Goal: Task Accomplishment & Management: Complete application form

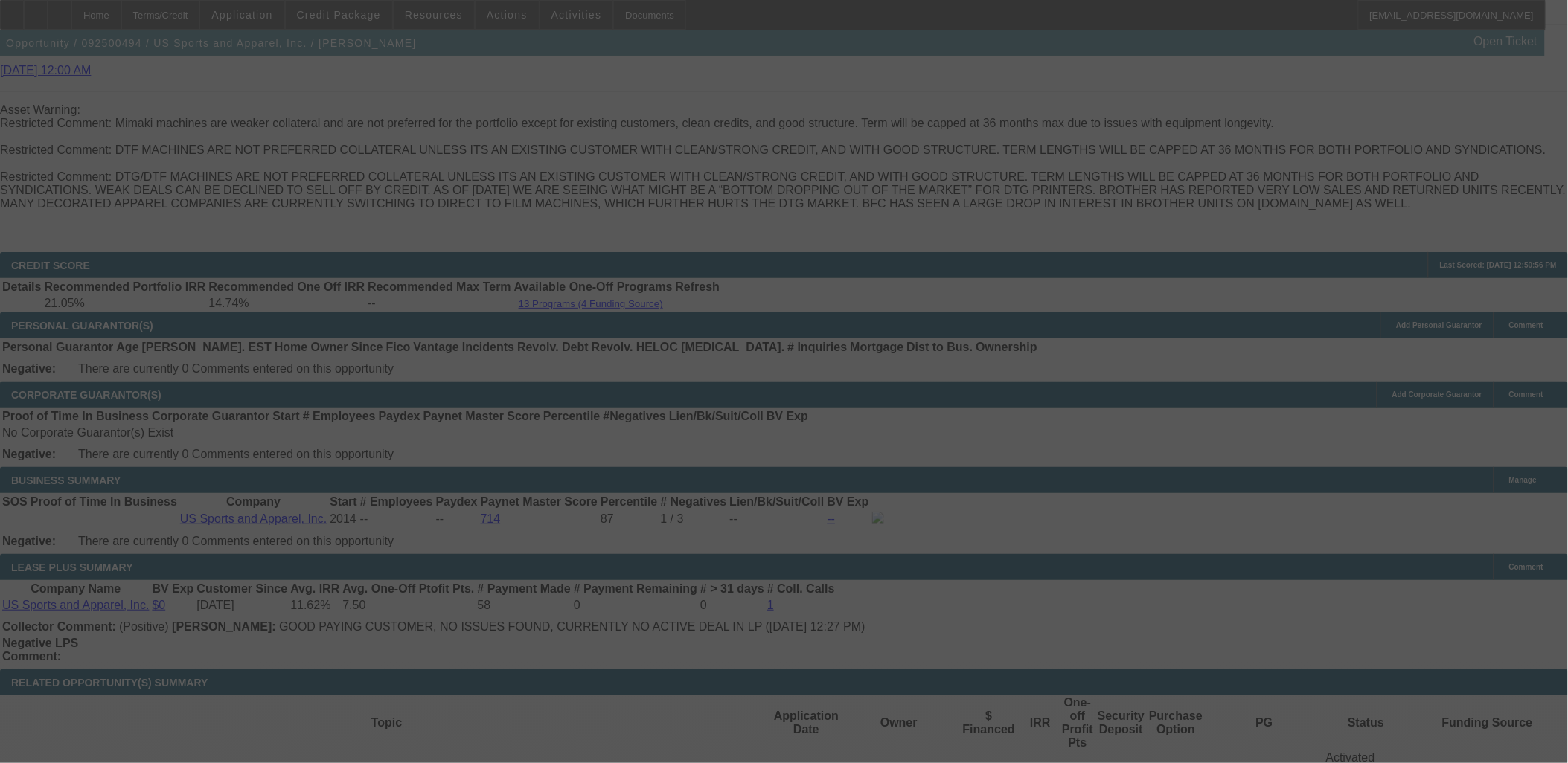
scroll to position [2224, 0]
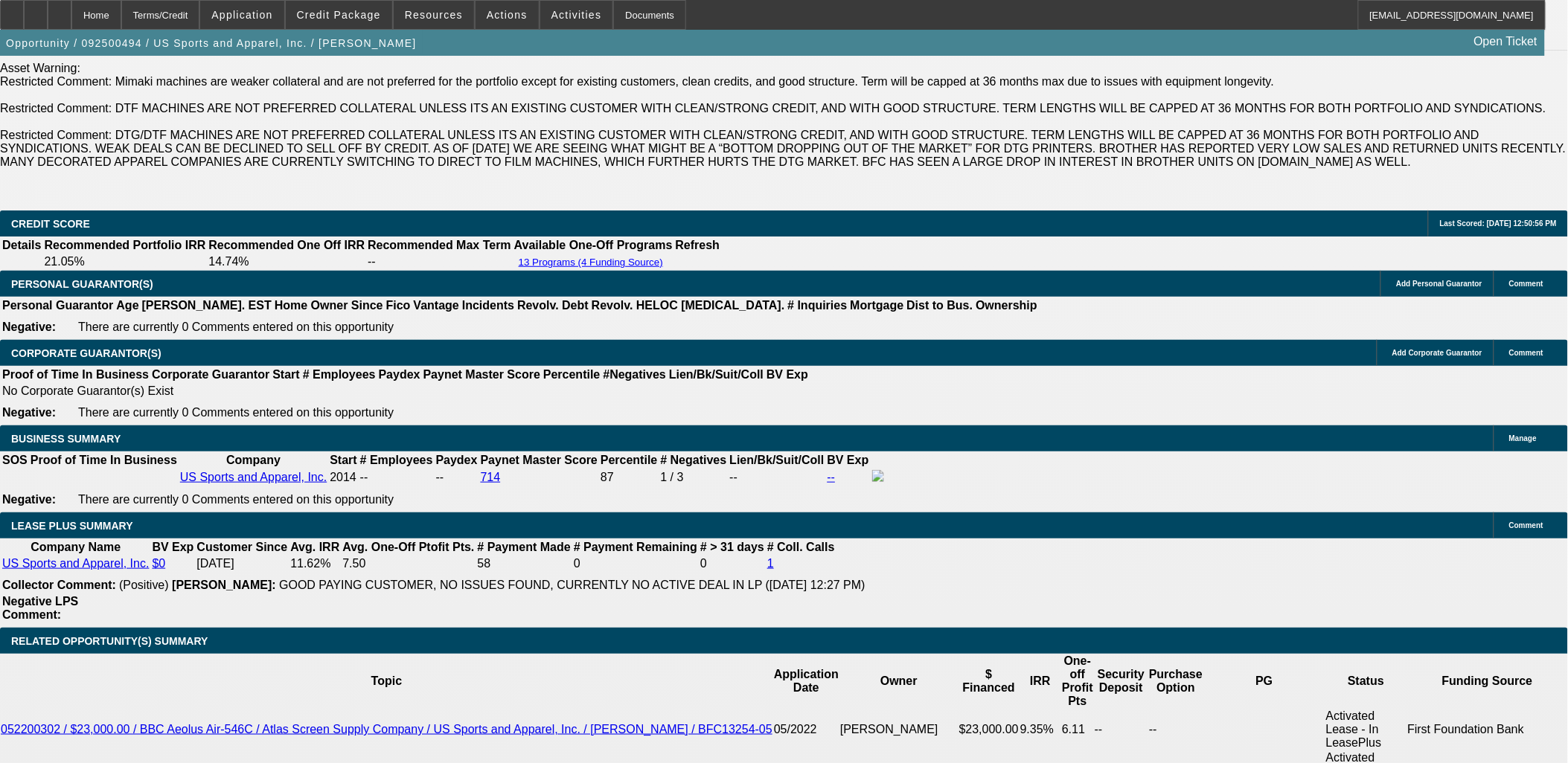
select select "0"
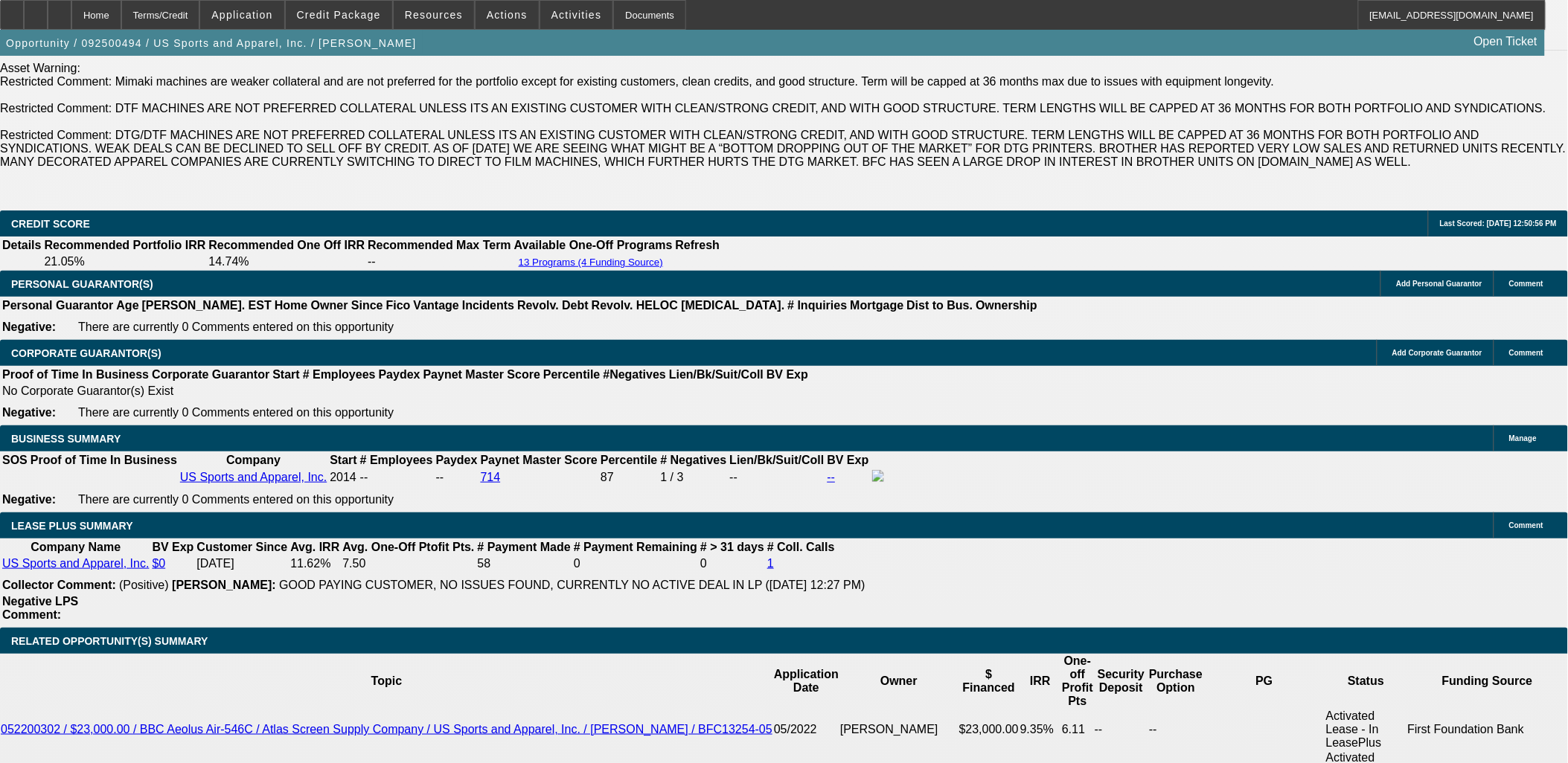
select select "0"
select select "1"
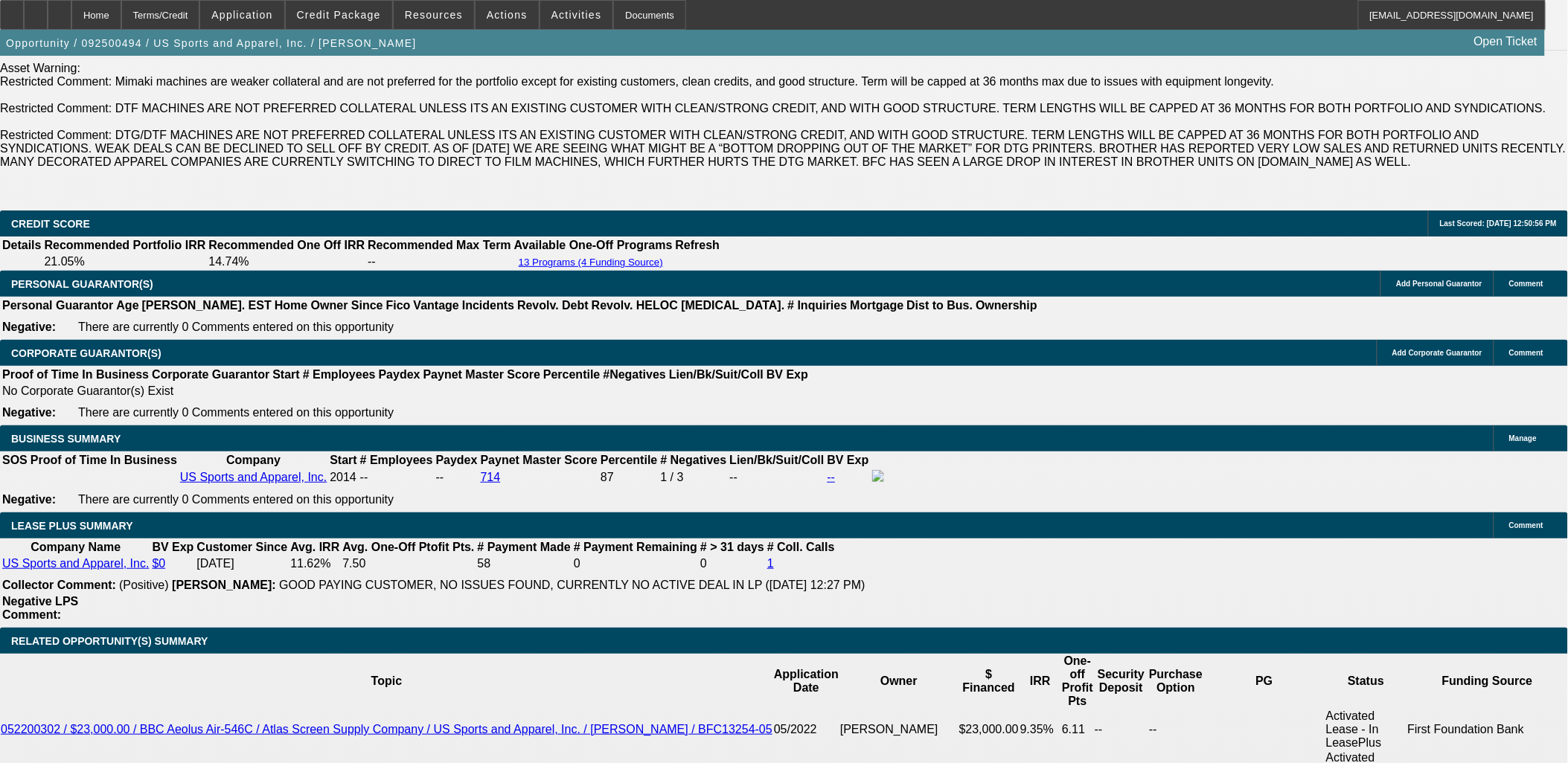
select select "1"
select select "6"
select select "1"
select select "6"
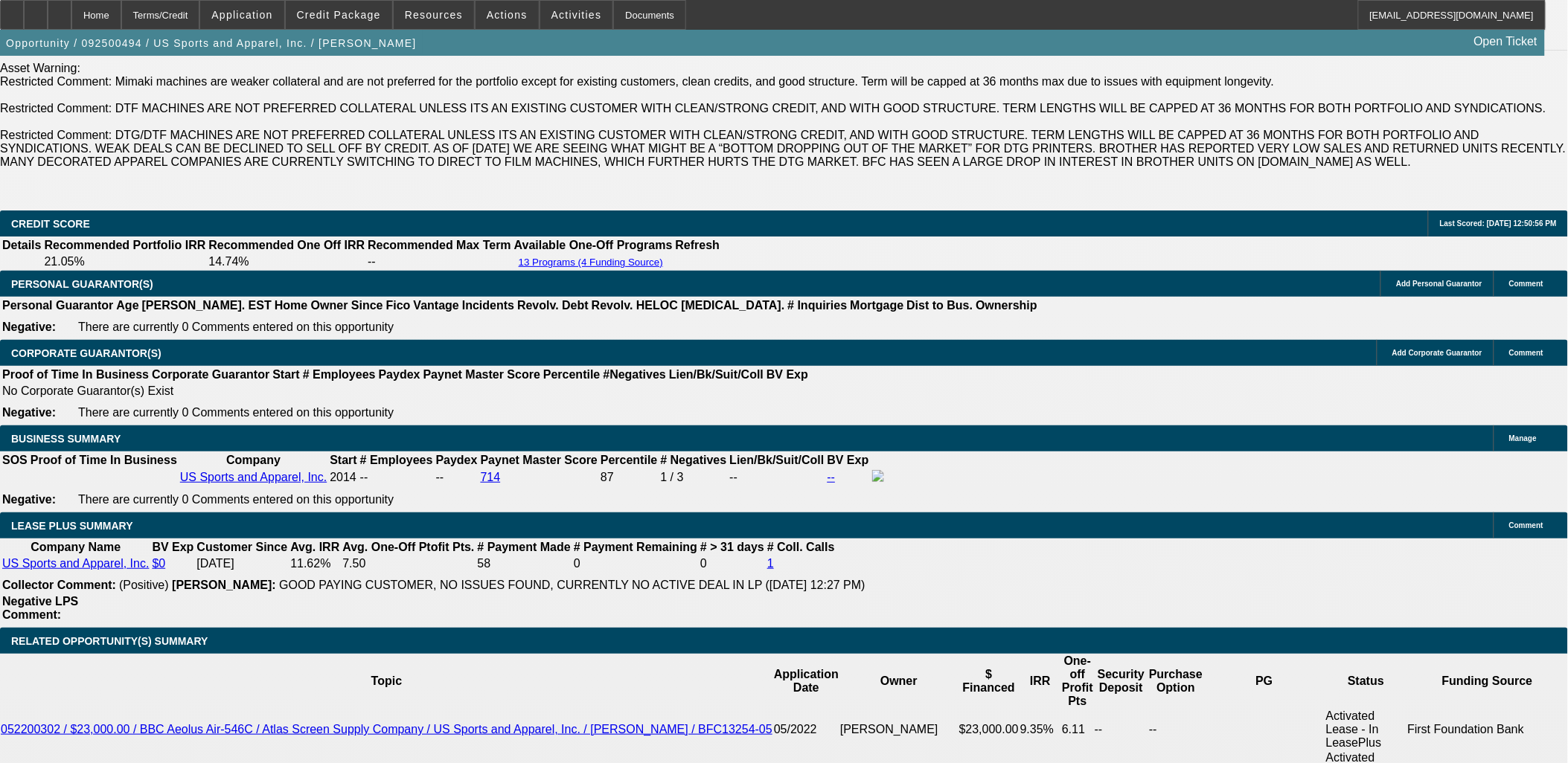
select select "1"
select select "2"
select select "6"
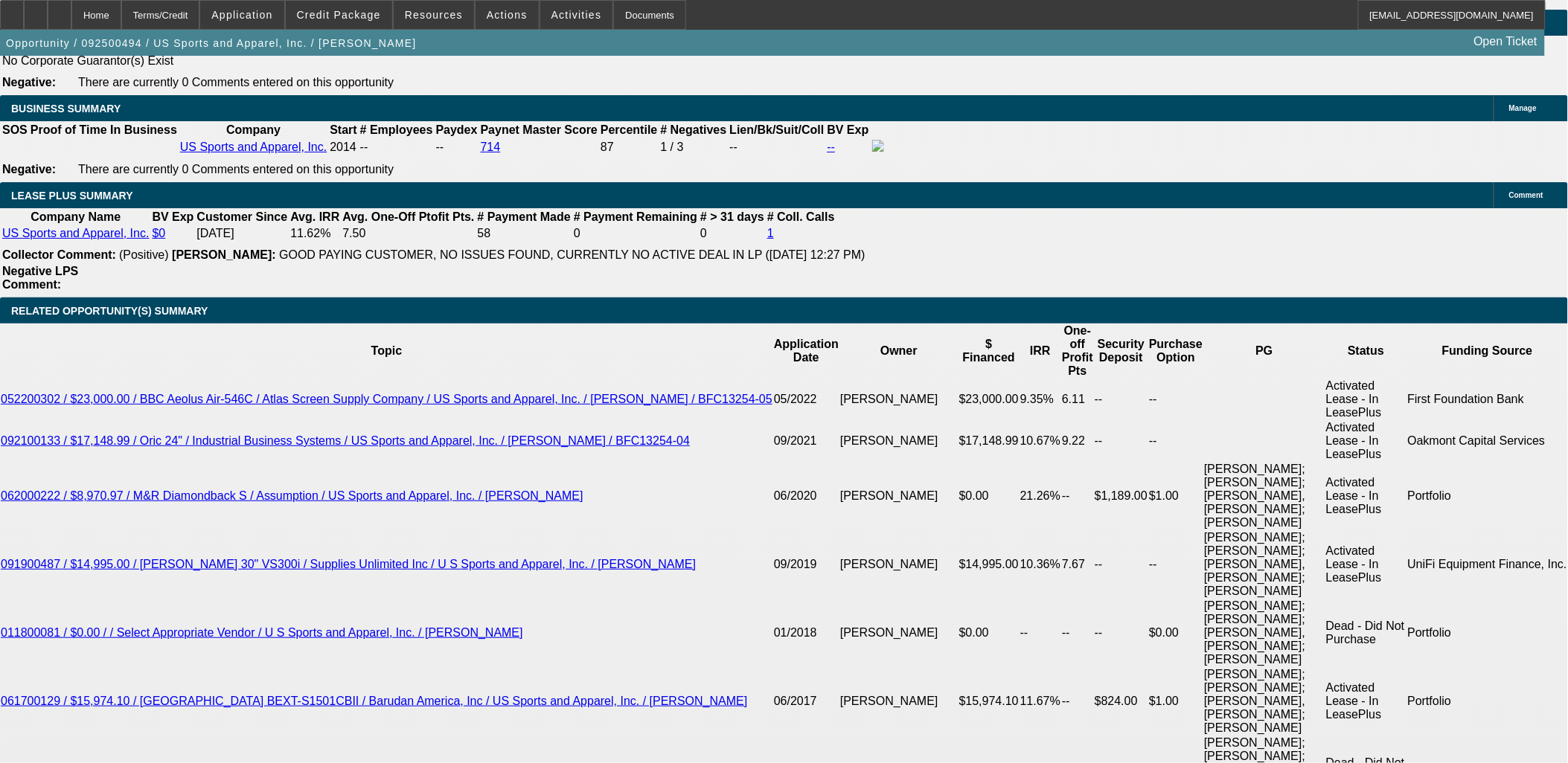
scroll to position [2654, 0]
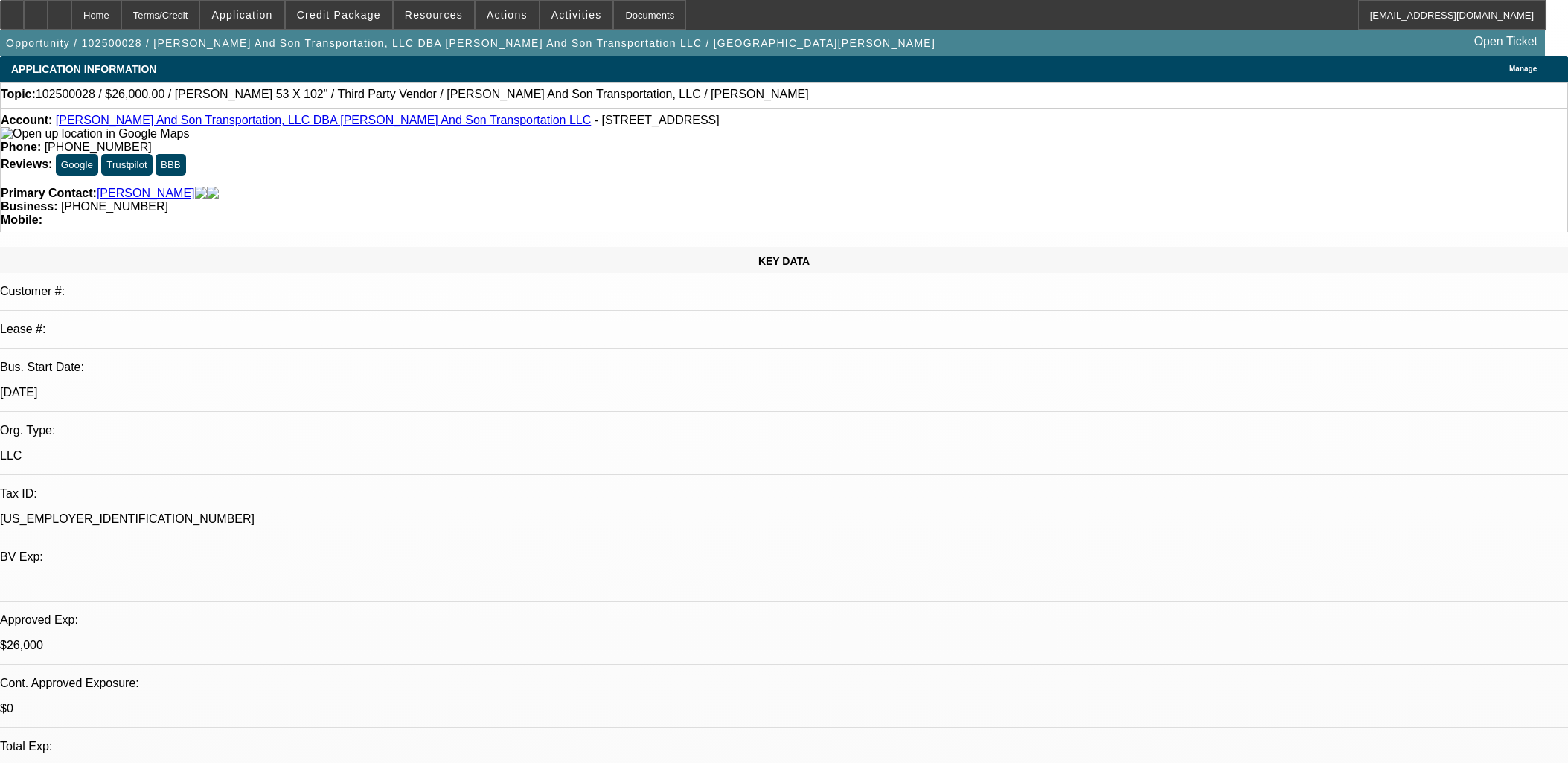
select select "0"
select select "2"
select select "0"
select select "6"
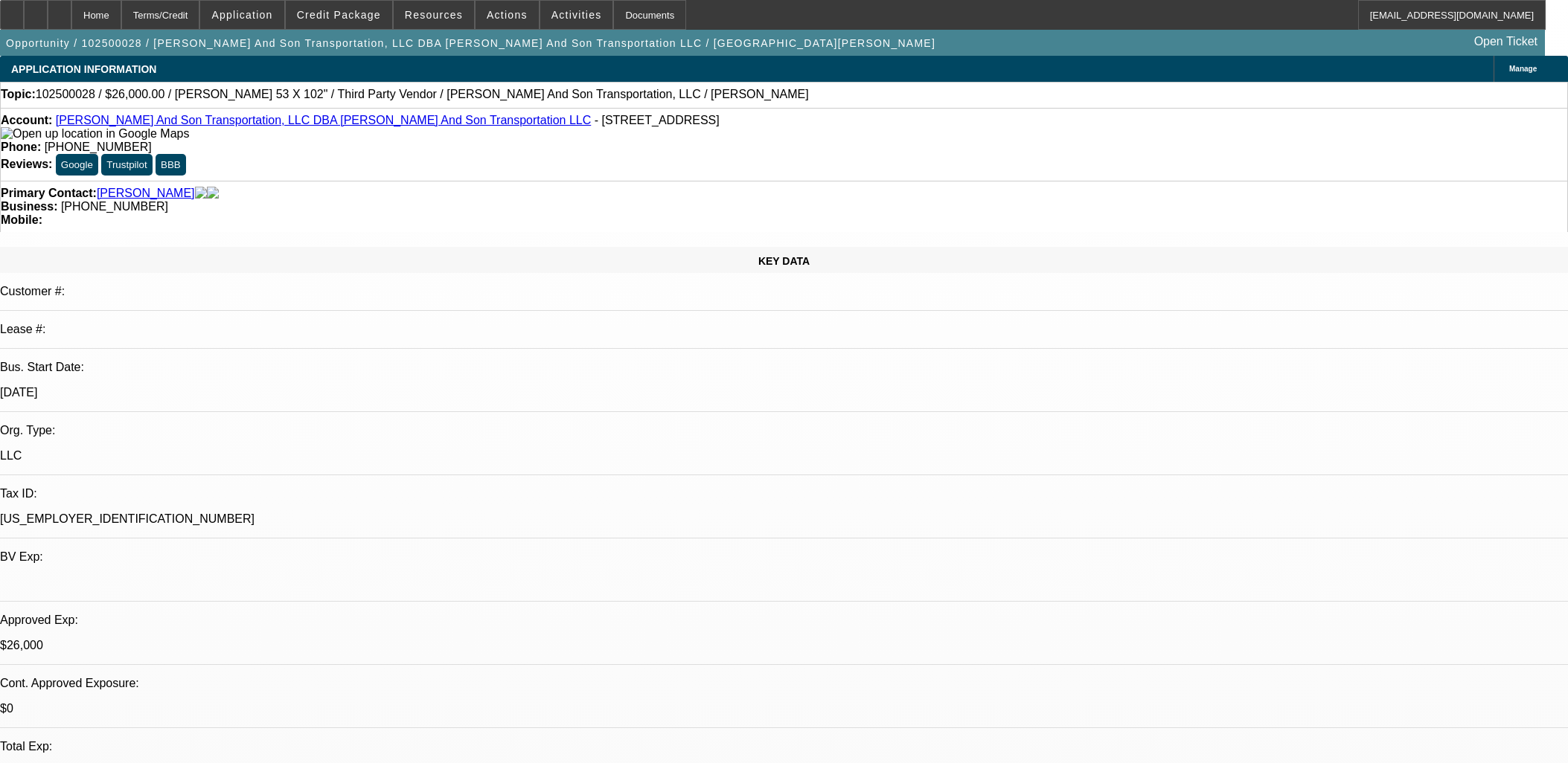
select select "0.1"
select select "2"
select select "0"
select select "6"
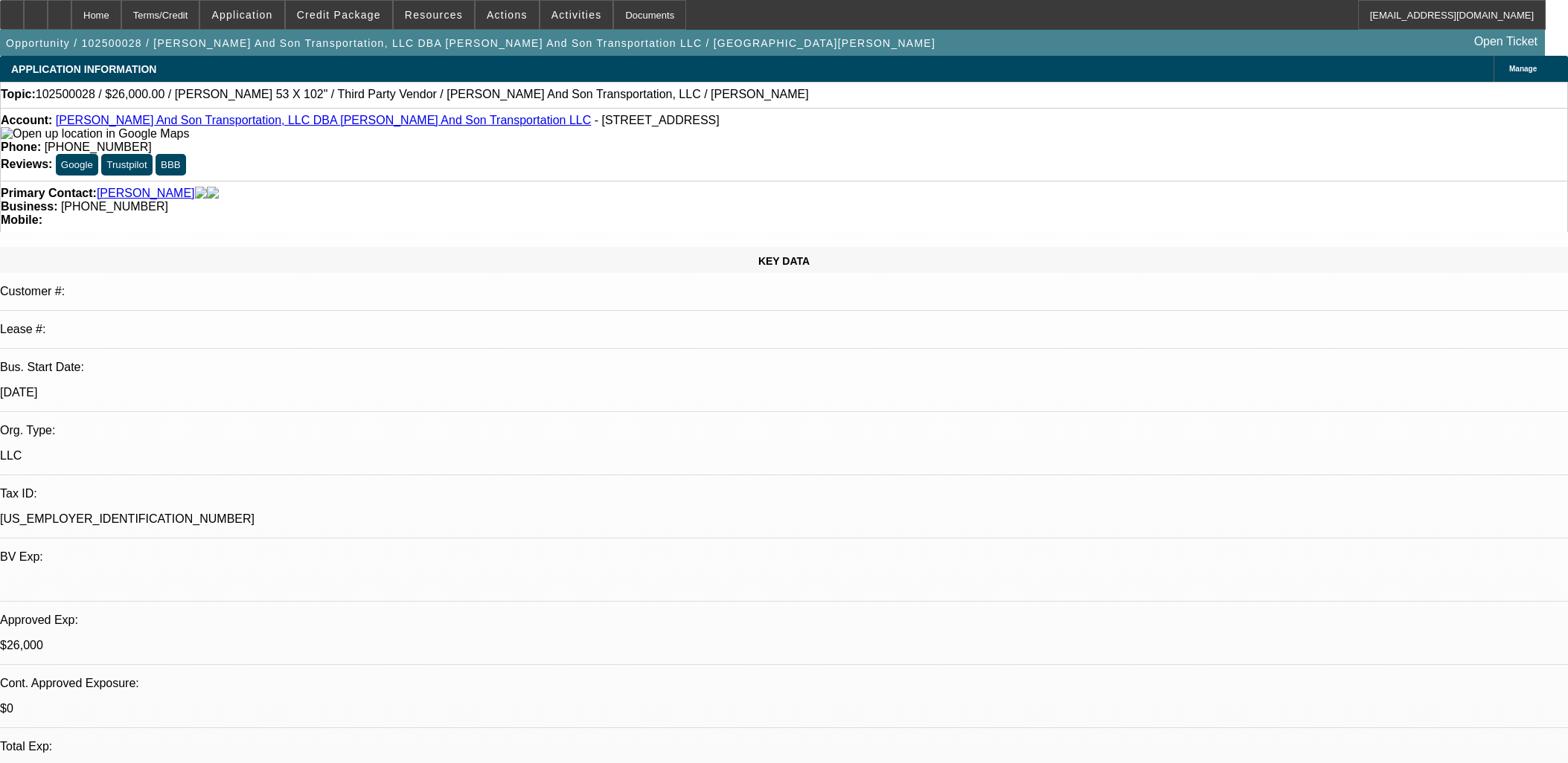
select select "0"
select select "3"
select select "0"
select select "6"
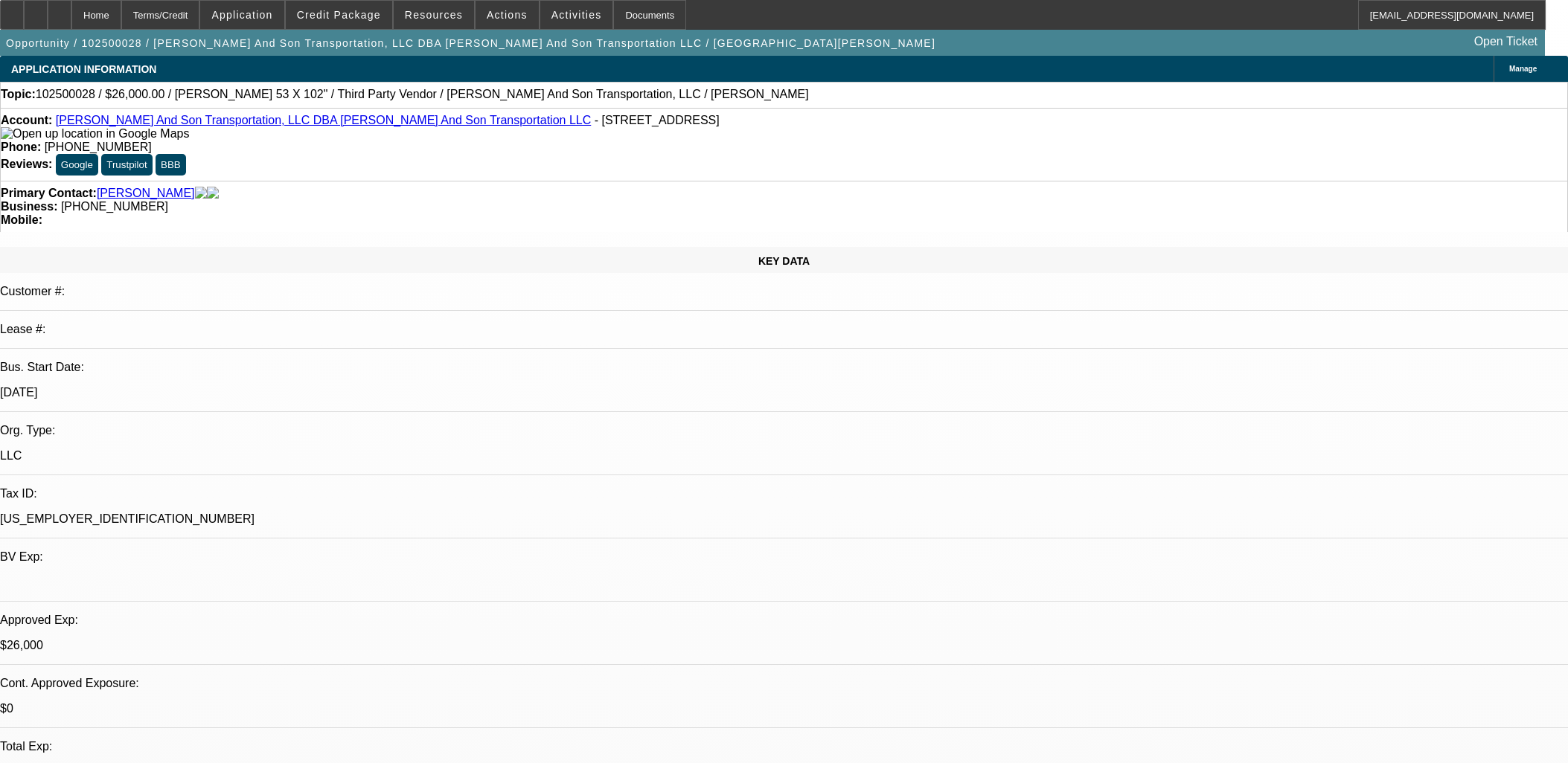
select select "0"
select select "2"
select select "0"
select select "6"
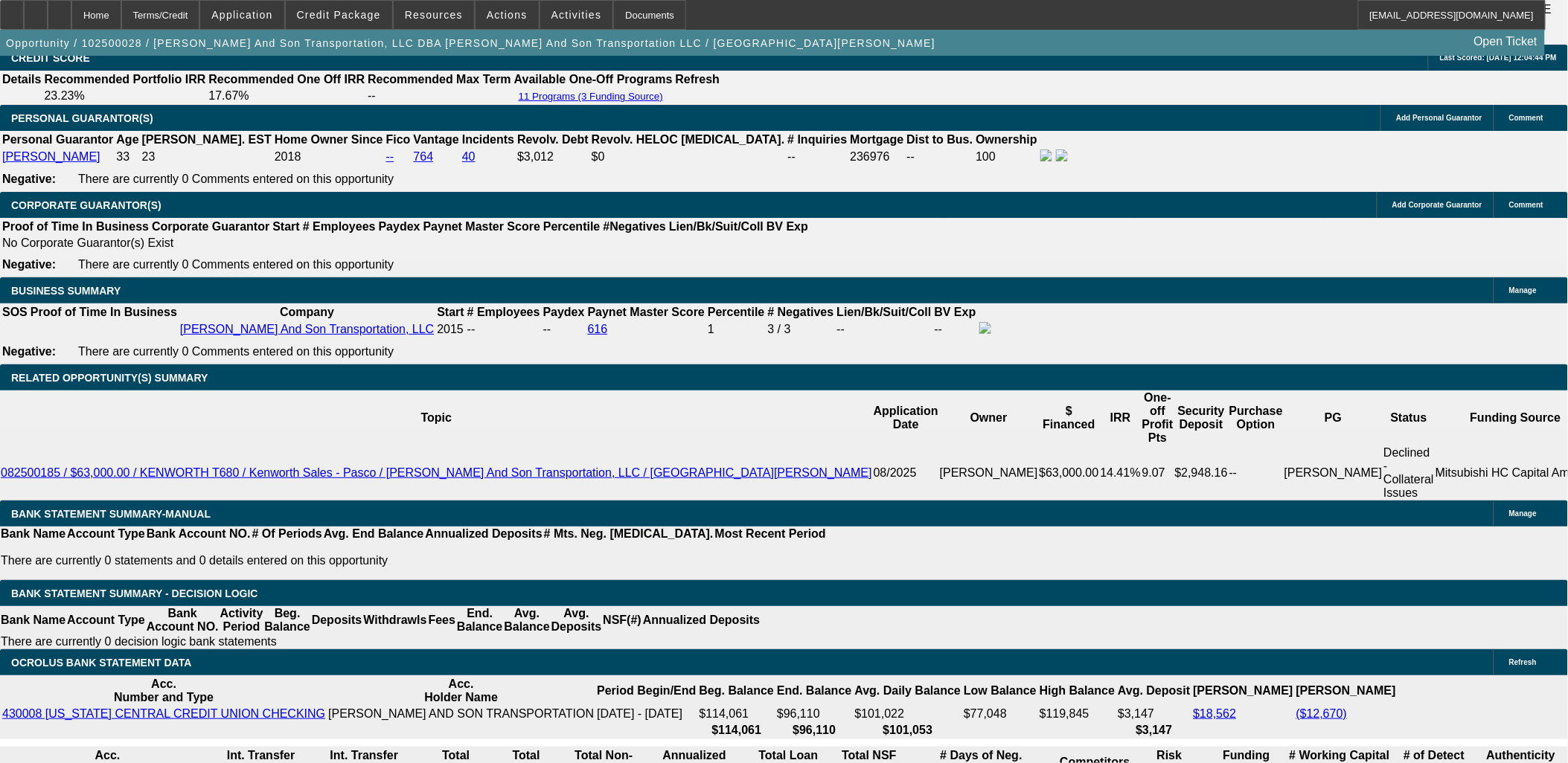
scroll to position [2313, 0]
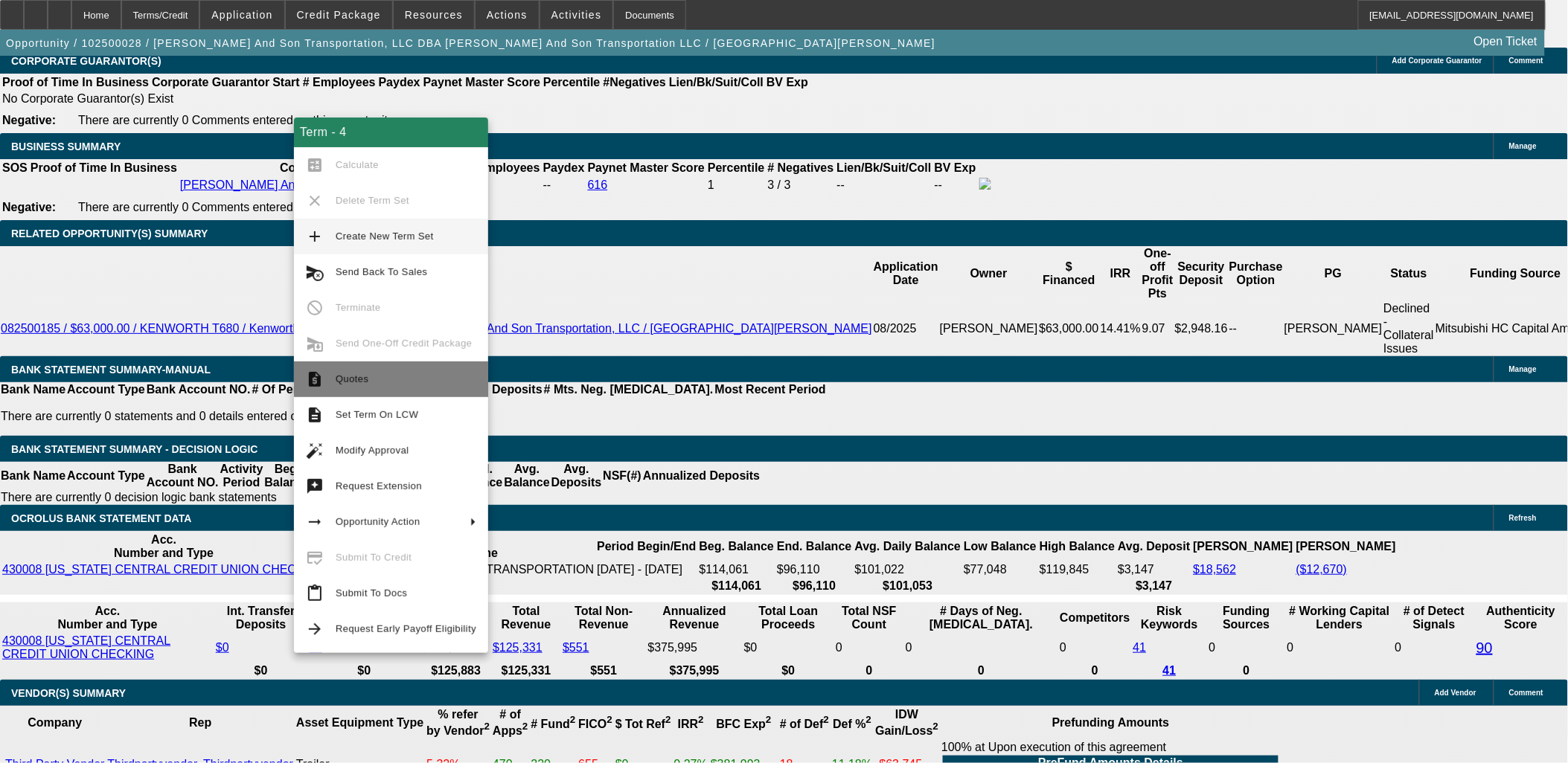
click at [374, 372] on span "Quotes" at bounding box center [406, 379] width 140 height 17
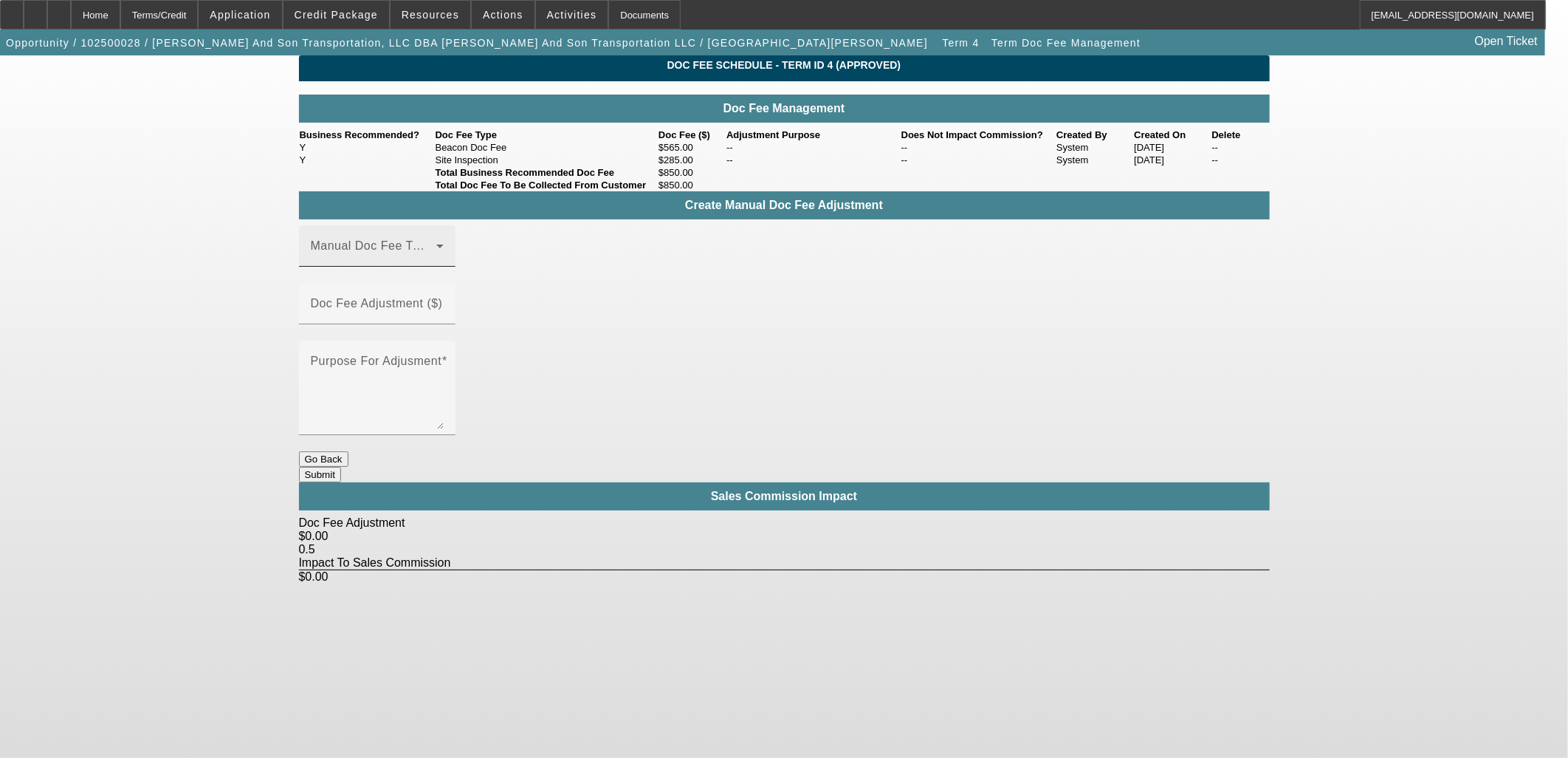
click at [399, 252] on mat-label "Manual Doc Fee Type" at bounding box center [372, 245] width 123 height 12
click at [395, 378] on mat-option "Site Inspection" at bounding box center [398, 385] width 198 height 36
click at [443, 301] on mat-label "Doc Fee Adjustment ($)" at bounding box center [377, 303] width 132 height 12
click at [443, 301] on input "Doc Fee Adjustment ($)" at bounding box center [377, 309] width 132 height 17
type input "$110.00"
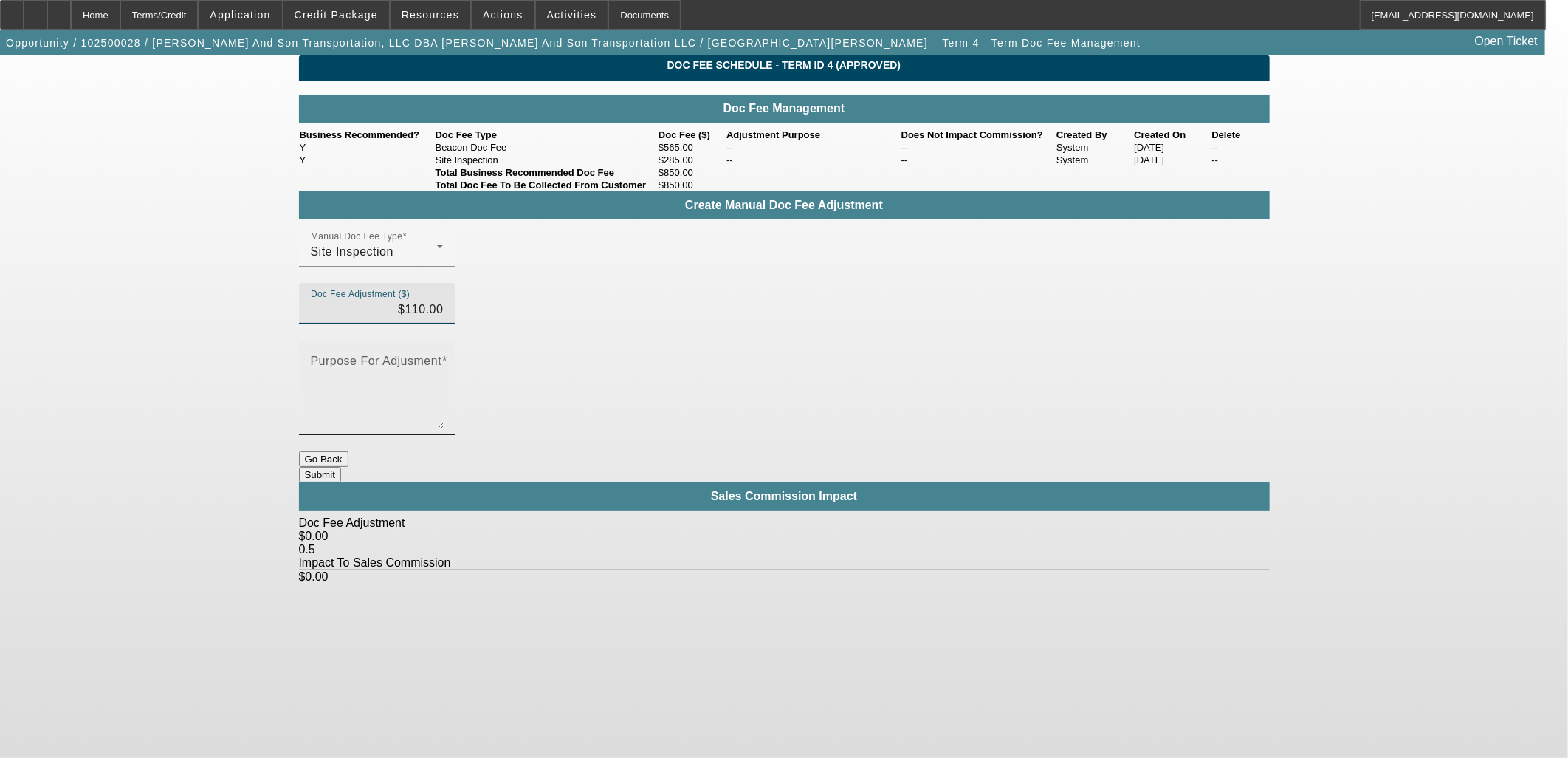
click at [443, 359] on textarea "Purpose For Adjusment" at bounding box center [377, 394] width 132 height 71
type textarea "Up"
click at [341, 467] on button "Submit" at bounding box center [319, 475] width 42 height 16
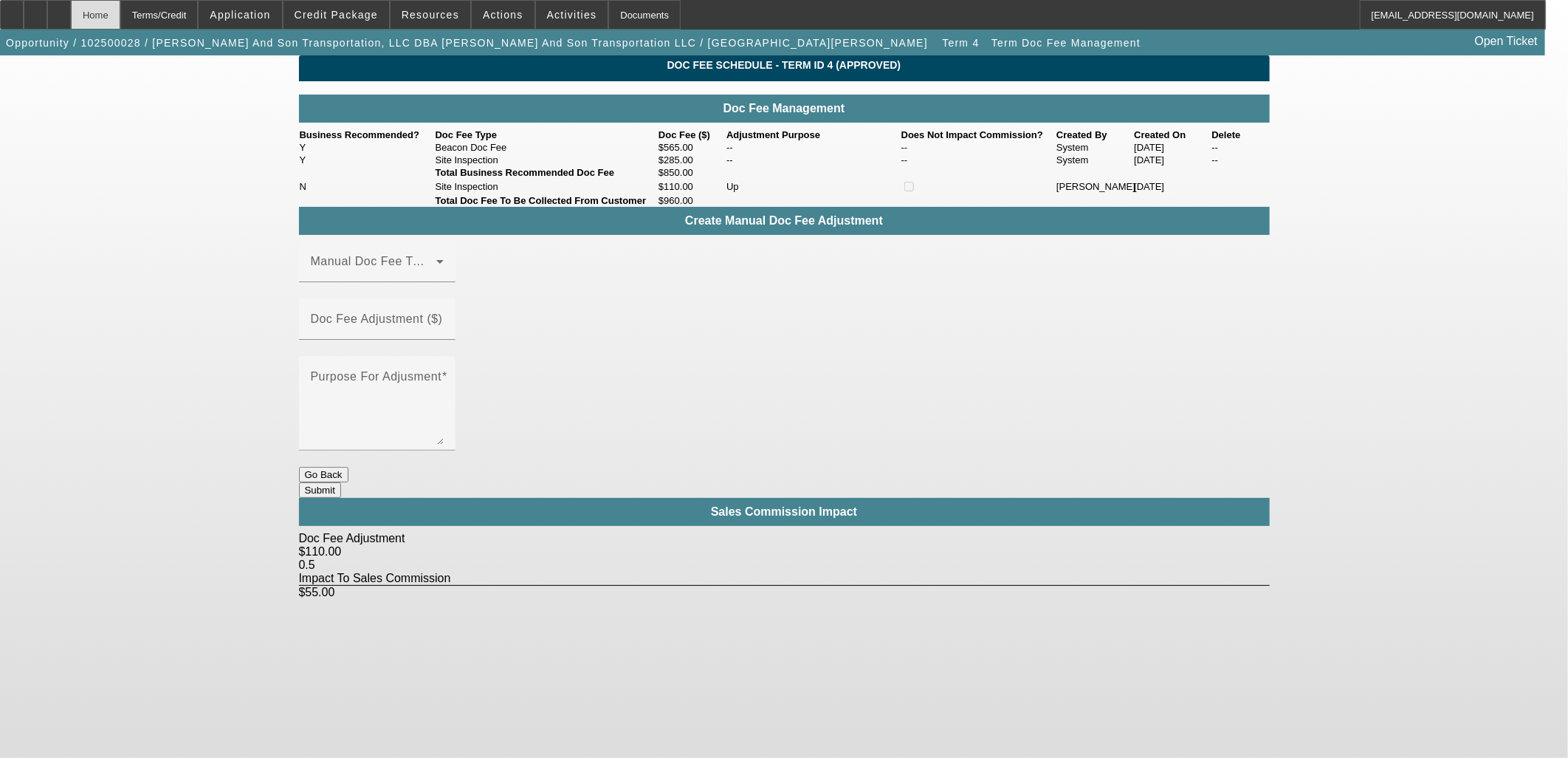
click at [120, 12] on div "Home" at bounding box center [95, 15] width 49 height 29
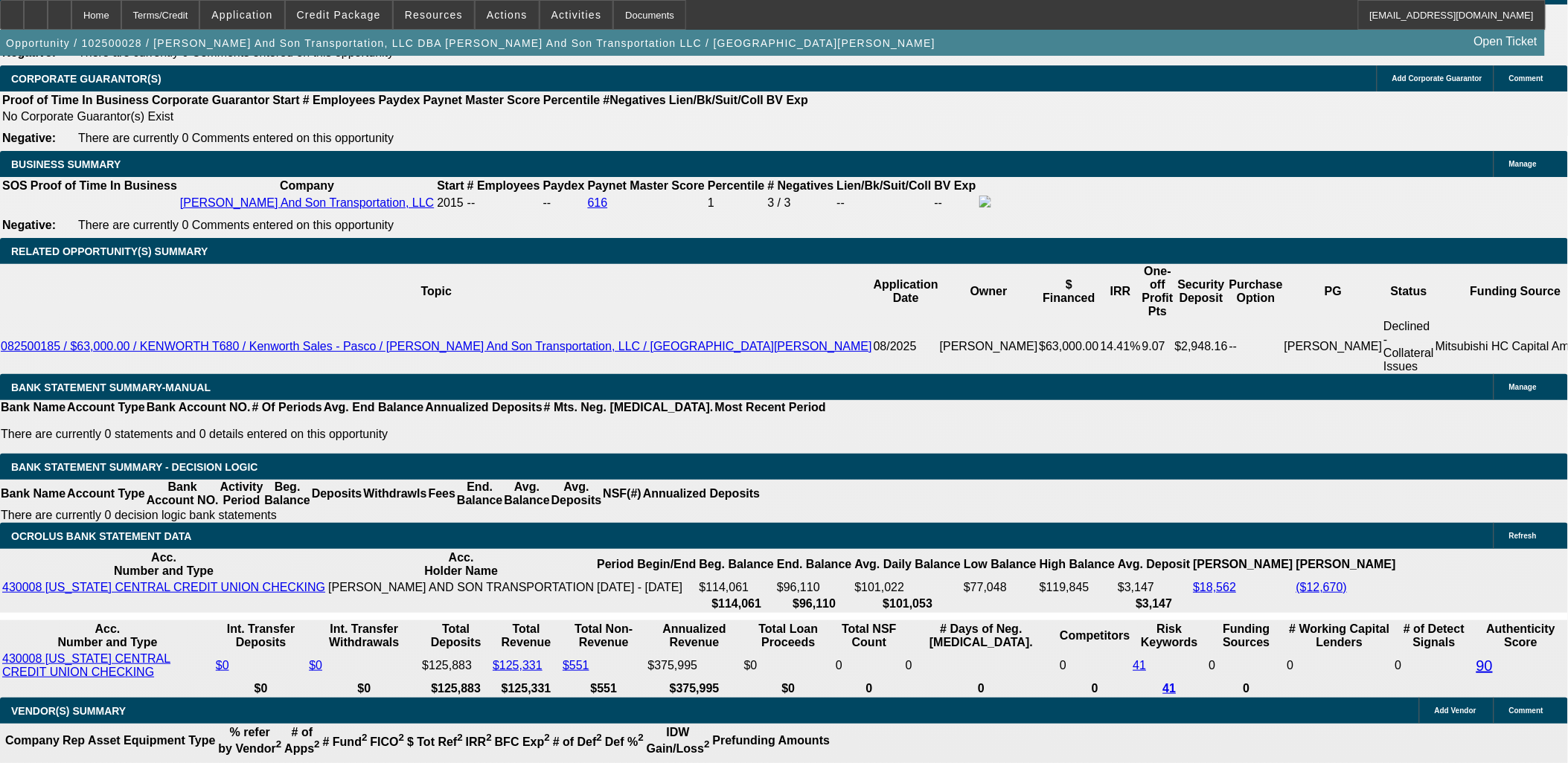
select select "0"
select select "2"
select select "0"
select select "6"
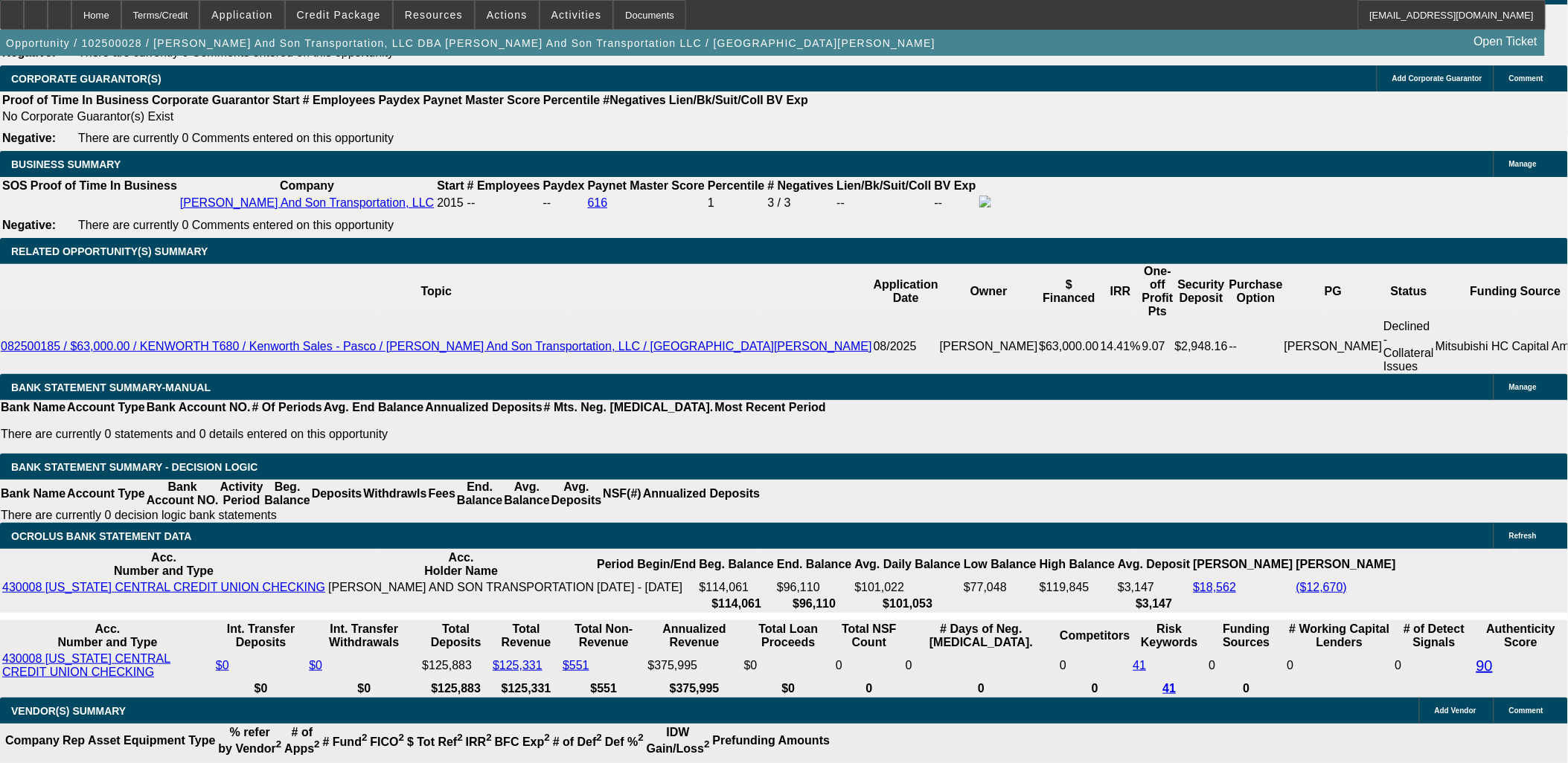
select select "0.1"
select select "2"
select select "0"
select select "6"
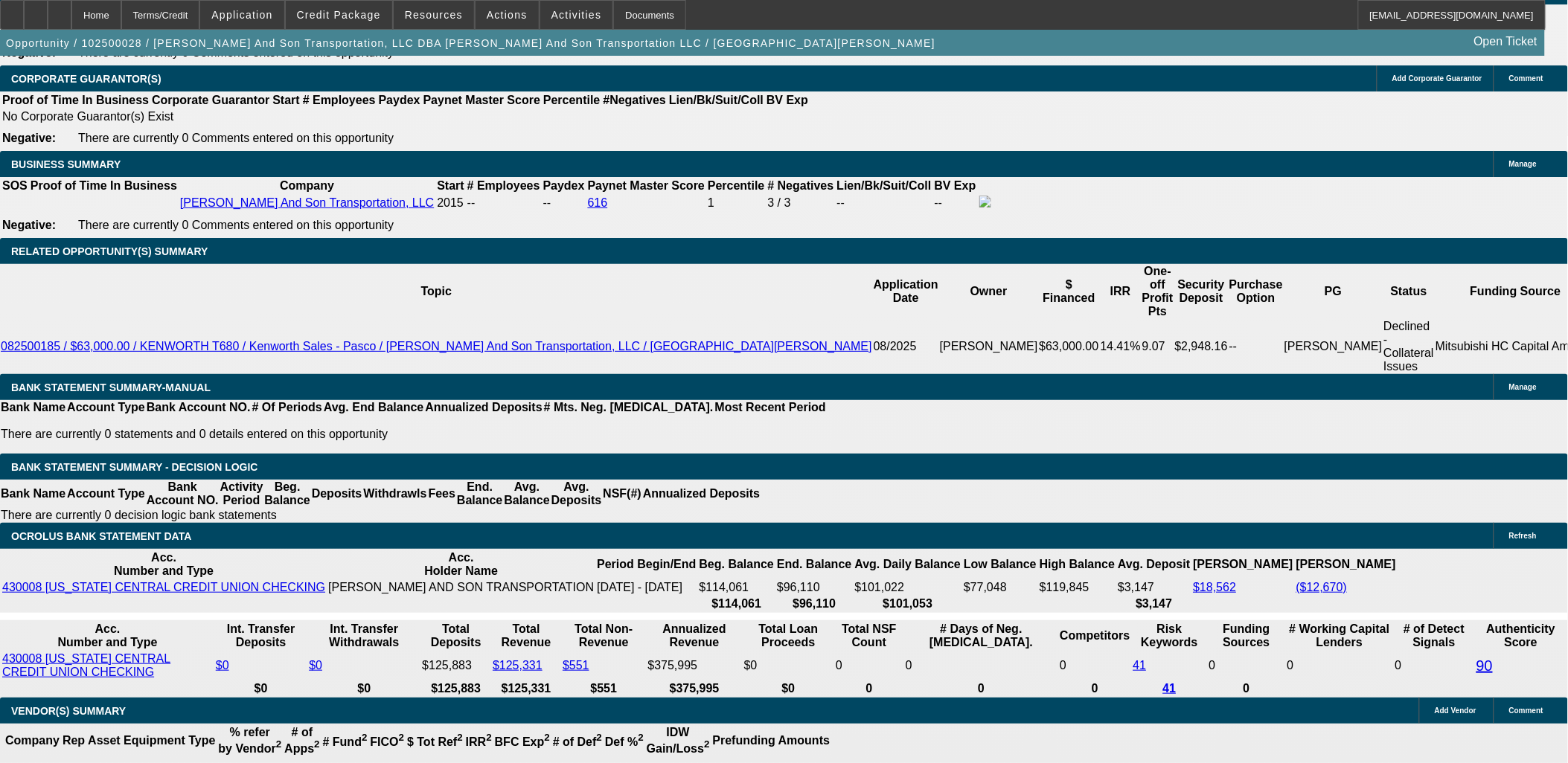
select select "0"
select select "3"
select select "0"
select select "6"
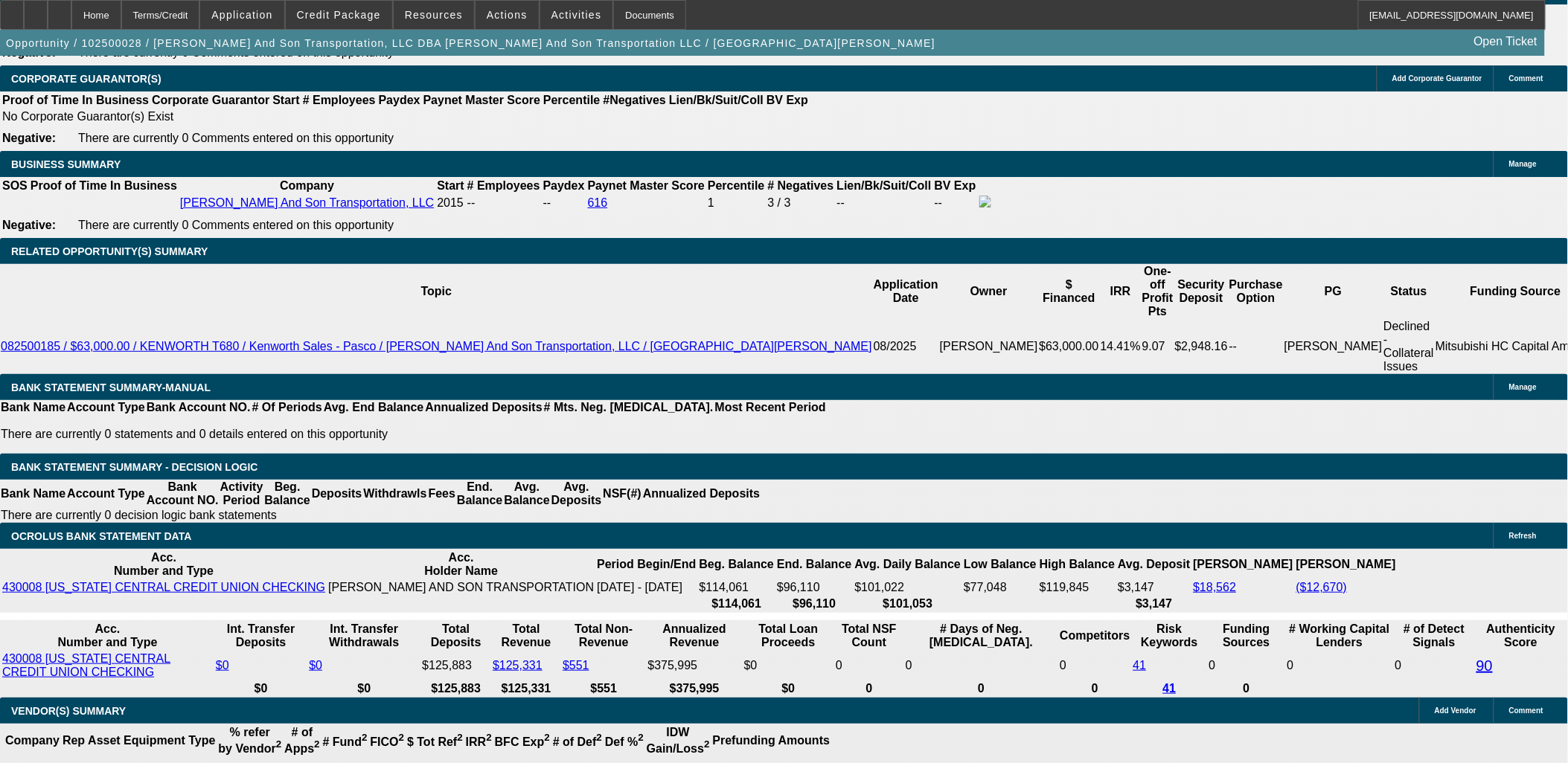
select select "0"
select select "2"
select select "0"
select select "6"
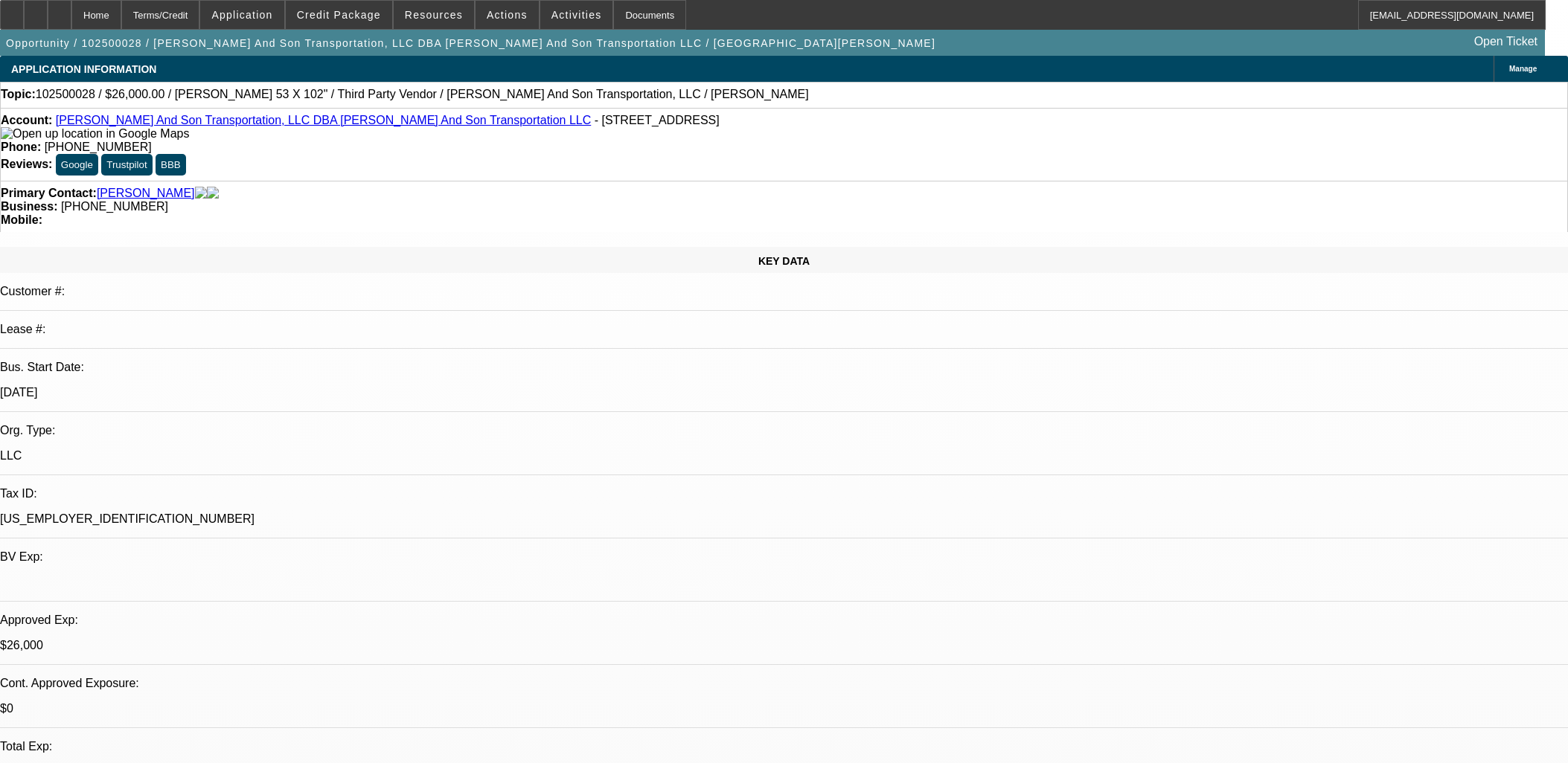
select select "0"
select select "2"
select select "0"
select select "6"
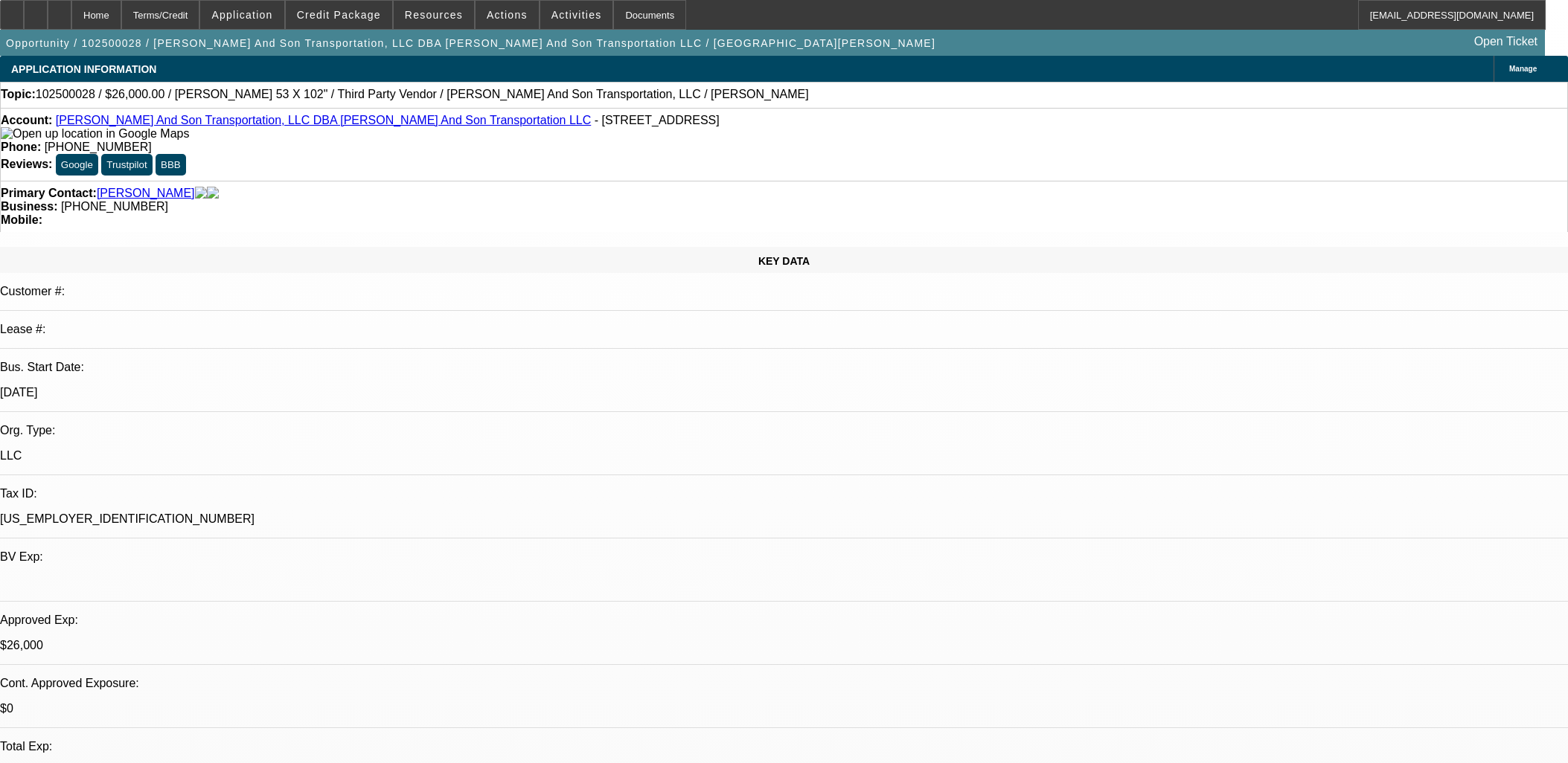
select select "0.1"
select select "2"
select select "0"
select select "6"
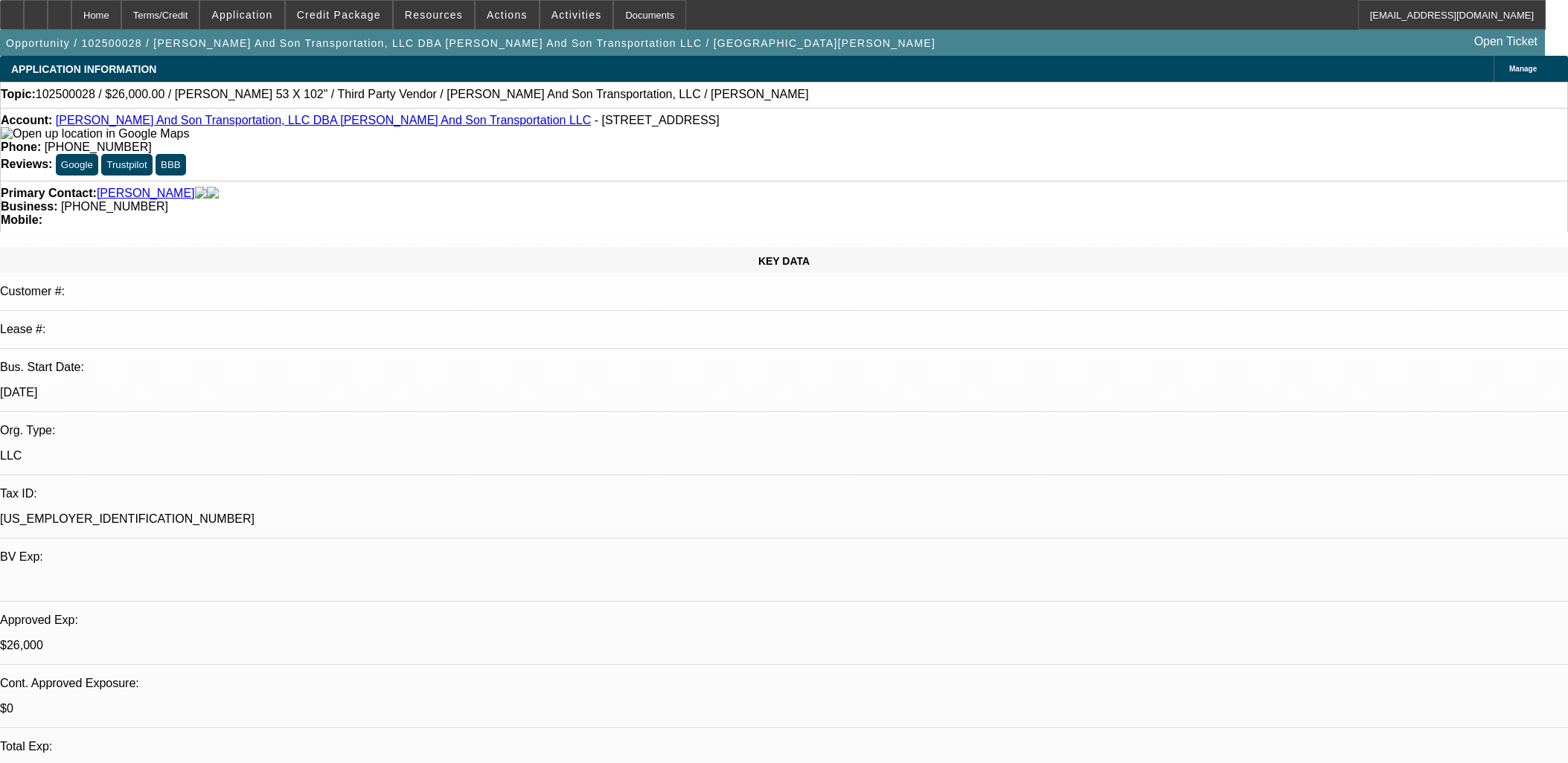
select select "0"
select select "3"
select select "0"
select select "6"
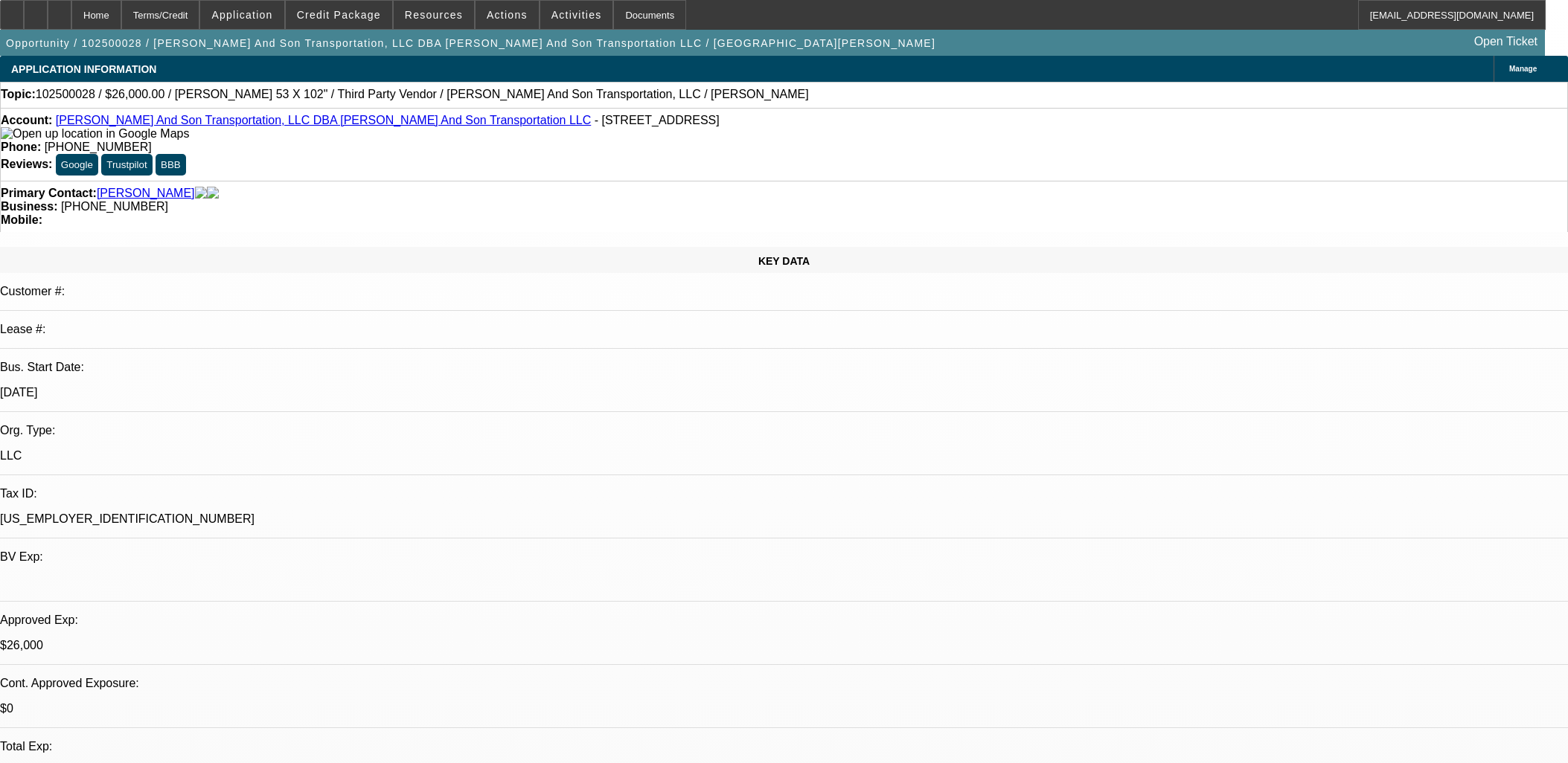
select select "0"
select select "2"
select select "0"
select select "6"
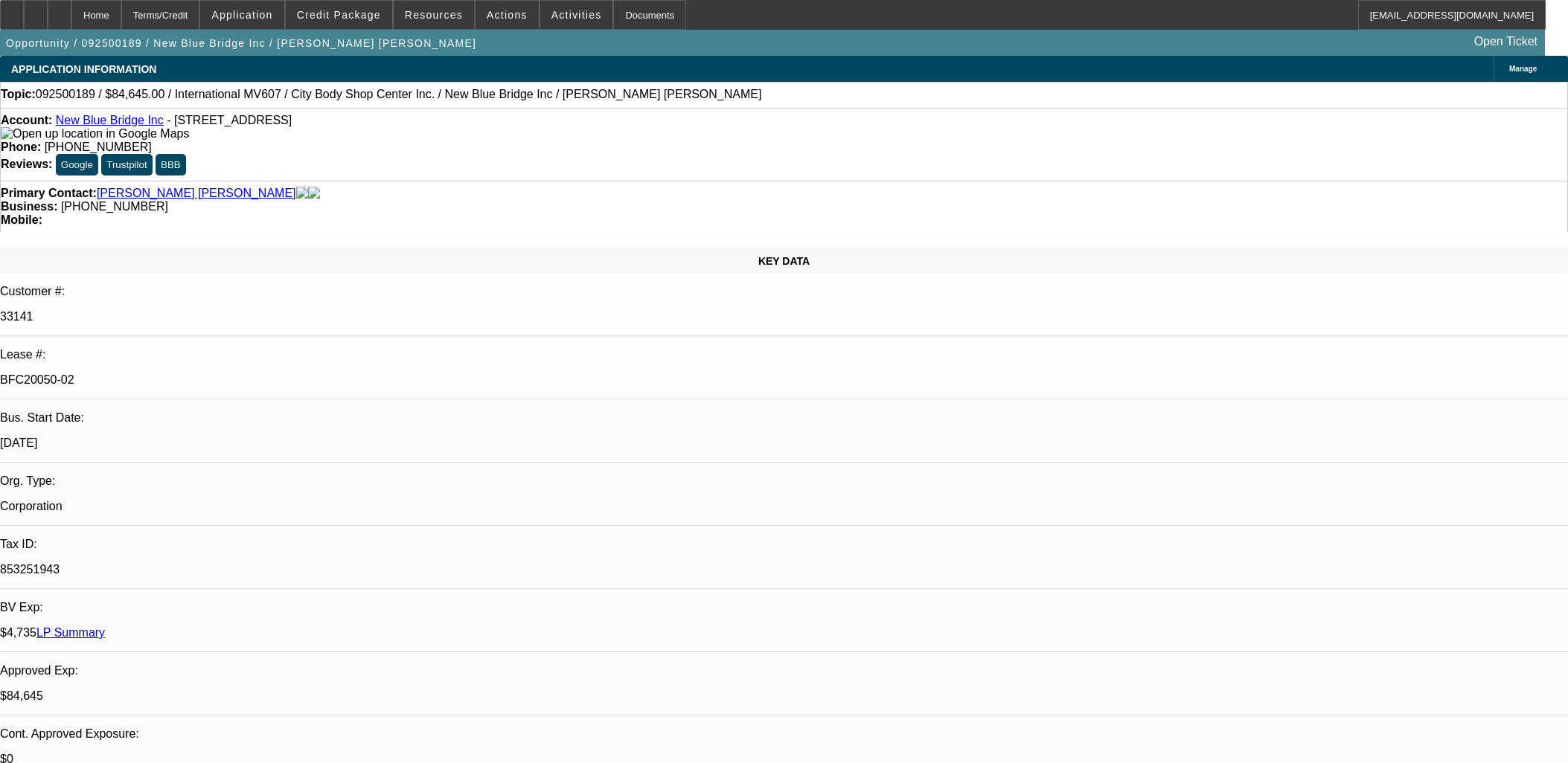
select select "0"
select select "2"
select select "0.1"
select select "4"
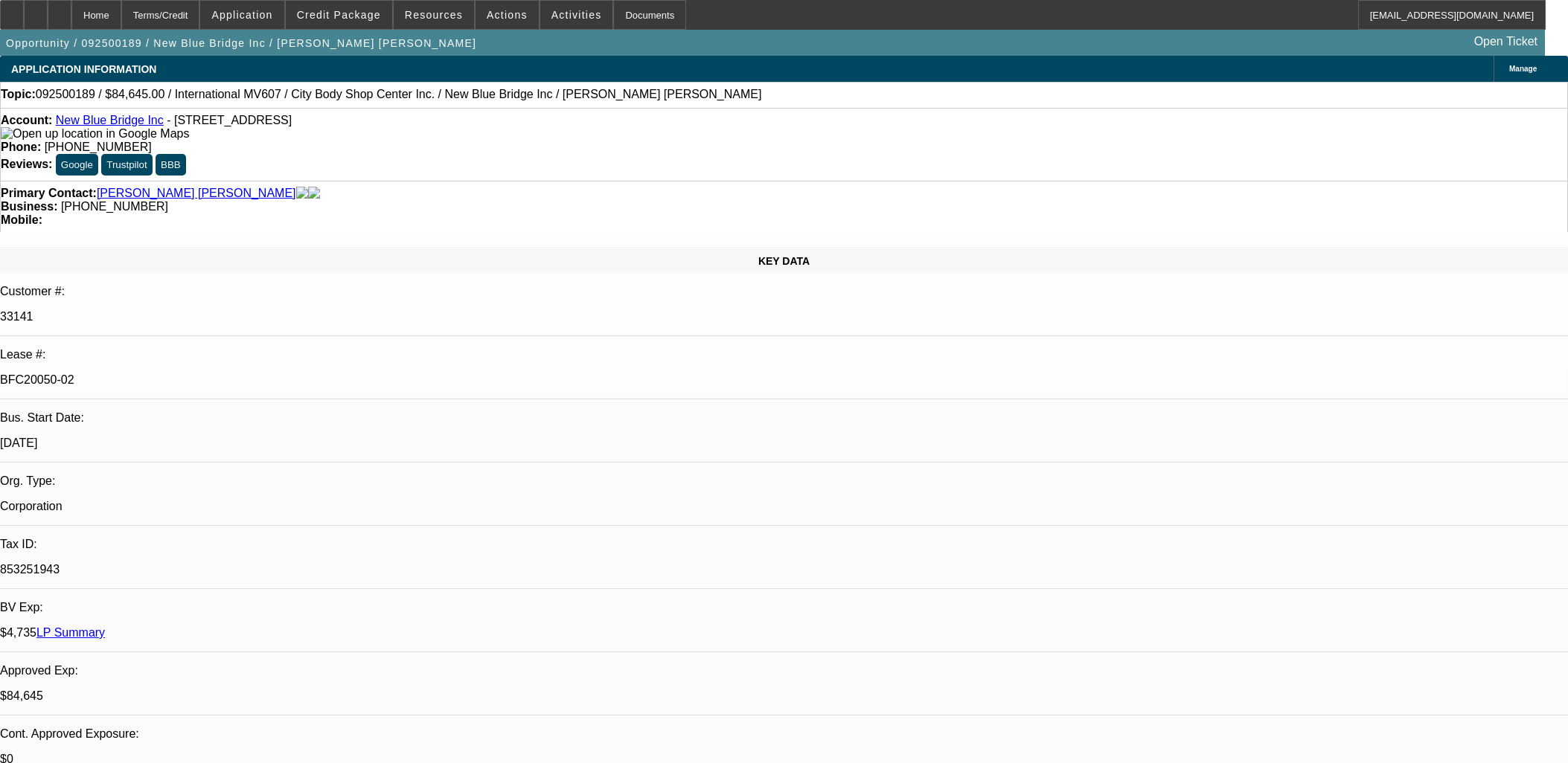
select select "2"
select select "0.1"
select select "4"
select select "0"
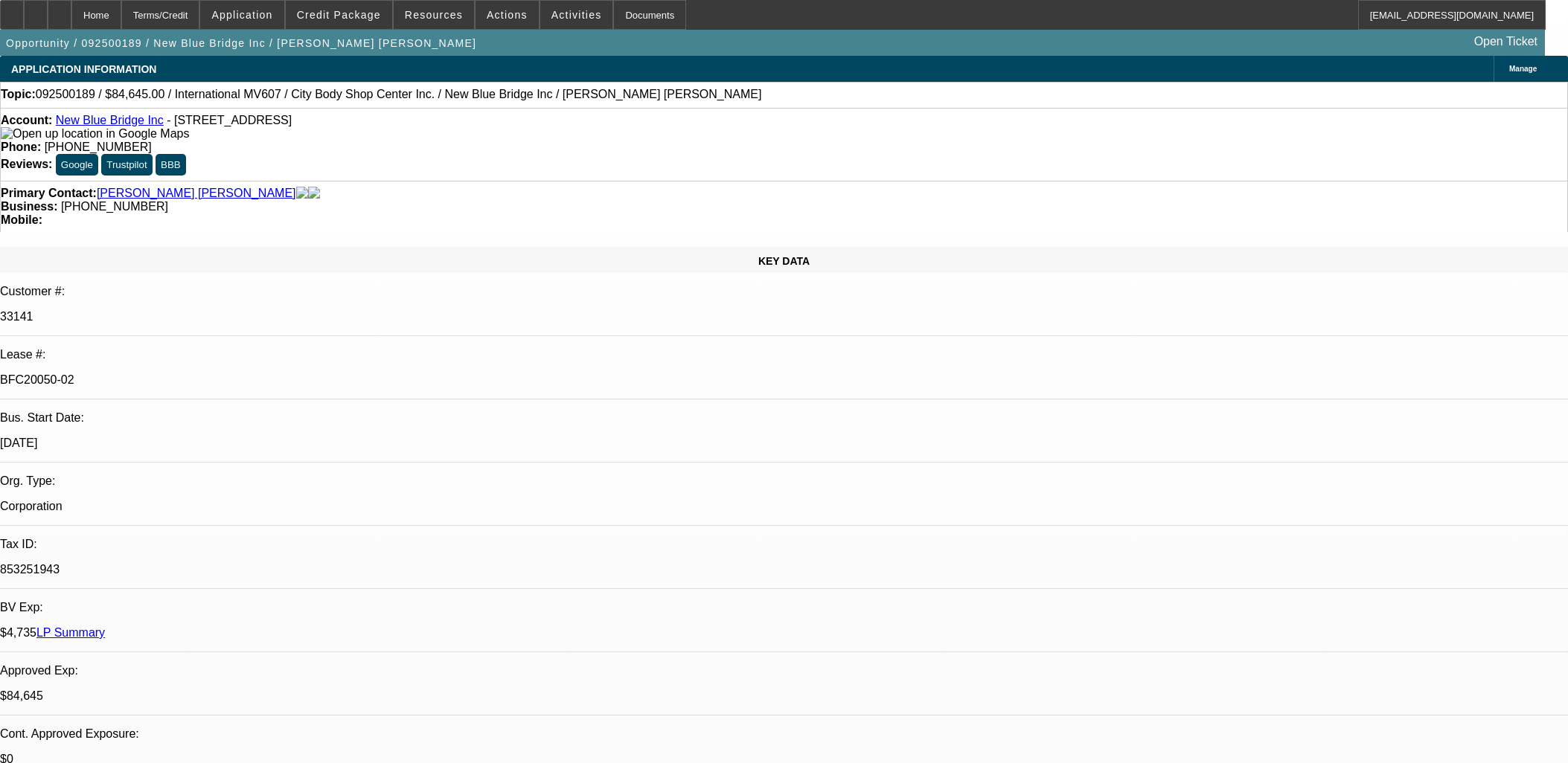
select select "2"
select select "0.1"
select select "4"
select select "0.1"
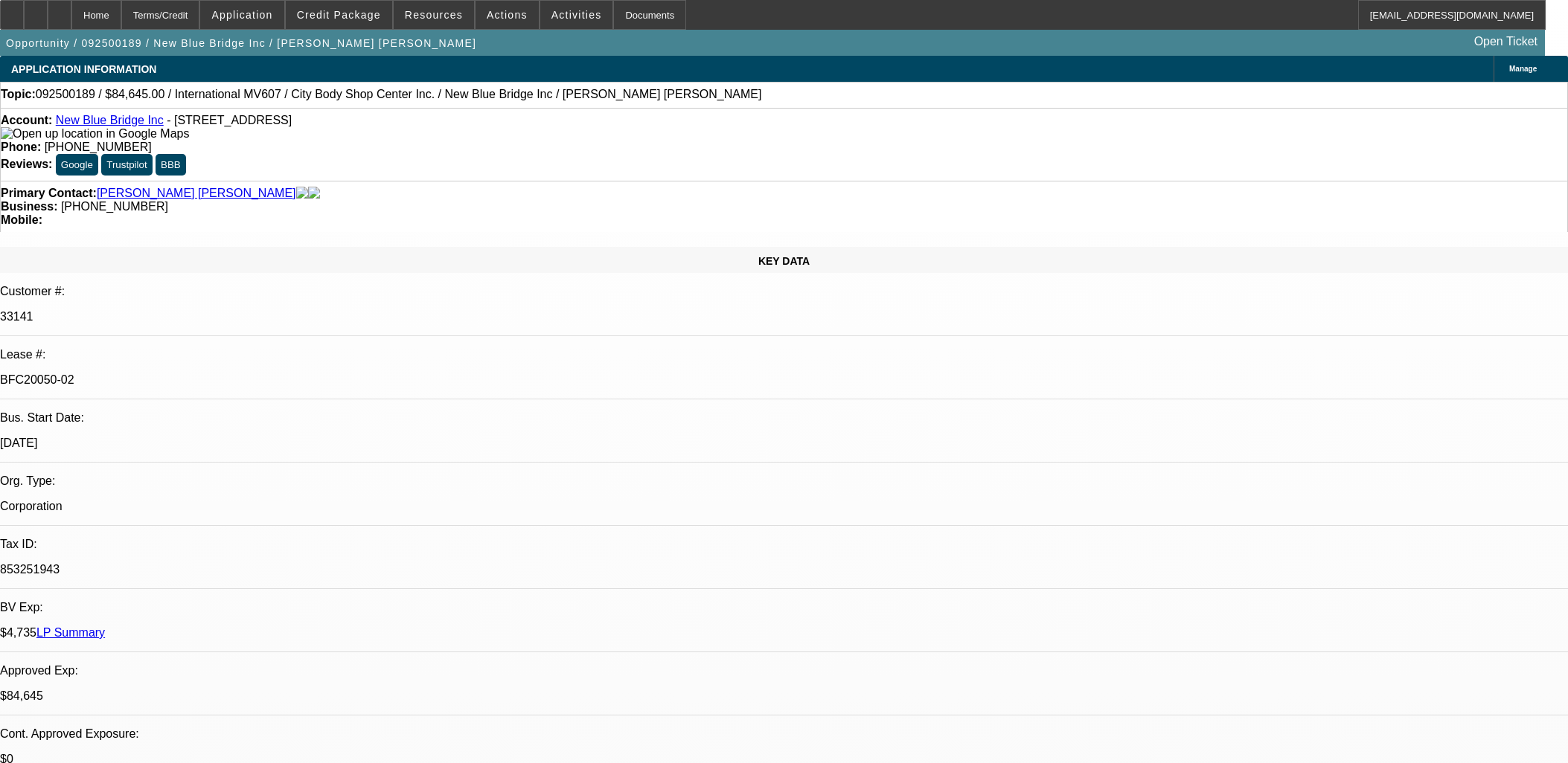
select select "0"
select select "2"
select select "0.1"
select select "4"
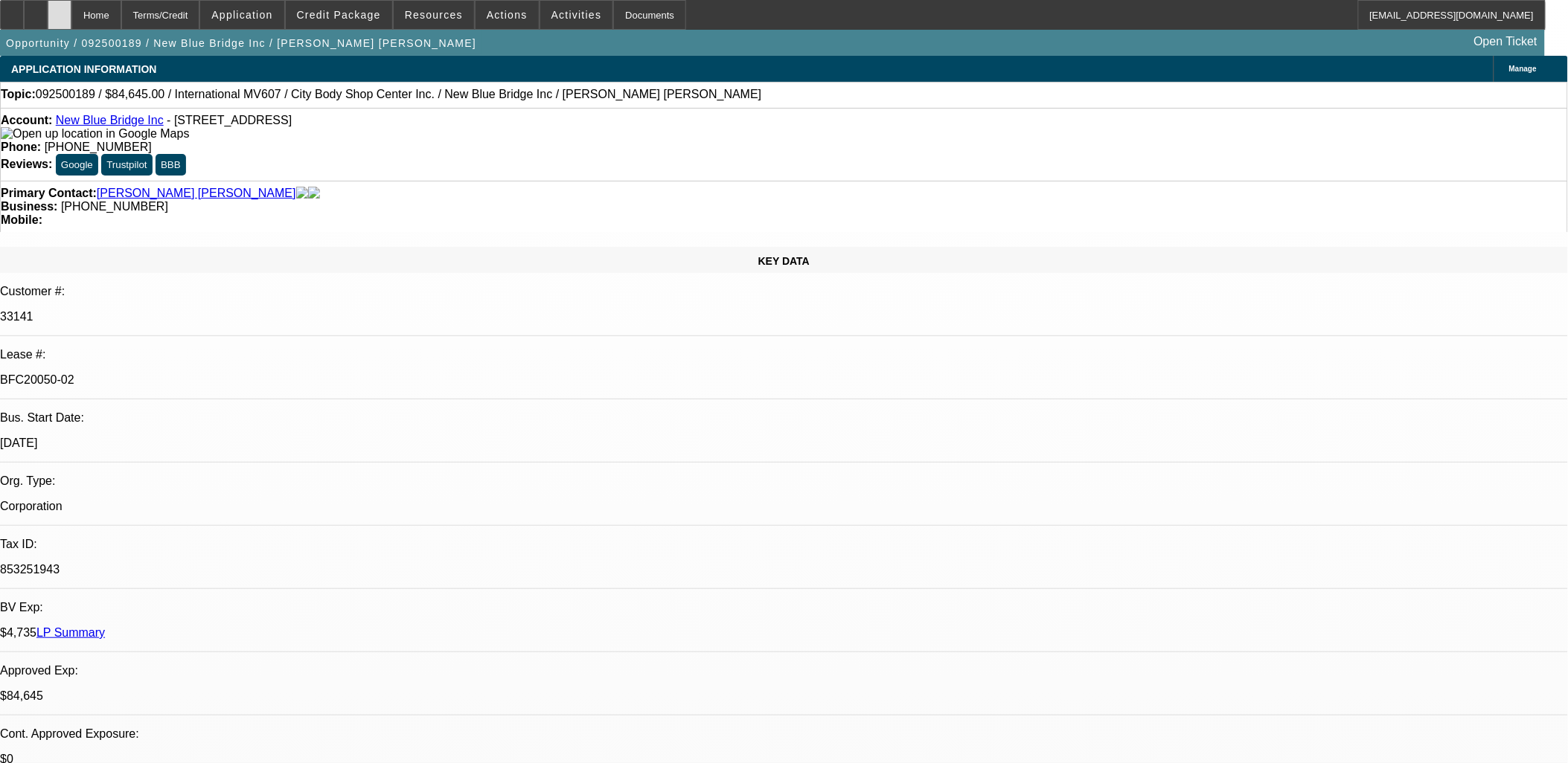
click at [72, 12] on div at bounding box center [59, 15] width 24 height 30
select select "0"
select select "2"
select select "0.1"
select select "2"
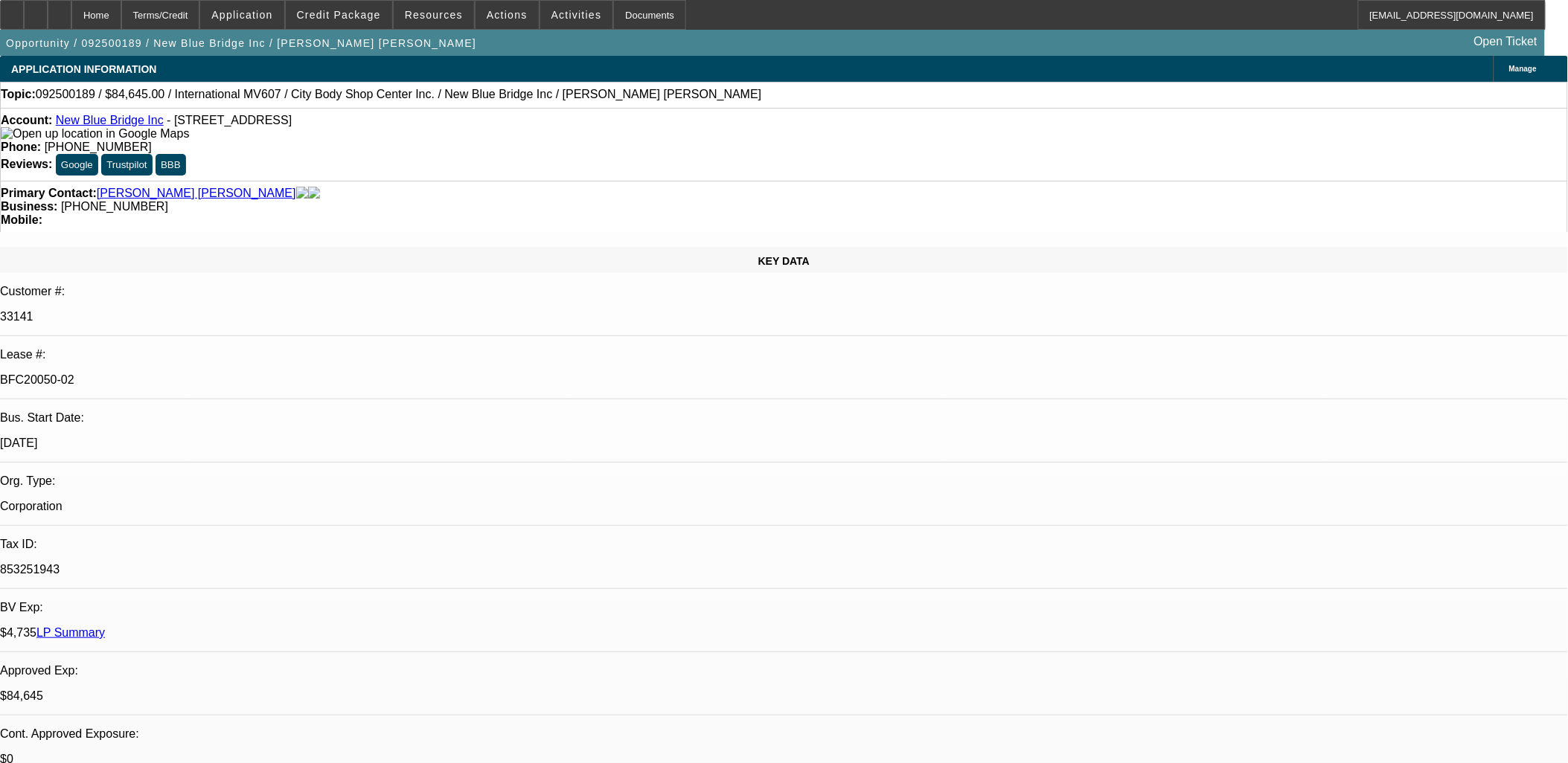
select select "0.1"
select select "0"
select select "2"
select select "0.1"
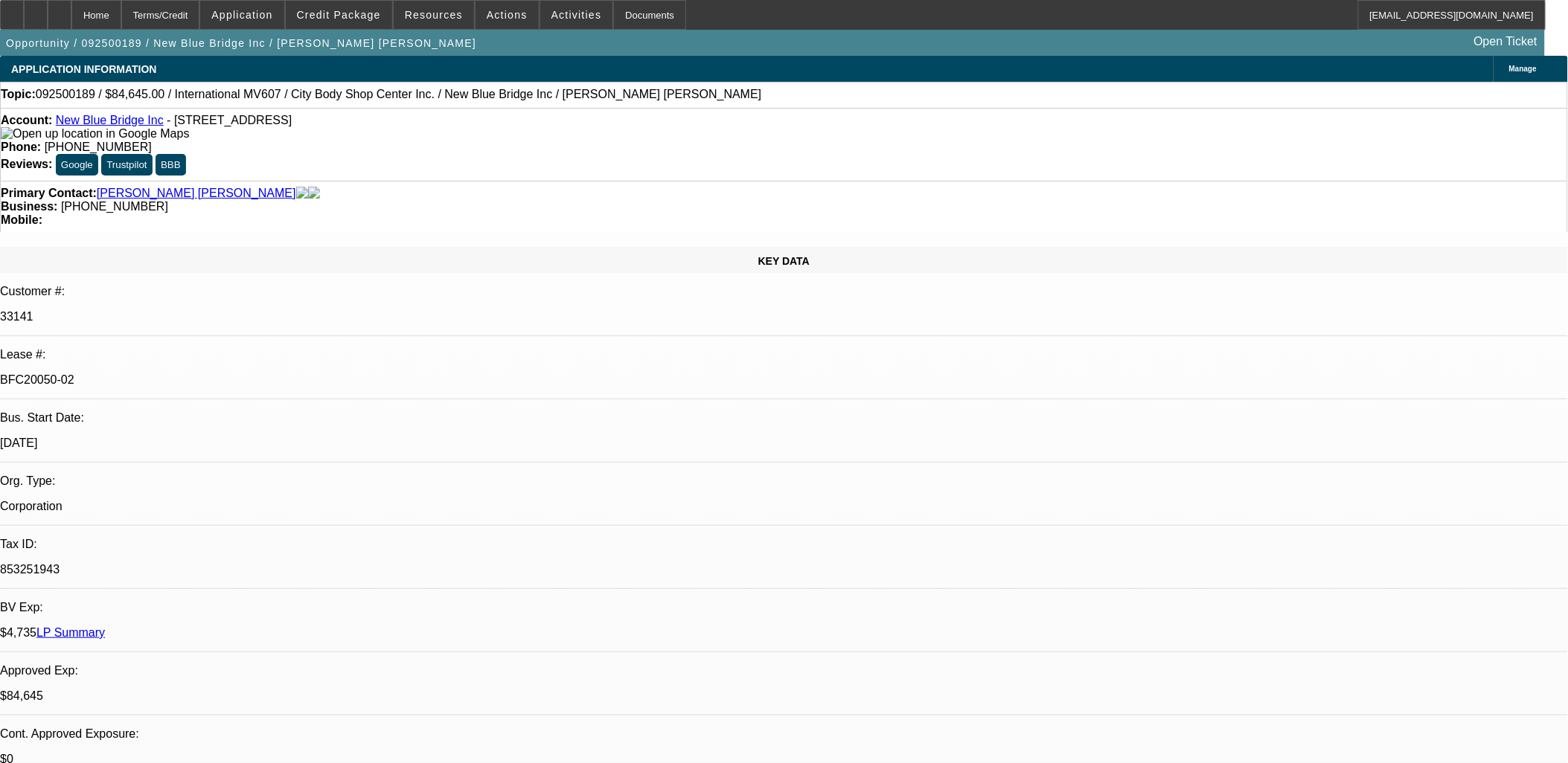
select select "0"
select select "0.1"
select select "1"
select select "2"
select select "4"
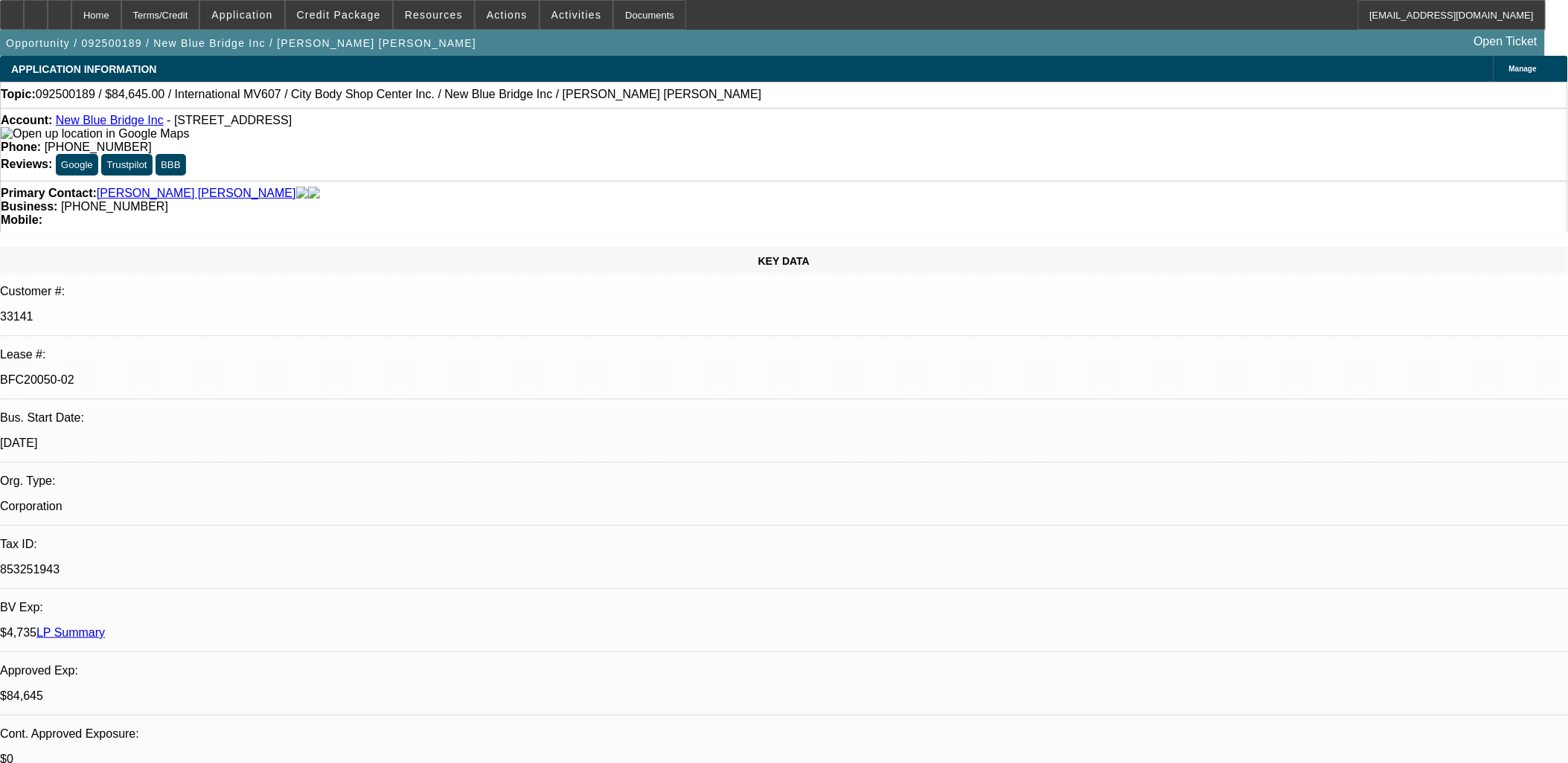
select select "1"
select select "2"
select select "4"
select select "1"
select select "2"
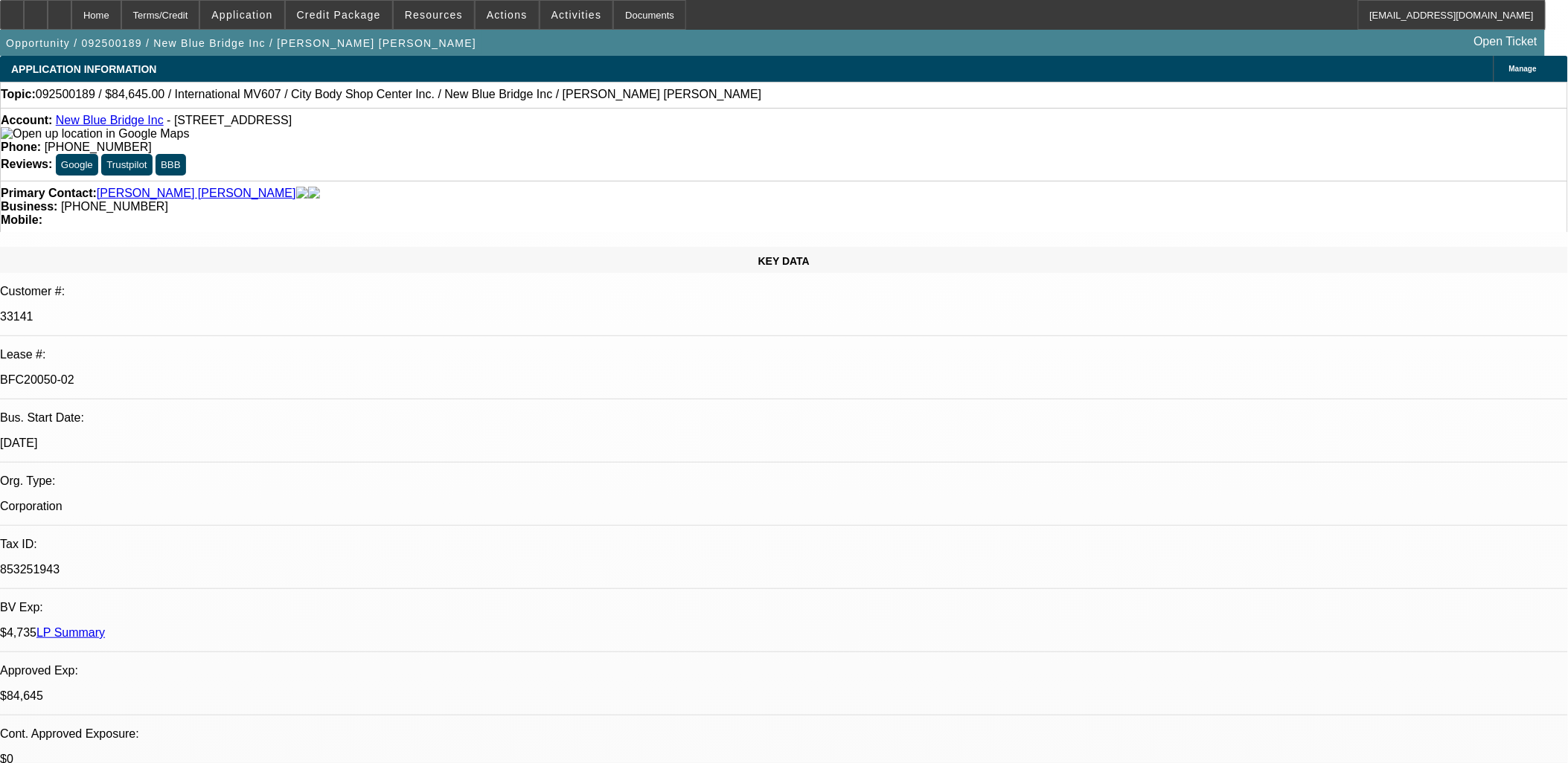
select select "4"
select select "1"
select select "2"
select select "4"
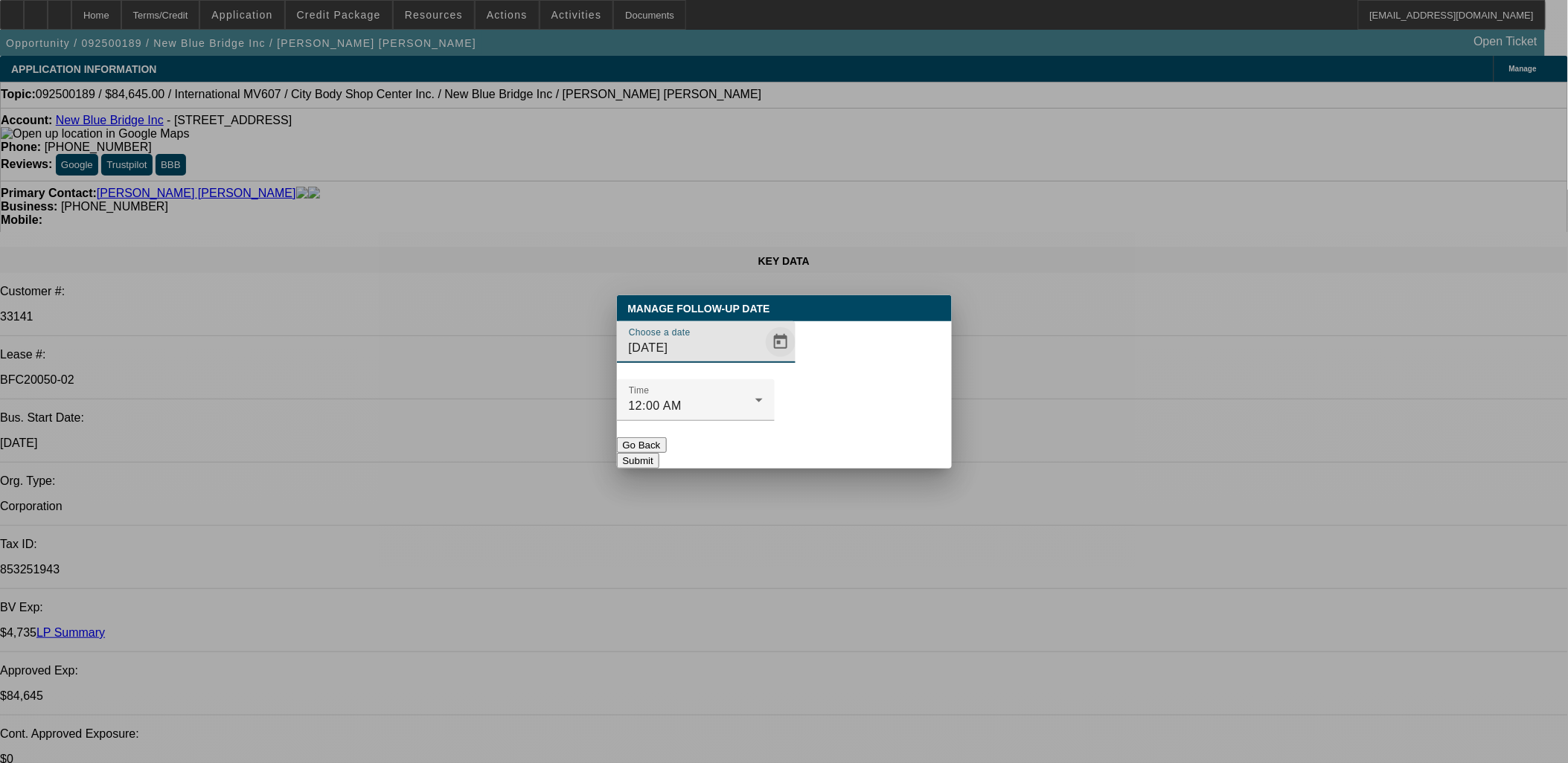
click at [763, 360] on span "Open calendar" at bounding box center [780, 342] width 36 height 36
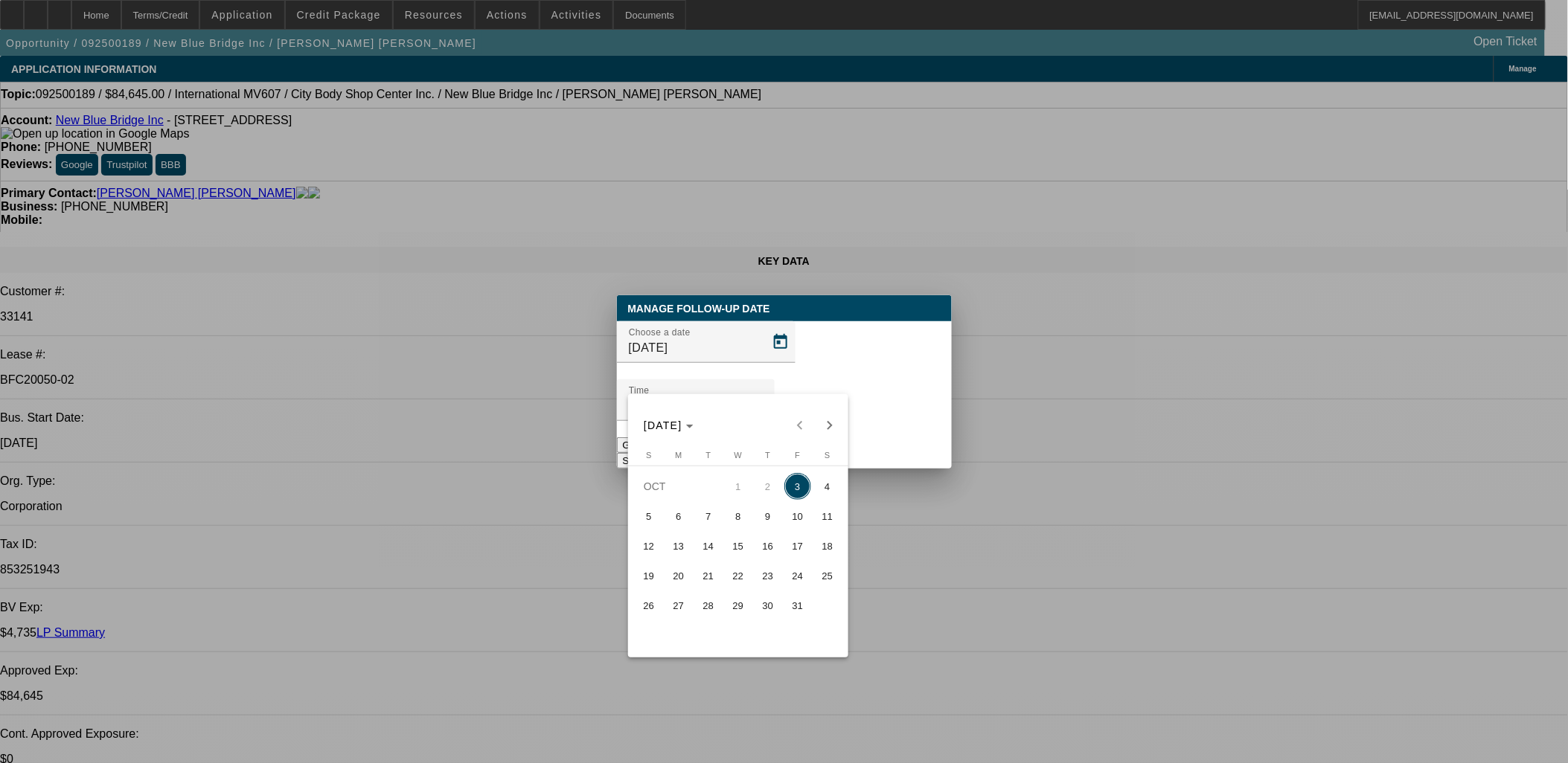
click at [708, 522] on span "7" at bounding box center [708, 515] width 27 height 27
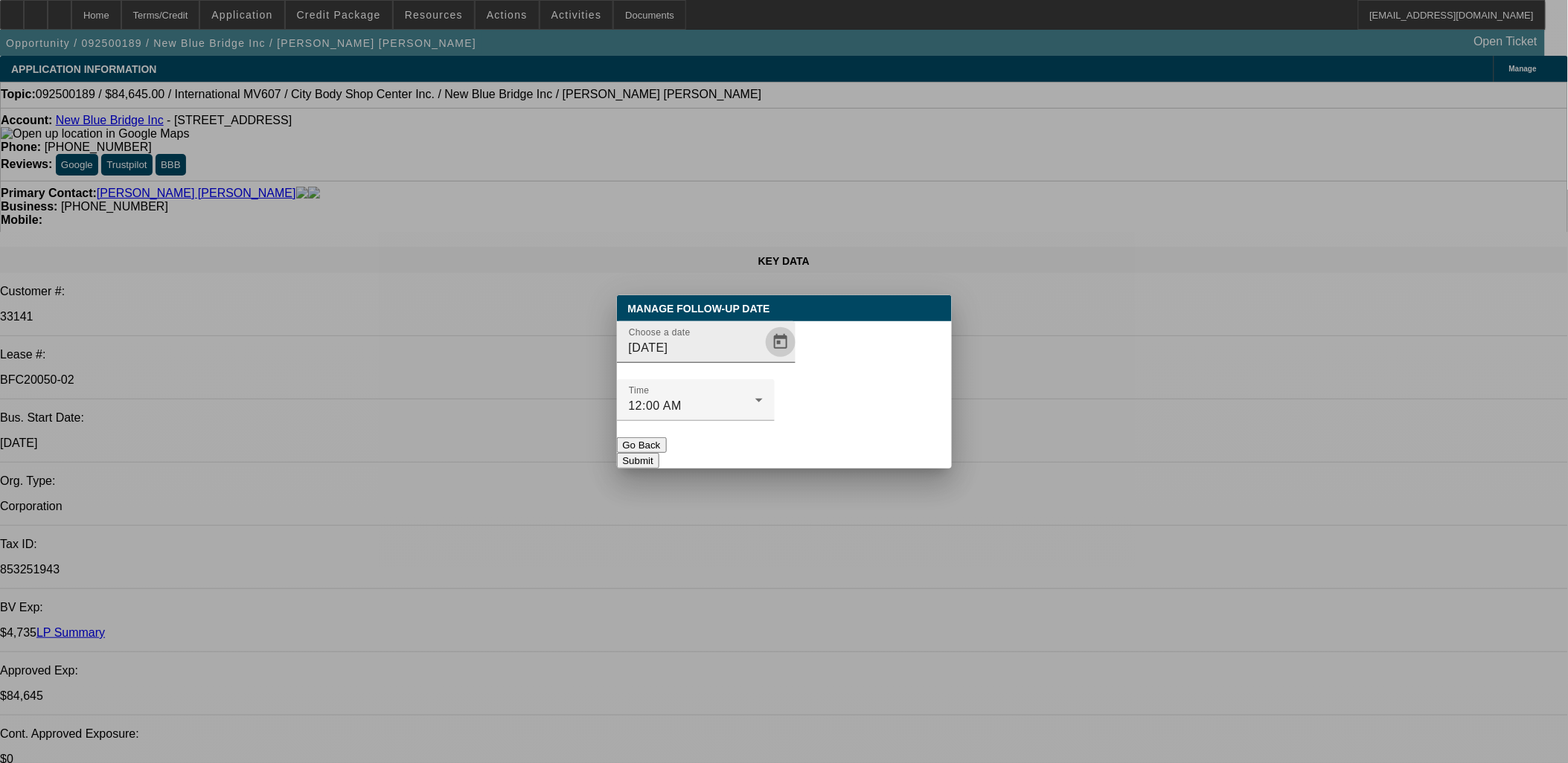
click at [763, 360] on span "Open calendar" at bounding box center [780, 342] width 36 height 36
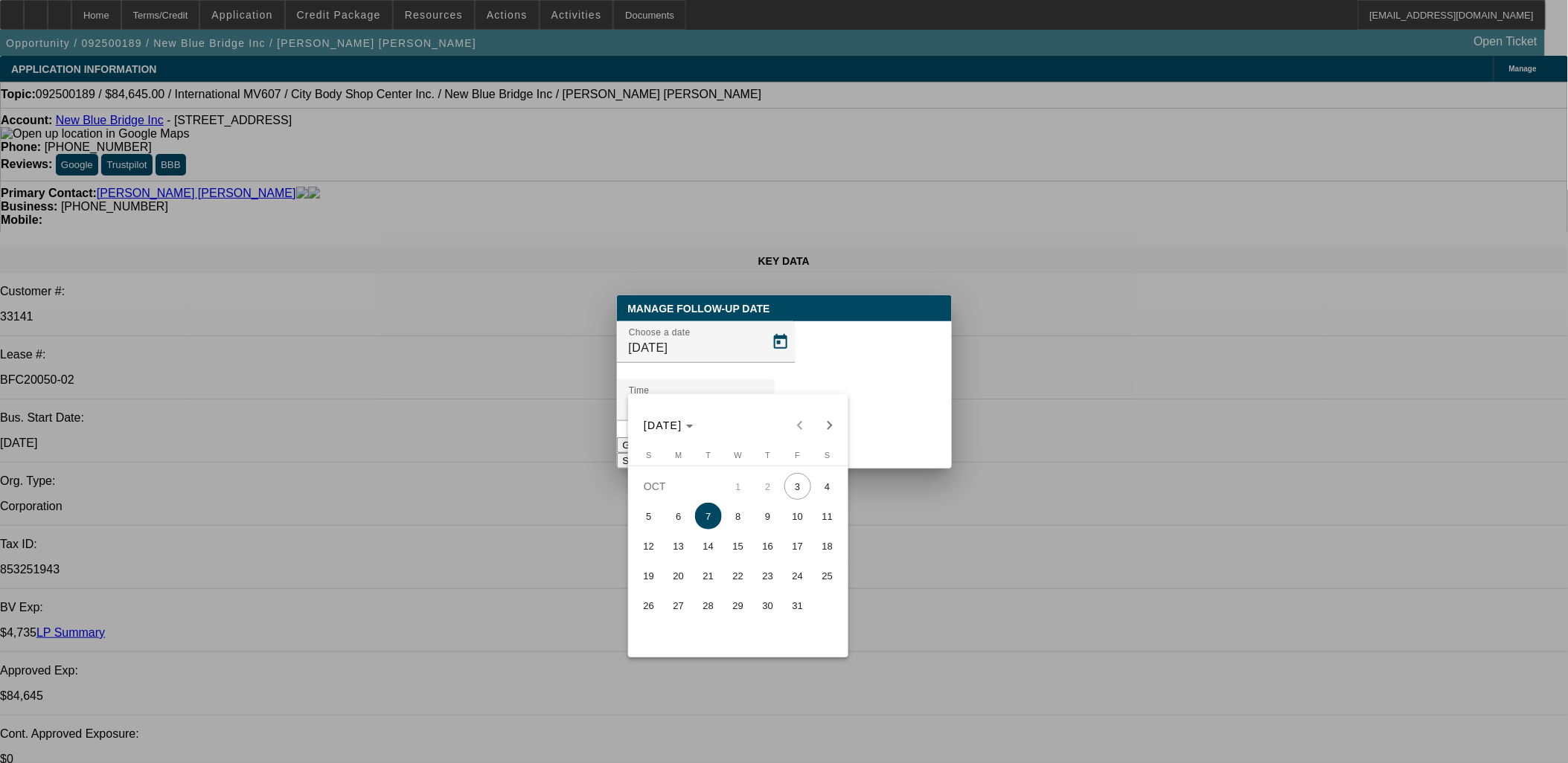
click at [681, 527] on span "6" at bounding box center [678, 515] width 27 height 27
type input "10/6/2025"
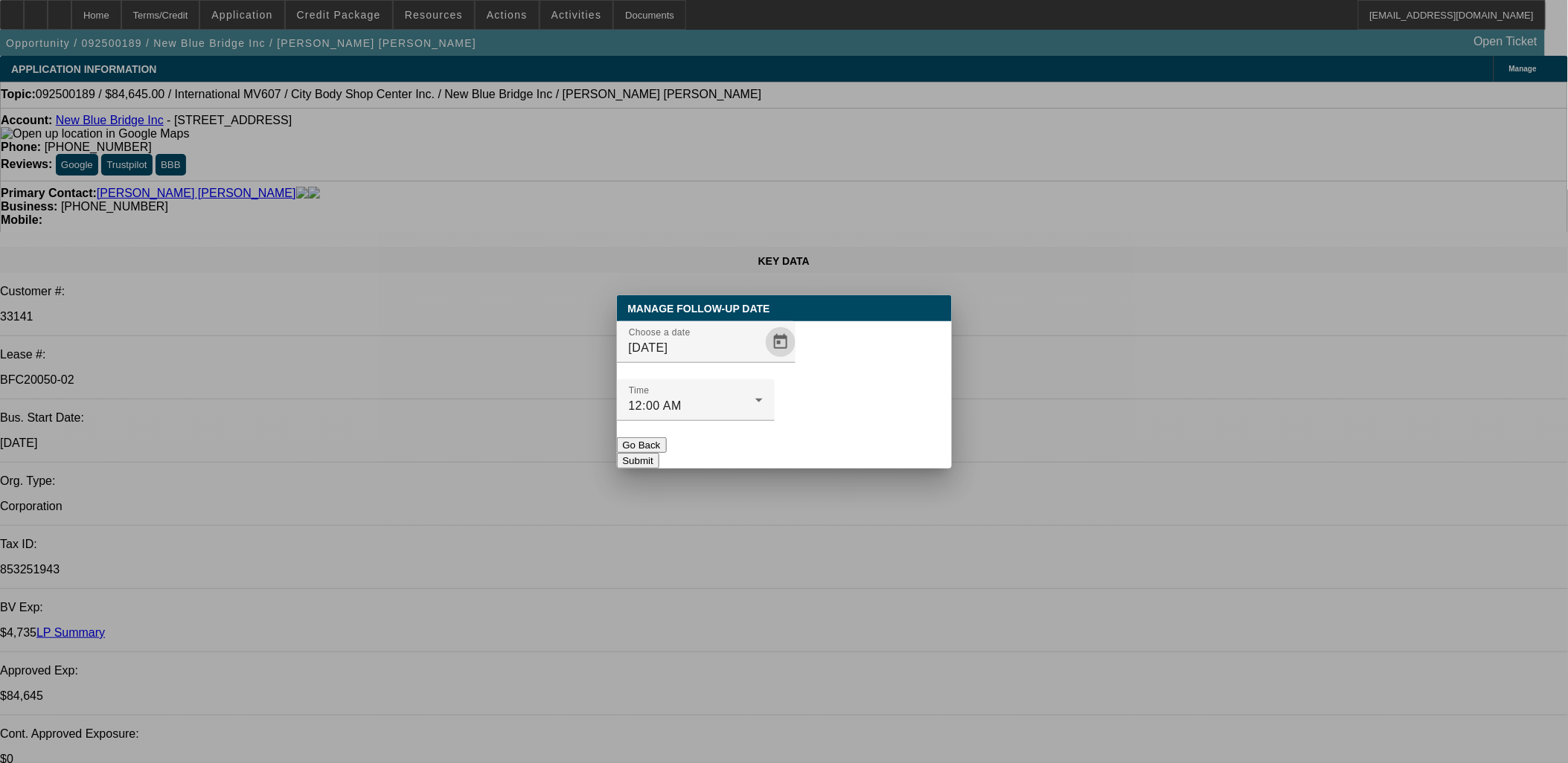
click at [659, 453] on button "Submit" at bounding box center [638, 460] width 43 height 16
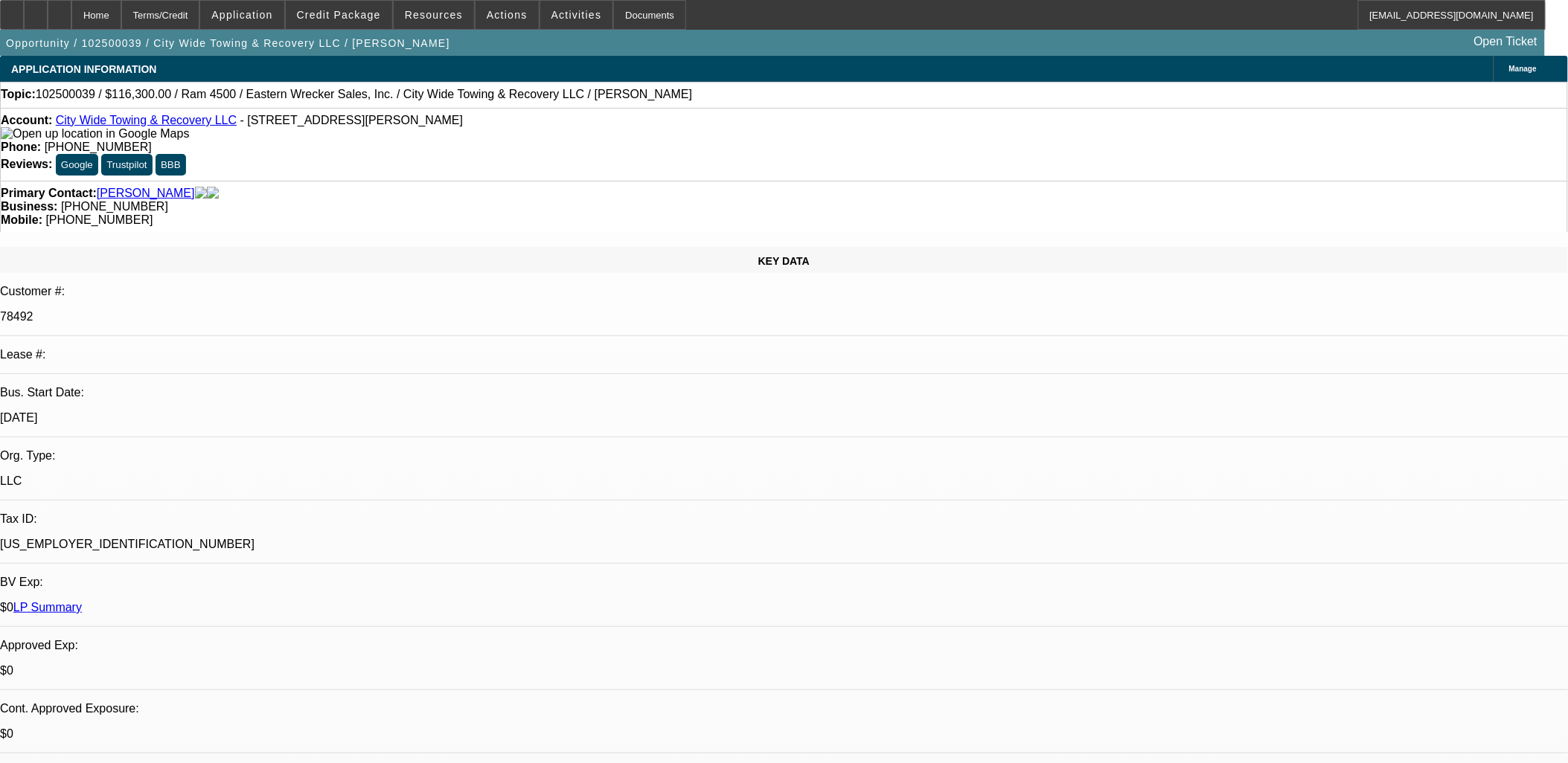
select select "0"
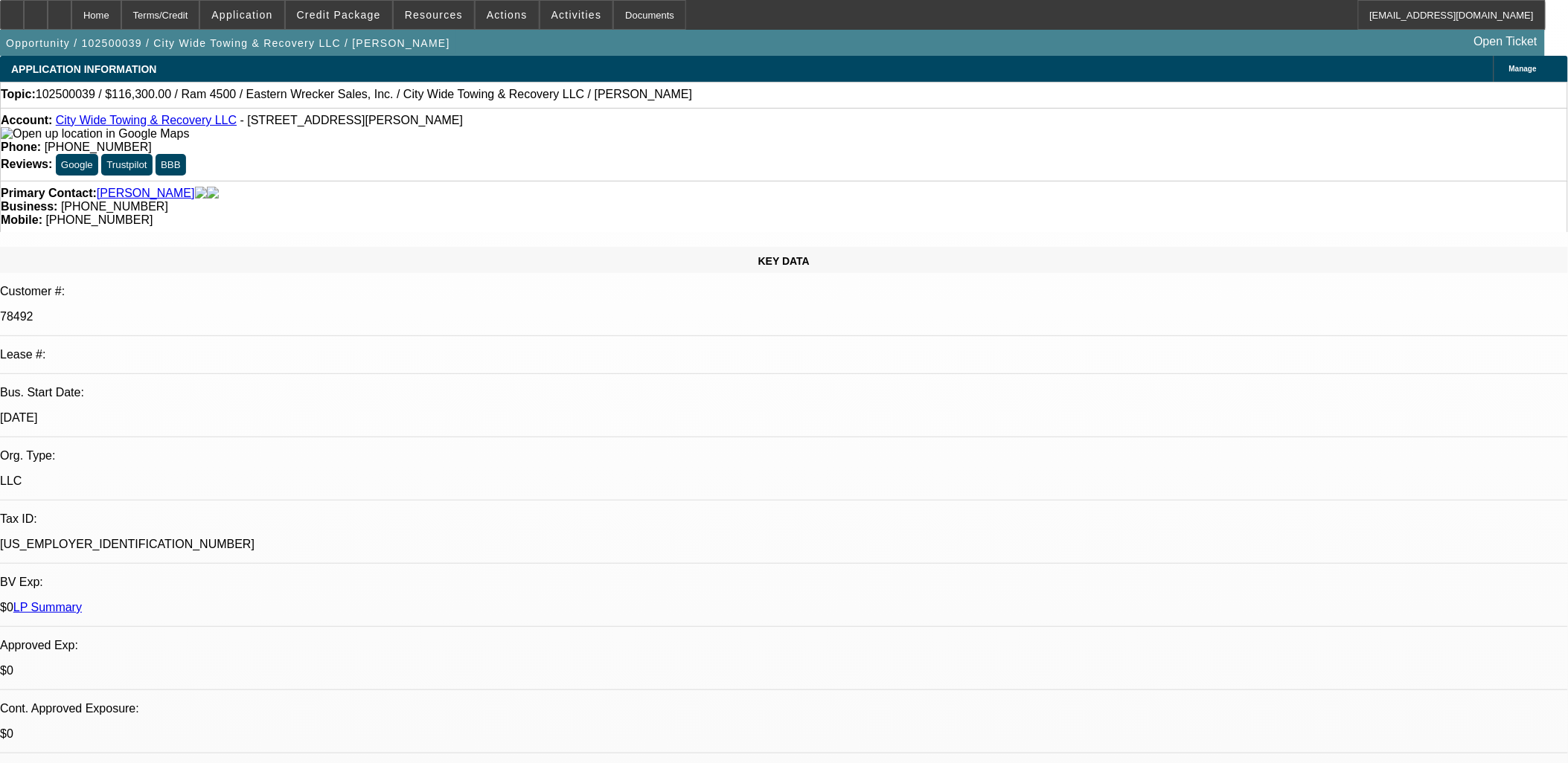
select select "0"
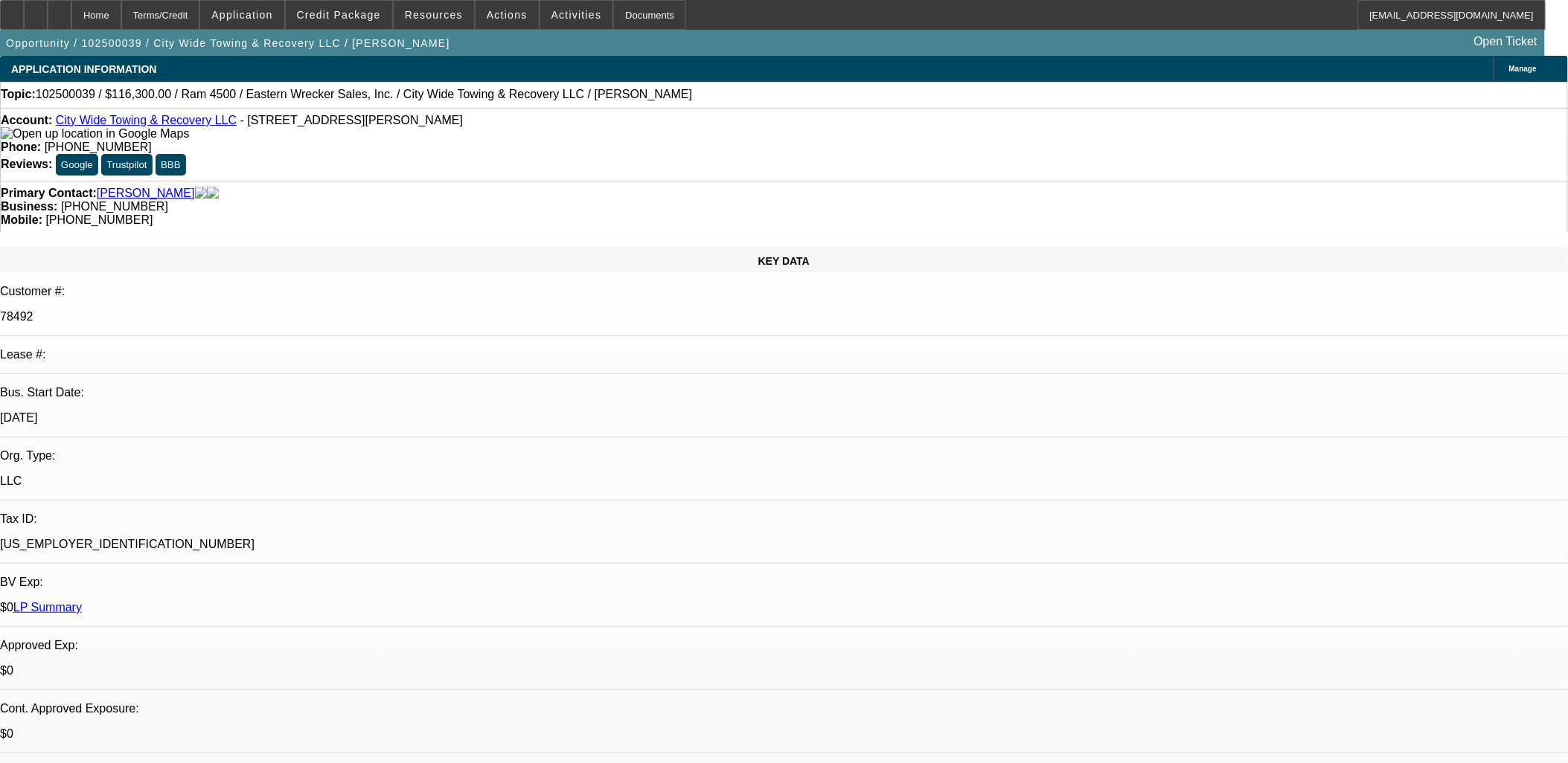
select select "0"
select select "1"
select select "2"
select select "6"
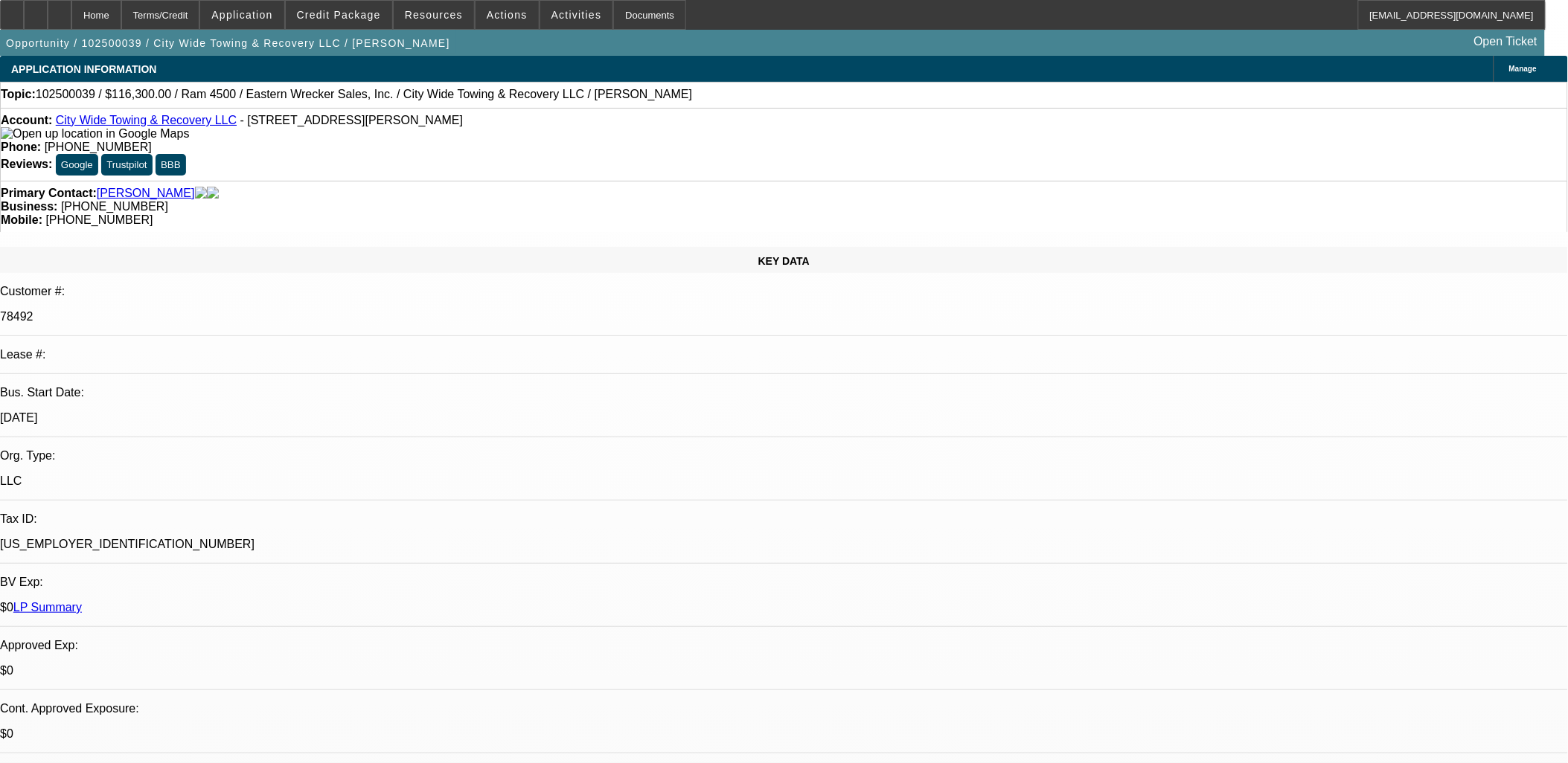
select select "1"
select select "2"
select select "6"
select select "1"
select select "2"
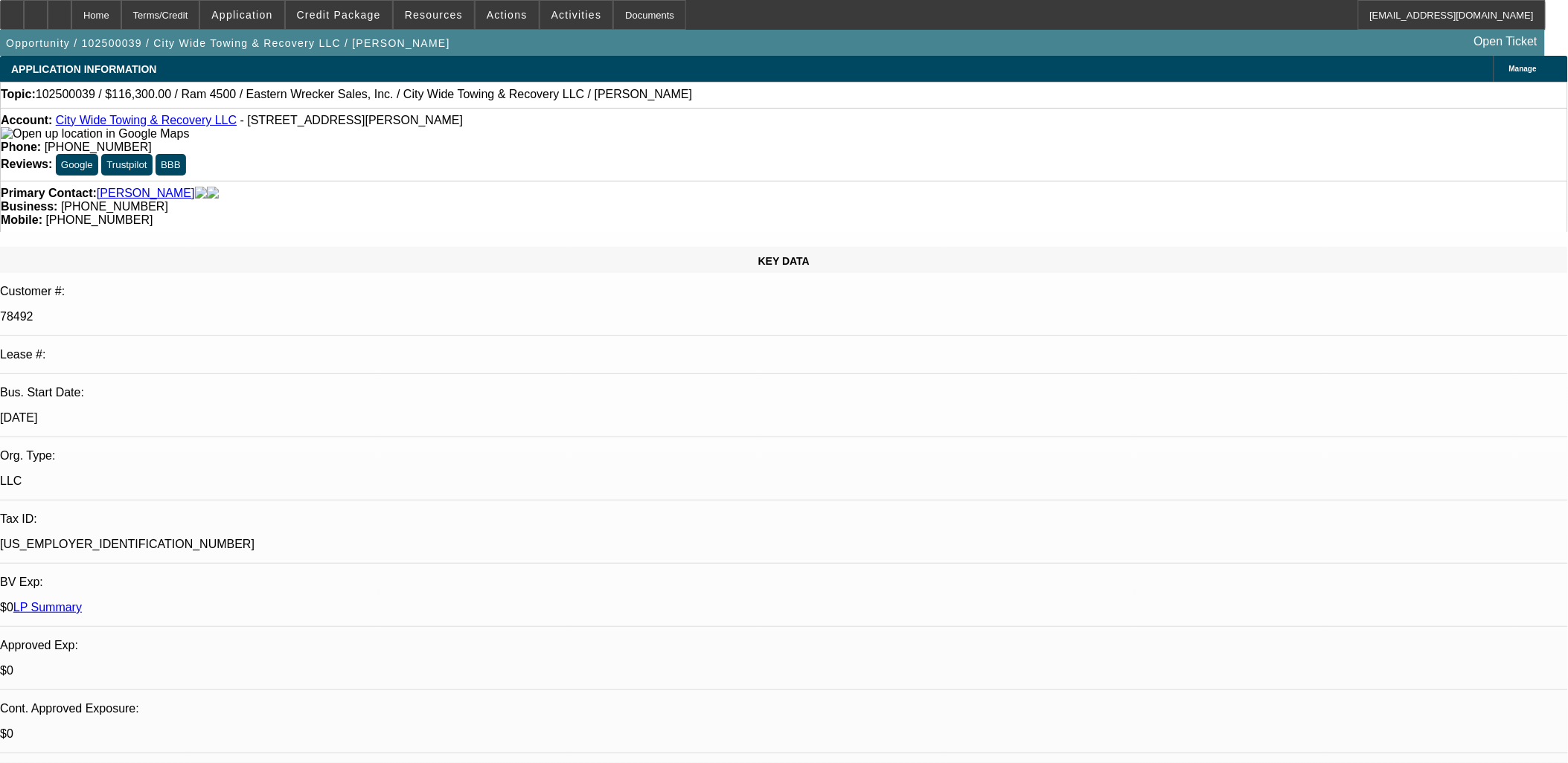
select select "6"
select select "1"
select select "2"
select select "6"
click at [113, 124] on link "City Wide Towing & Recovery LLC" at bounding box center [146, 119] width 181 height 12
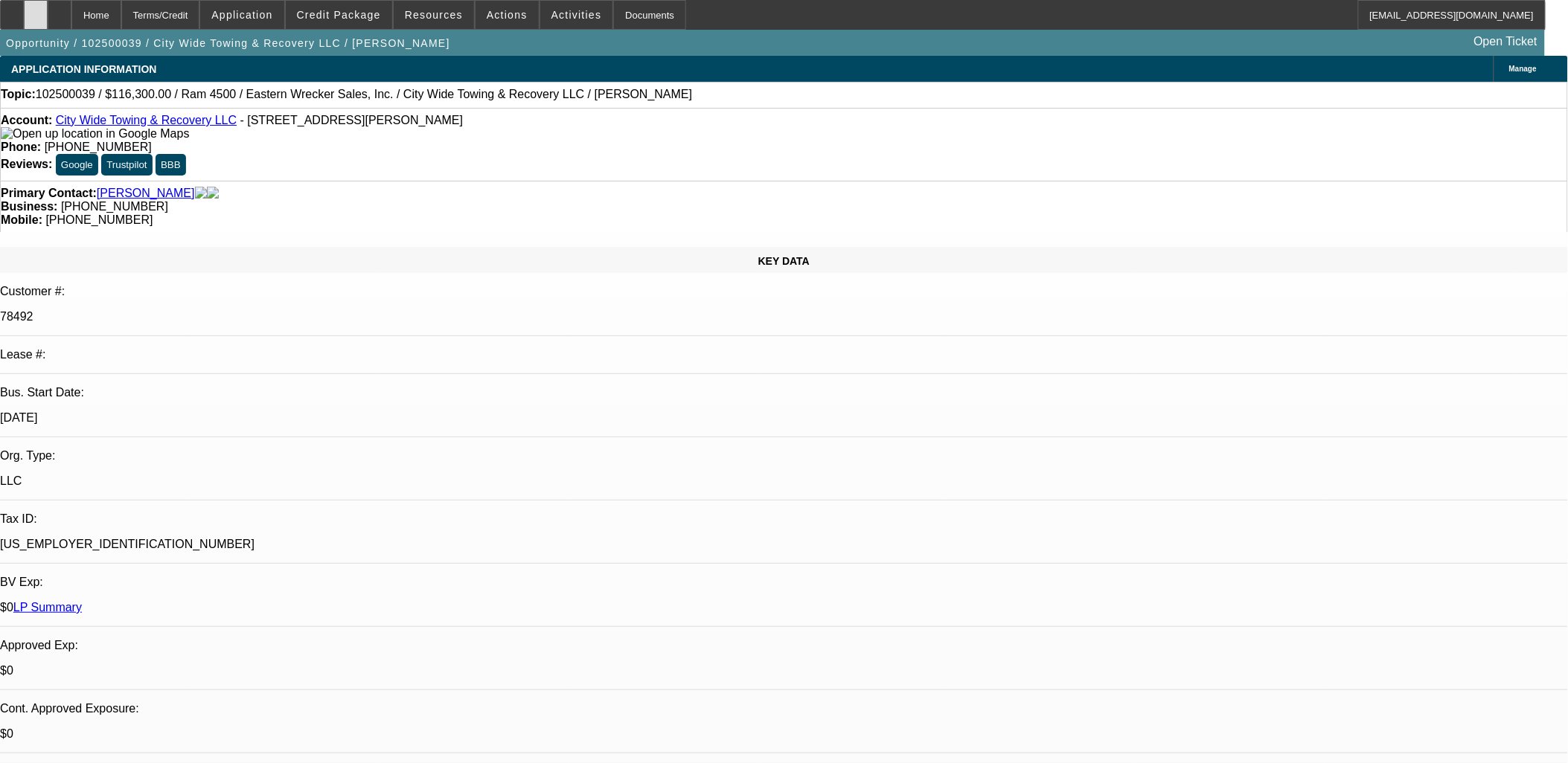
click at [48, 12] on div at bounding box center [35, 15] width 24 height 30
click at [48, 16] on div at bounding box center [35, 15] width 24 height 30
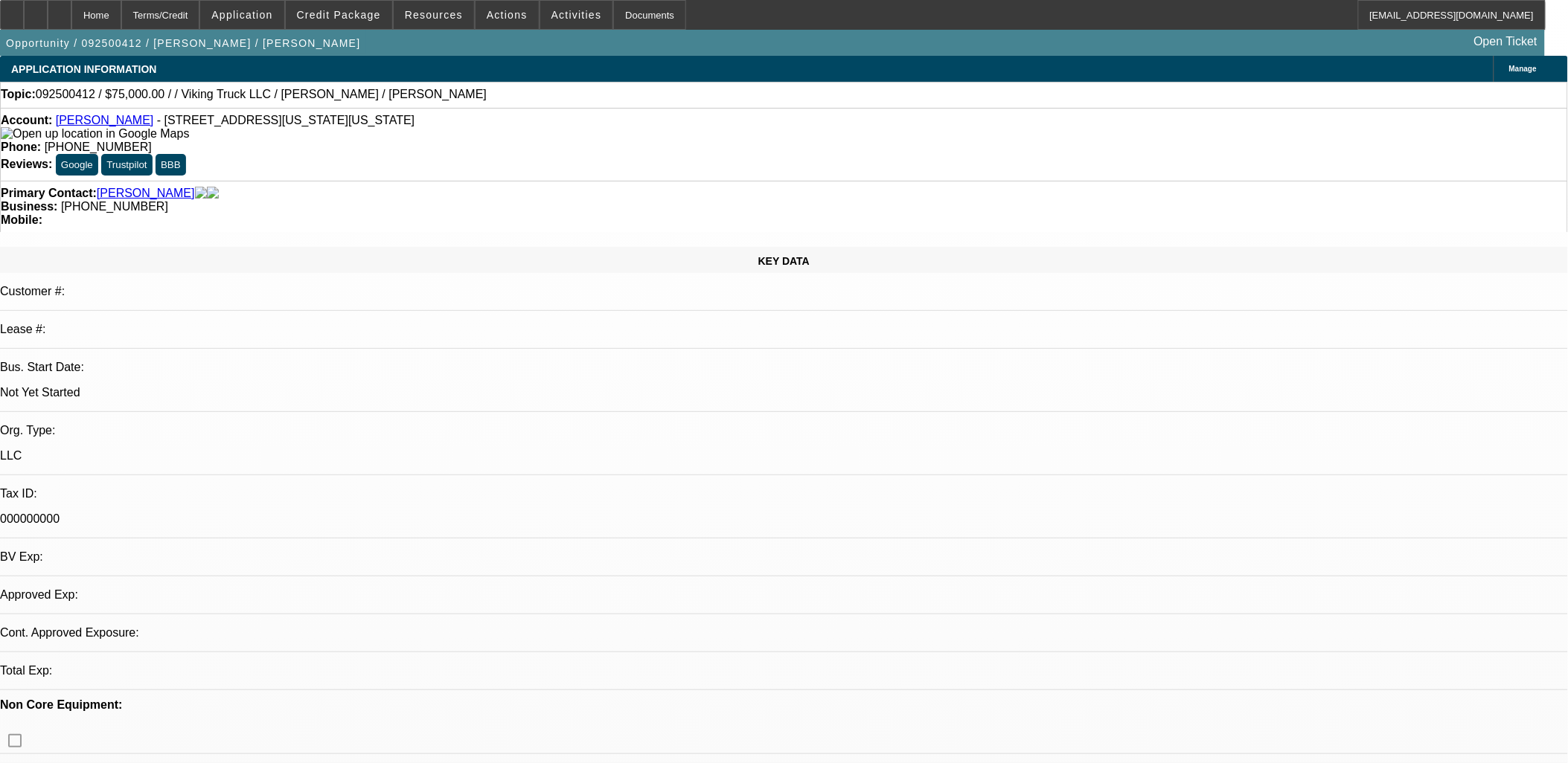
select select "0"
select select "2"
select select "0.1"
select select "4"
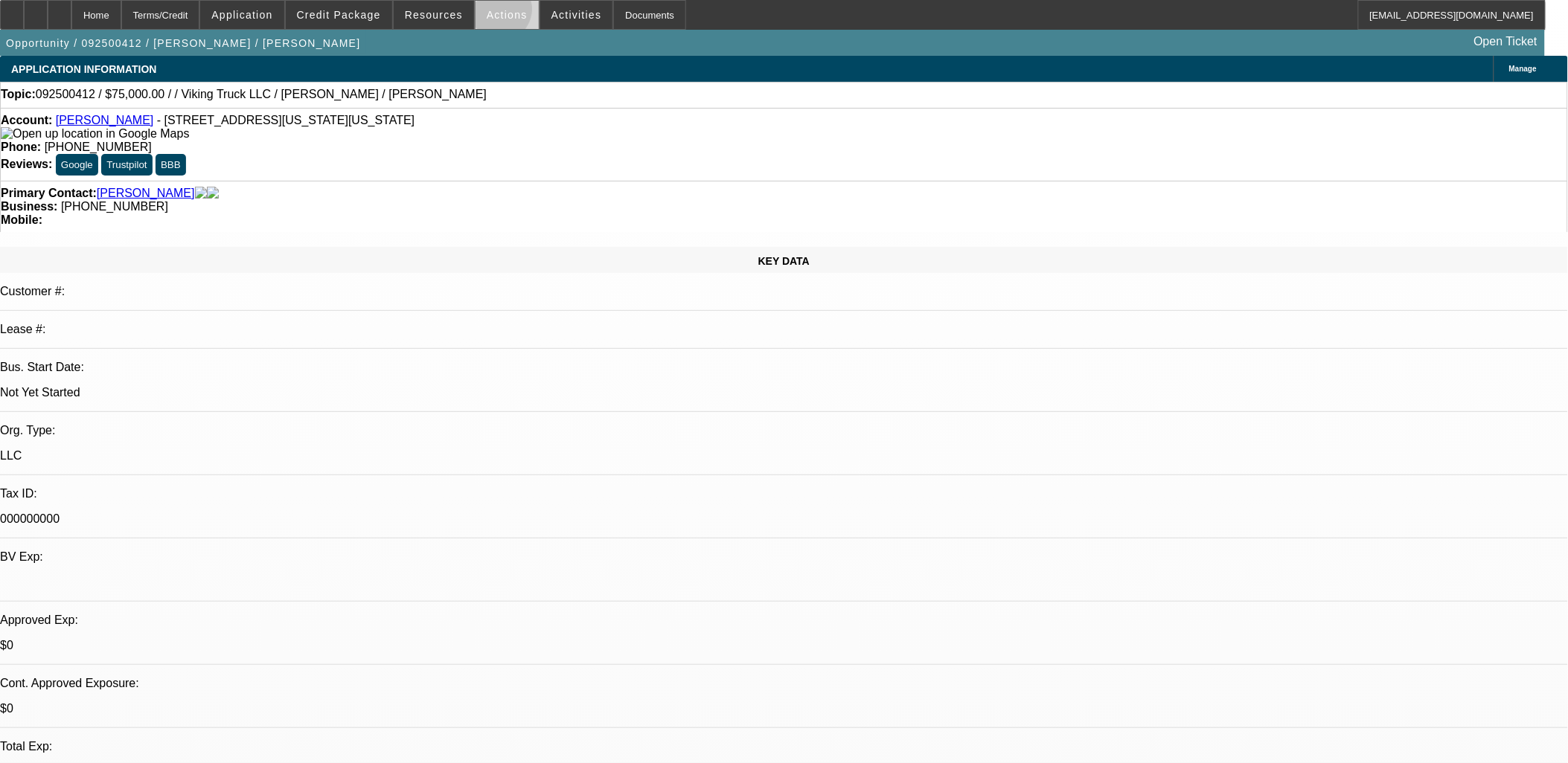
click at [493, 12] on span "Actions" at bounding box center [507, 15] width 41 height 12
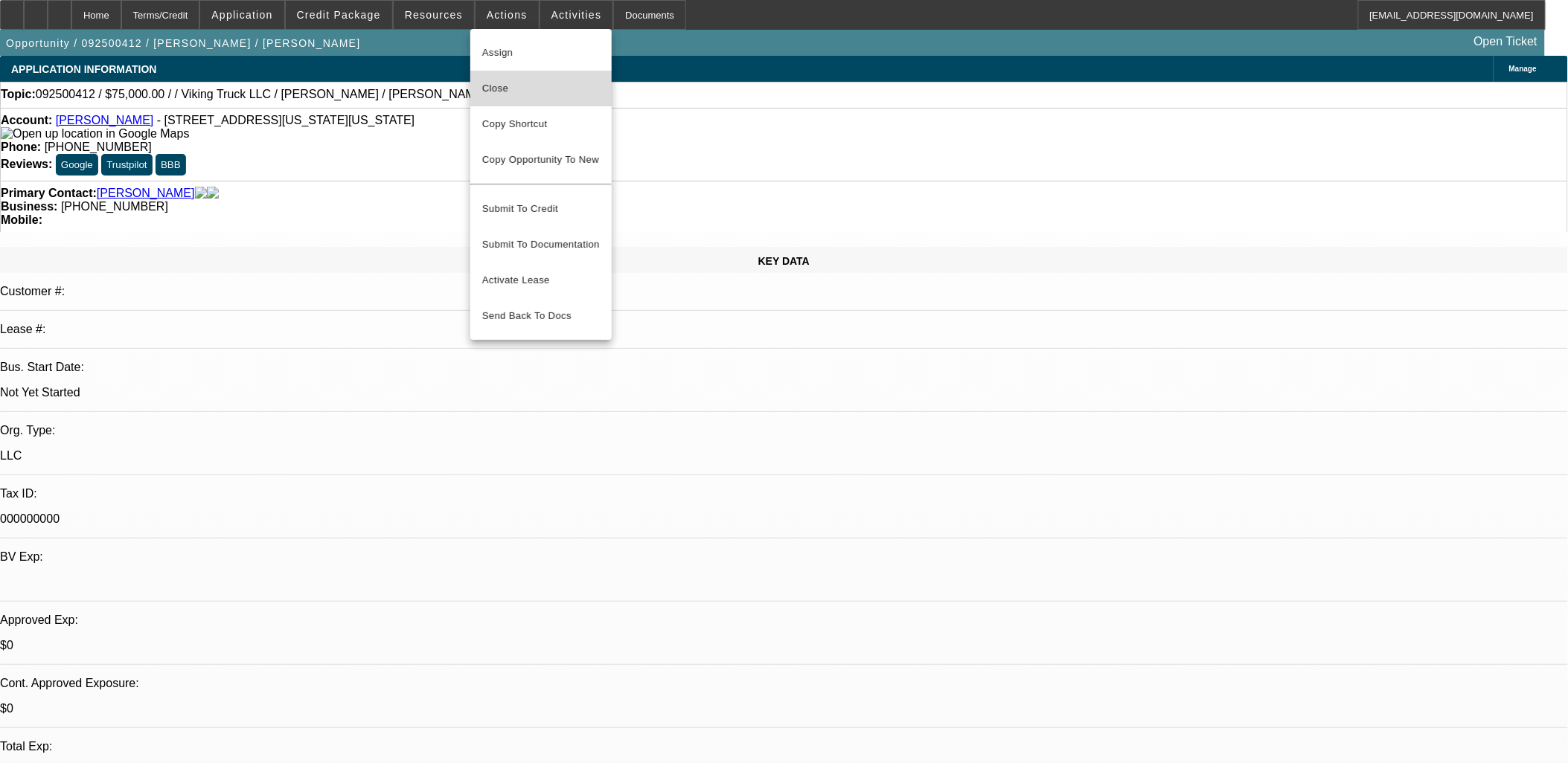
click at [508, 83] on span "Close" at bounding box center [541, 88] width 118 height 17
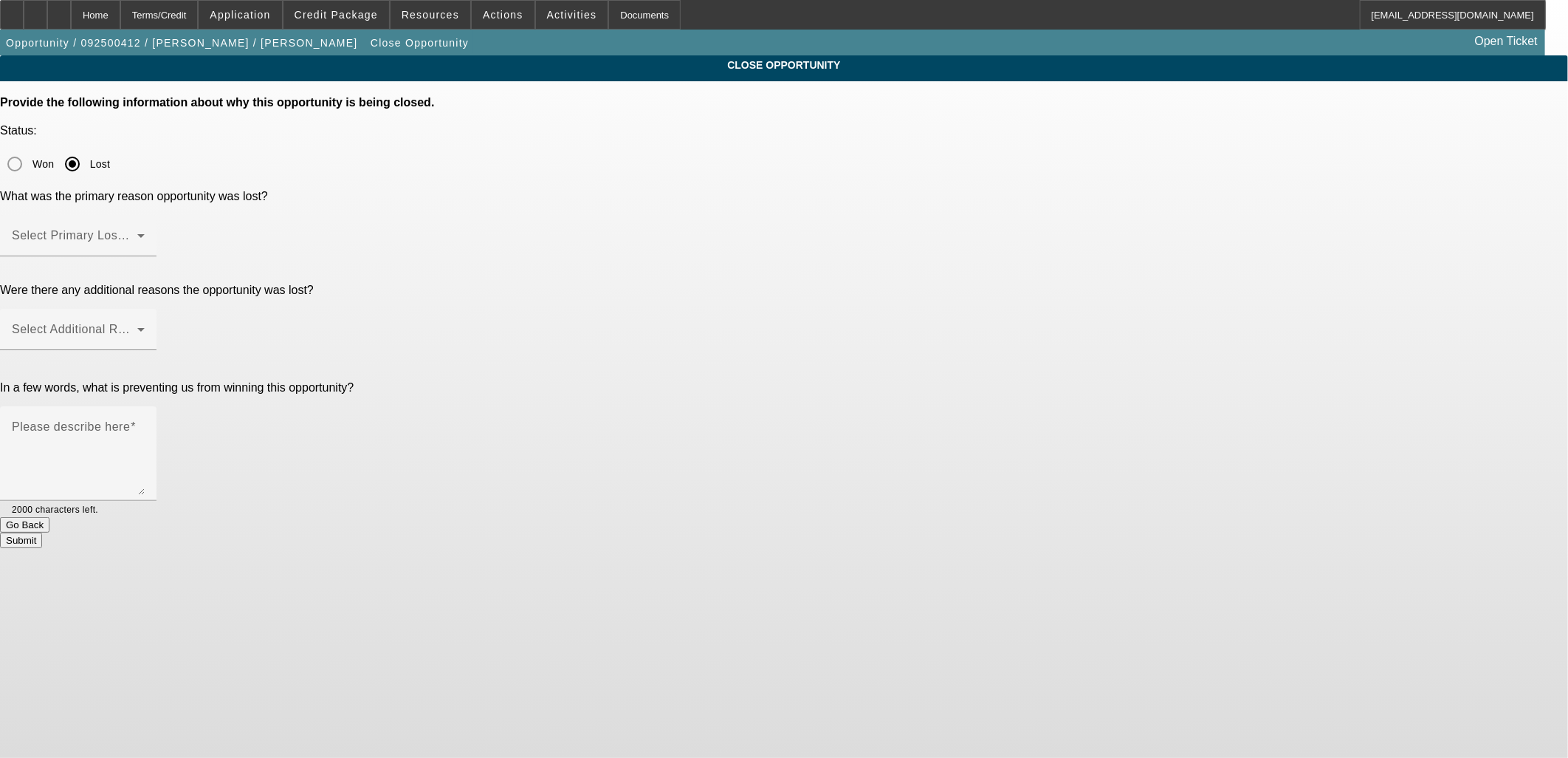
click at [157, 256] on div at bounding box center [78, 264] width 157 height 16
click at [138, 233] on span at bounding box center [74, 242] width 126 height 17
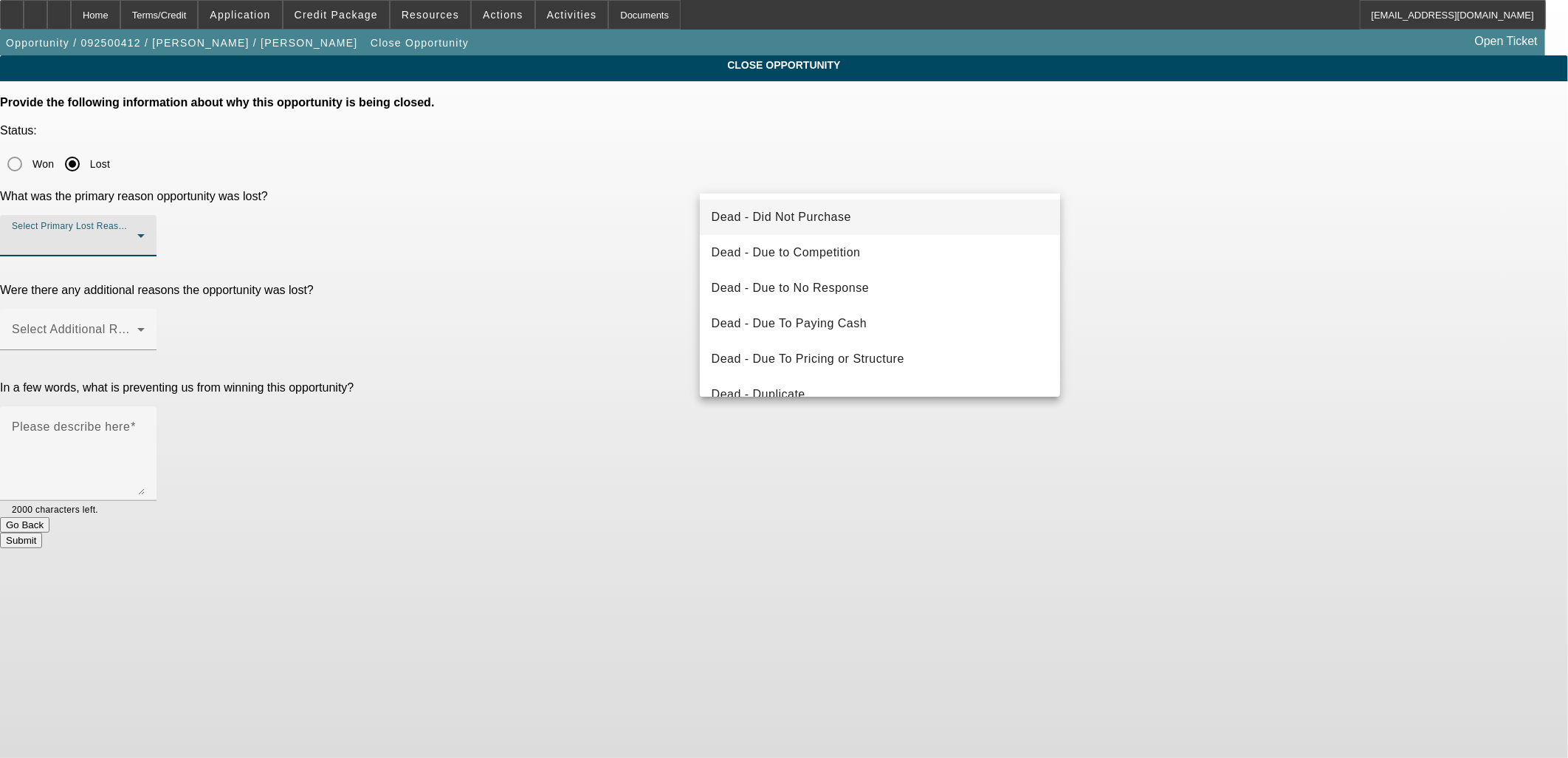
drag, startPoint x: 824, startPoint y: 224, endPoint x: 714, endPoint y: 223, distance: 110.0
click at [824, 224] on span "Dead - Did Not Purchase" at bounding box center [781, 217] width 139 height 17
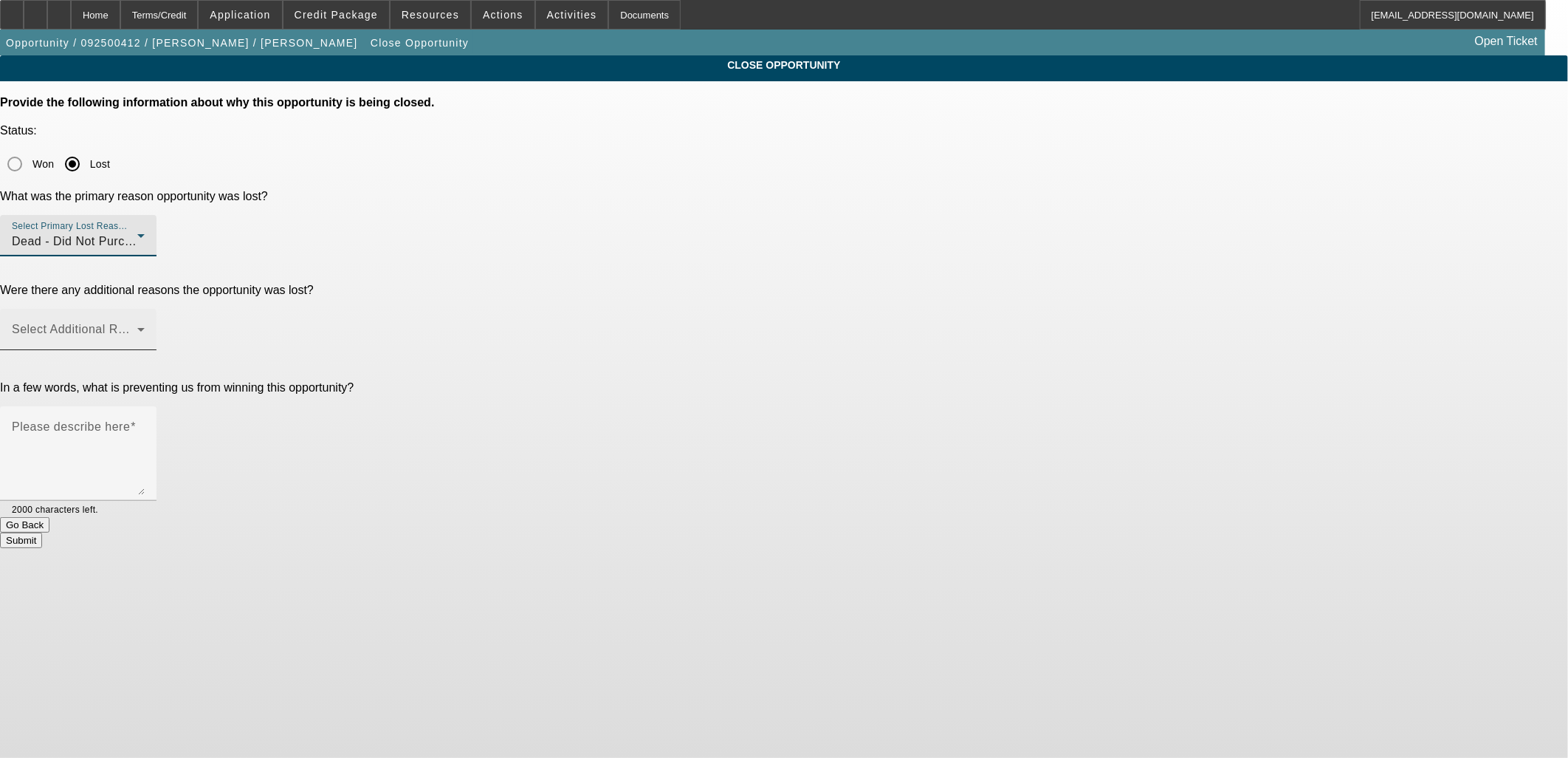
click at [138, 327] on span at bounding box center [74, 335] width 126 height 17
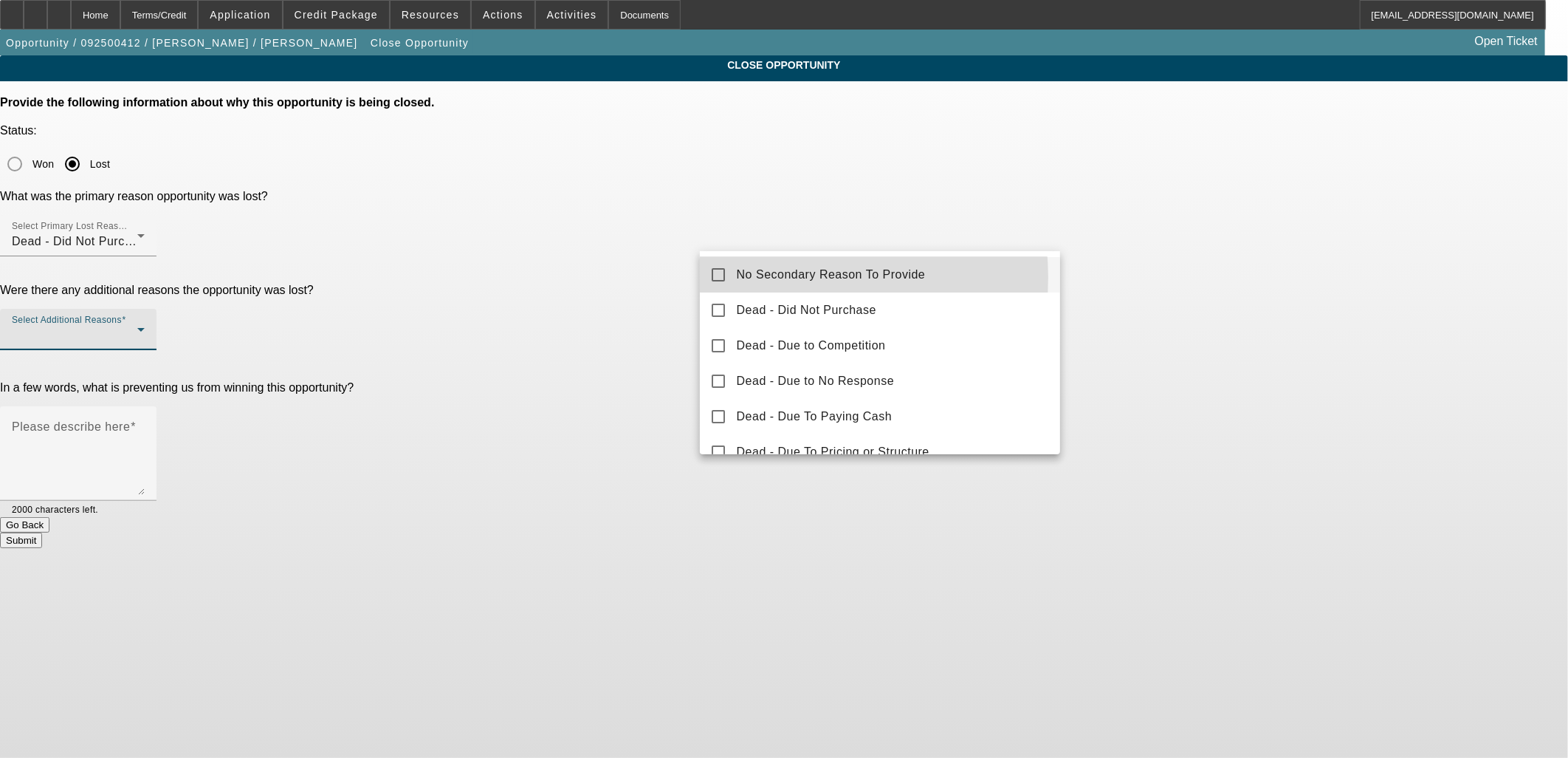
drag, startPoint x: 764, startPoint y: 277, endPoint x: 637, endPoint y: 275, distance: 127.0
click at [761, 278] on span "No Secondary Reason To Provide" at bounding box center [831, 275] width 189 height 17
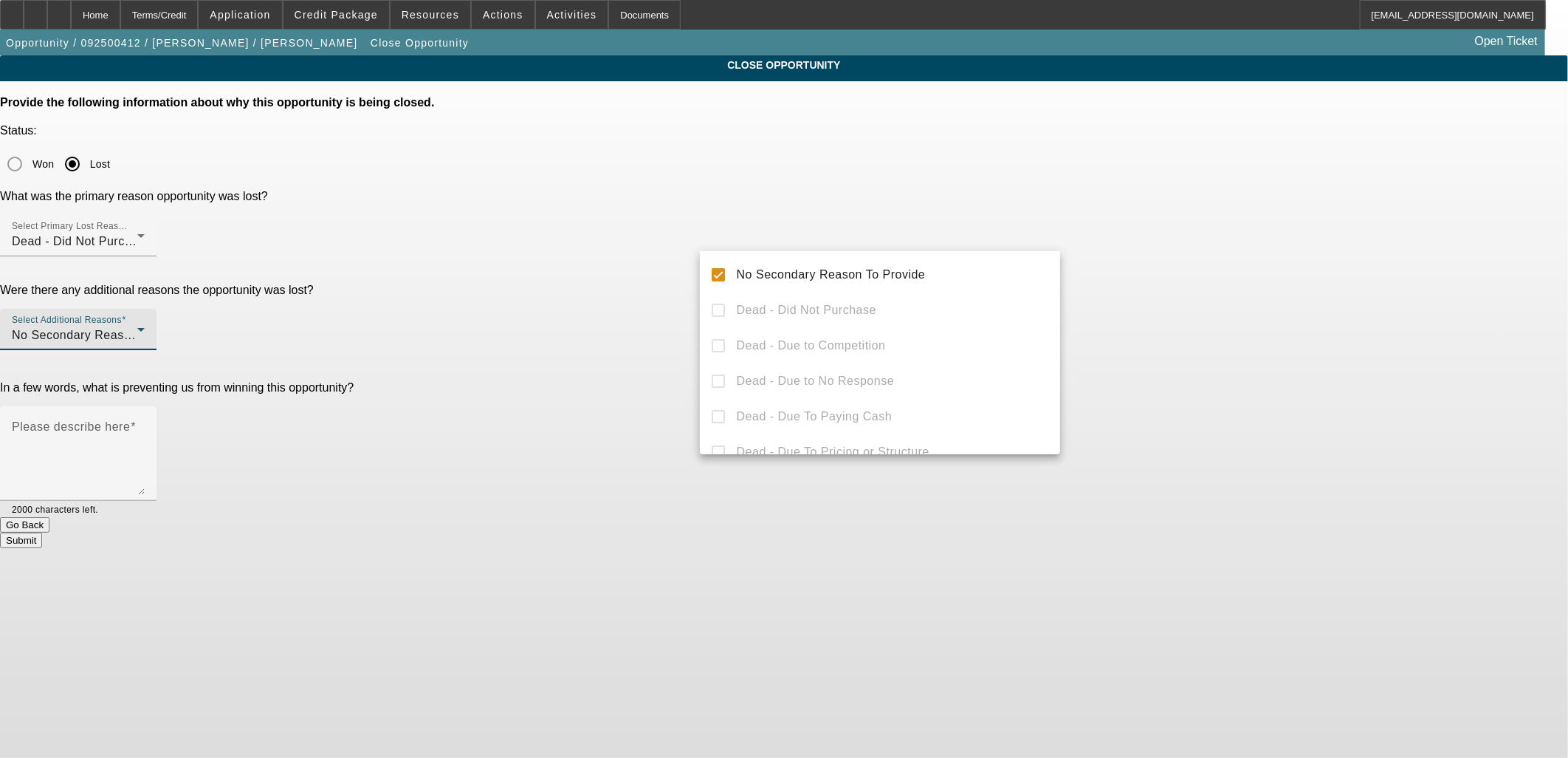
click at [637, 275] on div at bounding box center [784, 379] width 1568 height 758
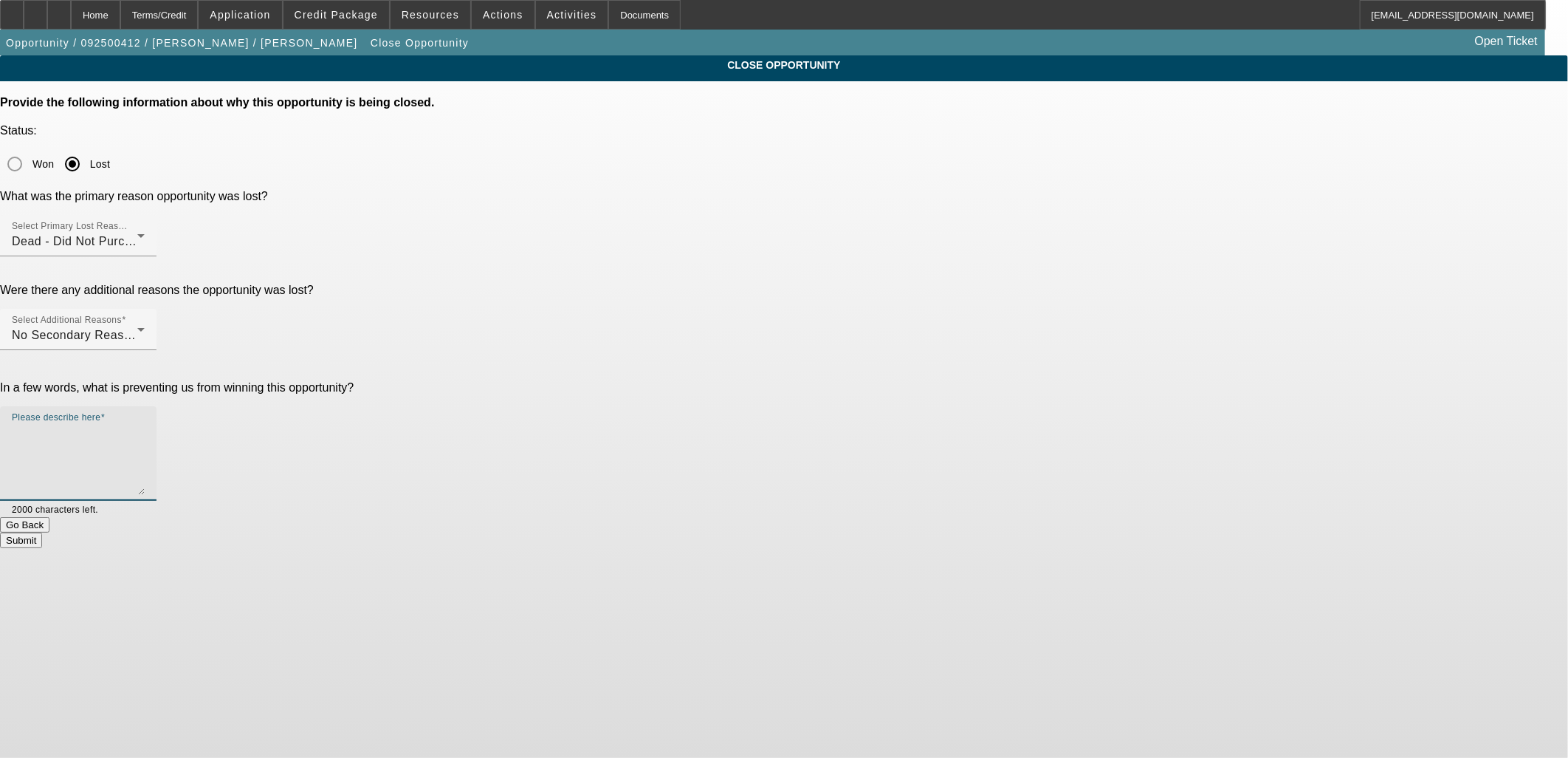
click at [145, 424] on textarea "Please describe here" at bounding box center [78, 459] width 132 height 71
type textarea "Holding off for a few months at least. Saving up 20% DP"
click at [42, 533] on button "Submit" at bounding box center [21, 541] width 42 height 16
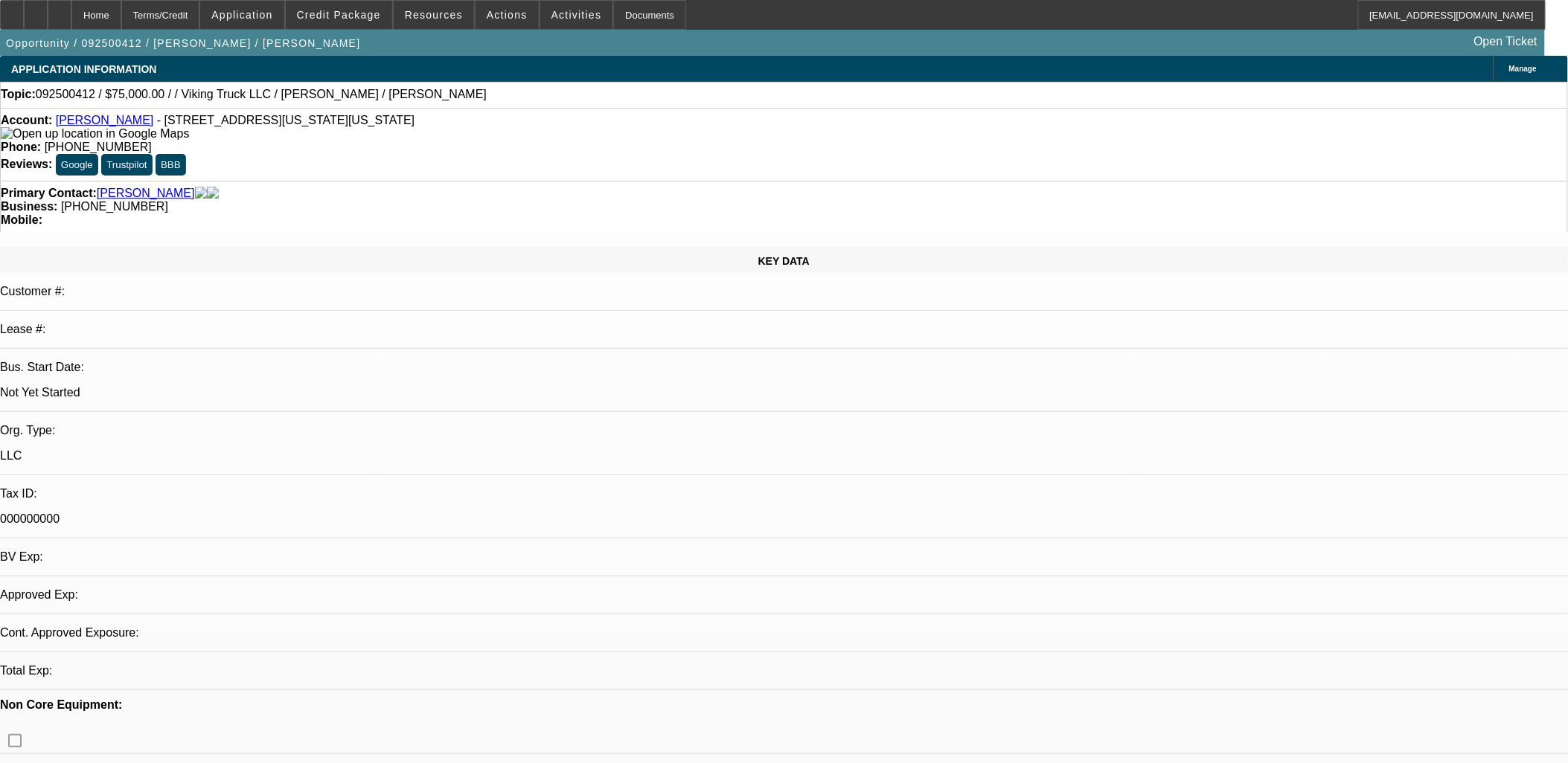
select select "0"
select select "2"
select select "0.1"
select select "1"
select select "2"
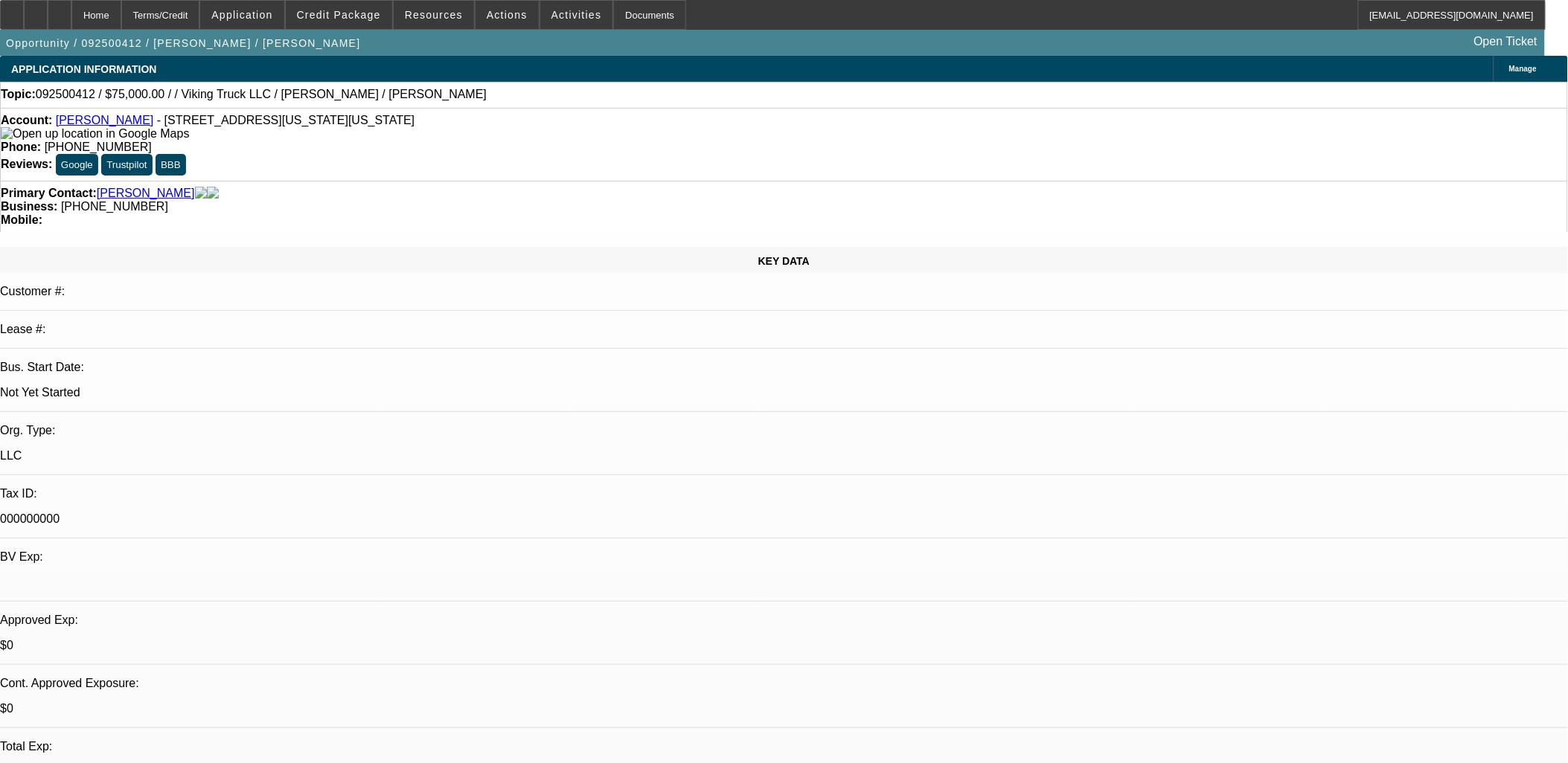
select select "4"
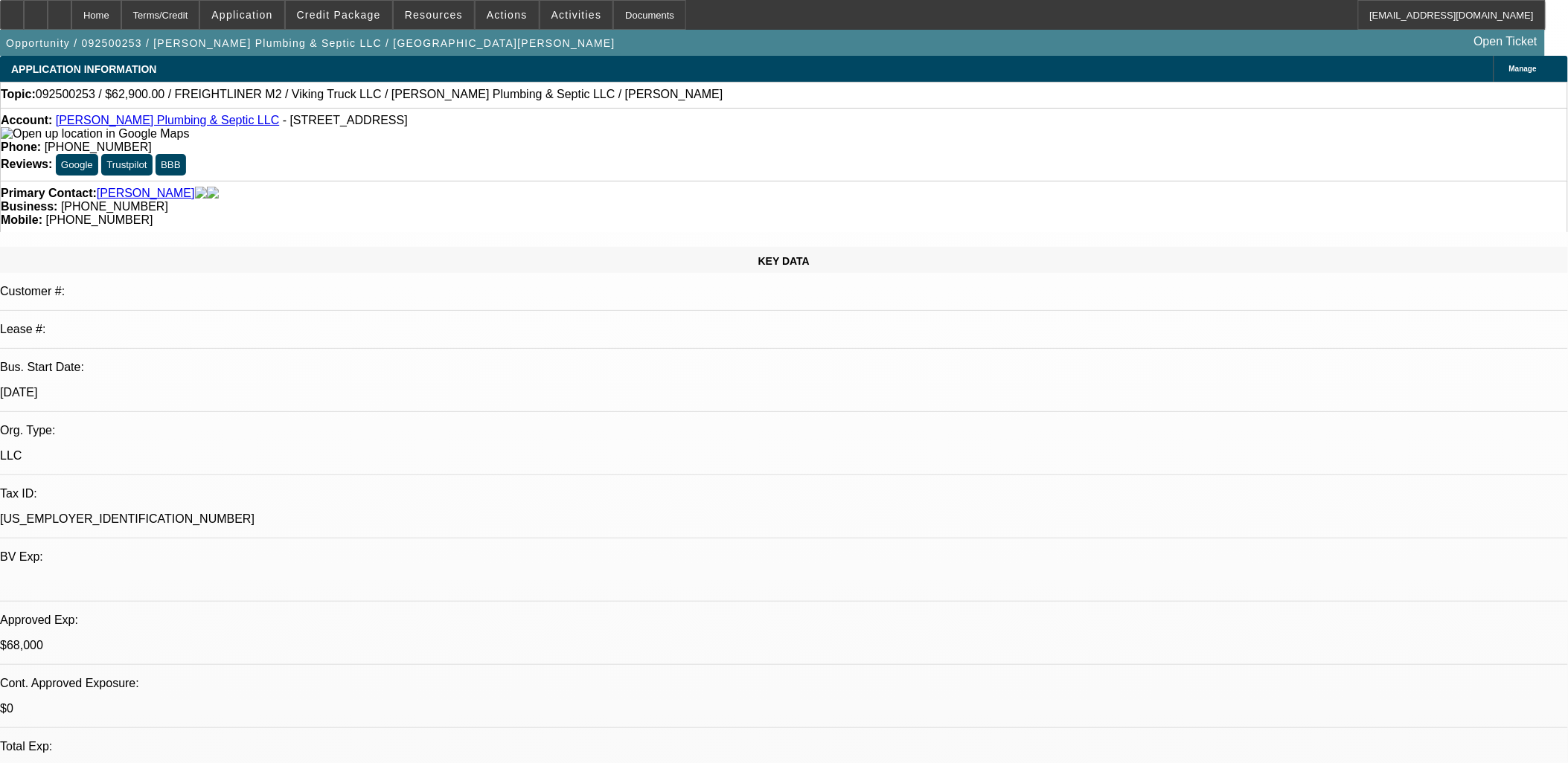
select select "0"
select select "2"
select select "0"
select select "0.1"
select select "2"
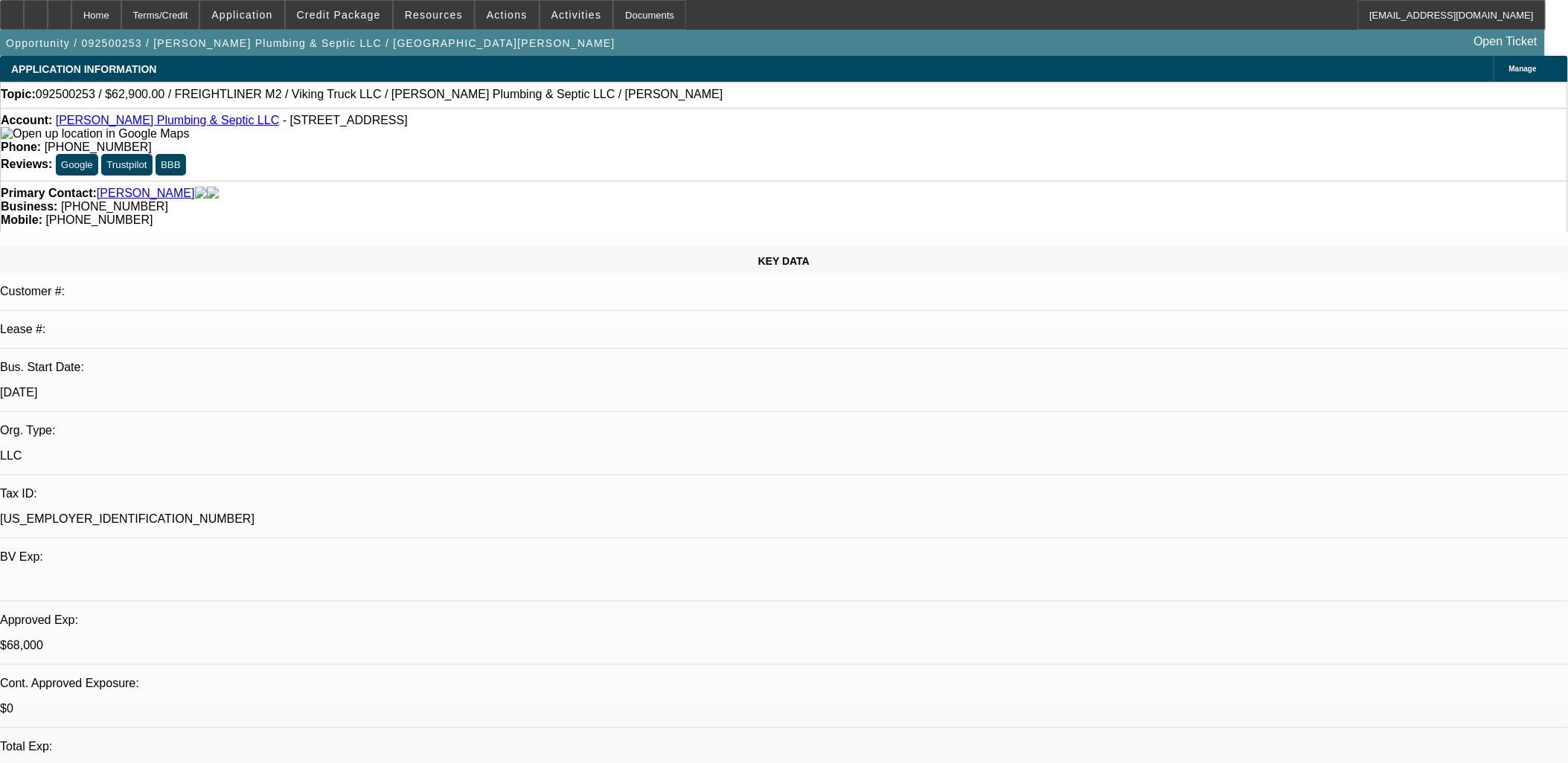
select select "0"
select select "2"
select select "0"
select select "0.1"
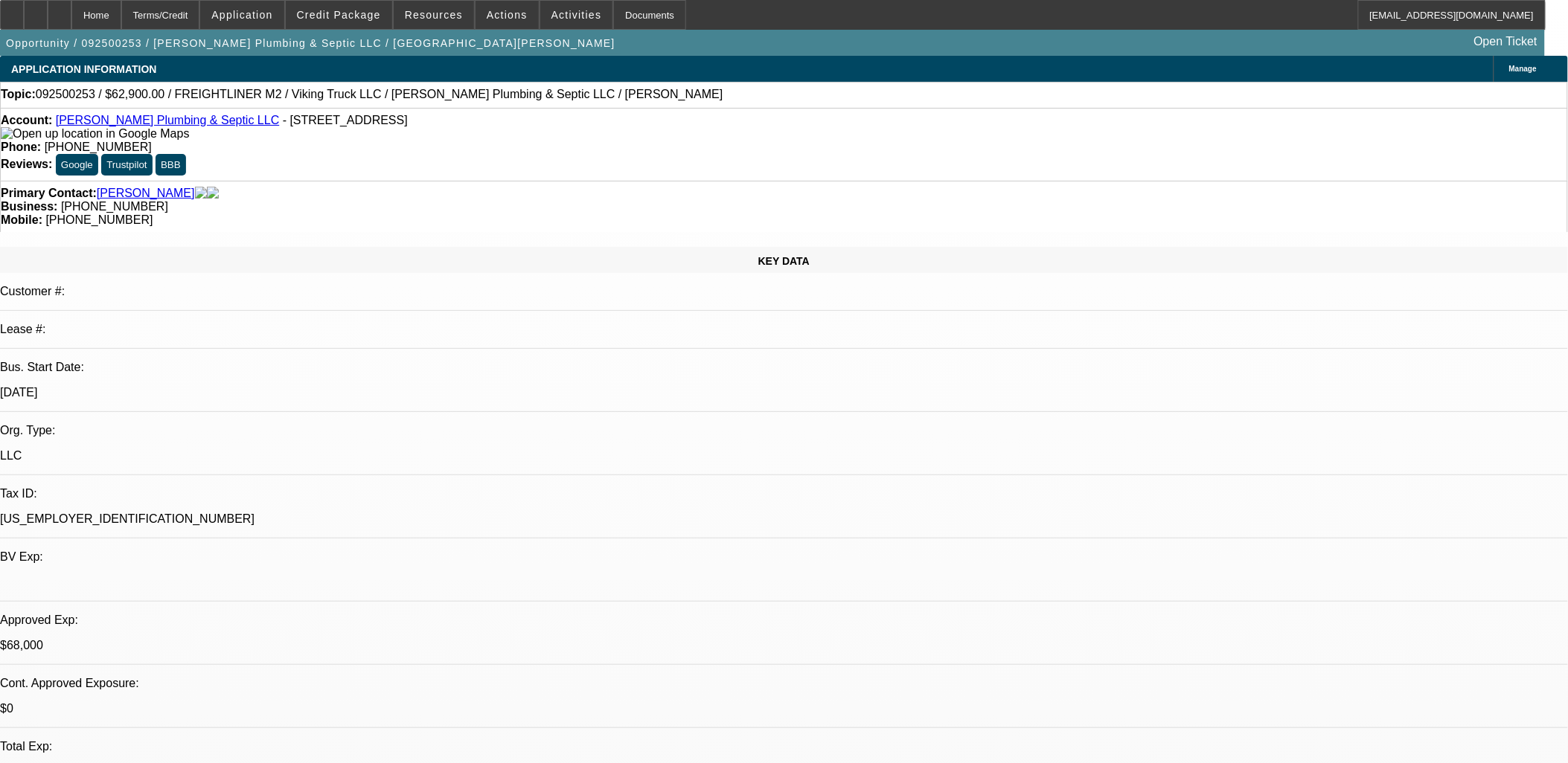
select select "2"
select select "0"
select select "1"
select select "2"
select select "6"
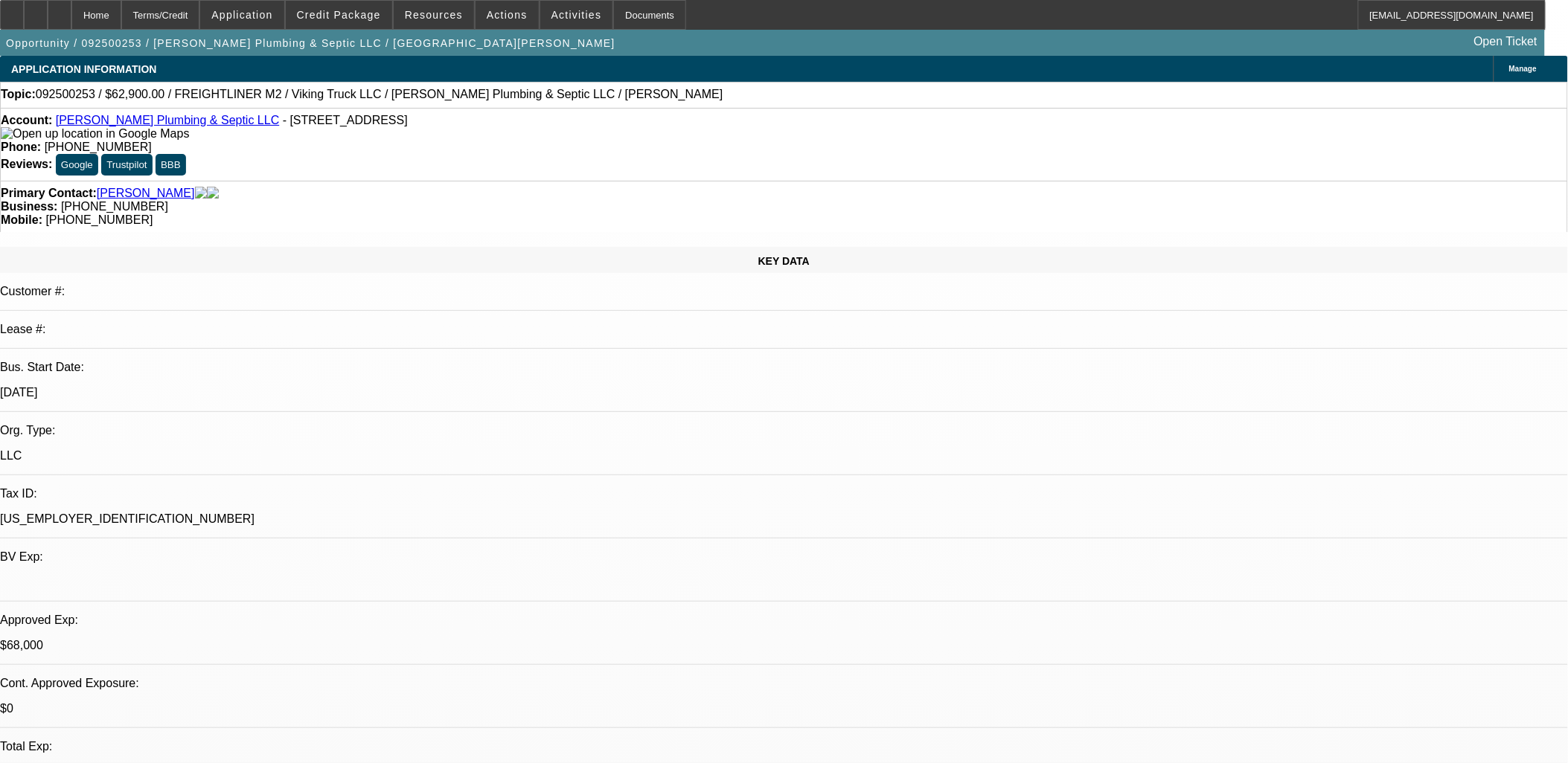
select select "1"
select select "2"
select select "6"
select select "1"
select select "2"
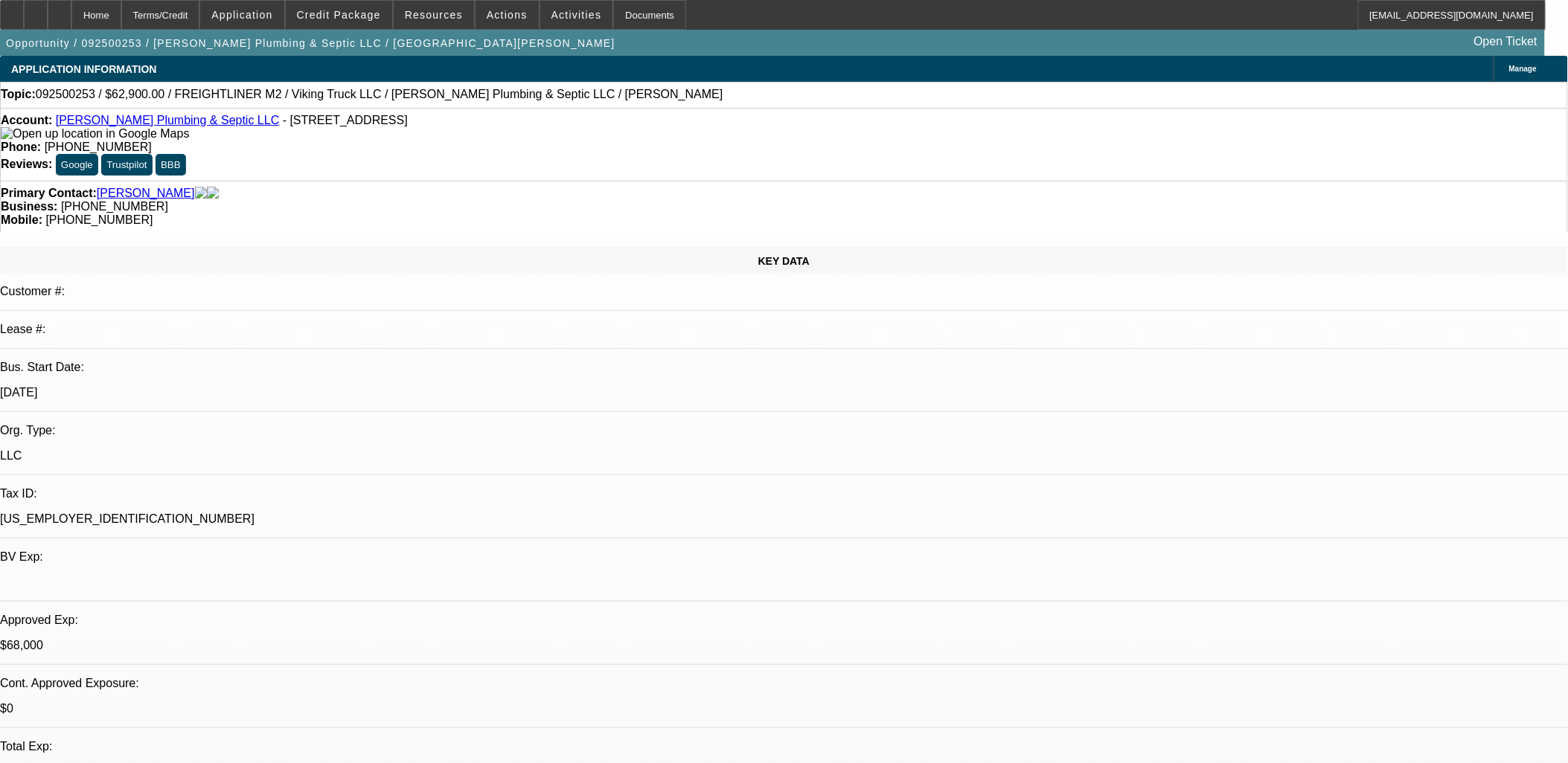
select select "6"
select select "1"
select select "2"
select select "6"
click at [144, 124] on link "[PERSON_NAME] Plumbing & Septic LLC" at bounding box center [168, 119] width 224 height 12
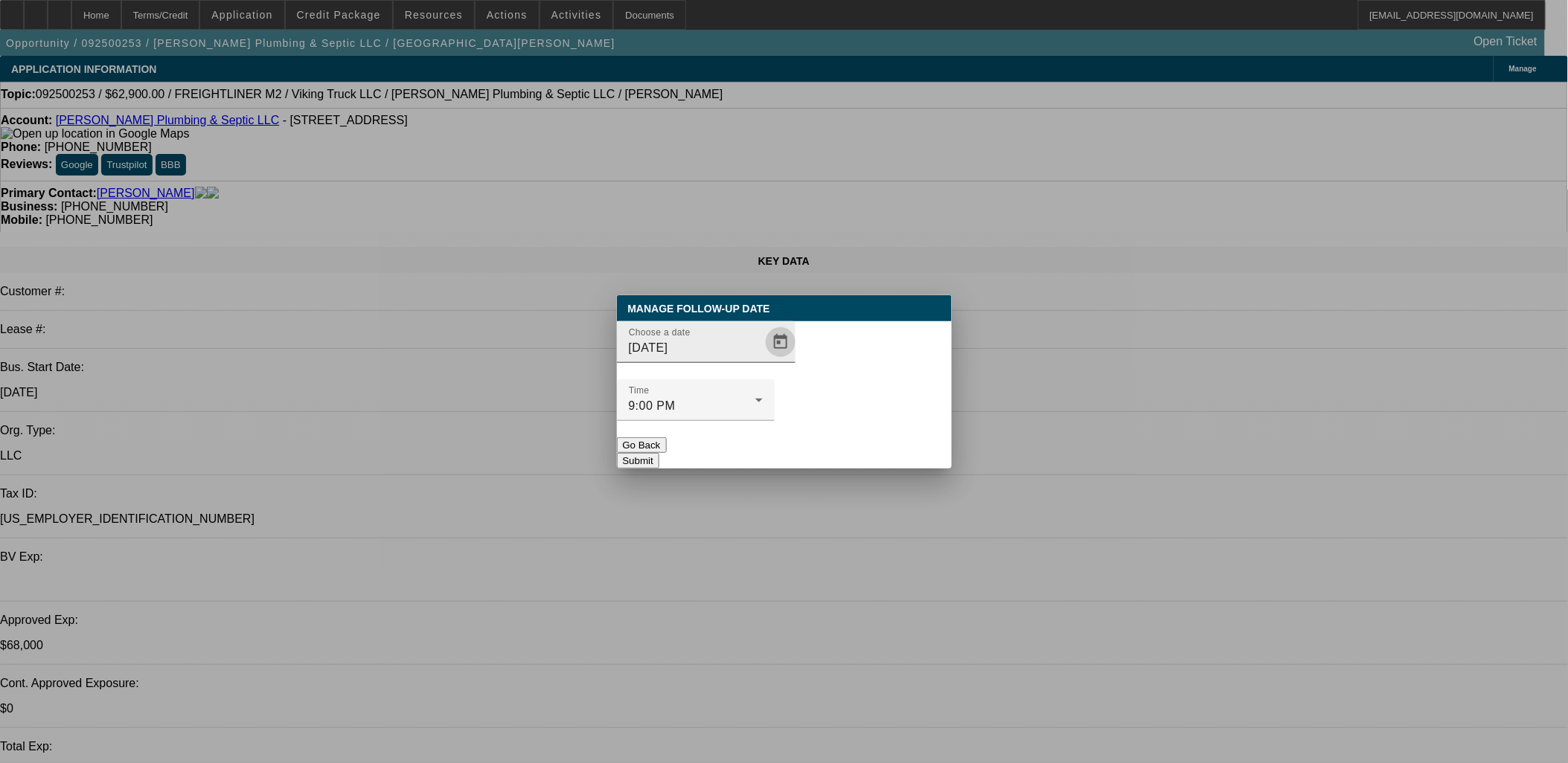
click at [763, 360] on span "Open calendar" at bounding box center [780, 342] width 36 height 36
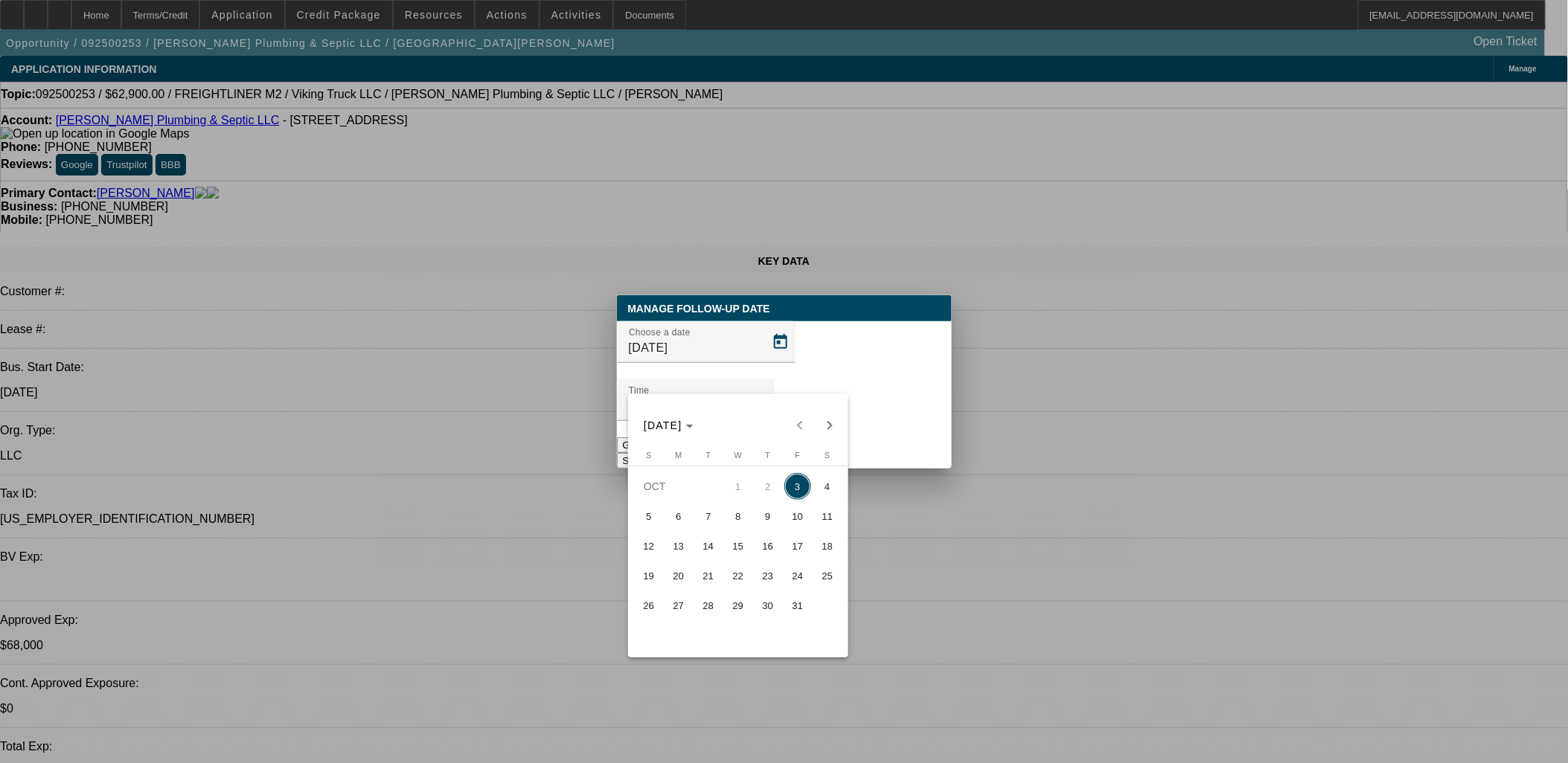
click at [800, 542] on span "17" at bounding box center [798, 545] width 27 height 27
type input "10/17/2025"
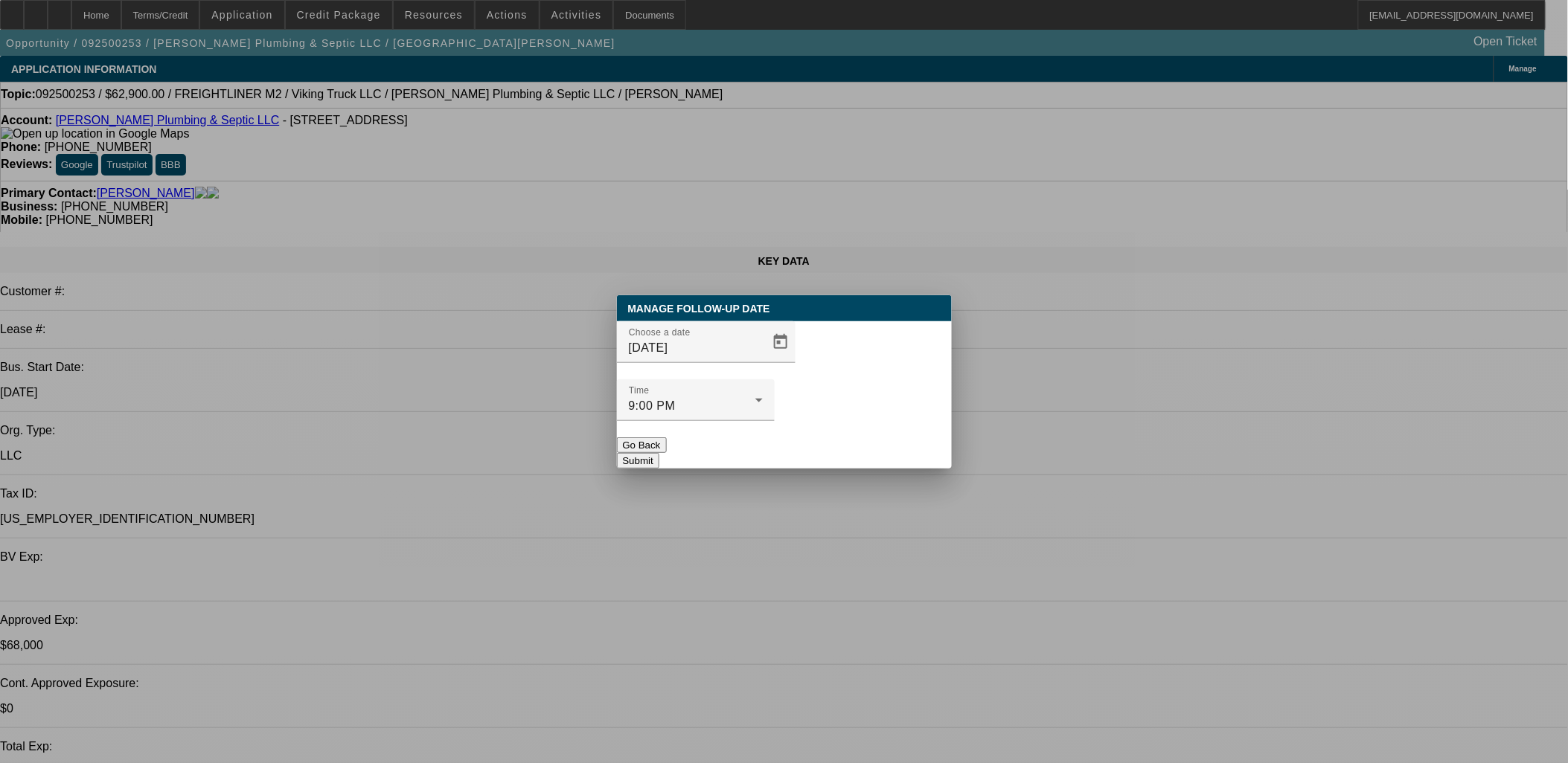
click at [659, 453] on button "Submit" at bounding box center [638, 460] width 43 height 16
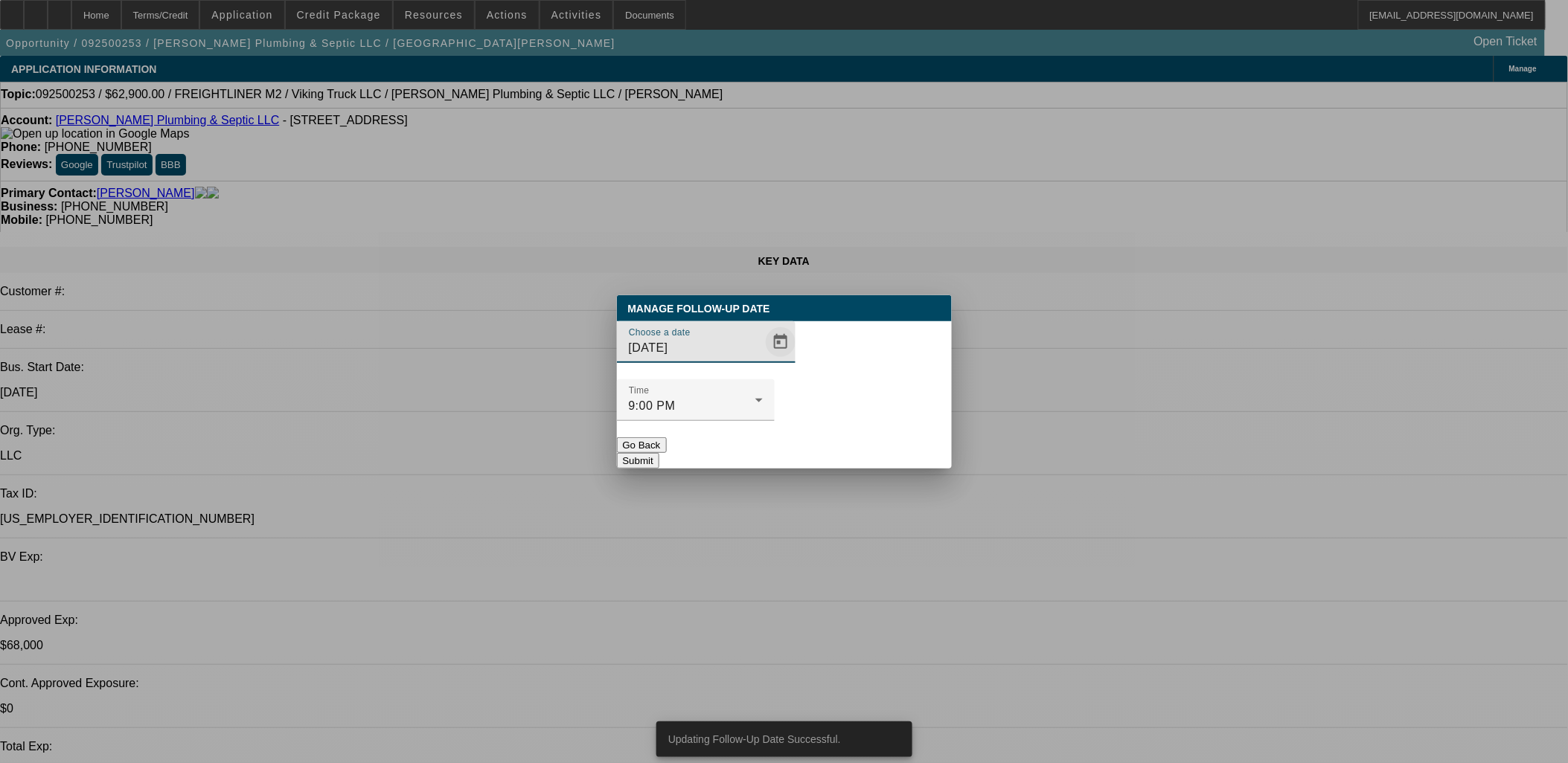
click at [763, 360] on span "Open calendar" at bounding box center [780, 342] width 36 height 36
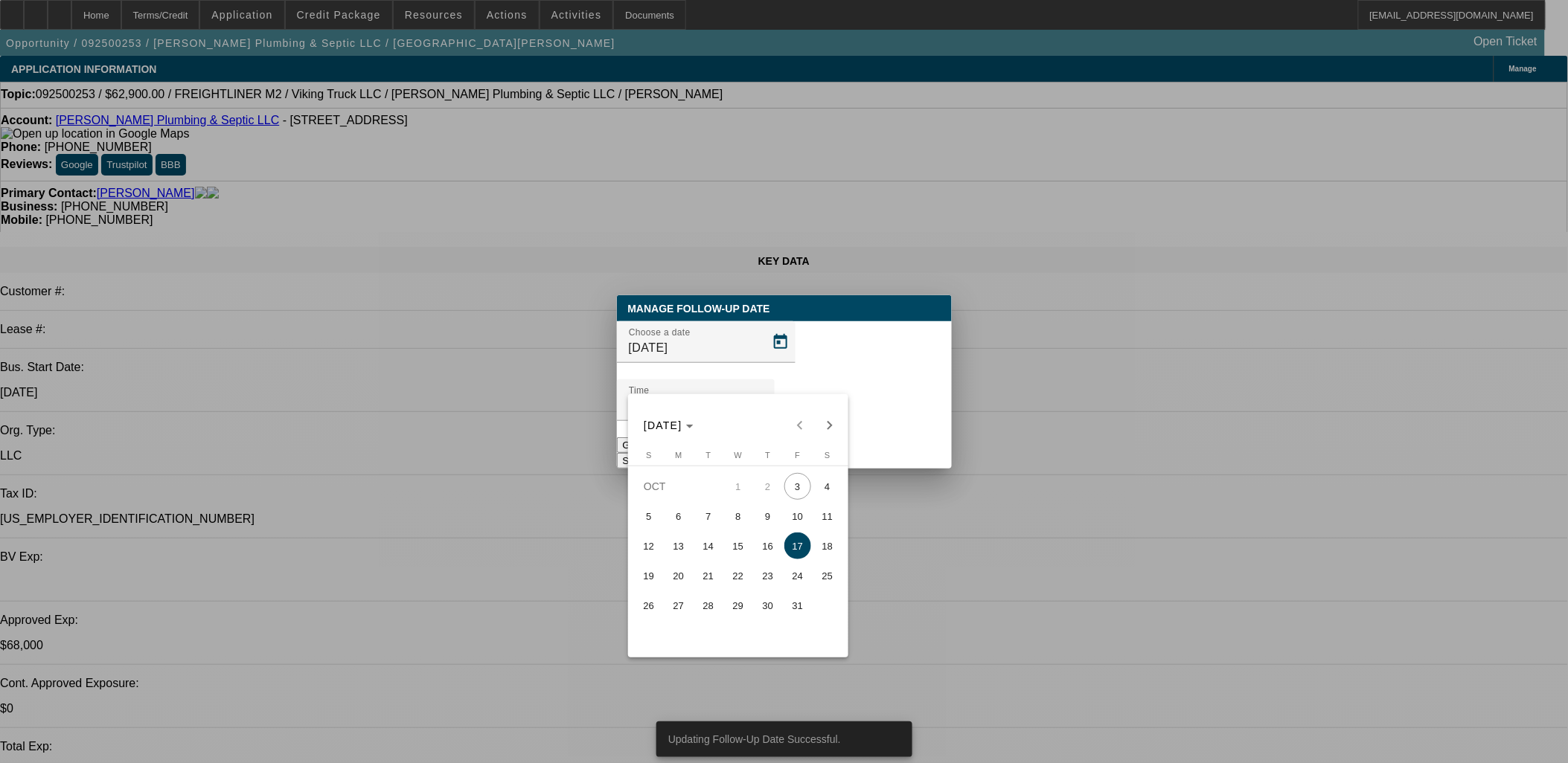
click at [796, 514] on span "10" at bounding box center [798, 515] width 27 height 27
type input "10/10/2025"
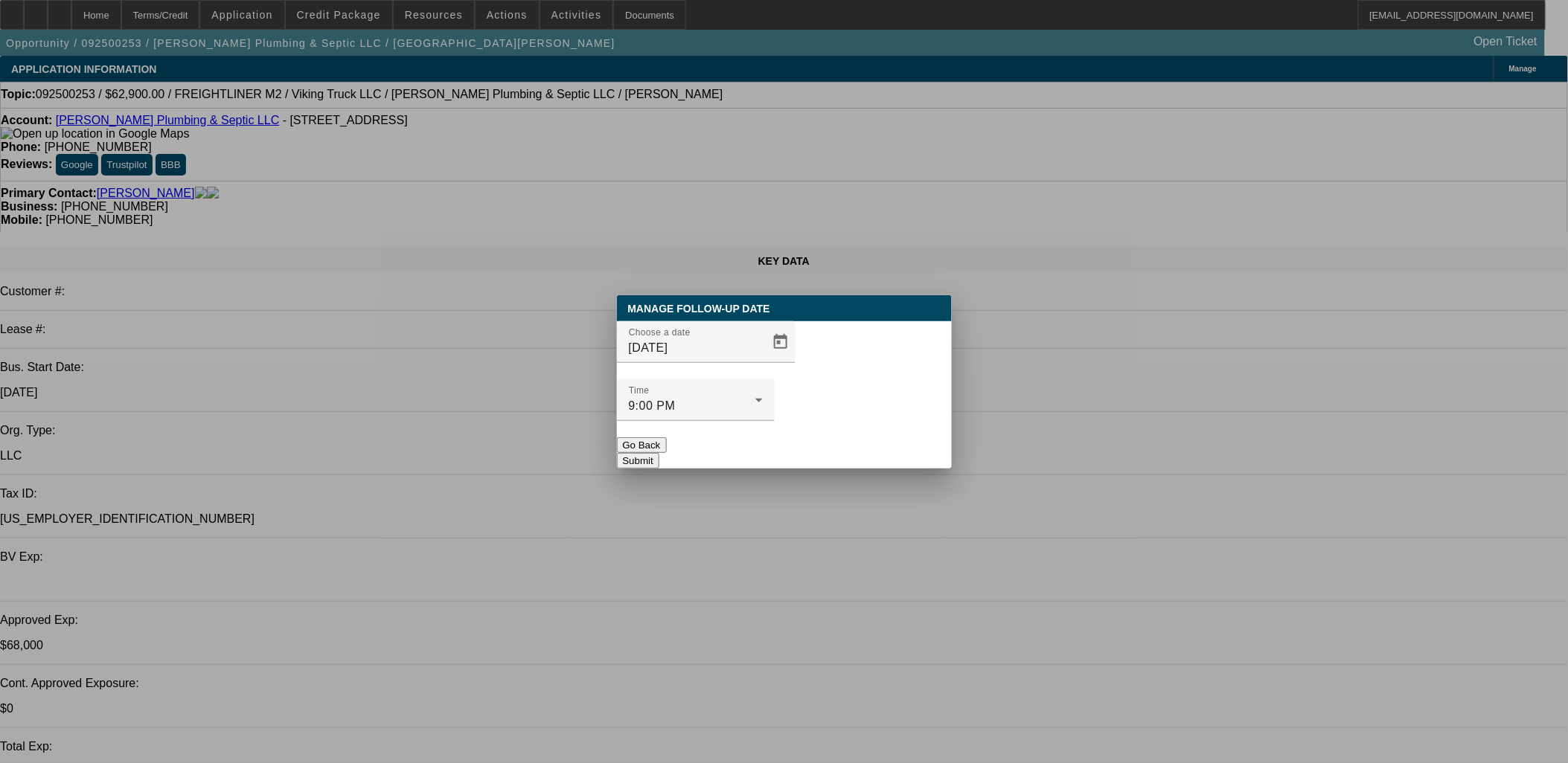
click at [659, 453] on button "Submit" at bounding box center [638, 460] width 43 height 16
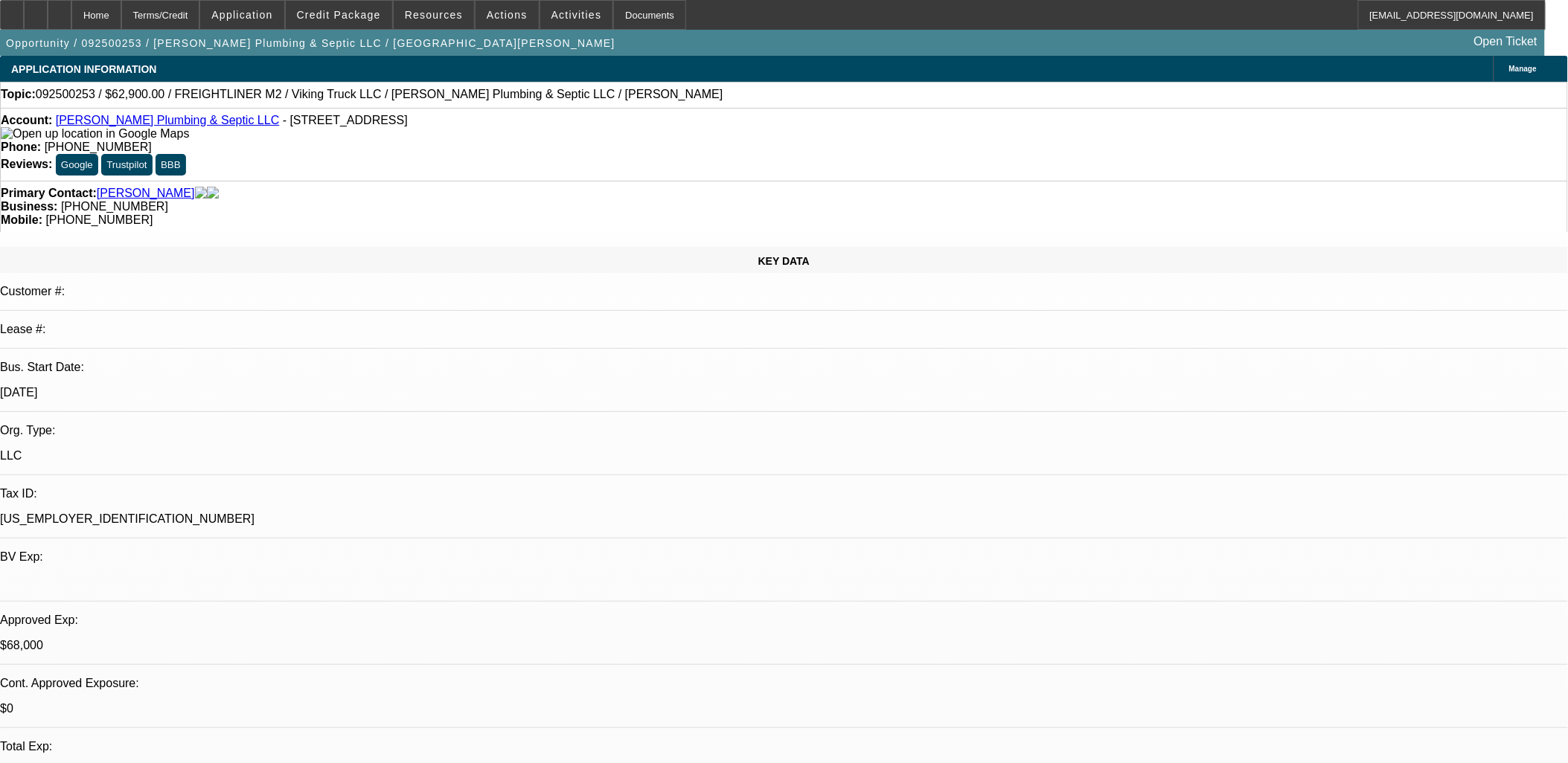
radio input "true"
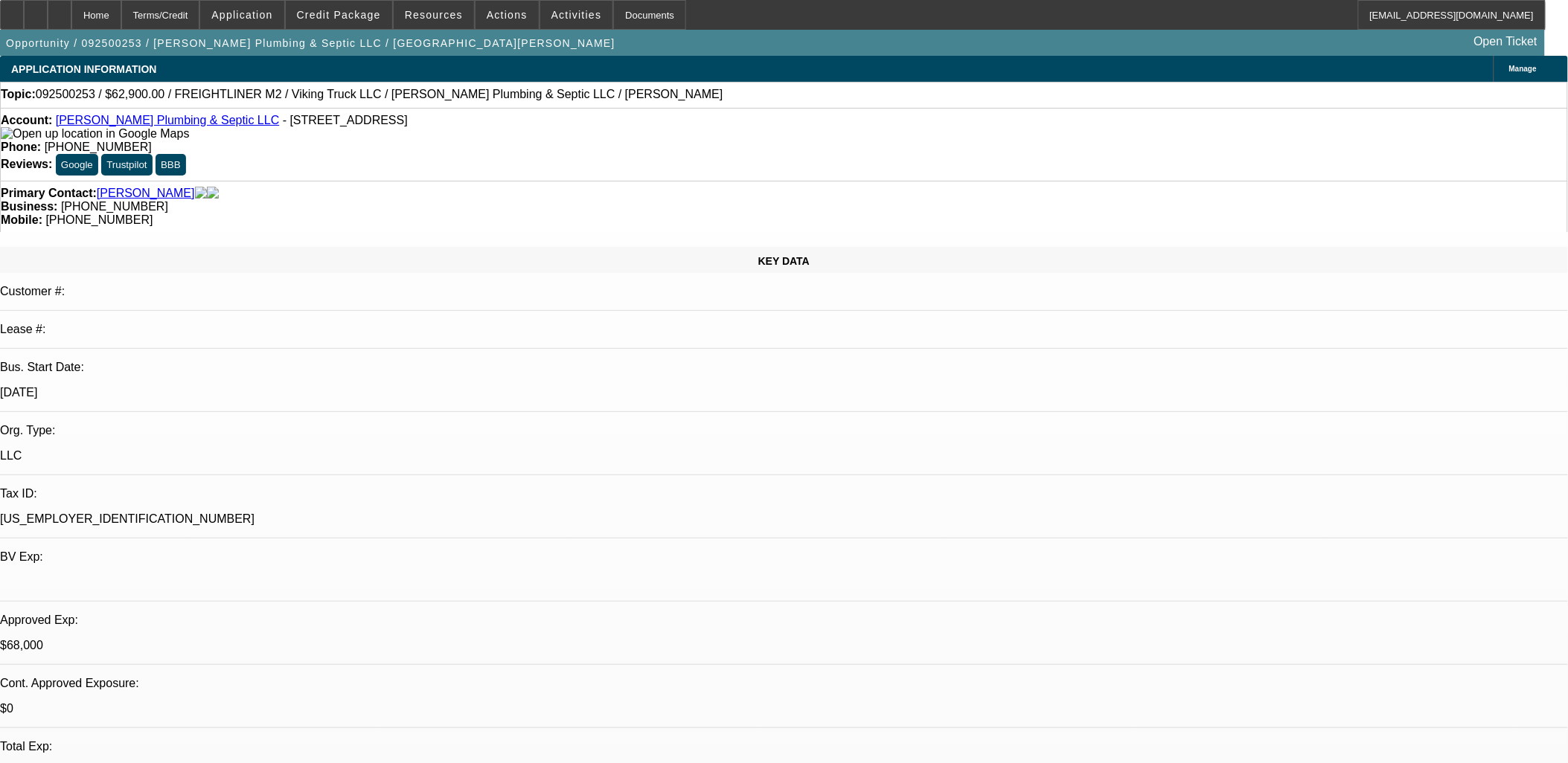
type textarea "Claims he got 8% with Navitas and is buying a truck from Viking next week."
radio input "true"
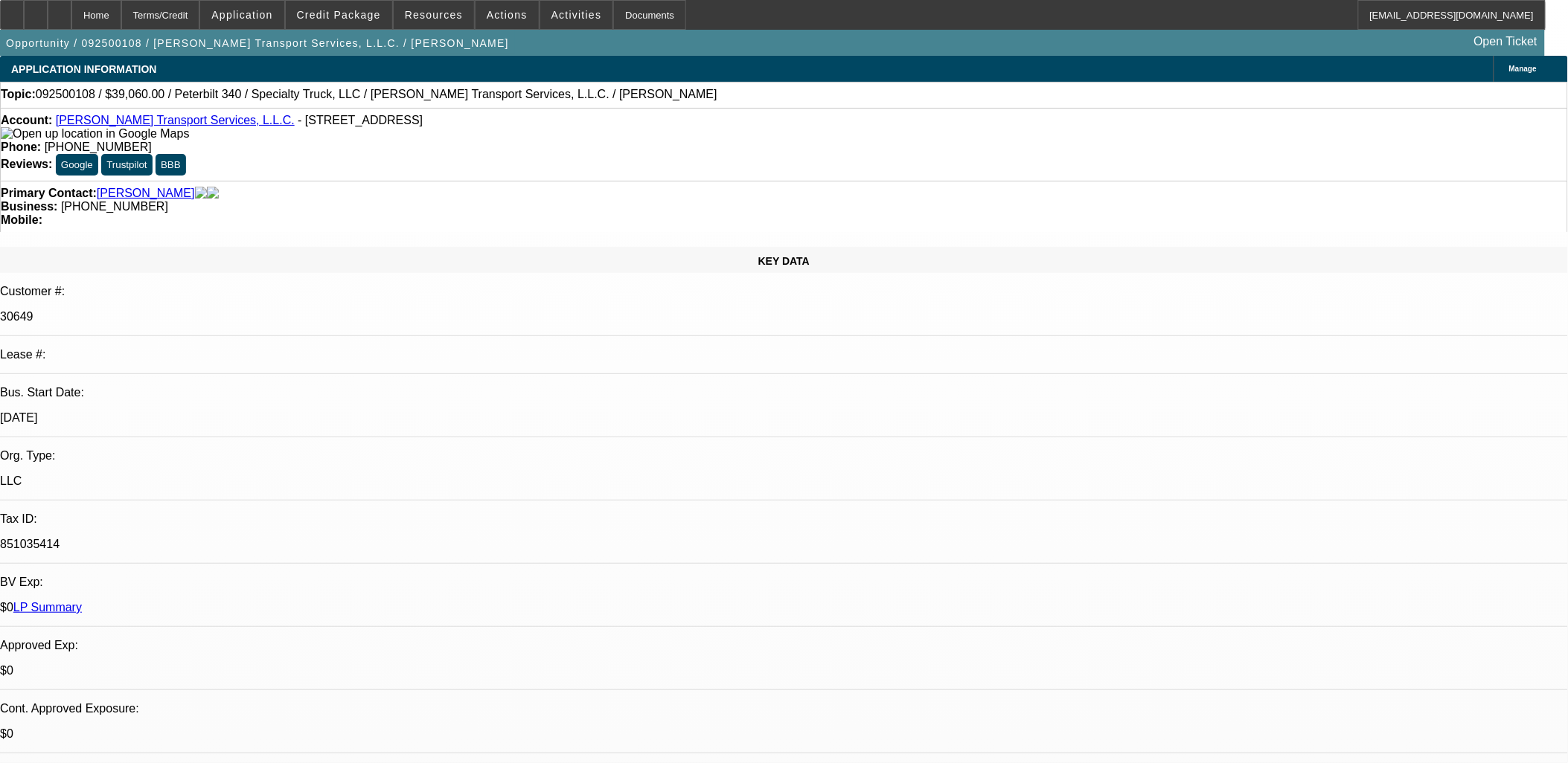
select select "0"
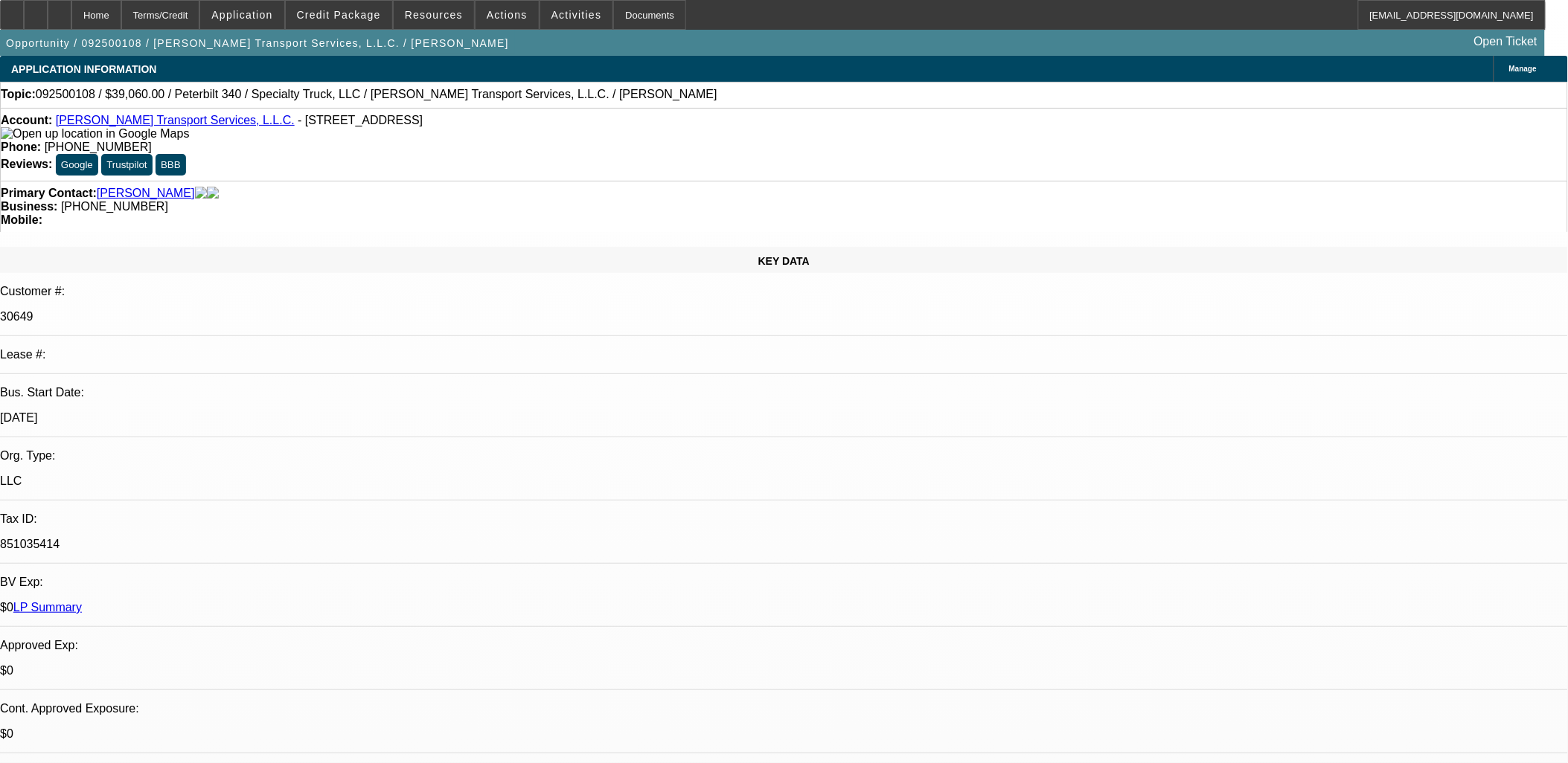
select select "0"
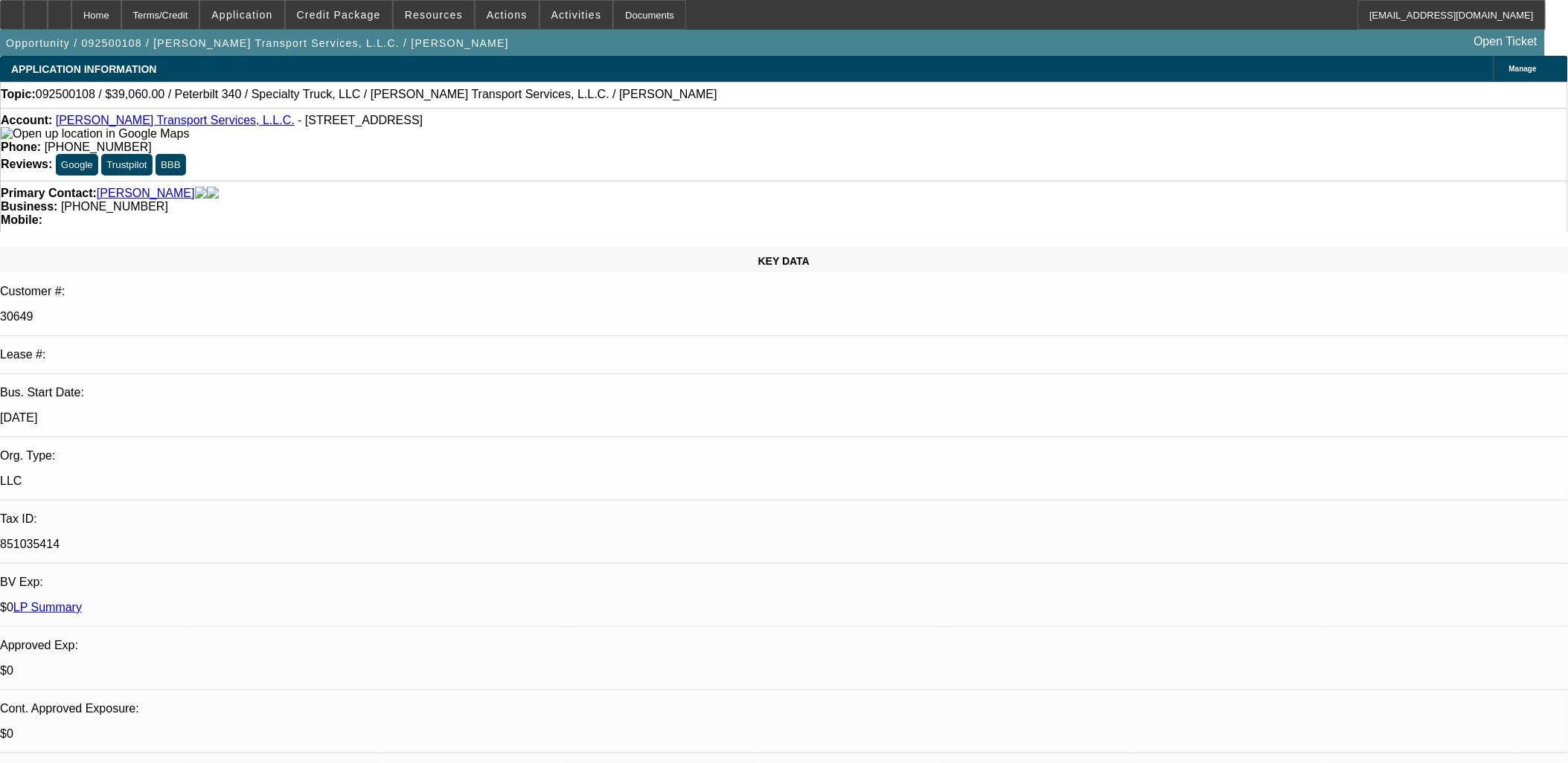
select select "0"
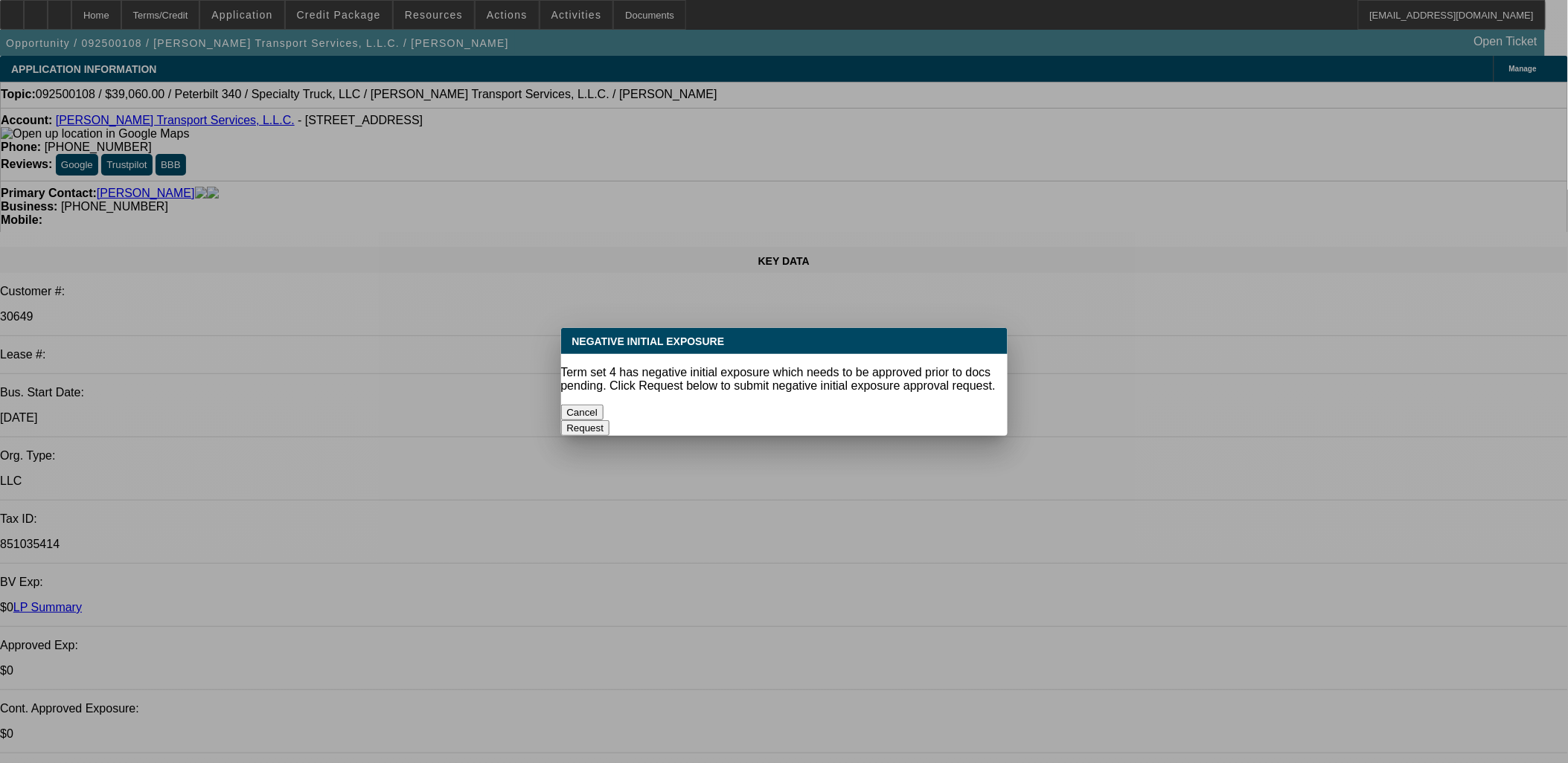
select select "1"
select select "2"
select select "6"
select select "1"
select select "3"
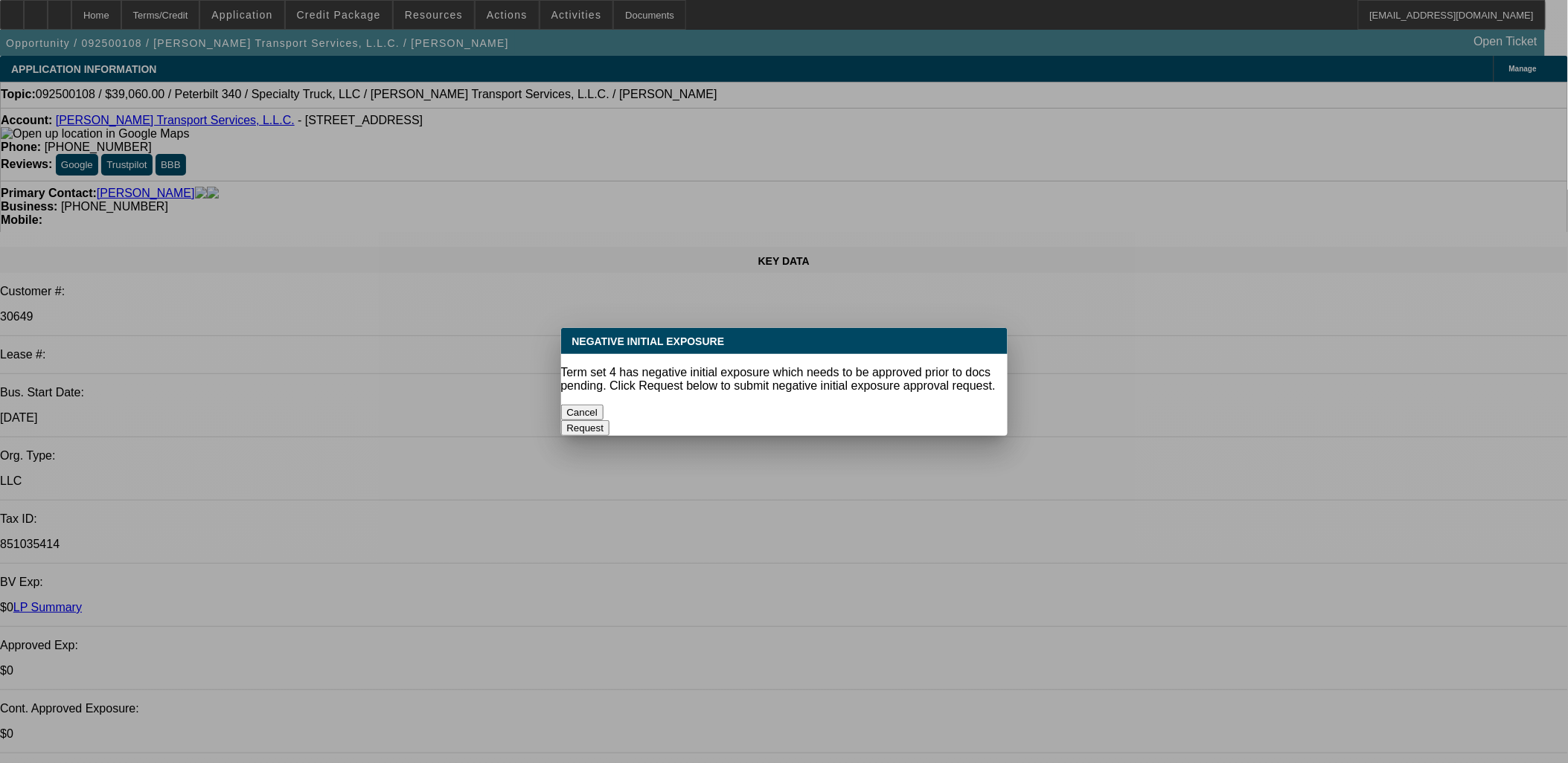
select select "6"
select select "1"
select select "3"
select select "6"
select select "1"
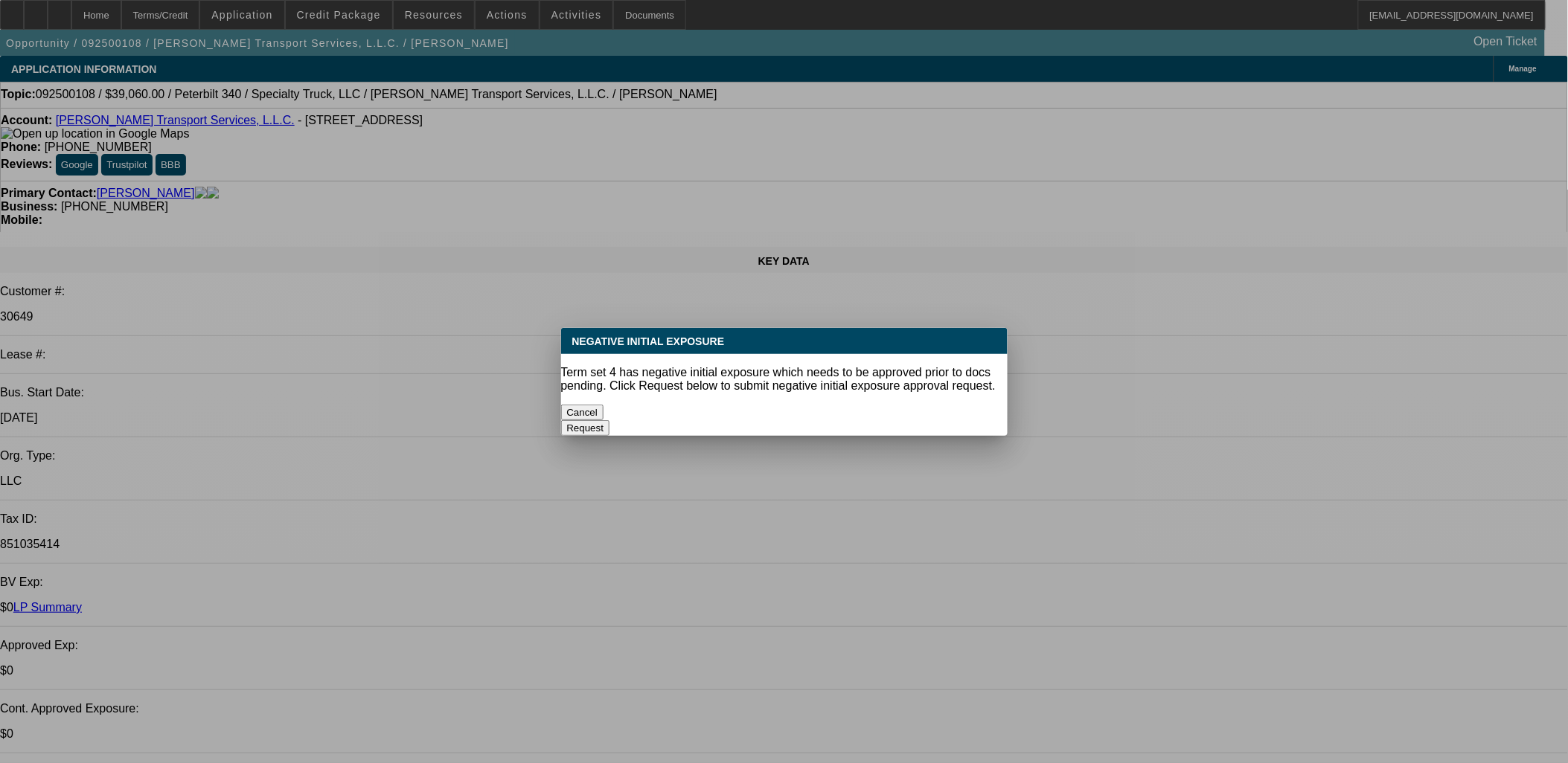
select select "2"
select select "6"
click at [604, 406] on button "Cancel" at bounding box center [582, 412] width 43 height 16
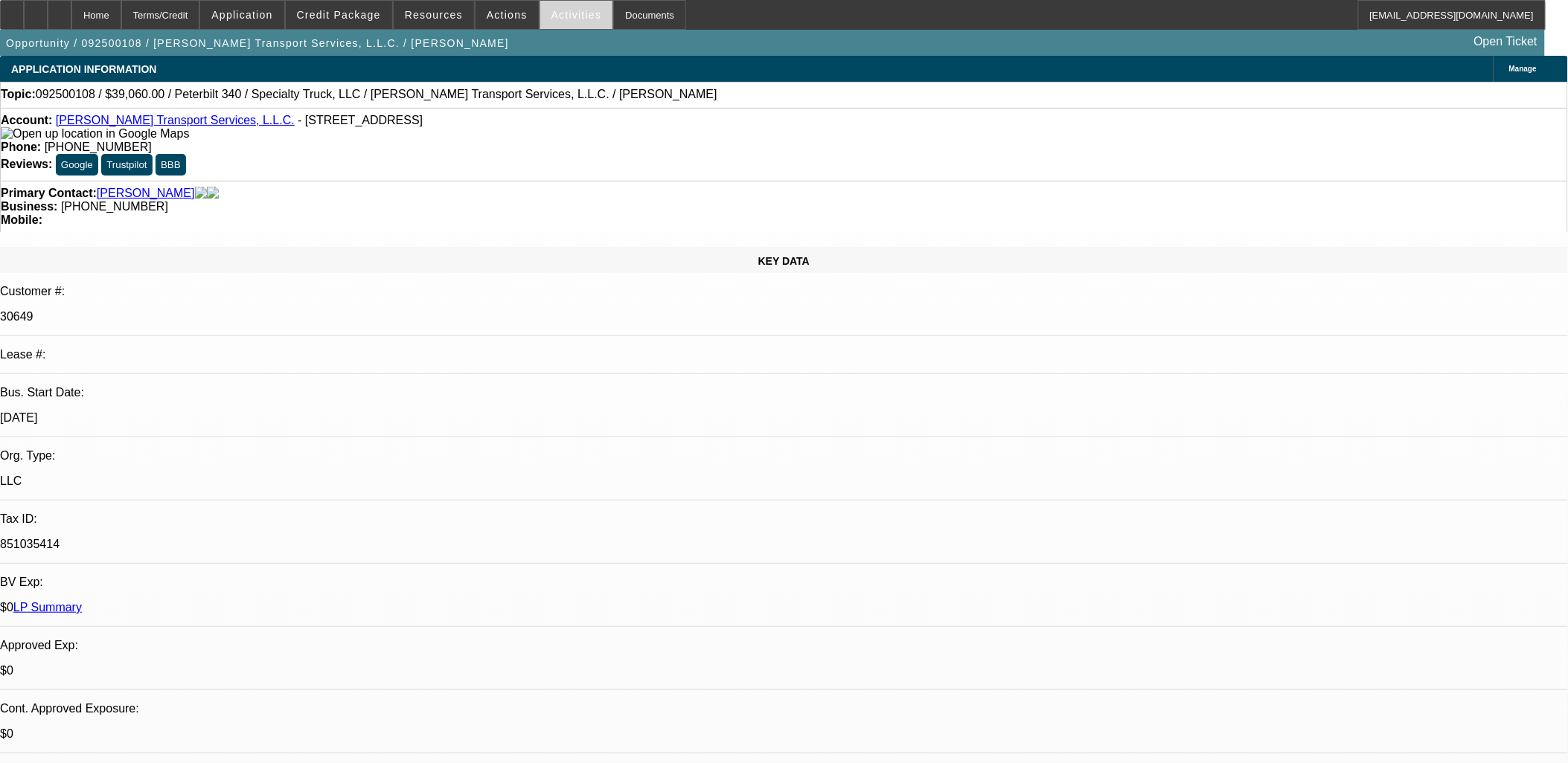
click at [560, 16] on span "Activities" at bounding box center [577, 15] width 51 height 12
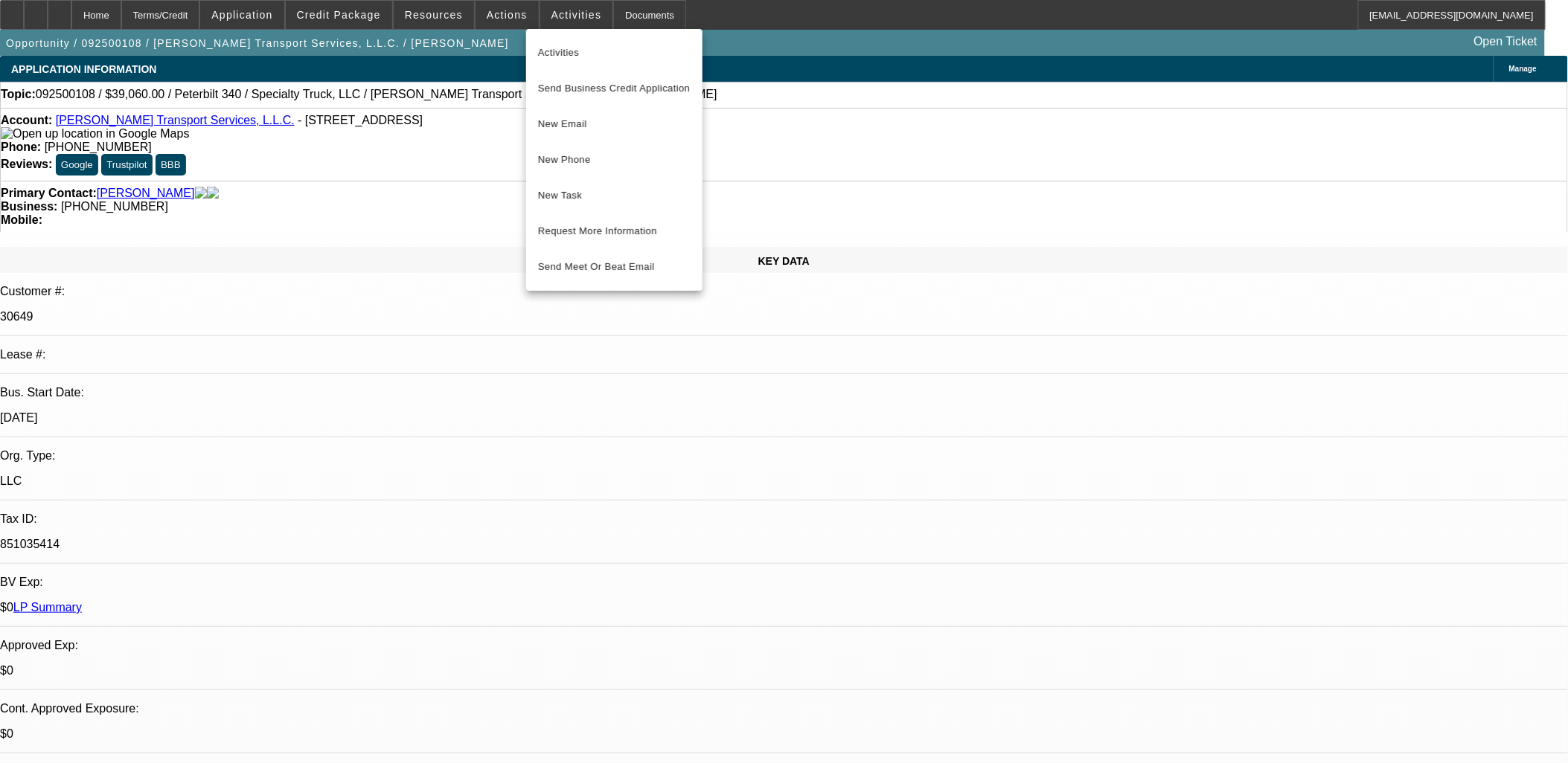
click at [509, 19] on div at bounding box center [784, 381] width 1568 height 763
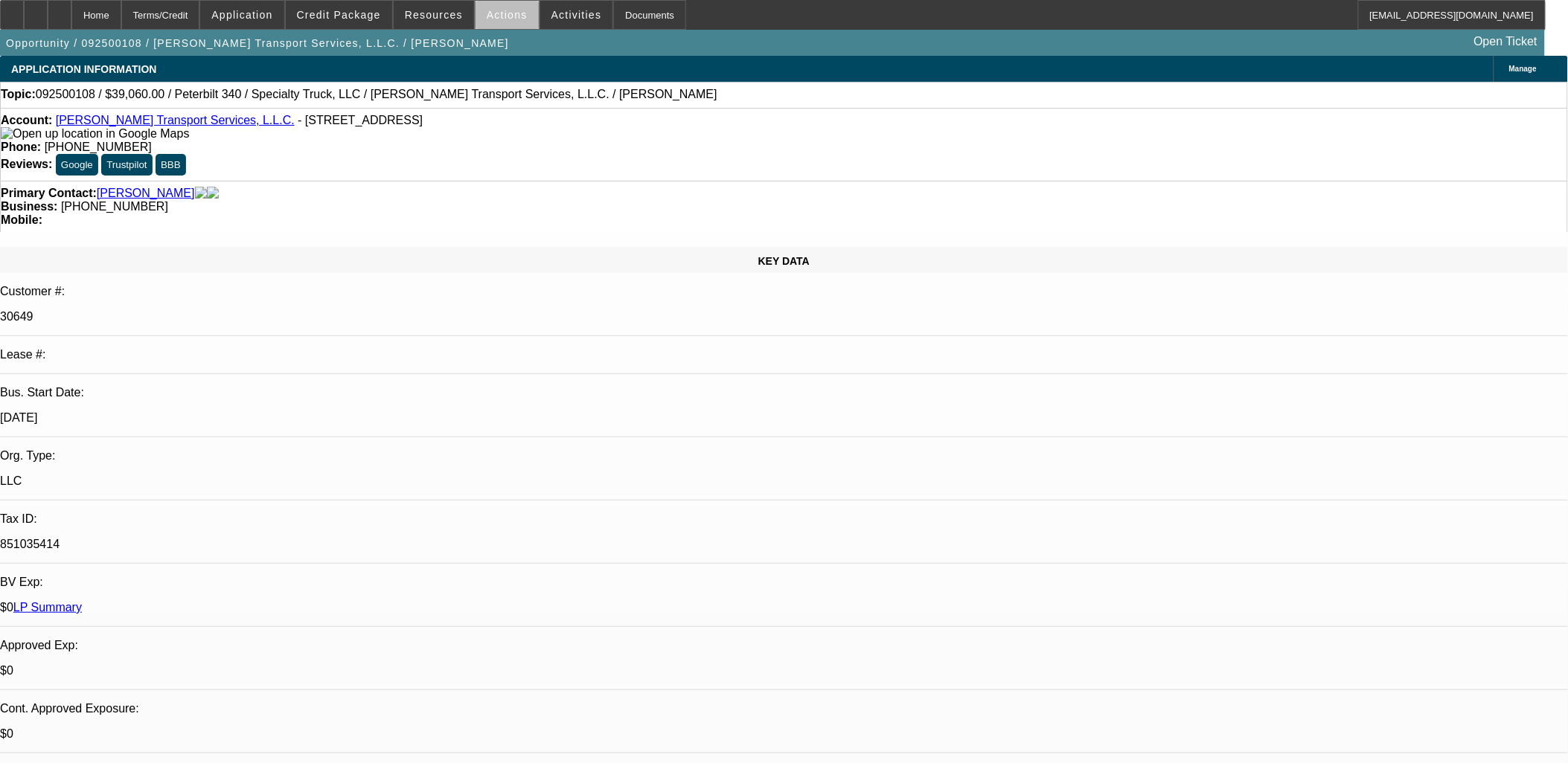
click at [504, 17] on span "Actions" at bounding box center [507, 15] width 41 height 12
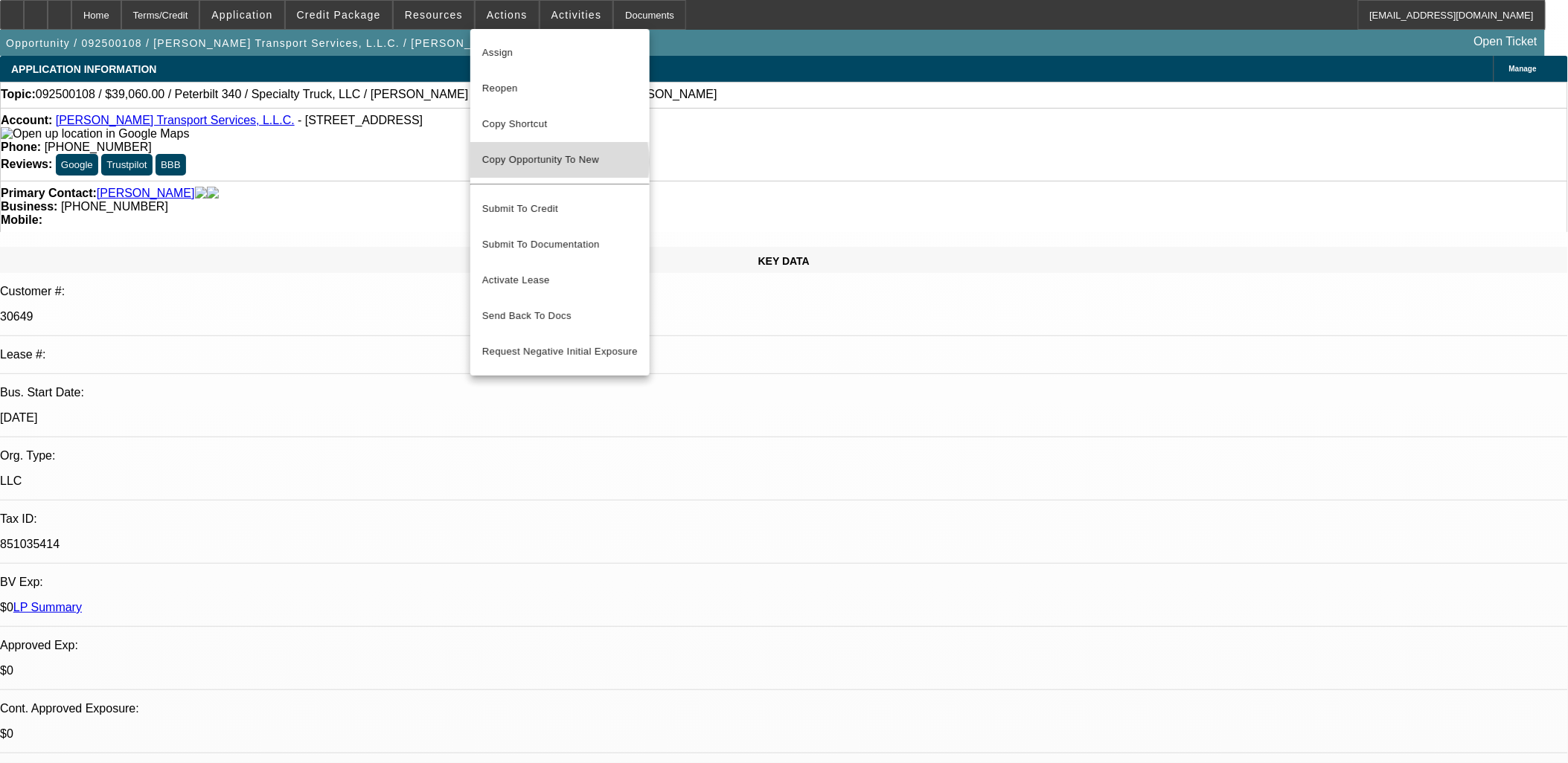
click at [544, 161] on span "Copy Opportunity To New" at bounding box center [541, 159] width 117 height 11
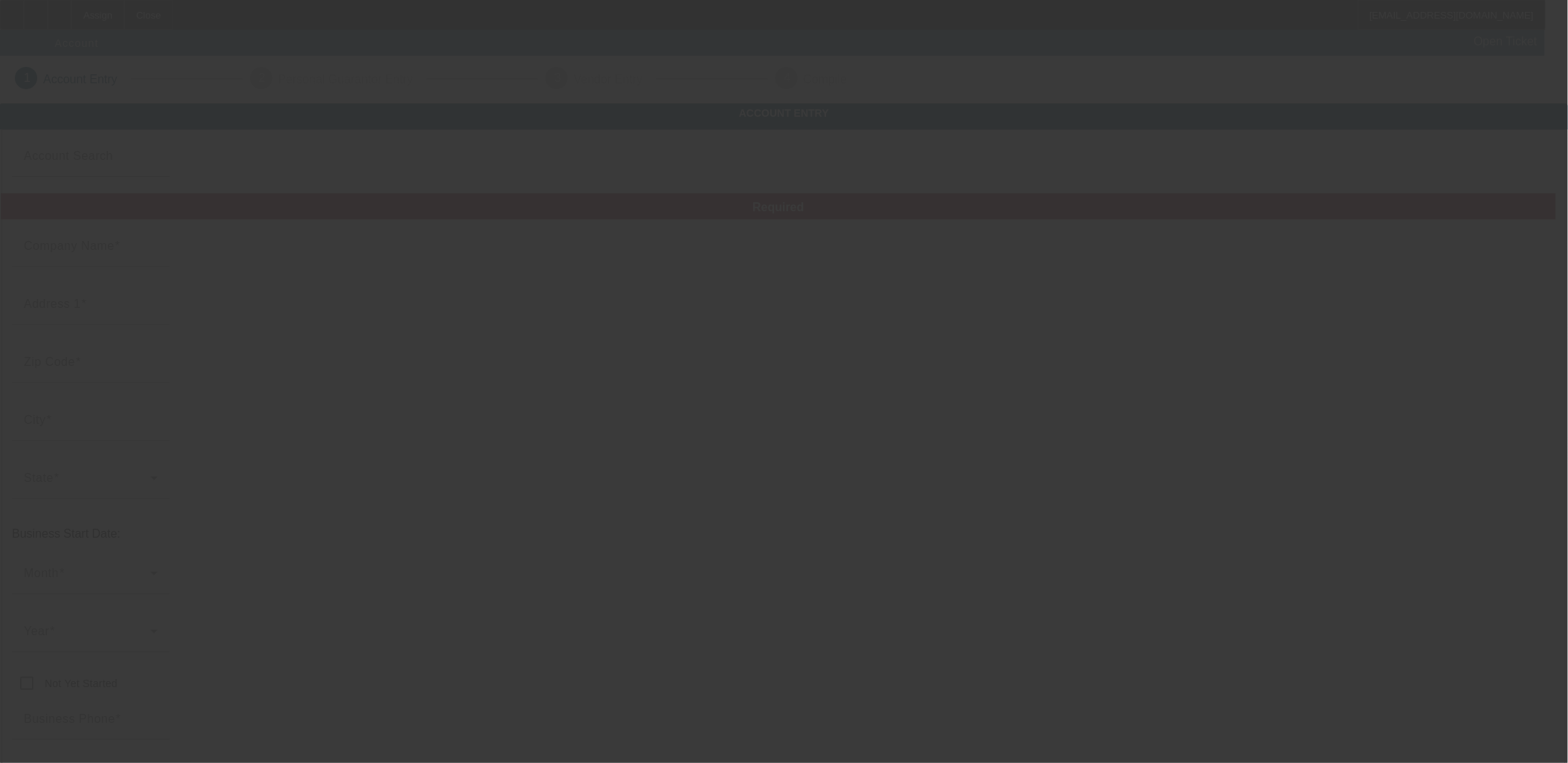
type input "Pettry Transport Services, L.L.C."
type input "42104 Wood Ave"
type input "70454"
type input "Ponchatoula"
type input "(985) 351-0608"
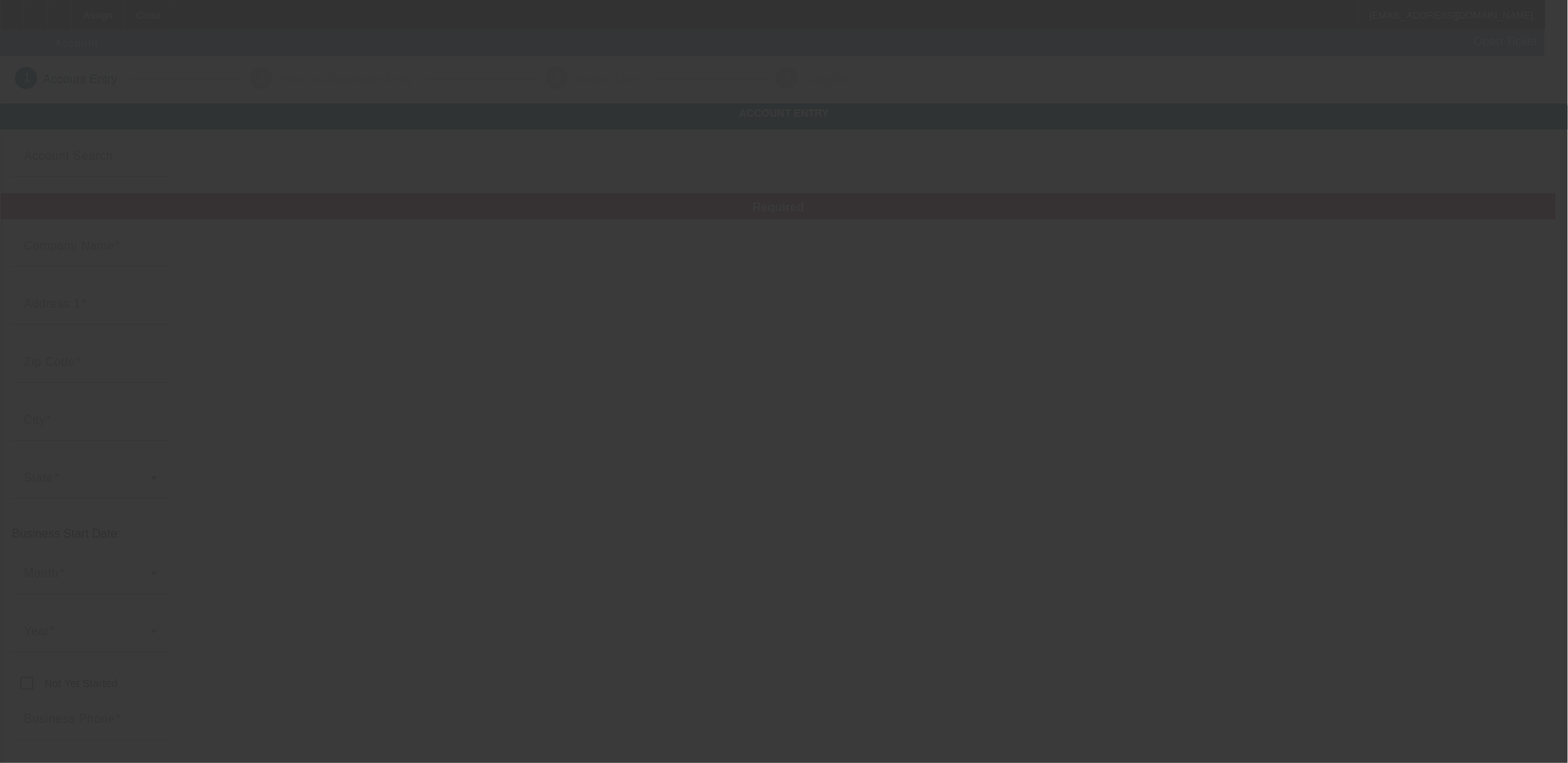
type input "pettrytransport@yahoo.com"
type input "Tangipahoa"
type input "851035414"
type input "https://pettrytransportservices.com/"
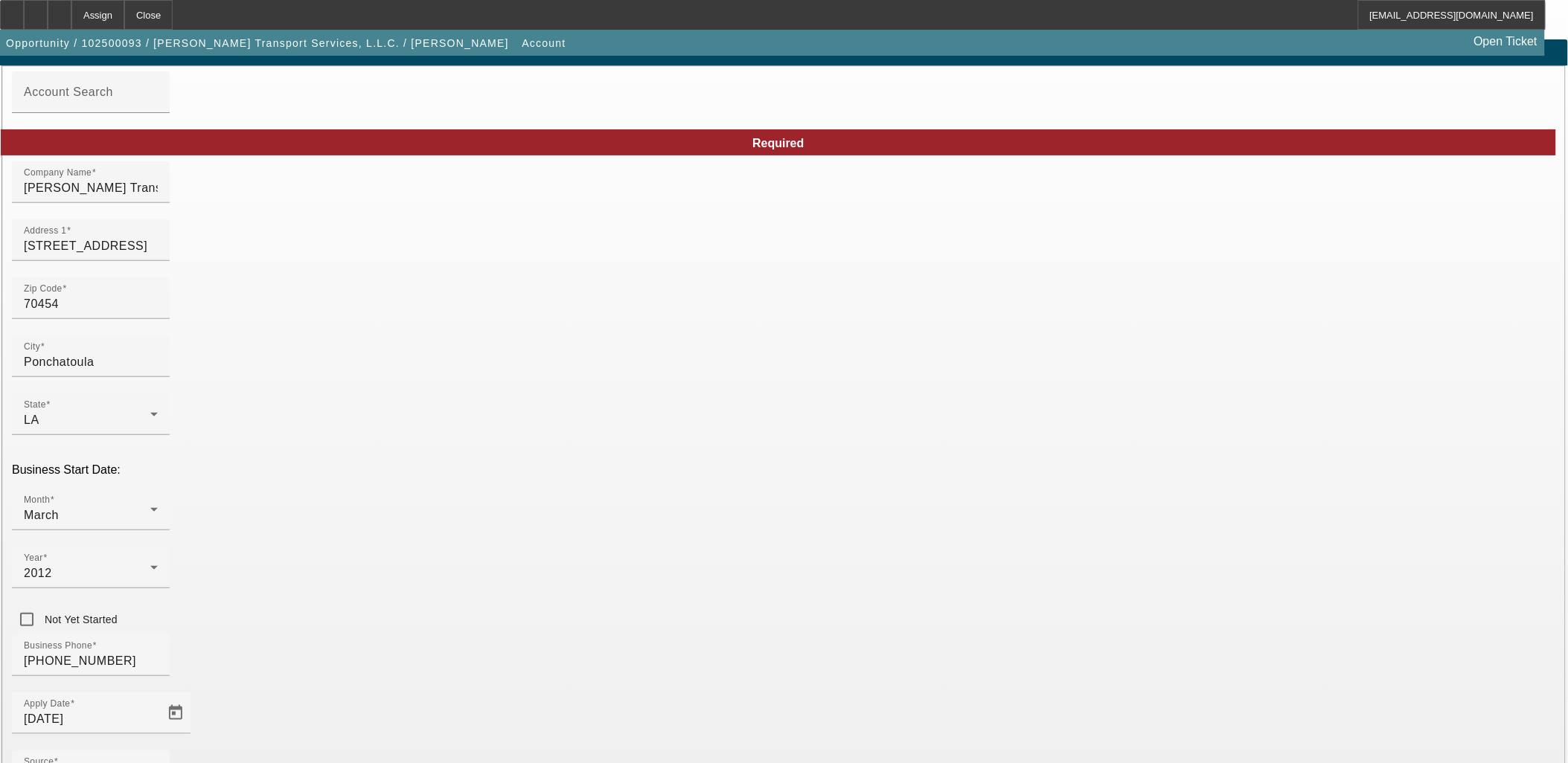
scroll to position [165, 0]
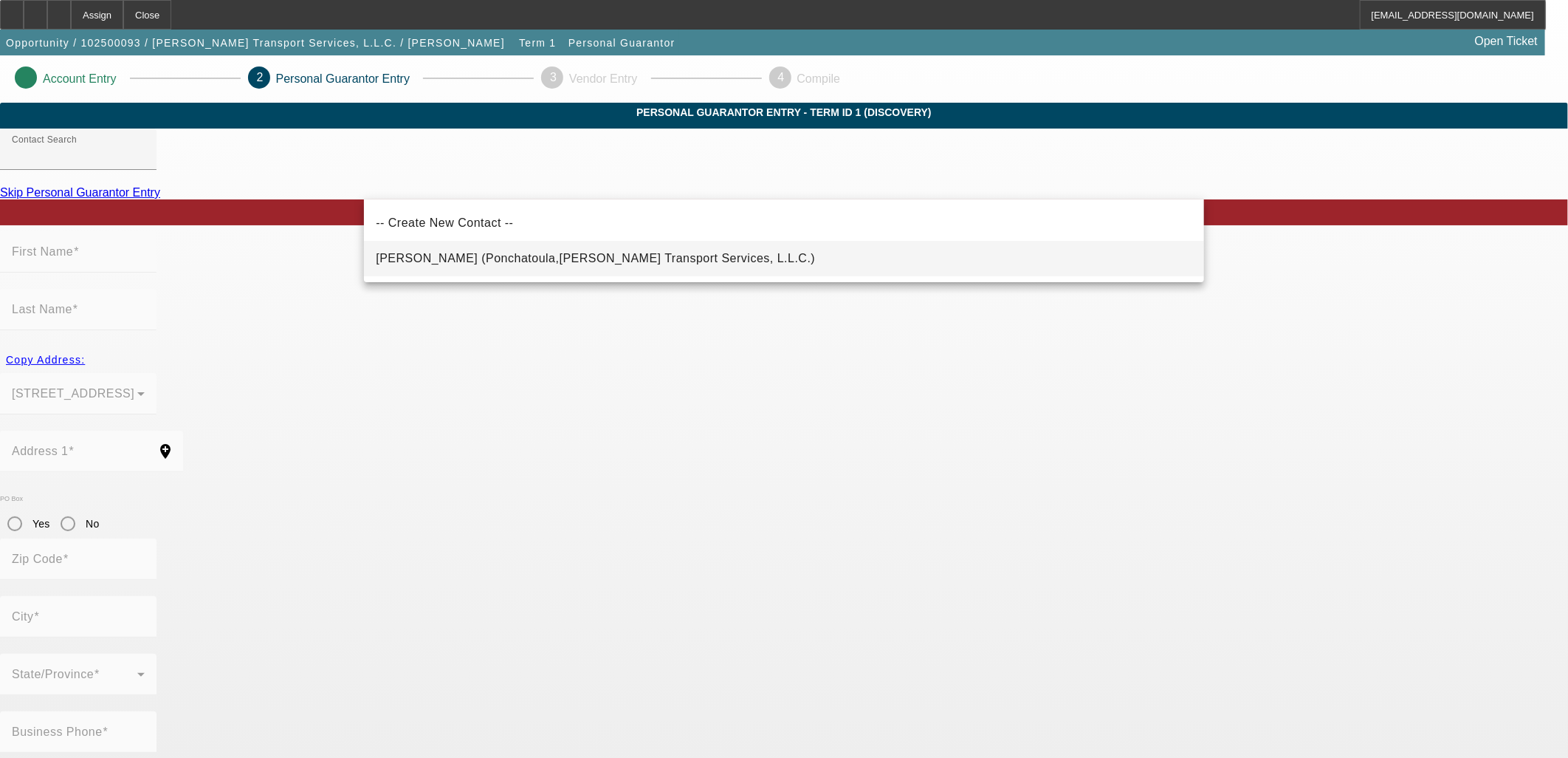
click at [558, 261] on span "Pettry, Amos (Ponchatoula,LA - Pettry Transport Services, L.L.C.)" at bounding box center [595, 258] width 439 height 12
type input "Pettry, Amos (Ponchatoula,LA - Pettry Transport Services, L.L.C.)"
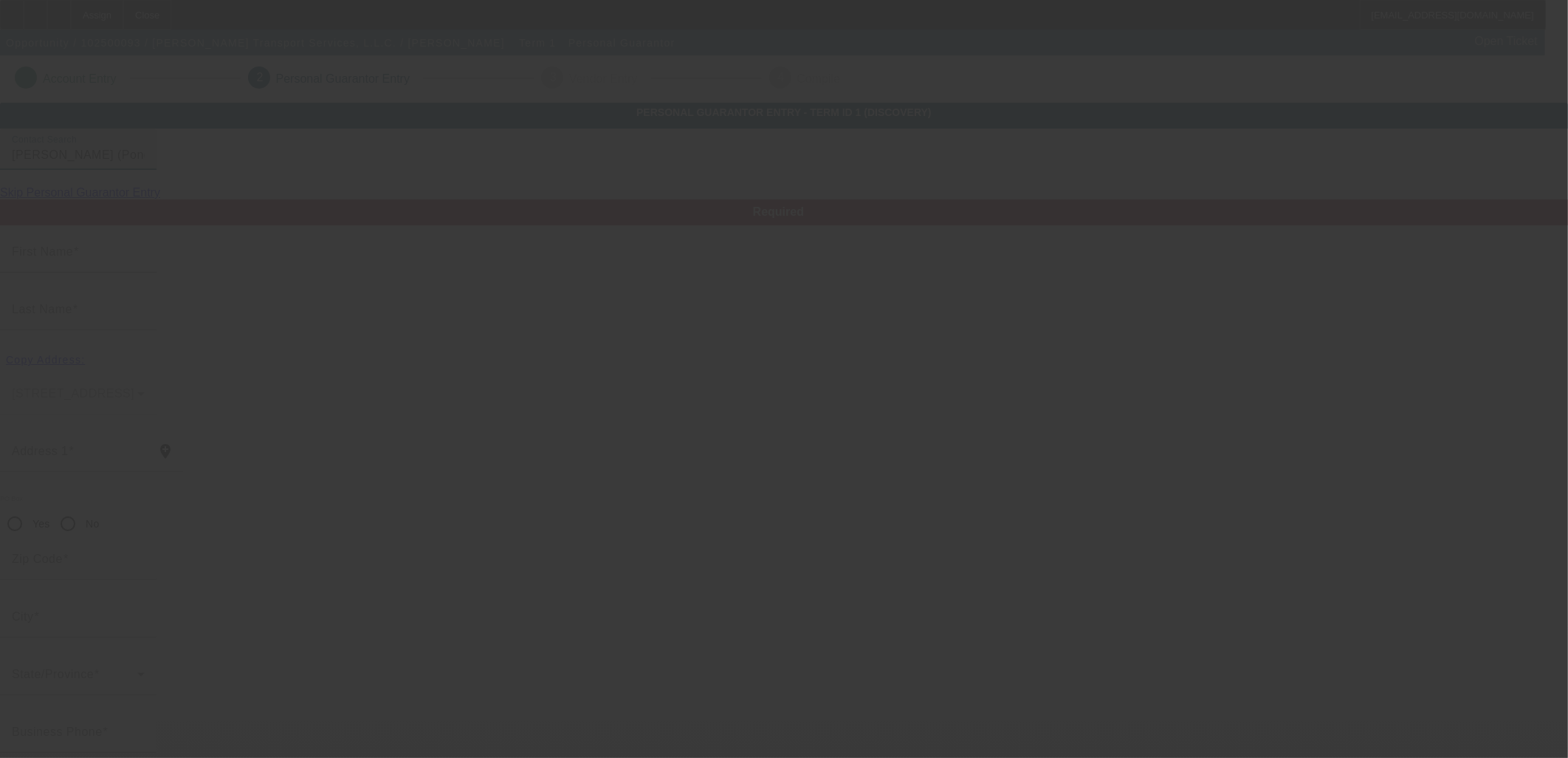
type input "Amos"
type input "Pettry"
type input "42104 Wood Ave"
radio input "true"
type input "70454"
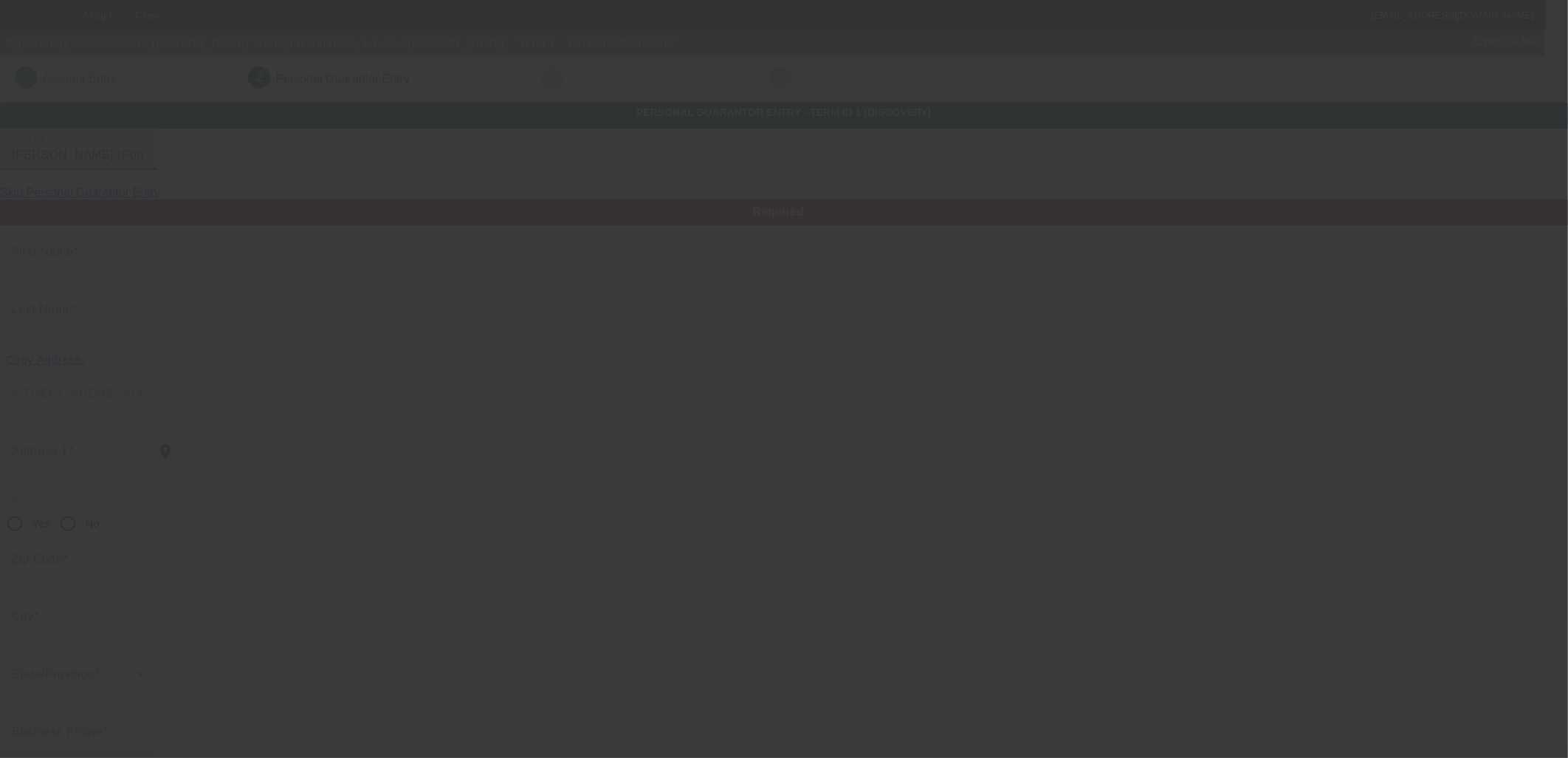
type input "Ponchatoula"
type input "(985) 351-0608"
type input "100"
type input "438-19-2437"
type input "pettrytransport@yahoo.com"
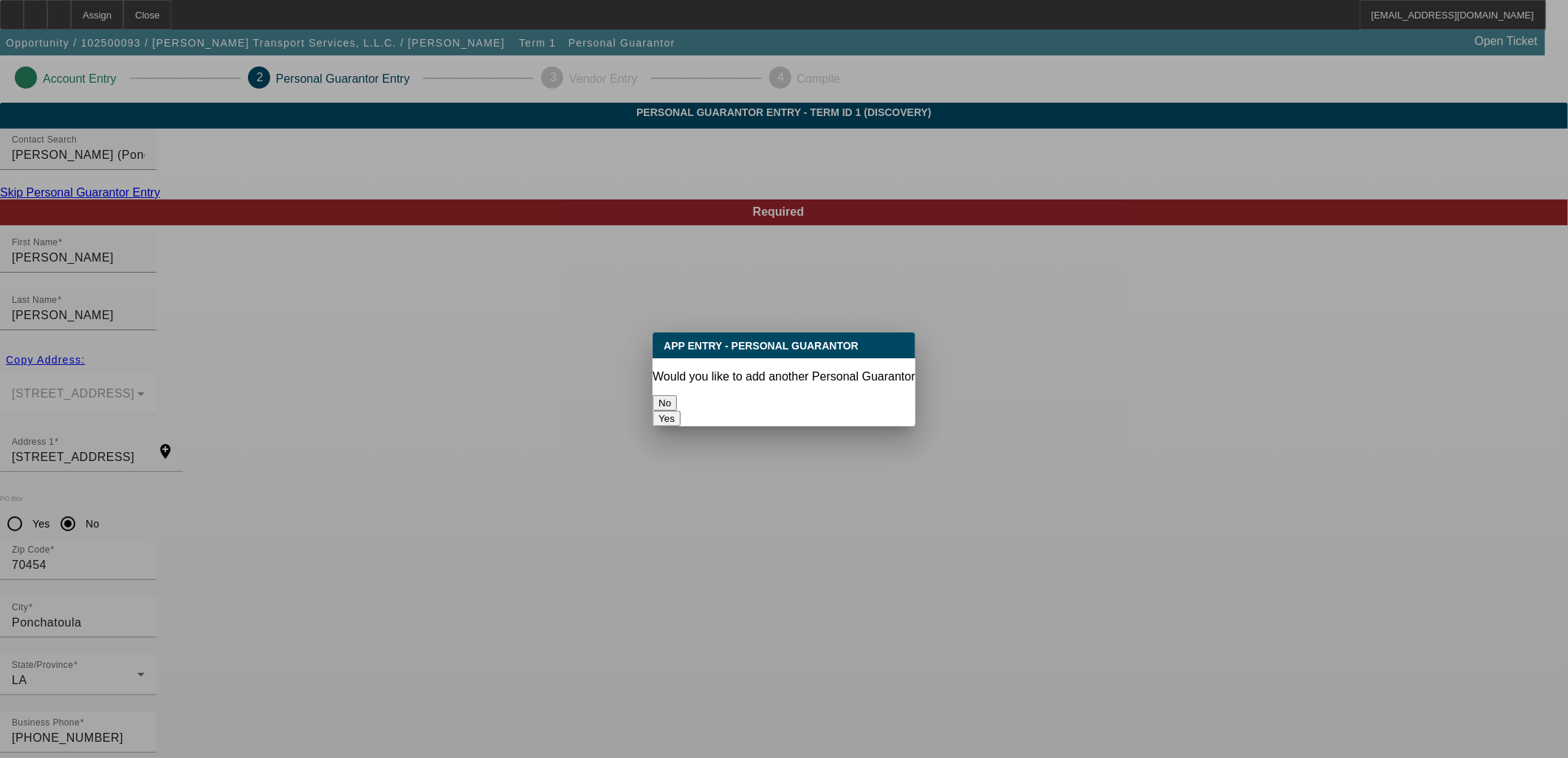
click at [677, 398] on button "No" at bounding box center [665, 403] width 24 height 16
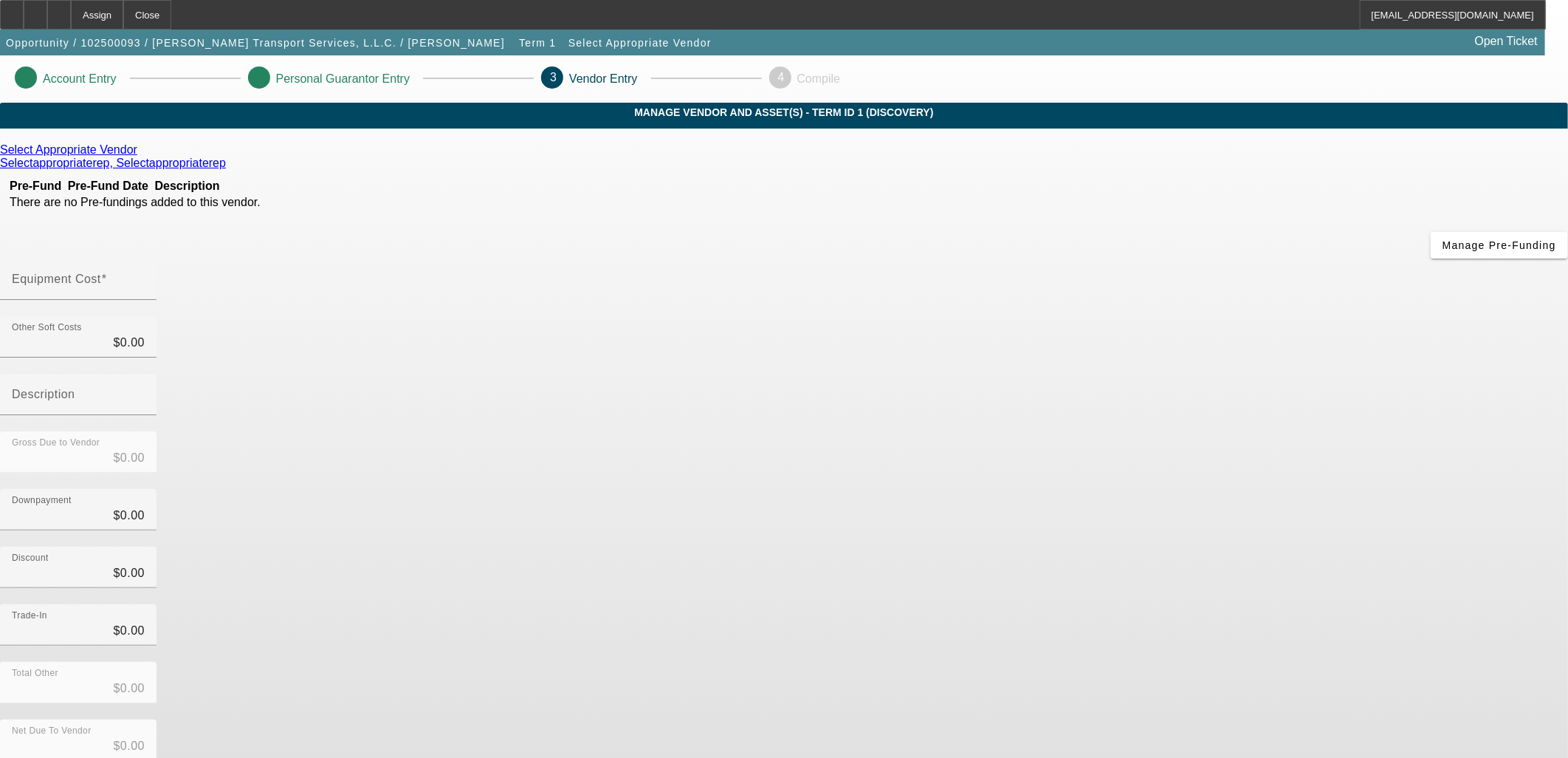
click at [141, 156] on icon at bounding box center [141, 149] width 0 height 12
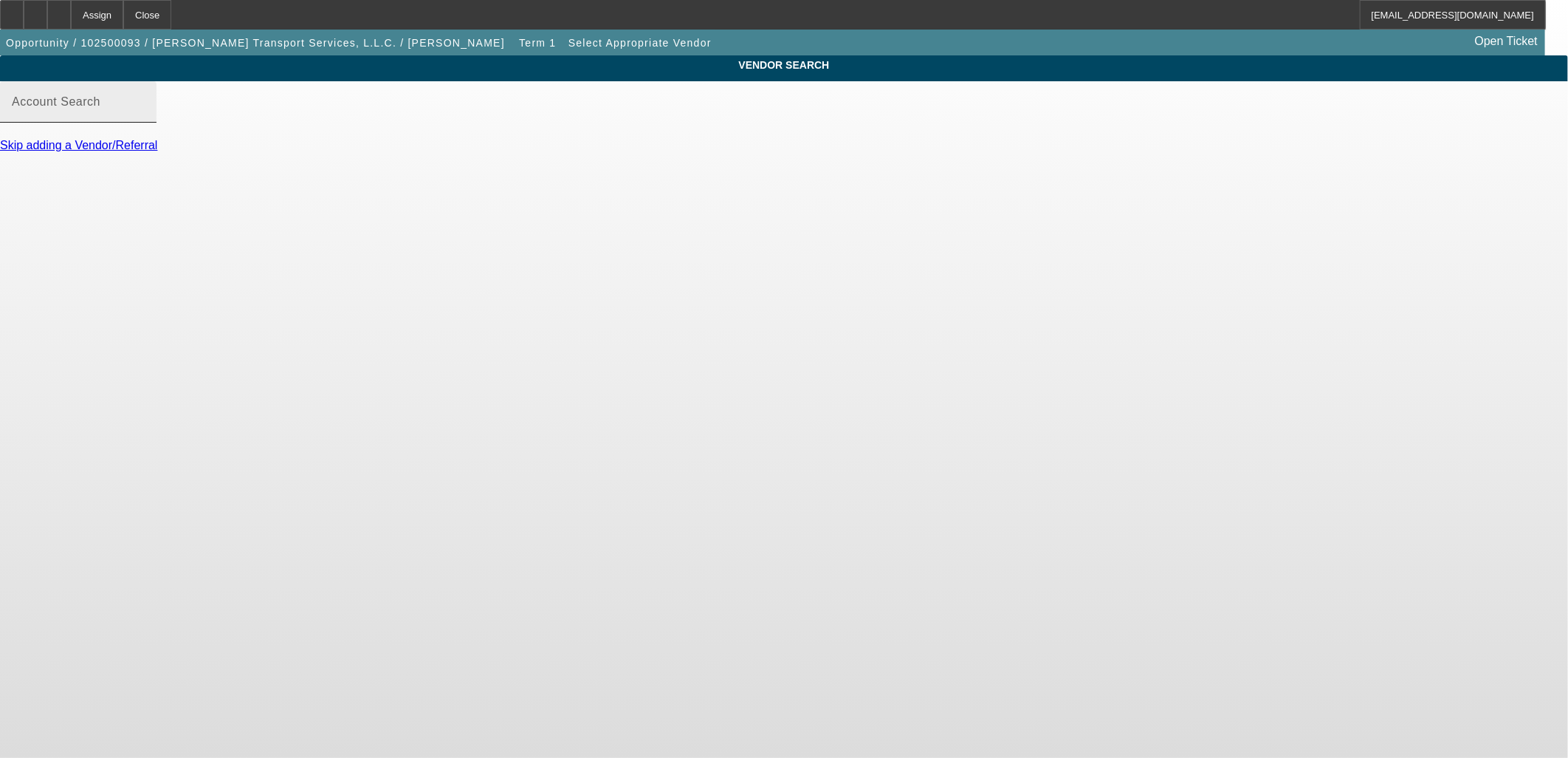
click at [145, 111] on div "Account Search" at bounding box center [78, 102] width 132 height 42
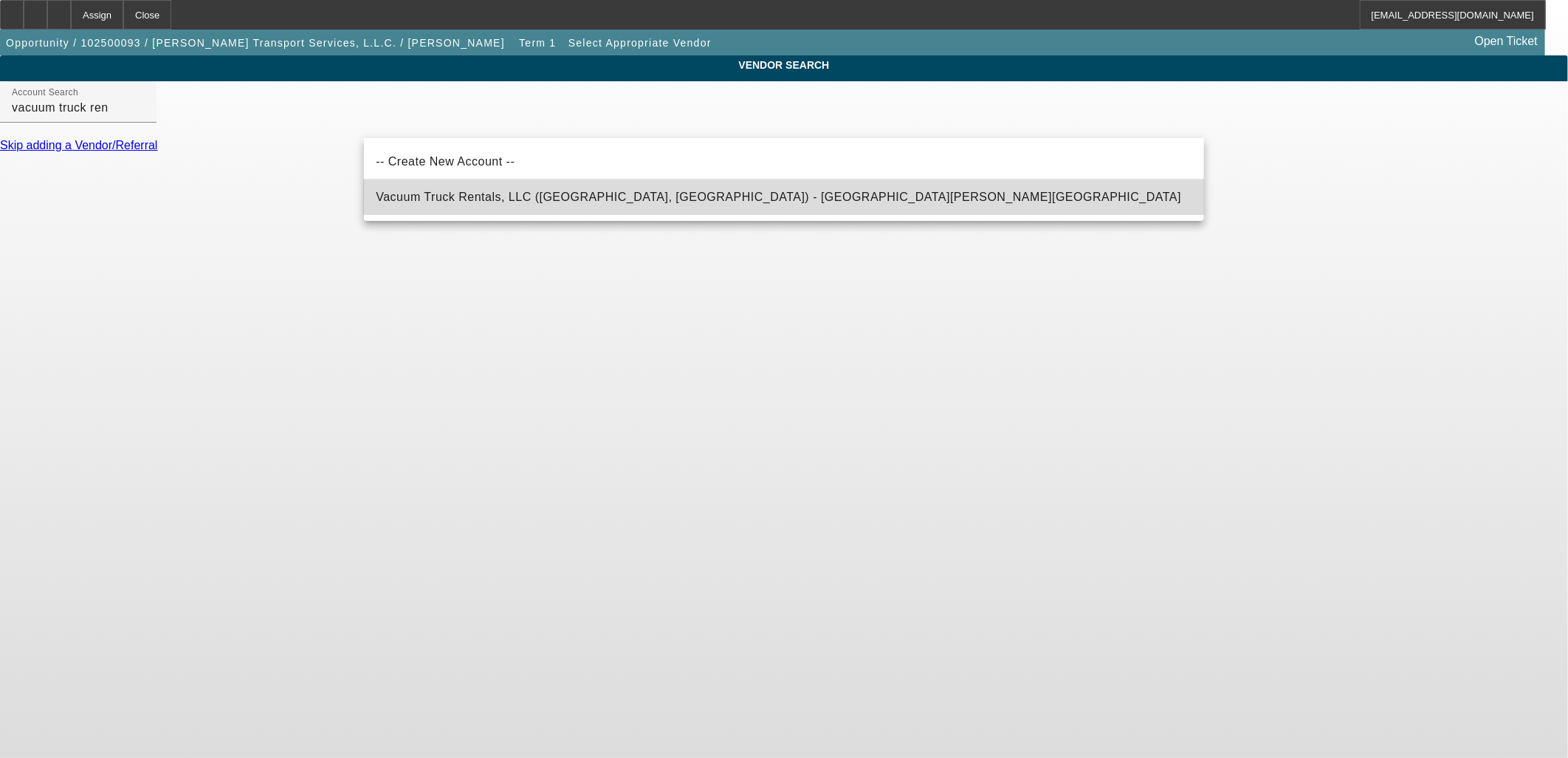
click at [565, 203] on span "Vacuum Truck Rentals, LLC (Richland, MS) - Lockey, Payton" at bounding box center [778, 197] width 805 height 17
type input "Vacuum Truck Rentals, LLC (Richland, MS) - Lockey, Payton"
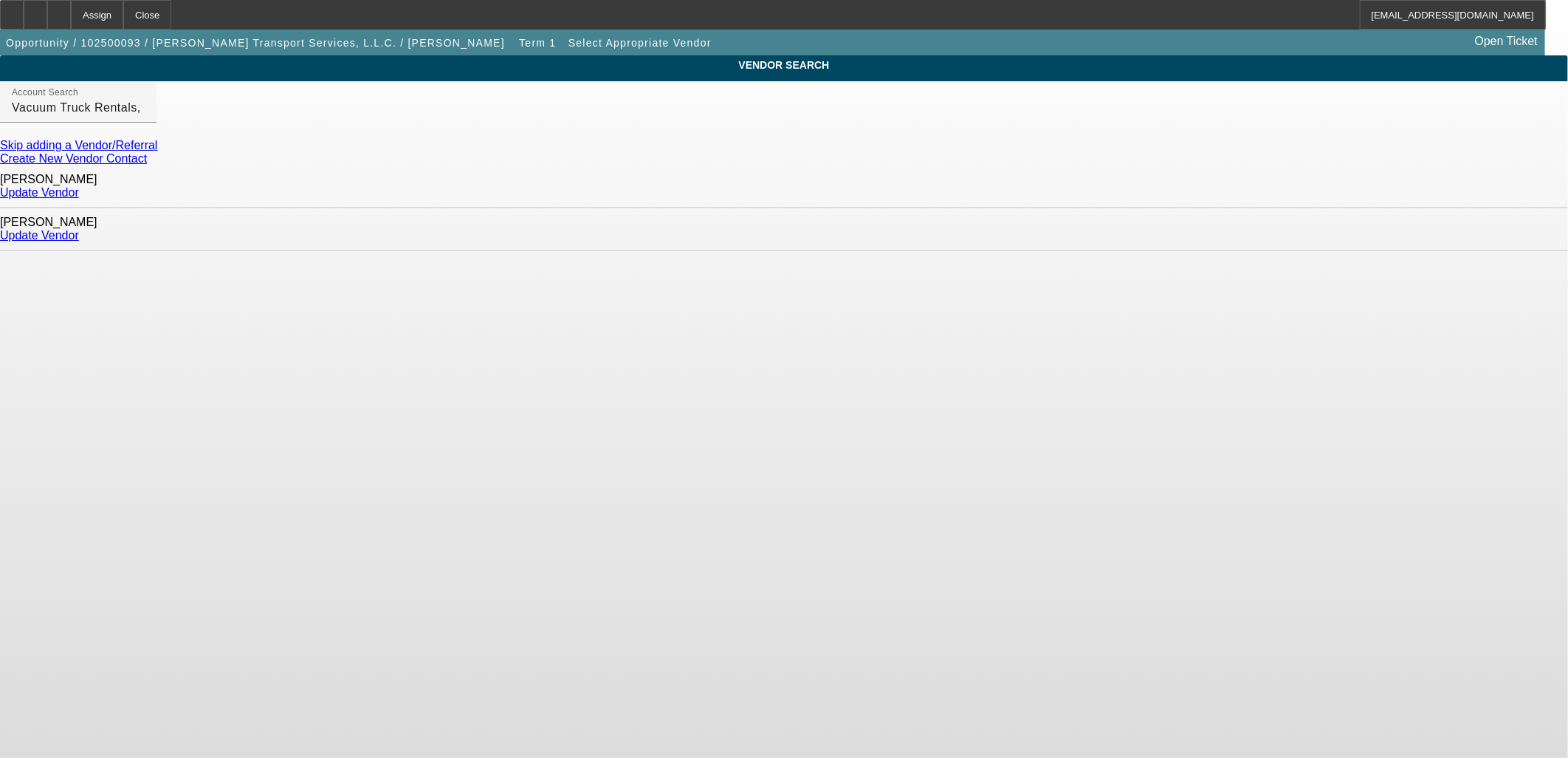
click at [79, 229] on link "Update Vendor" at bounding box center [39, 235] width 79 height 12
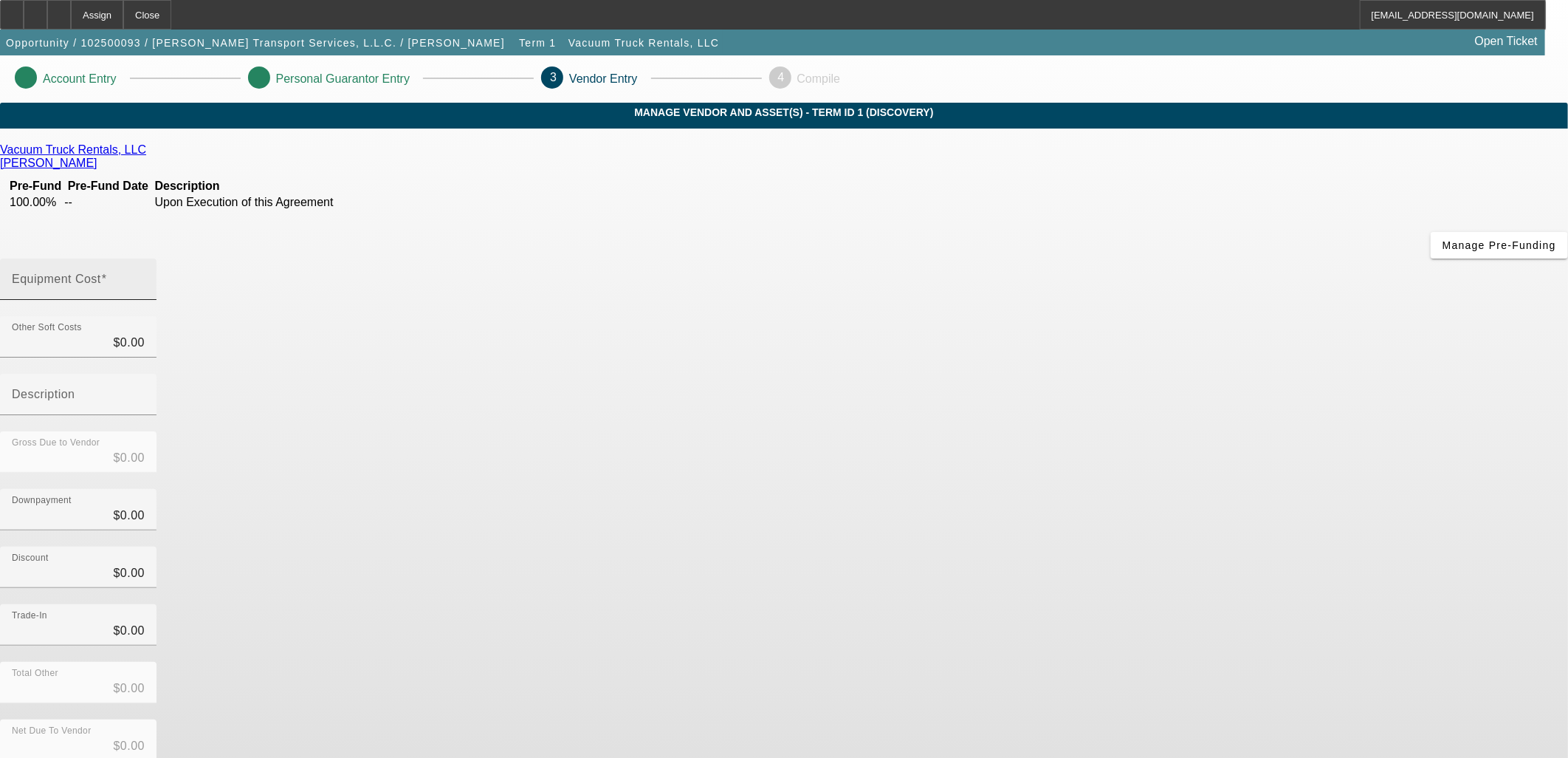
click at [145, 276] on input "Equipment Cost" at bounding box center [78, 285] width 132 height 17
type input "2"
type input "$2.00"
type input "20"
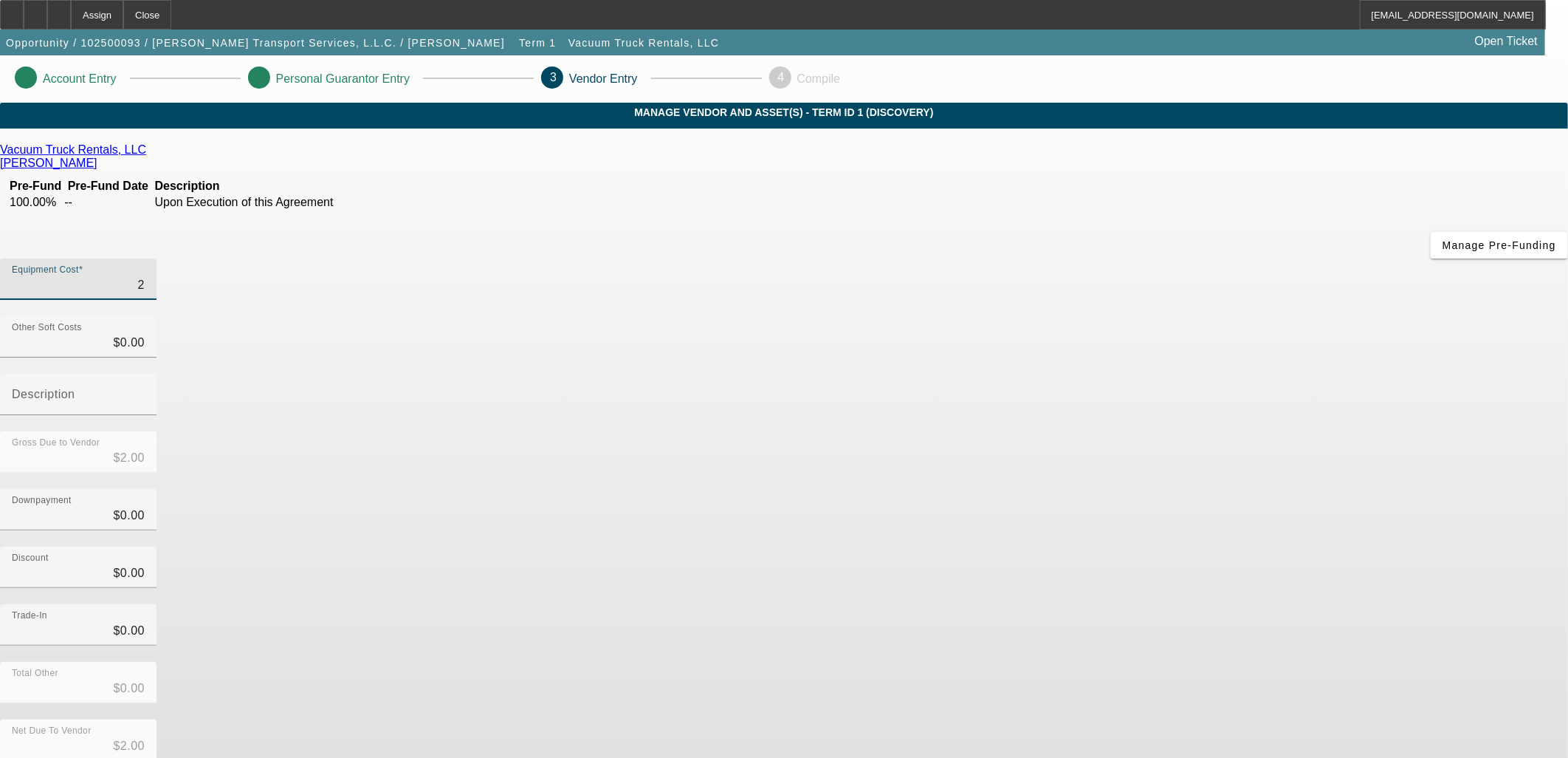
type input "$20.00"
type input "200"
type input "$200.00"
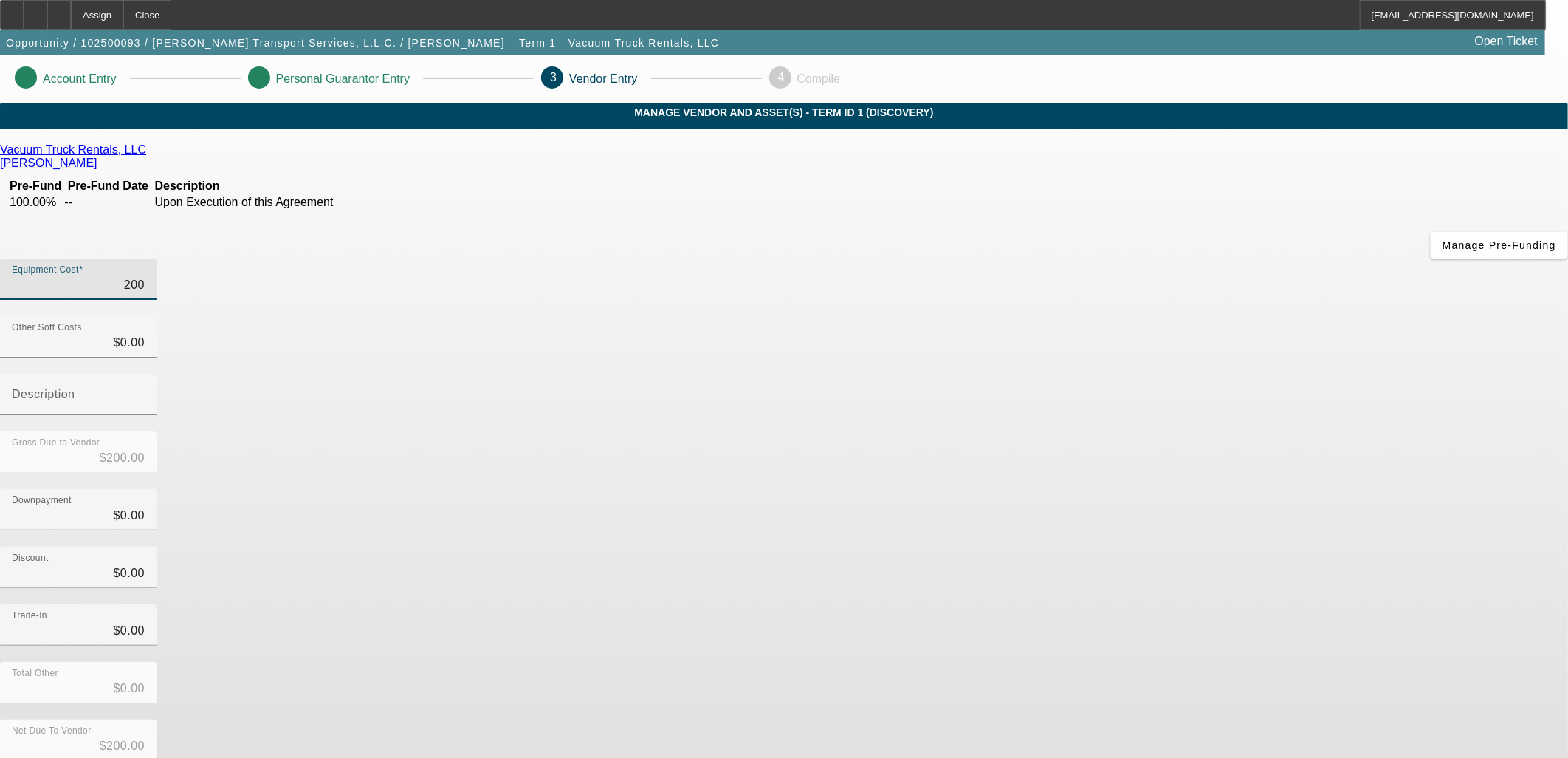
type input "2000"
type input "$2,000.00"
type input "20000"
type input "$20,000.00"
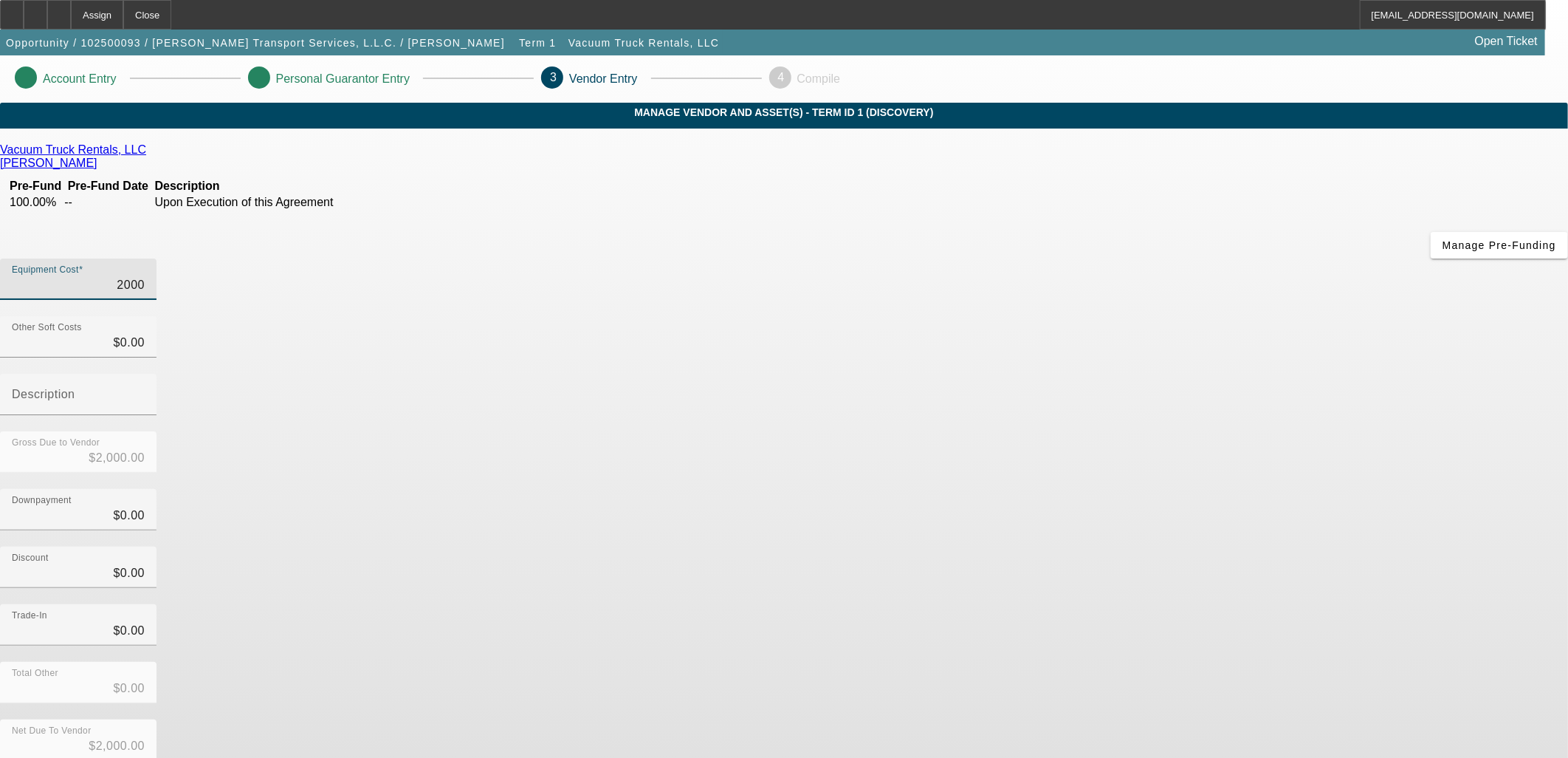
type input "$20,000.00"
type input "200000"
type input "$200,000.00"
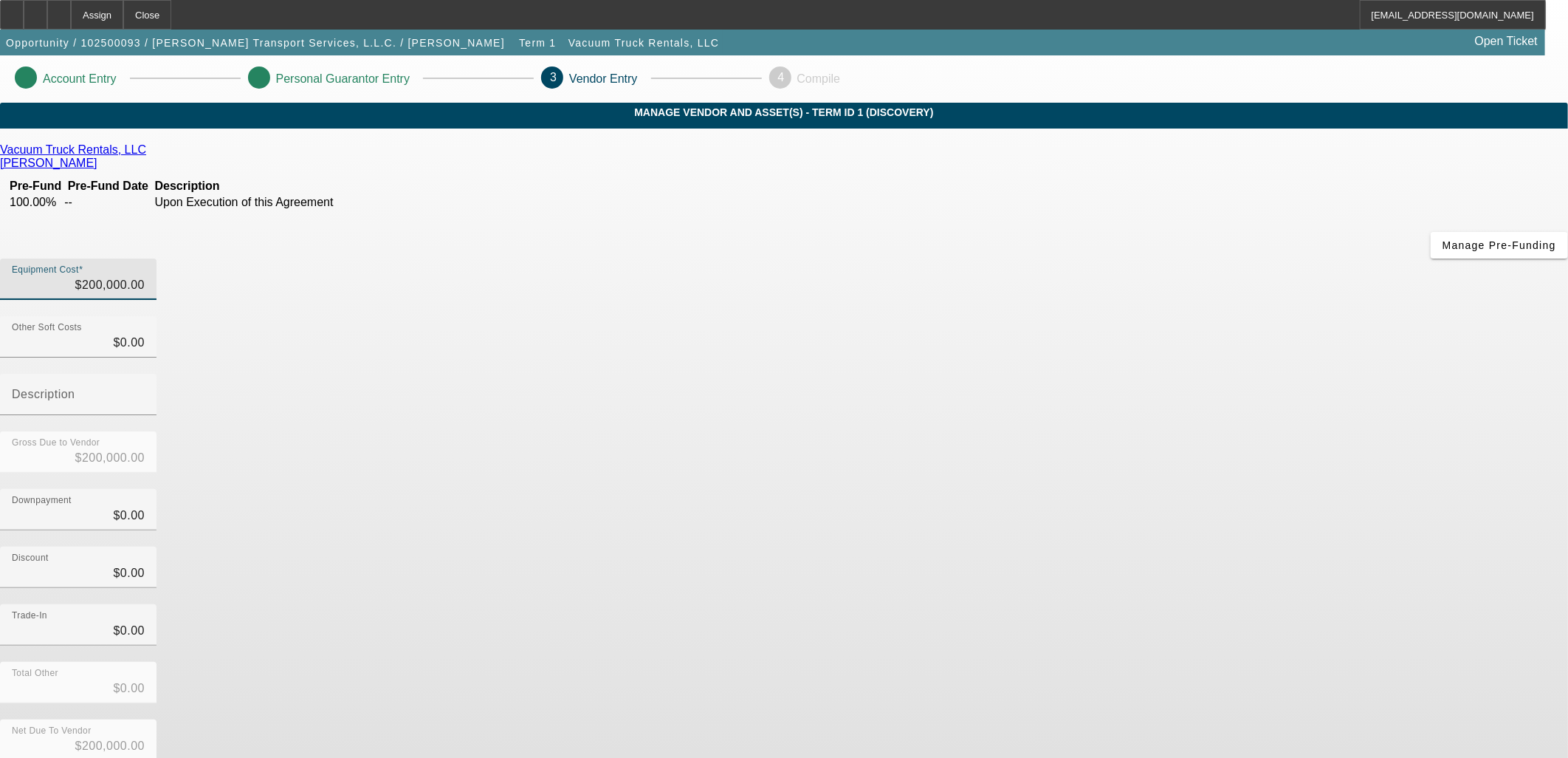
click at [1229, 458] on app-vendor-asset-manage "Account Entry Personal Guarantor Entry 3 Vendor Entry 4 Compile MANAGE VENDOR A…" at bounding box center [784, 468] width 1568 height 825
click at [1015, 604] on div "Trade-In $0.00" at bounding box center [784, 632] width 1568 height 58
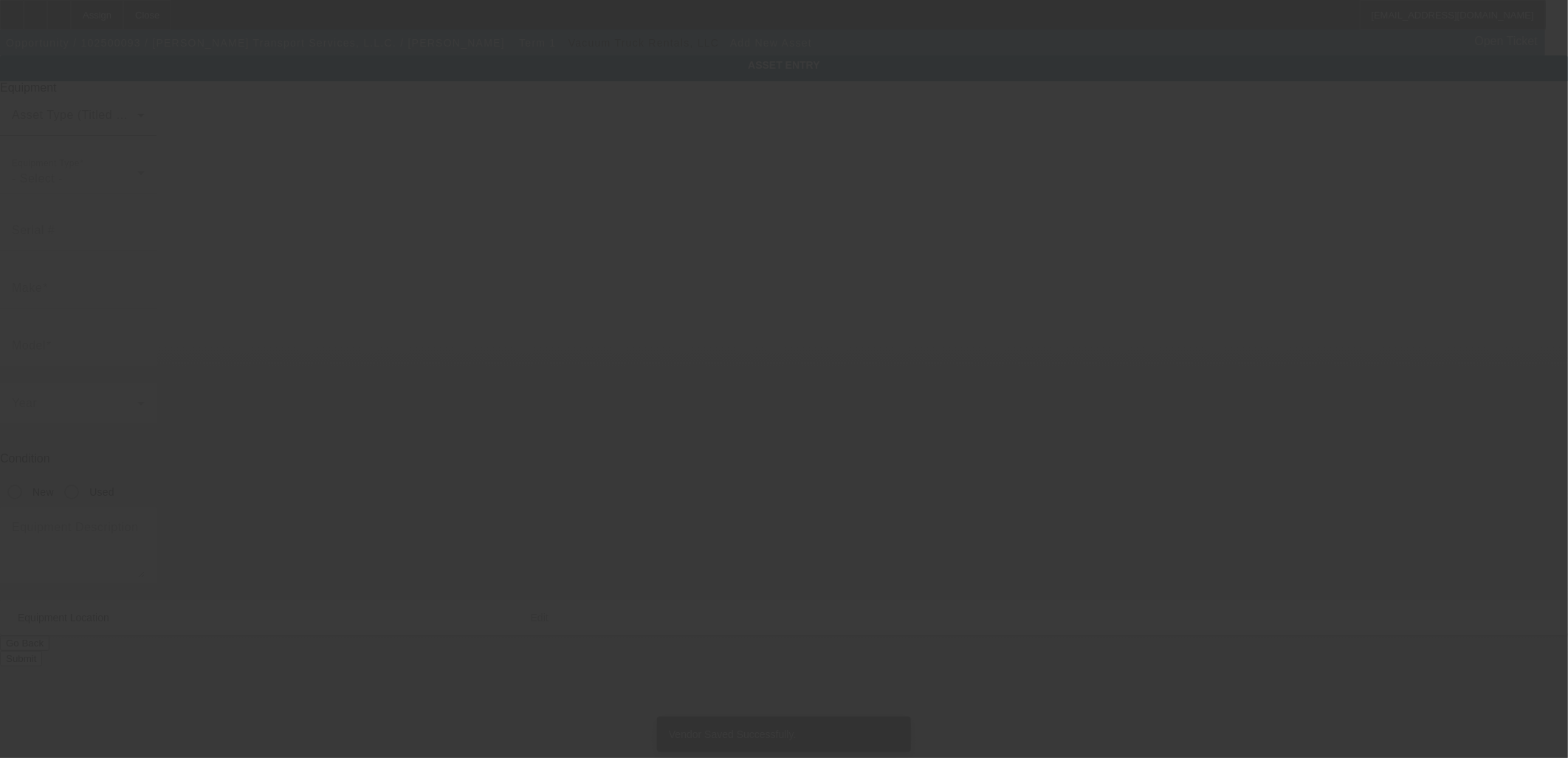
type input "42104 Wood Ave"
type input "Ponchatoula"
type input "70454"
type input "Tangipahoa"
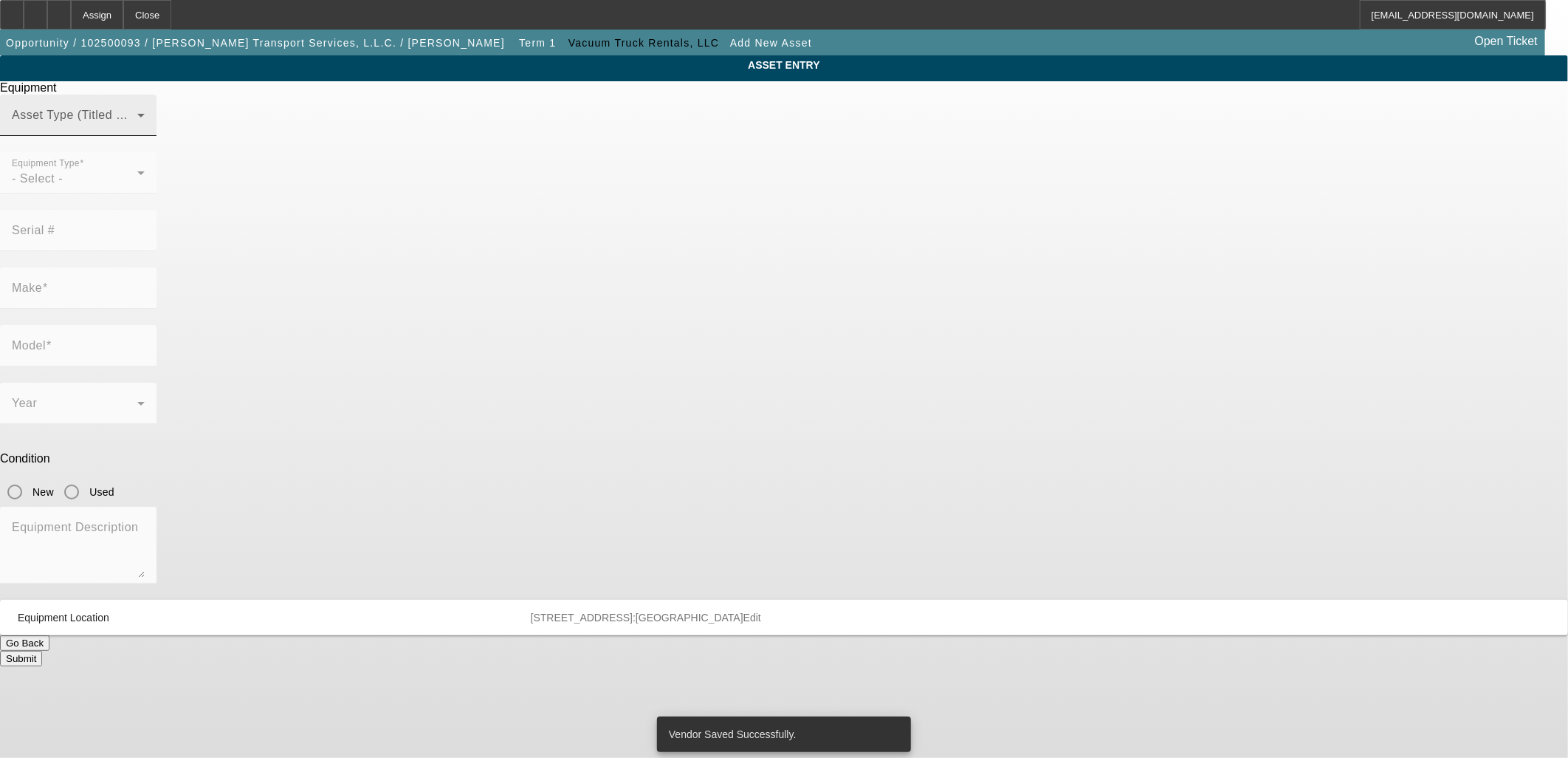
click at [193, 121] on mat-label "Asset Type (Titled or Non-Titled)" at bounding box center [102, 114] width 181 height 12
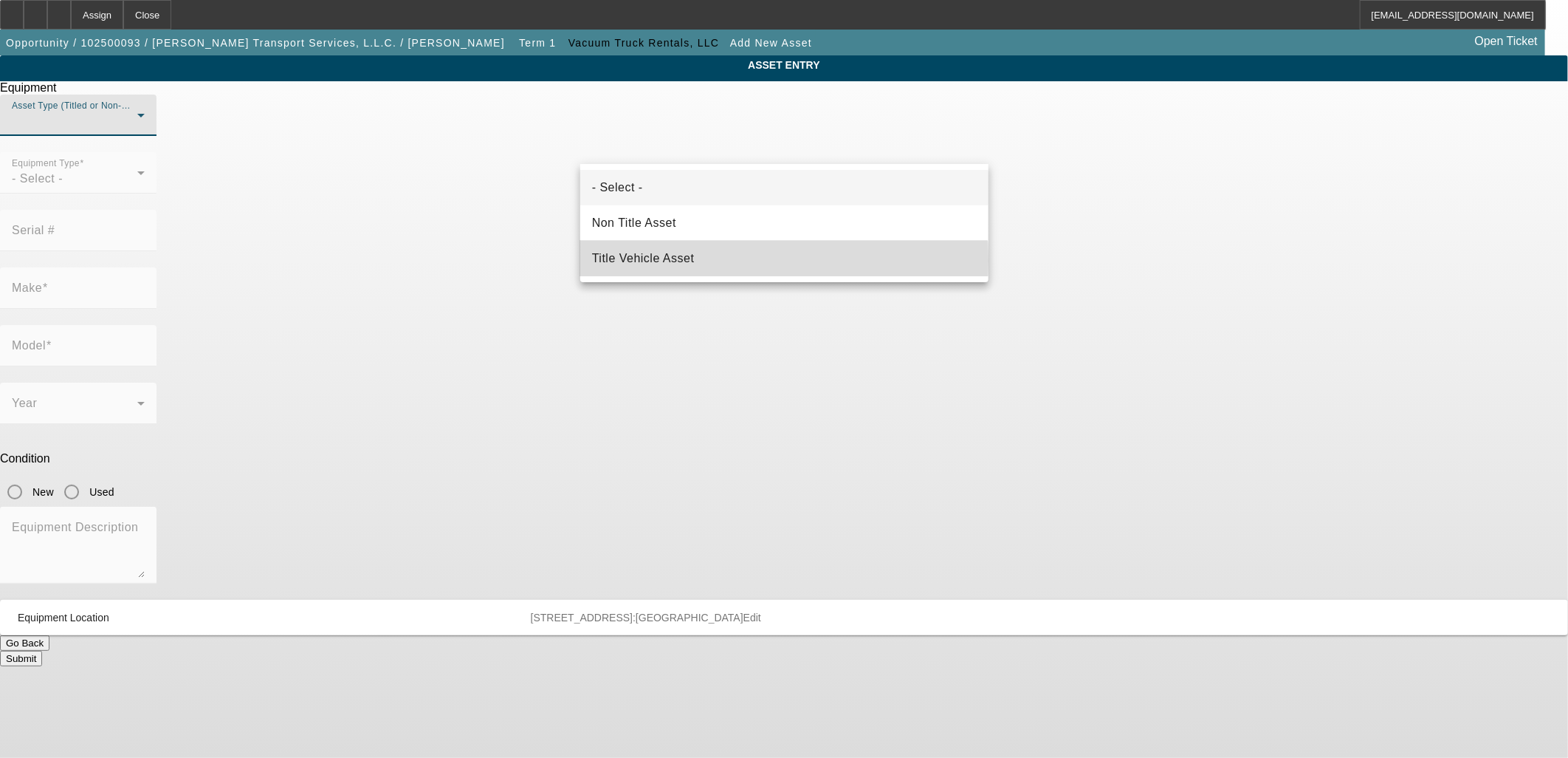
click at [663, 259] on span "Title Vehicle Asset" at bounding box center [643, 258] width 103 height 17
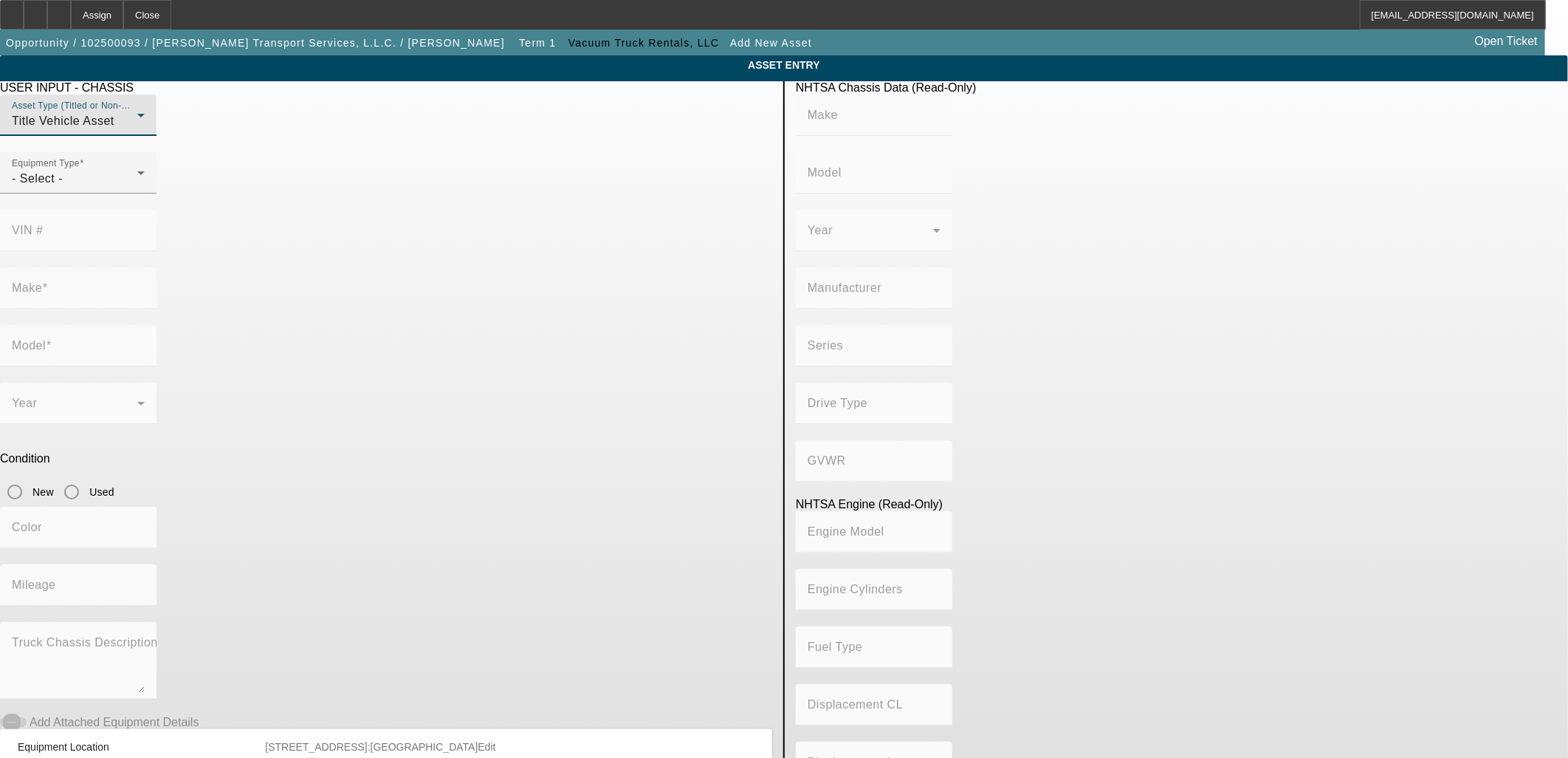
click at [138, 130] on div "Title Vehicle Asset" at bounding box center [74, 121] width 126 height 17
click at [623, 141] on div at bounding box center [784, 379] width 1568 height 758
click at [138, 188] on div "- Select -" at bounding box center [74, 178] width 126 height 17
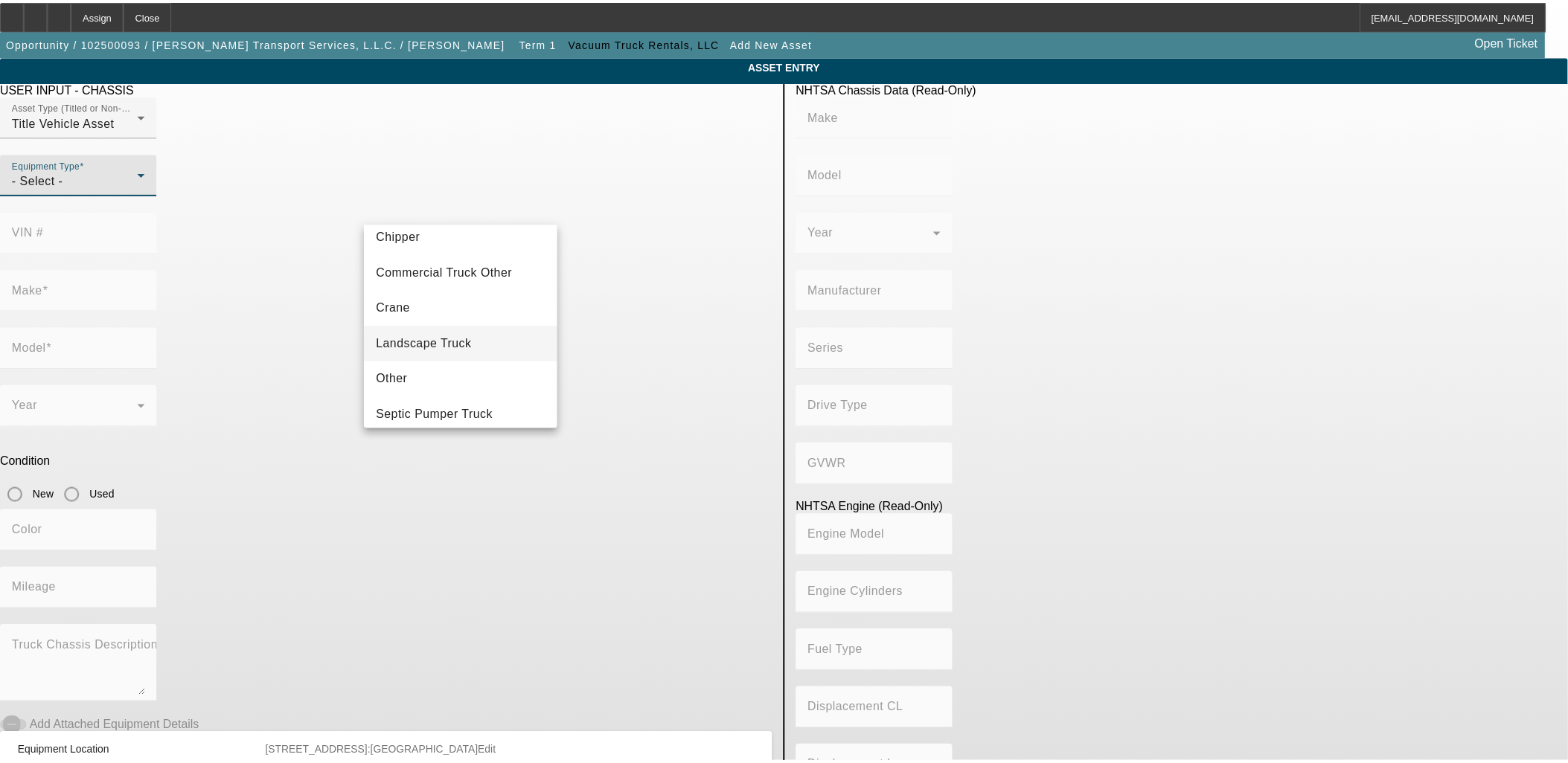
scroll to position [164, 0]
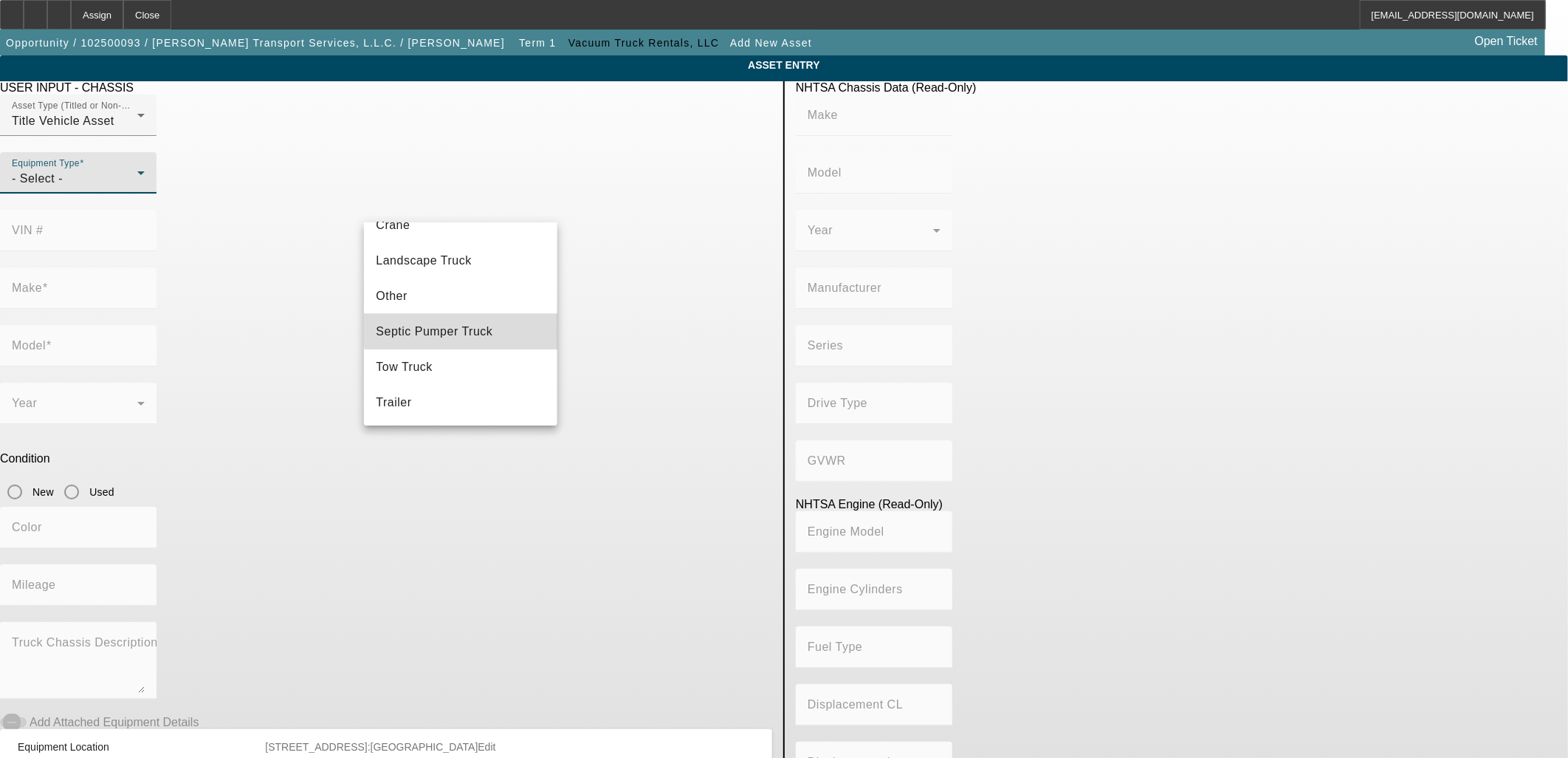
click at [466, 325] on span "Septic Pumper Truck" at bounding box center [434, 332] width 117 height 17
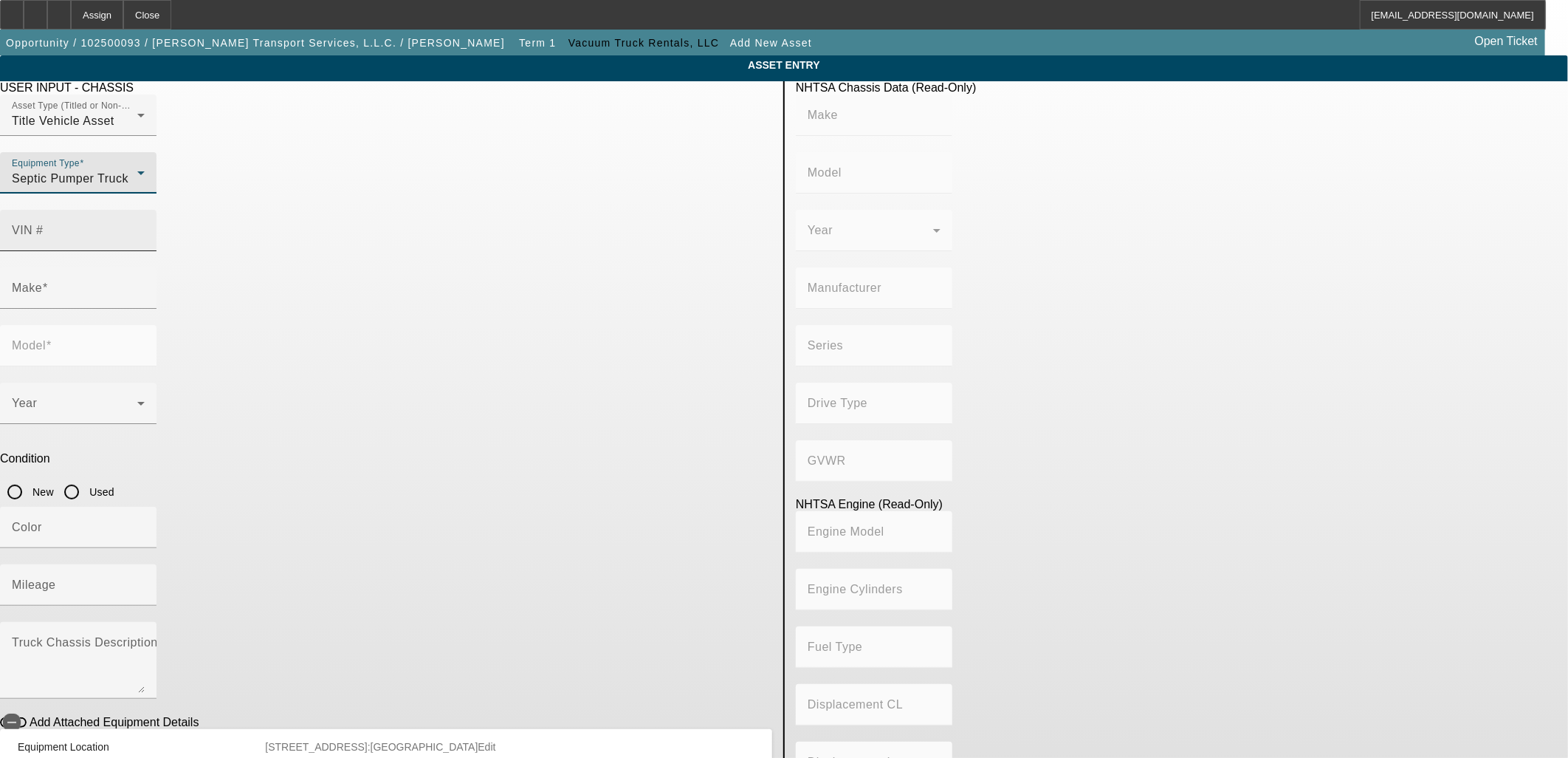
click at [145, 228] on input "VIN #" at bounding box center [78, 236] width 132 height 17
click at [145, 210] on div "VIN #" at bounding box center [78, 230] width 132 height 42
paste input "1FVHG3DV3JHJY9837"
type input "1FVHG3DV3JHJY9837"
type input "FREIGHTLINER"
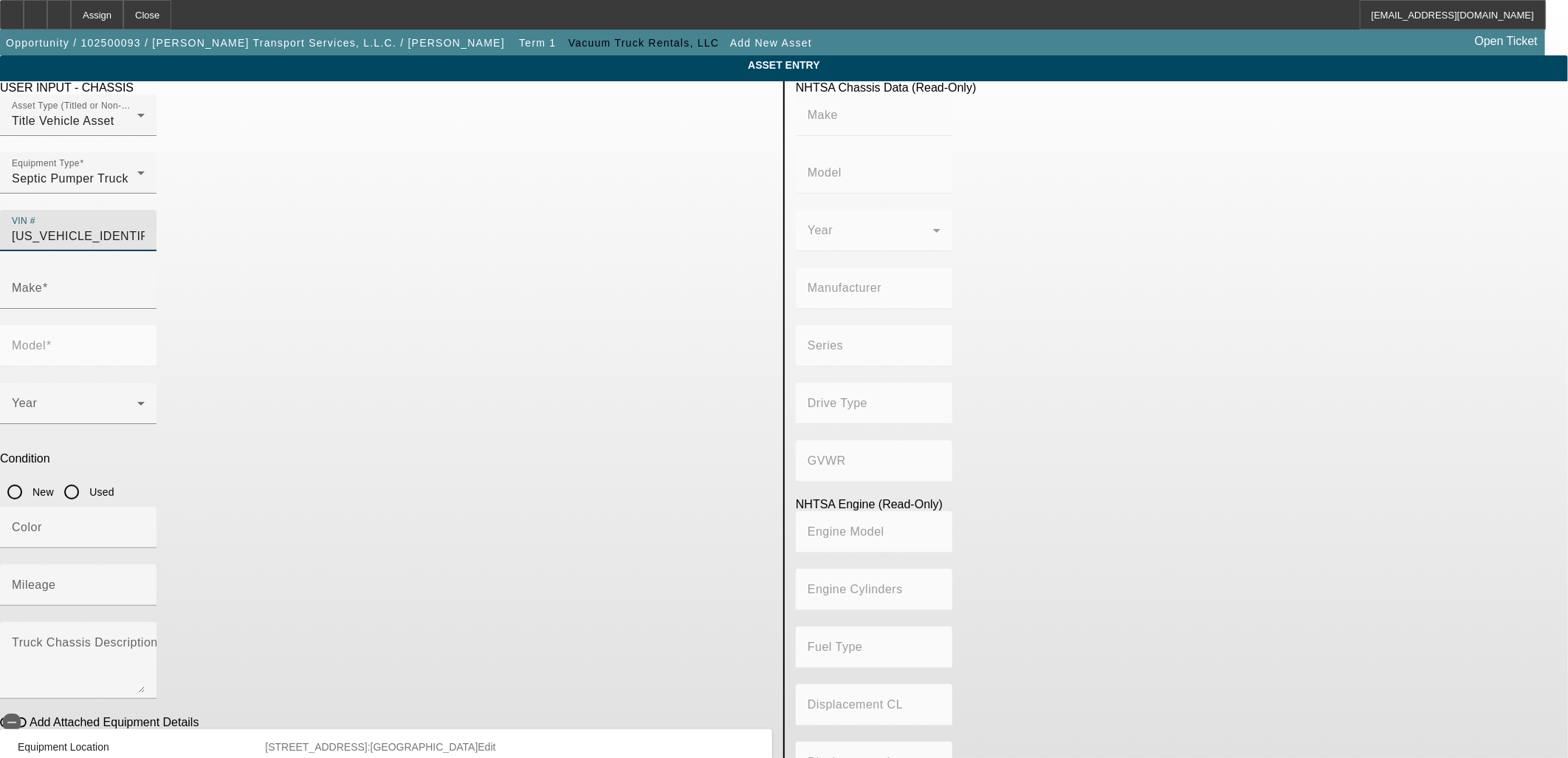
type input "114SD"
type input "DAIMLER TRUCK NORTH AMERICA LLC"
type input "6x4"
type input "Class 8: 33,001 lb and above (14,969 kg and above)"
type input "Detroit DD13"
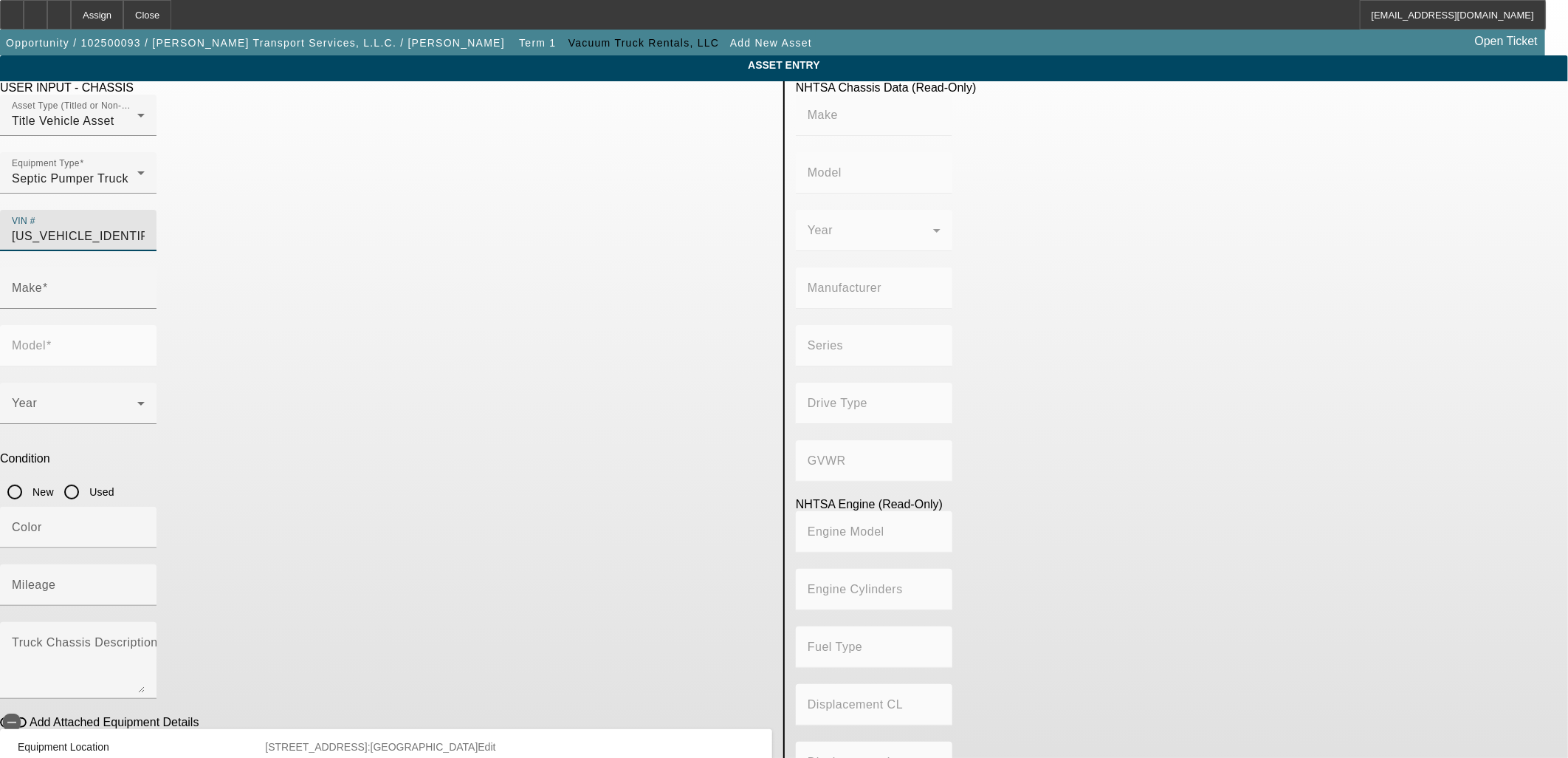
type input "6"
type input "Diesel"
type input "781.10392441257"
type input "12.8"
type input "FREIGHTLINER"
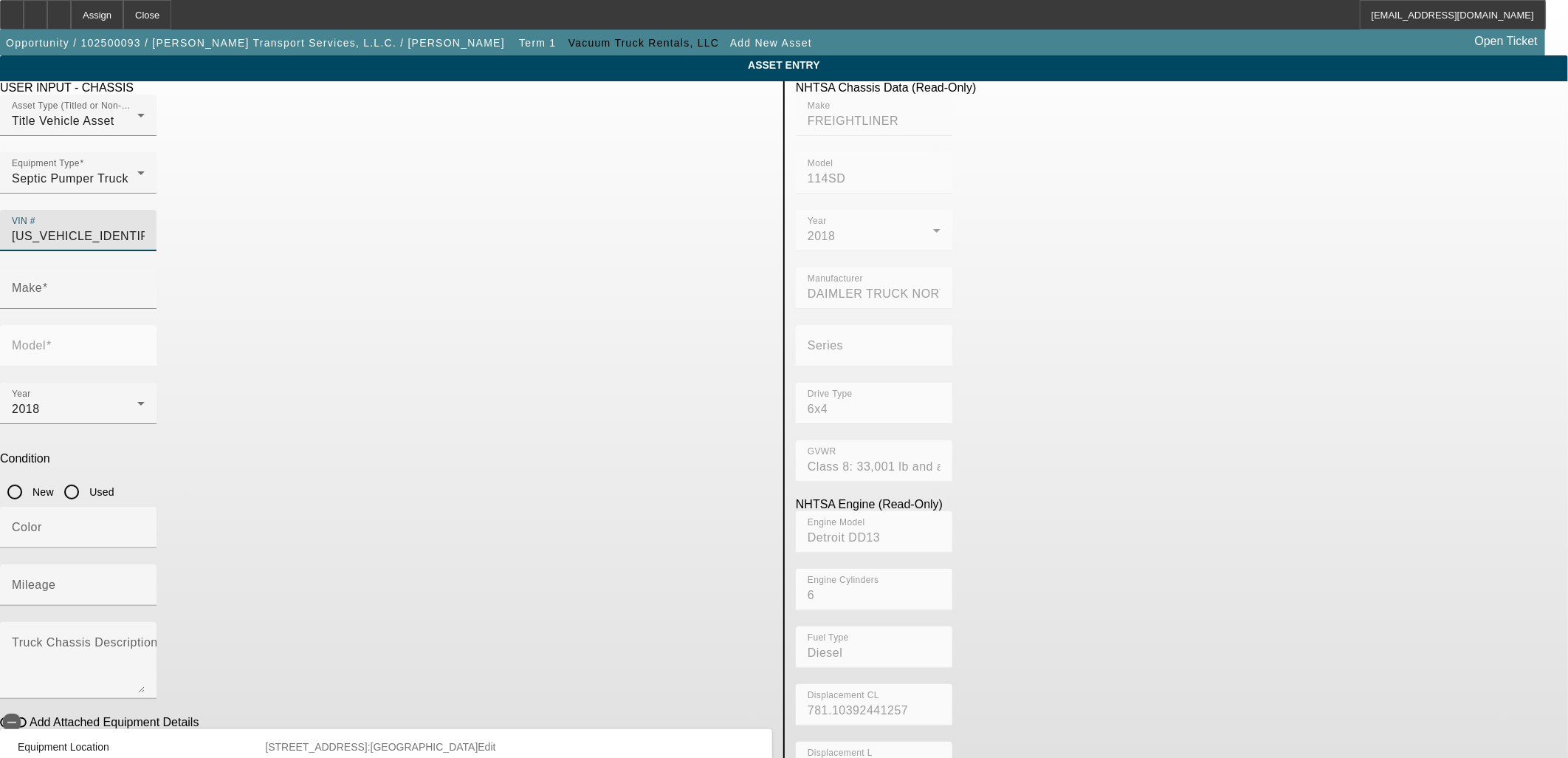
type input "114SD"
type input "1FVHG3DV3JHJY9837"
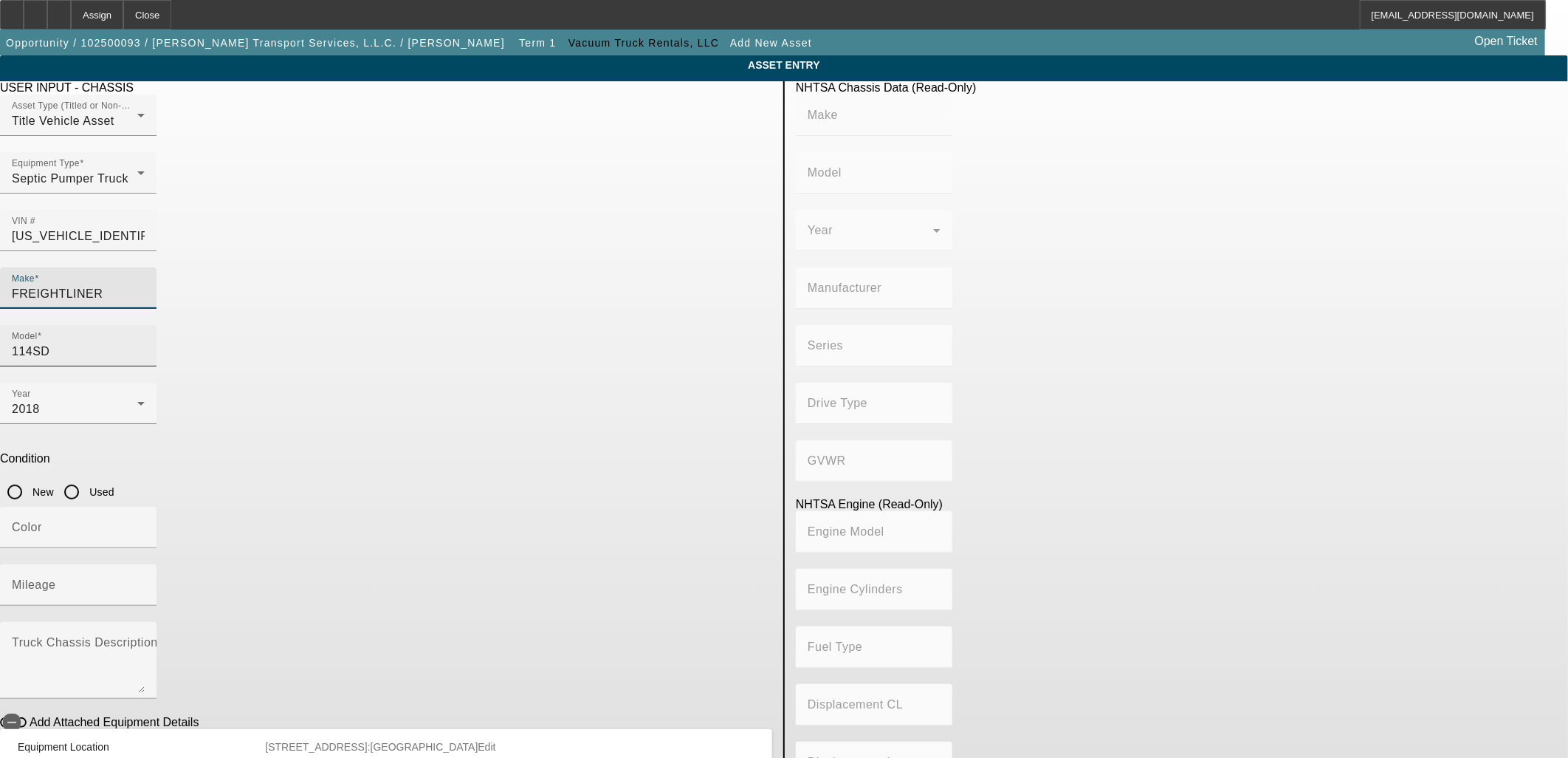
type input "FREIGHTLINER"
type input "114SD"
type input "DAIMLER TRUCK NORTH AMERICA LLC"
type input "6x4"
type input "Class 8: 33,001 lb and above (14,969 kg and above)"
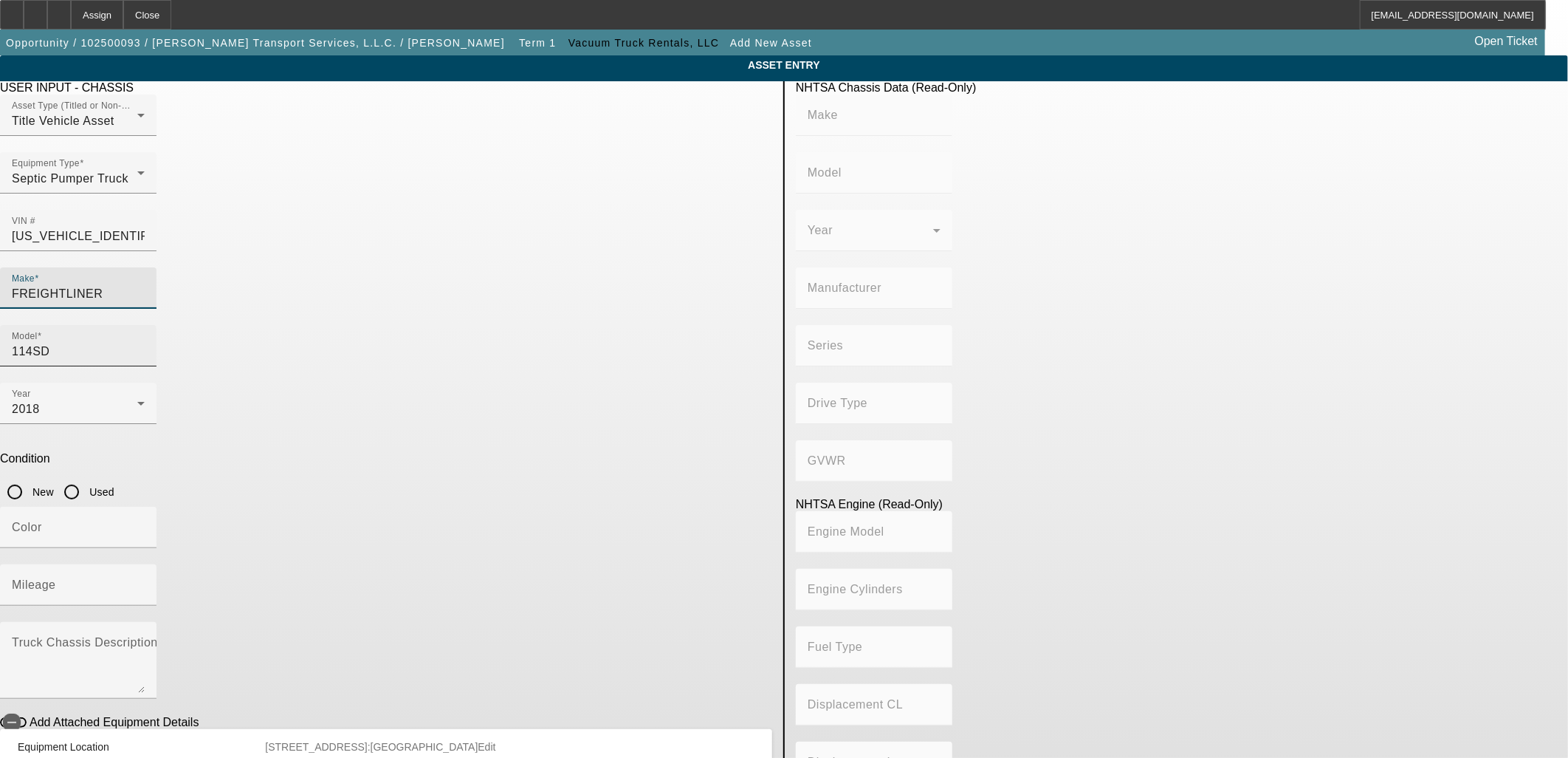
type input "Detroit DD13"
type input "6"
type input "Diesel"
type input "781.10392441257"
type input "12.8"
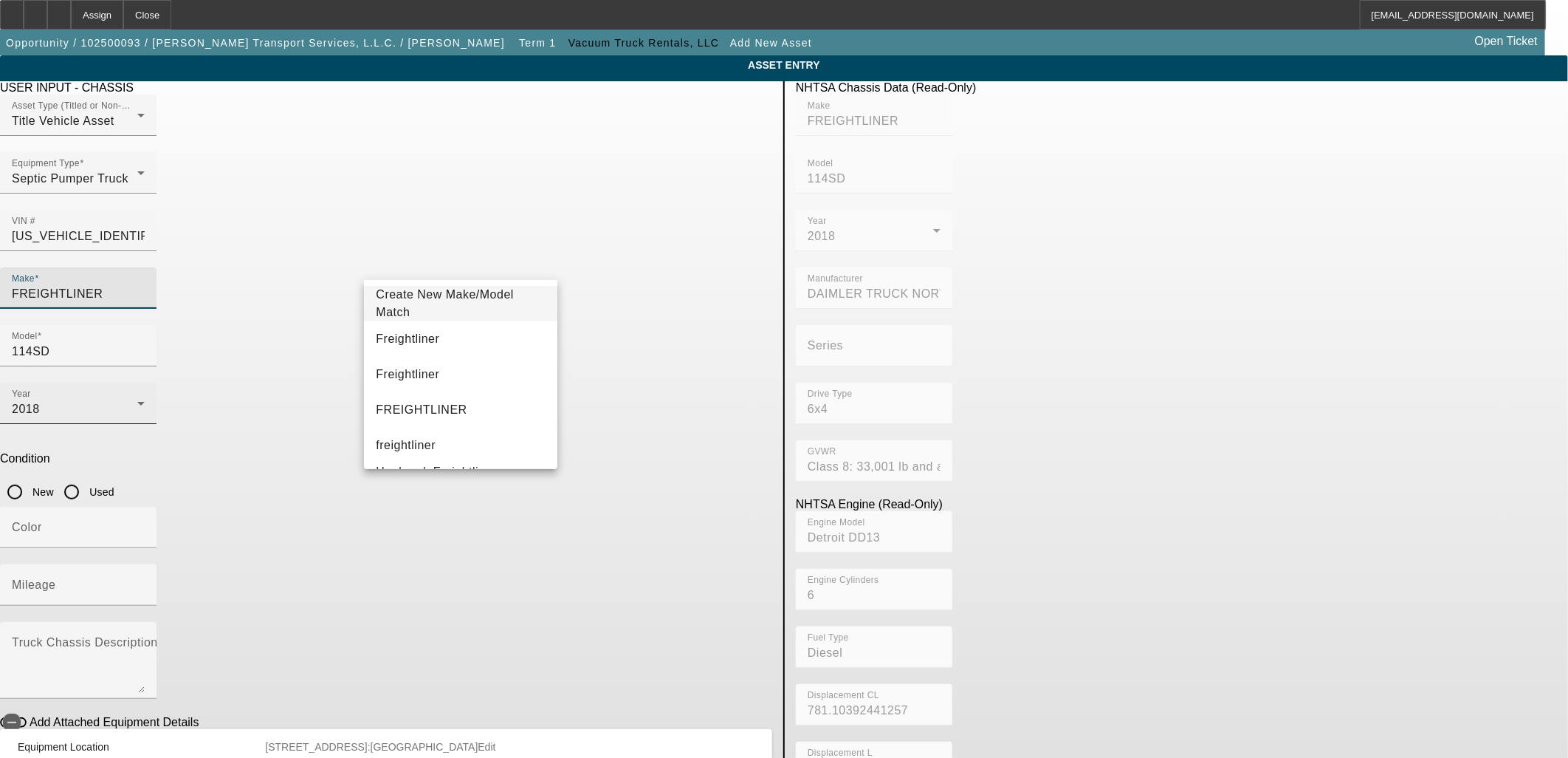
click at [467, 336] on mat-option "Freightliner" at bounding box center [460, 339] width 193 height 36
type input "Freightliner"
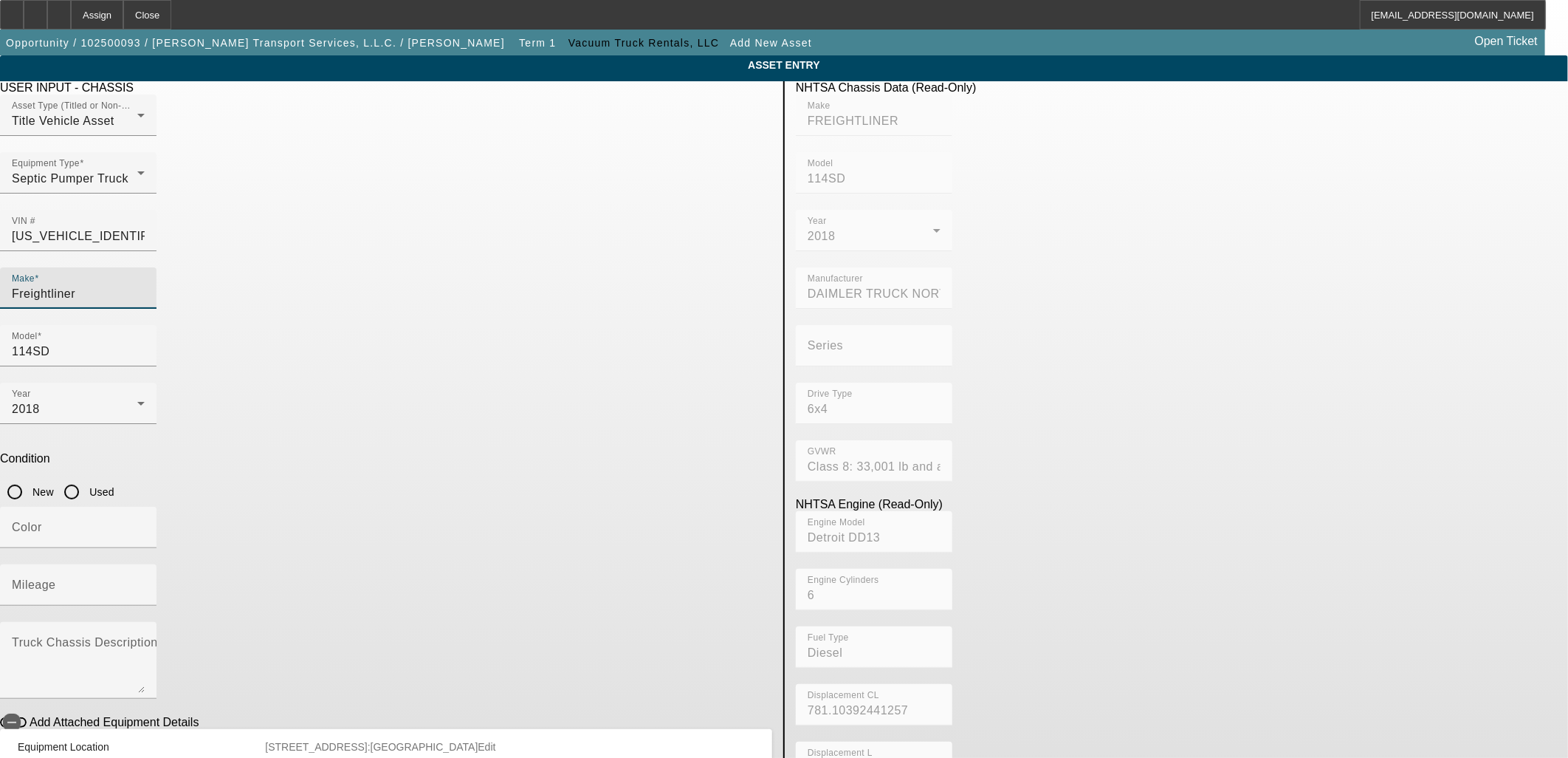
click at [87, 477] on input "Used" at bounding box center [72, 492] width 29 height 29
radio input "true"
click at [145, 524] on input "Color" at bounding box center [78, 533] width 132 height 17
type input "White"
click at [145, 582] on input "Mileage" at bounding box center [78, 591] width 132 height 17
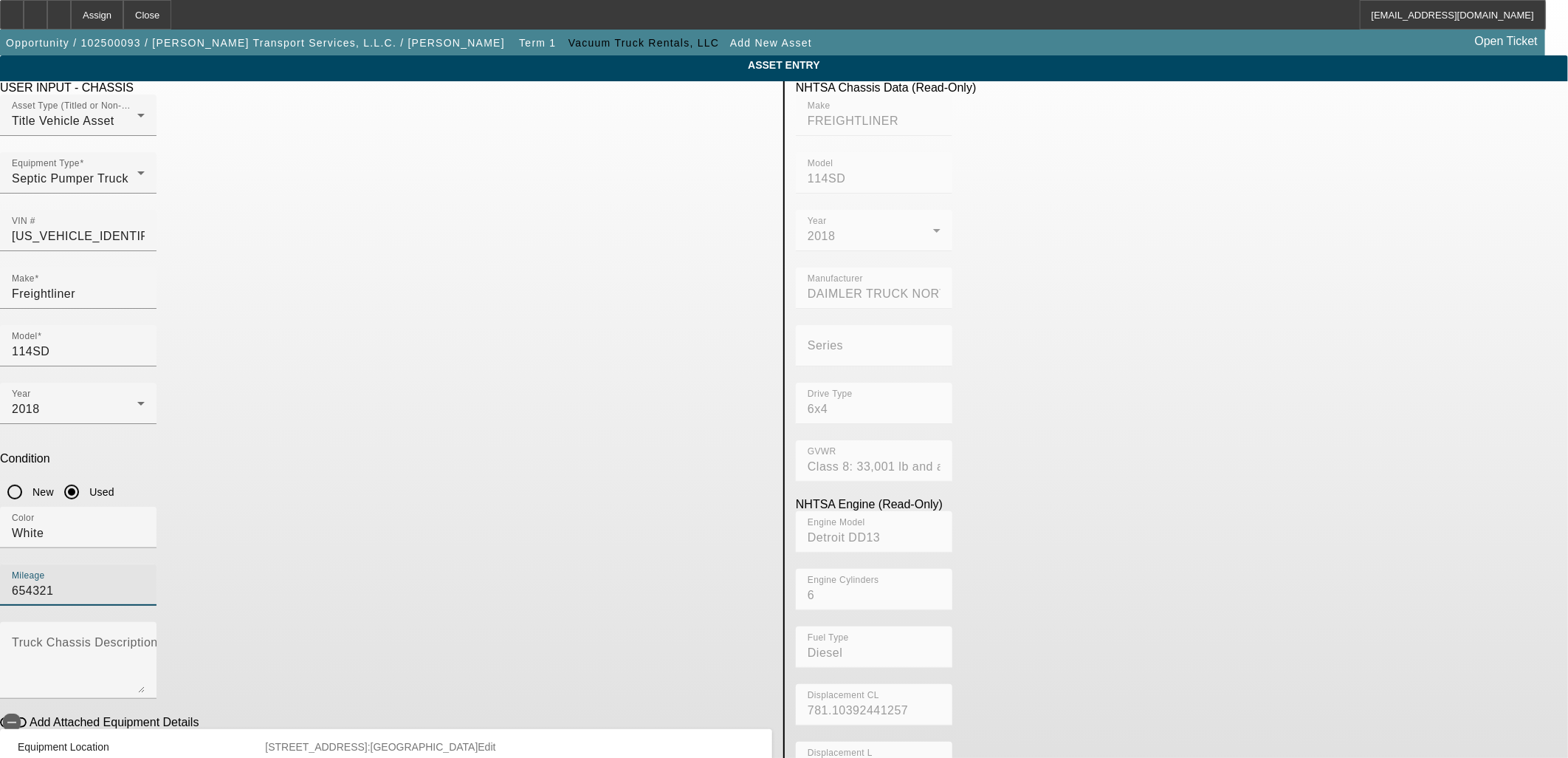
type input "654321"
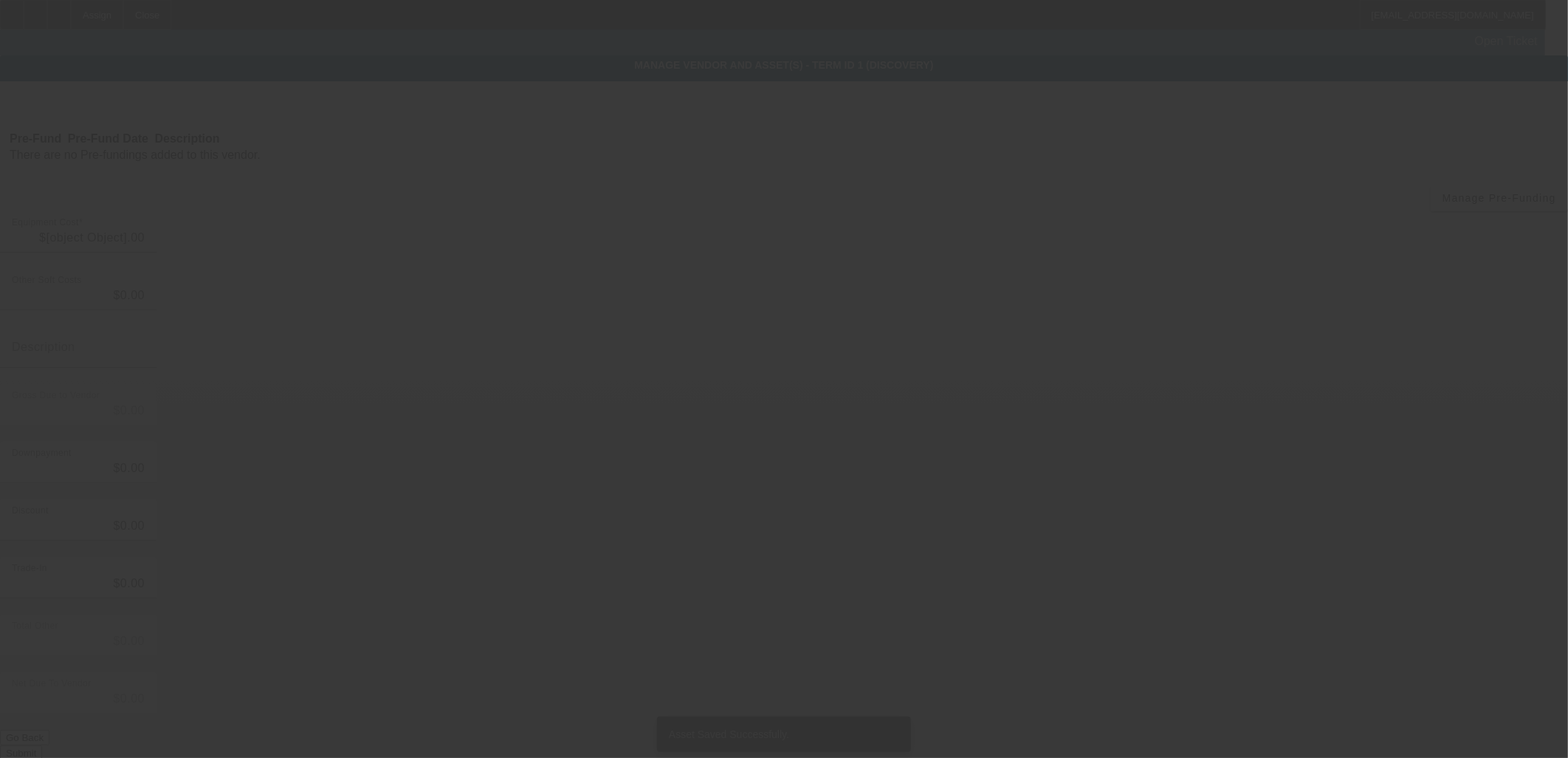
type input "$200,000.00"
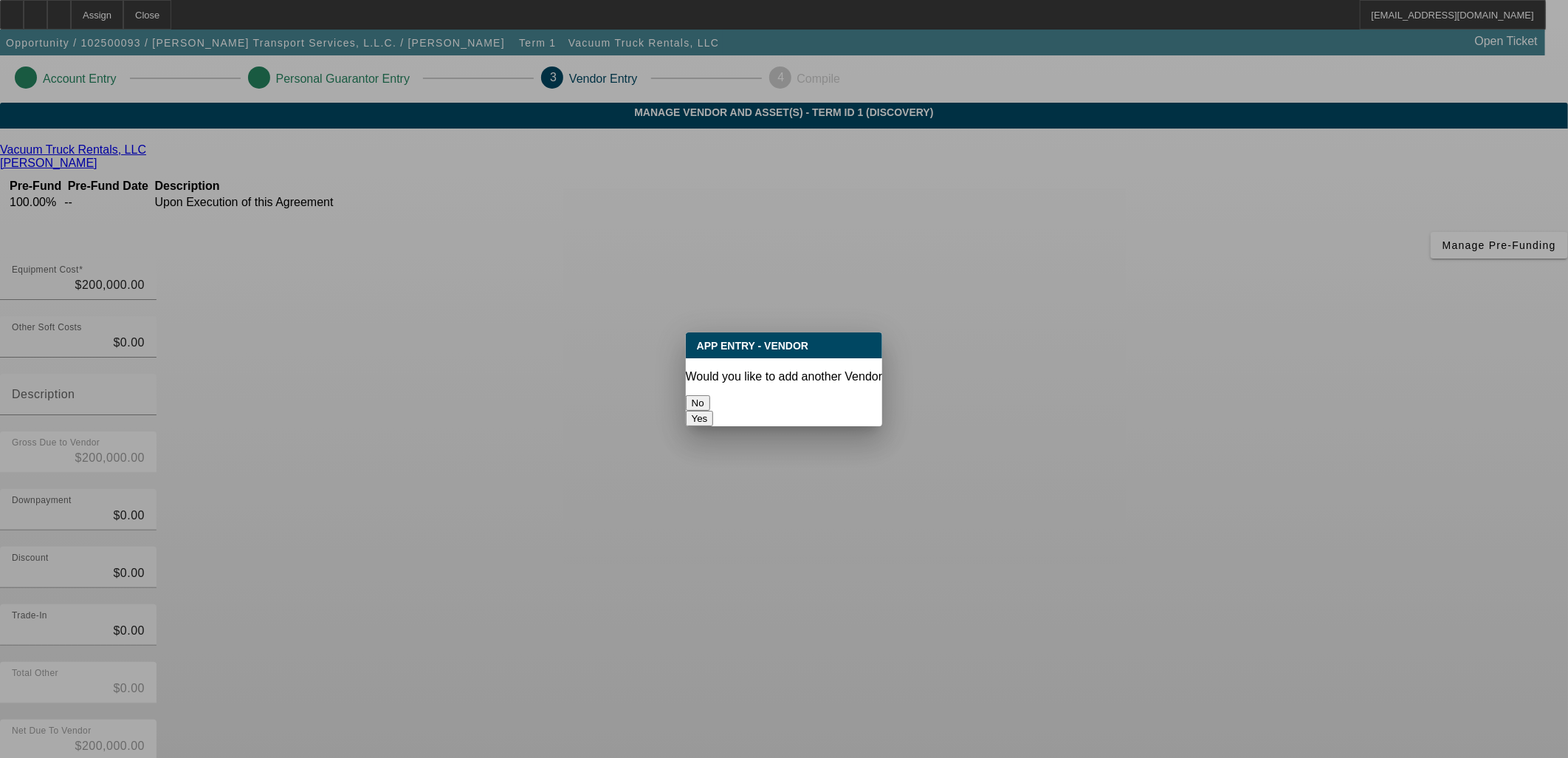
click at [710, 395] on button "No" at bounding box center [698, 403] width 24 height 16
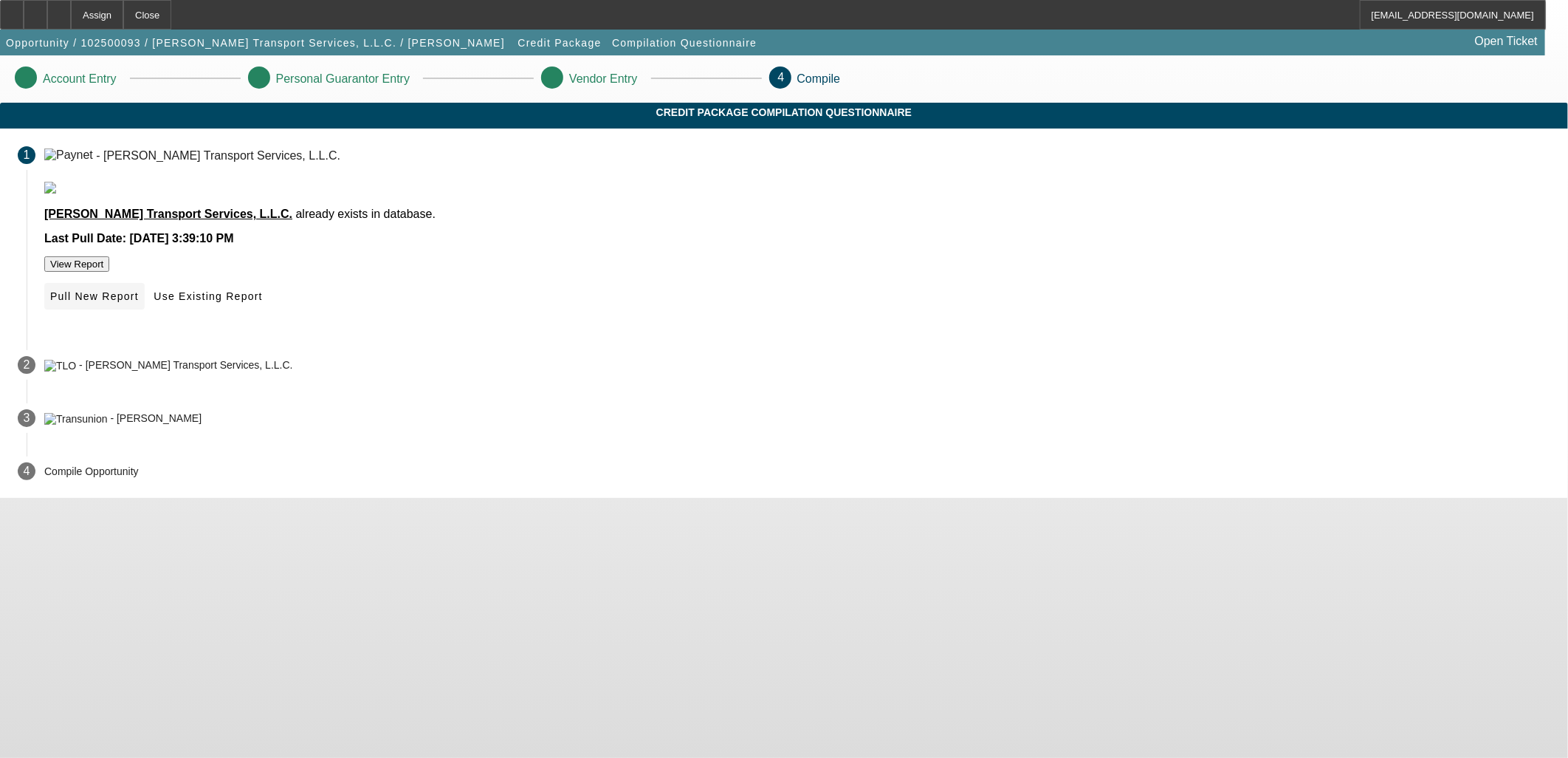
click at [139, 302] on span "Pull New Report" at bounding box center [94, 296] width 88 height 12
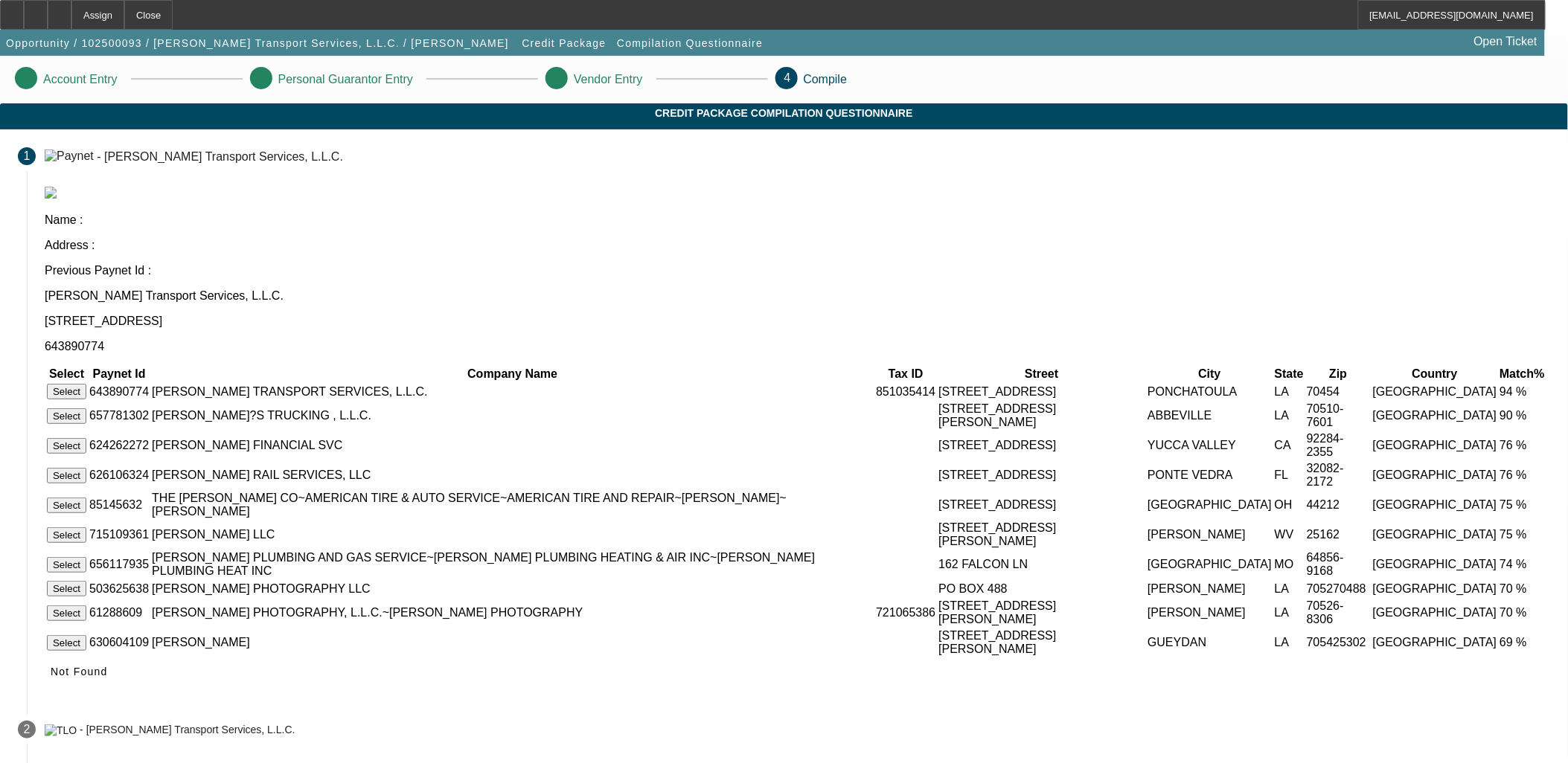
click at [86, 384] on button "Select" at bounding box center [66, 392] width 39 height 16
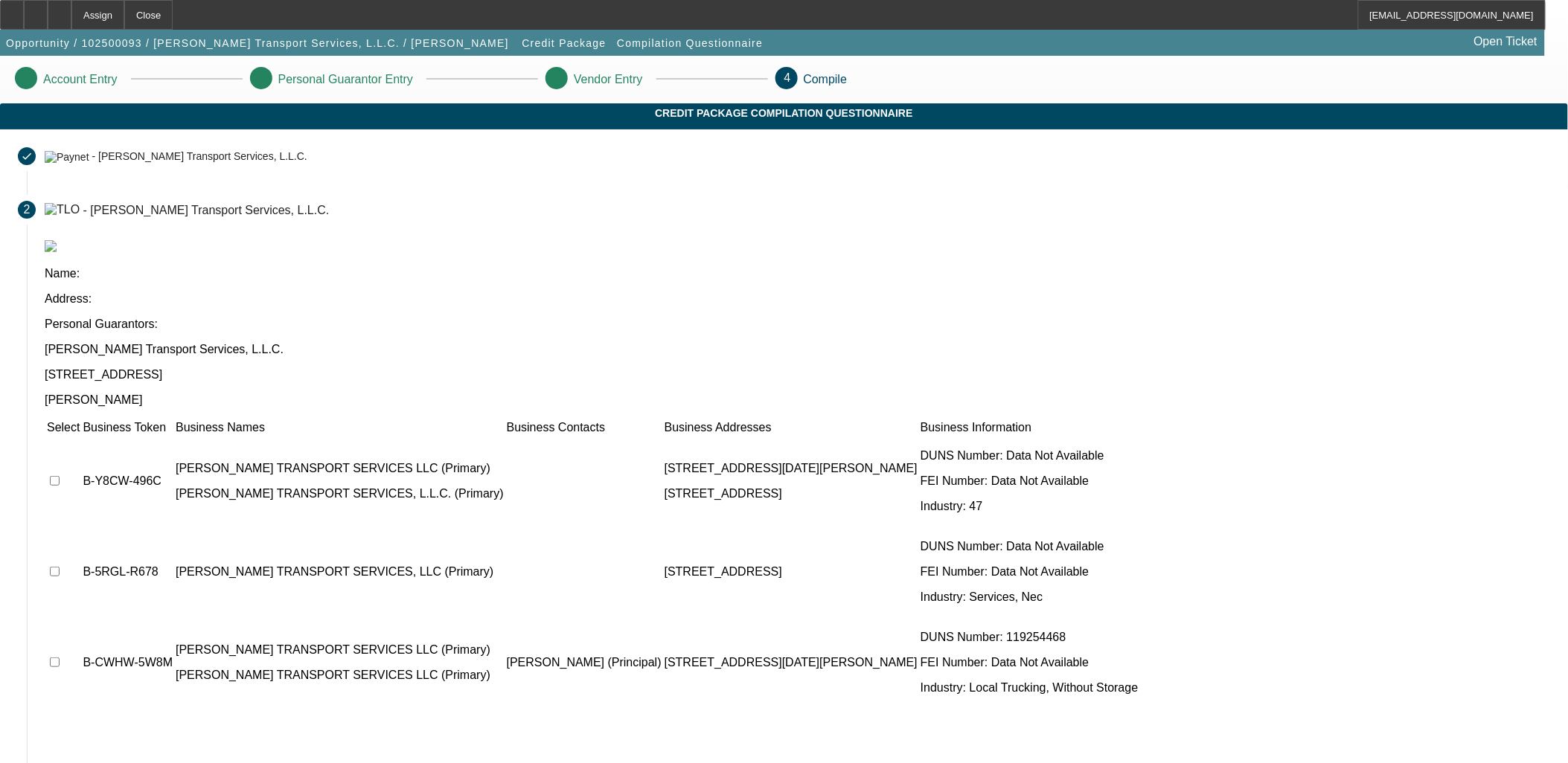
click at [59, 476] on input "checkbox" at bounding box center [54, 480] width 10 height 10
checkbox input "true"
click at [80, 528] on td at bounding box center [63, 572] width 34 height 89
click at [59, 567] on input "checkbox" at bounding box center [54, 571] width 10 height 10
checkbox input "true"
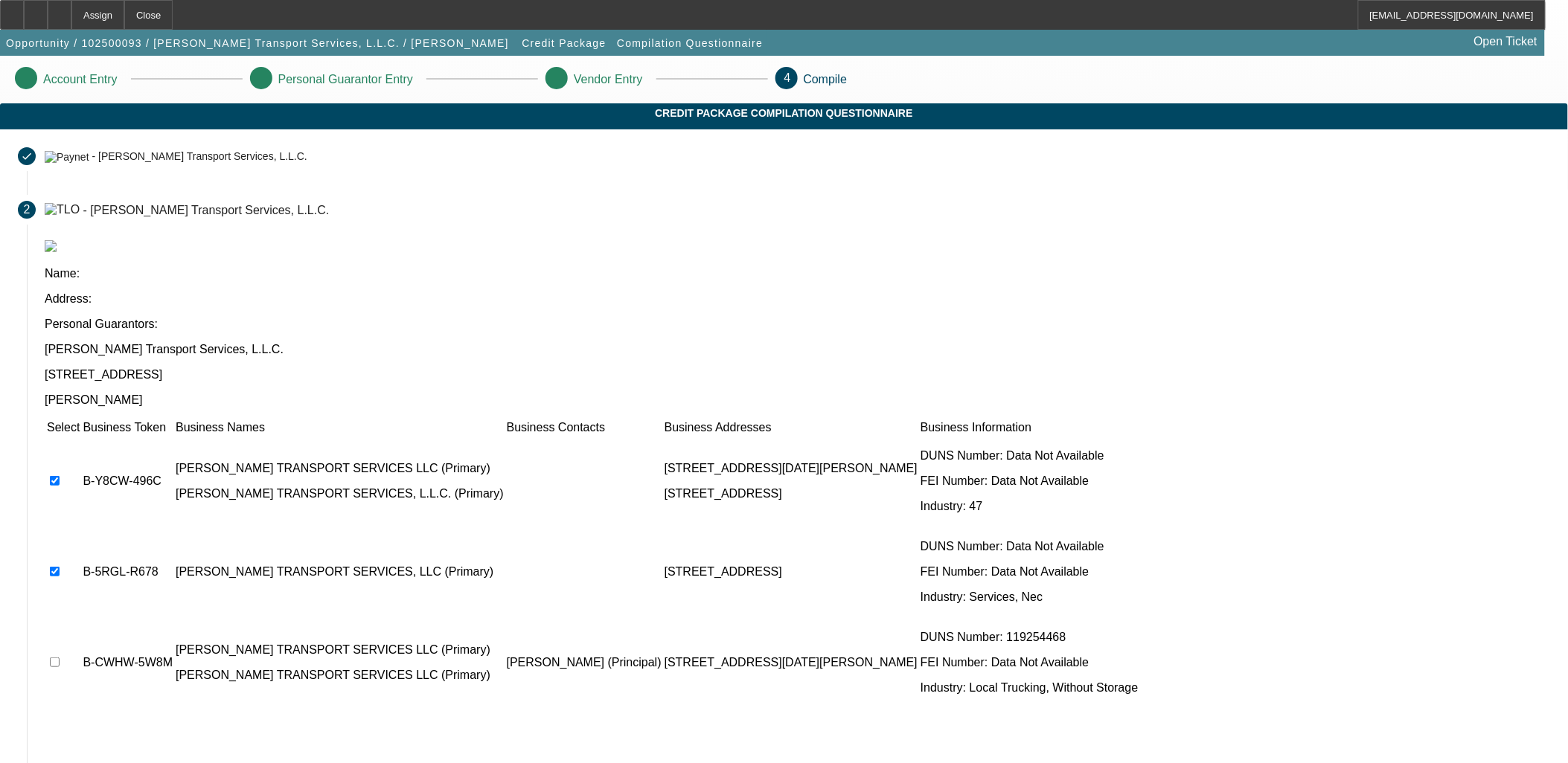
click at [59, 657] on input "checkbox" at bounding box center [54, 662] width 10 height 10
checkbox input "true"
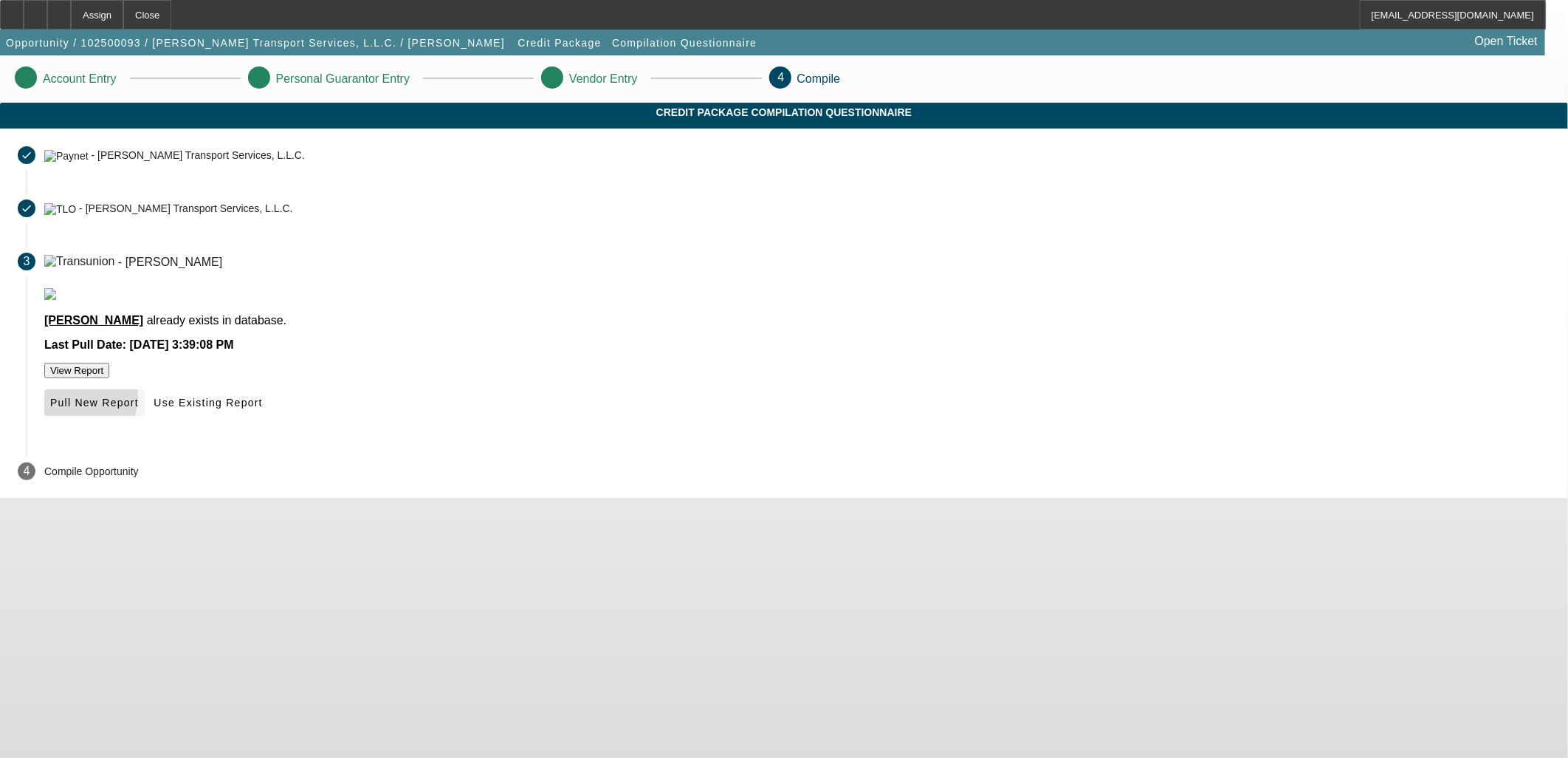
click at [139, 409] on span "Pull New Report" at bounding box center [94, 403] width 88 height 12
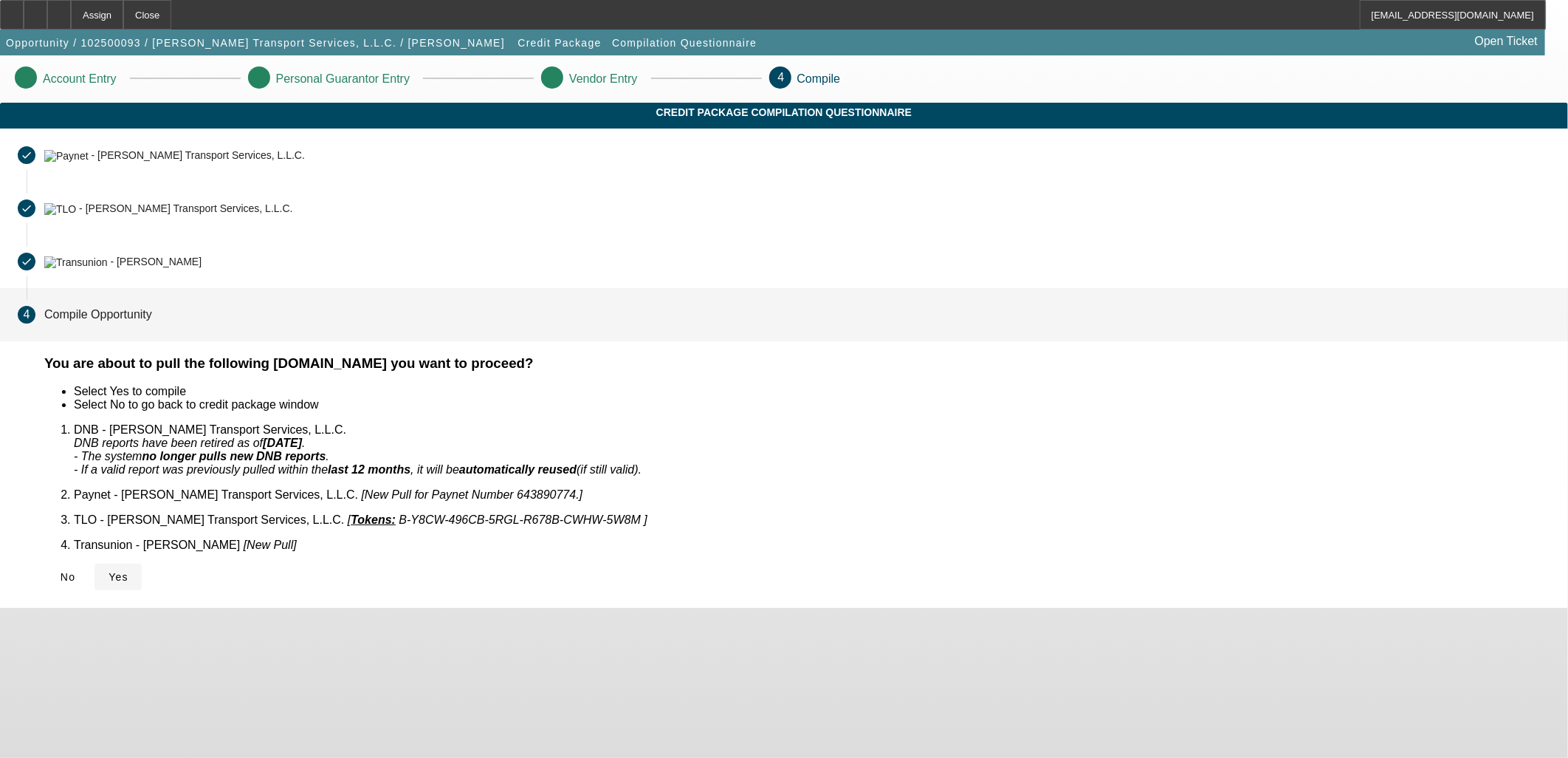
click at [128, 571] on span "Yes" at bounding box center [118, 577] width 20 height 12
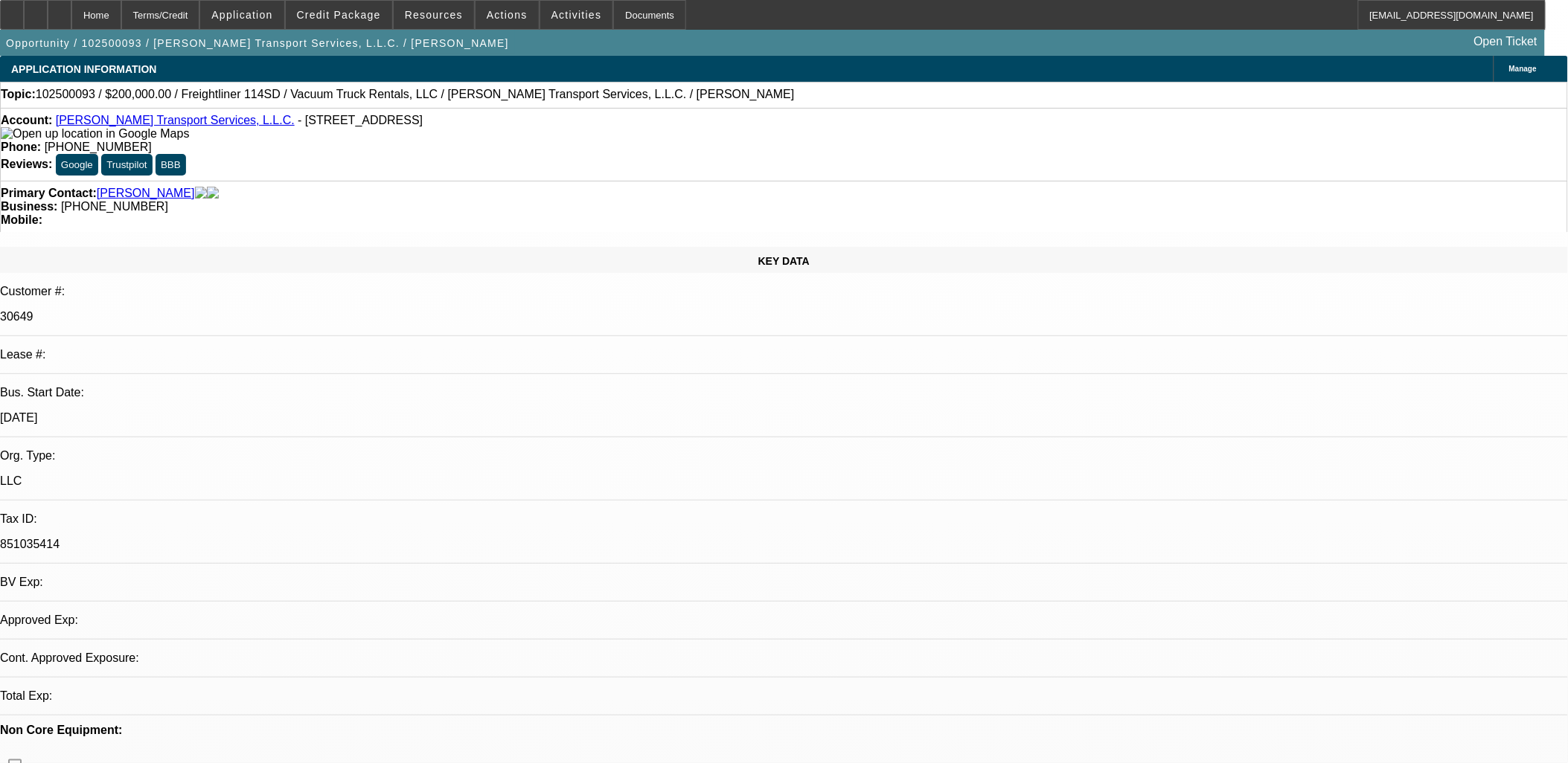
select select "0"
select select "2"
select select "0.1"
select select "4"
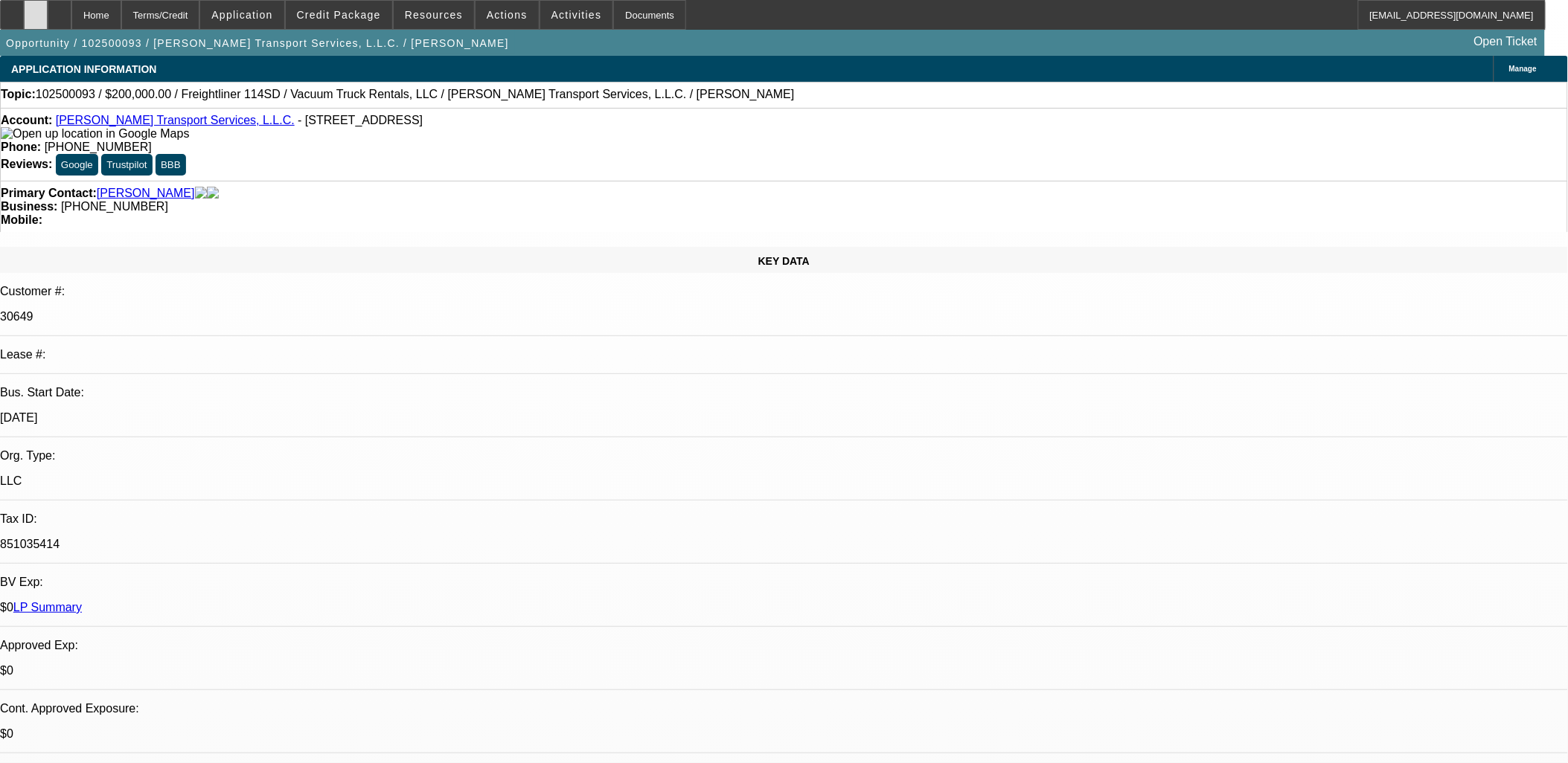
click at [48, 10] on div at bounding box center [35, 15] width 24 height 30
click at [366, 17] on span "Credit Package" at bounding box center [339, 15] width 84 height 12
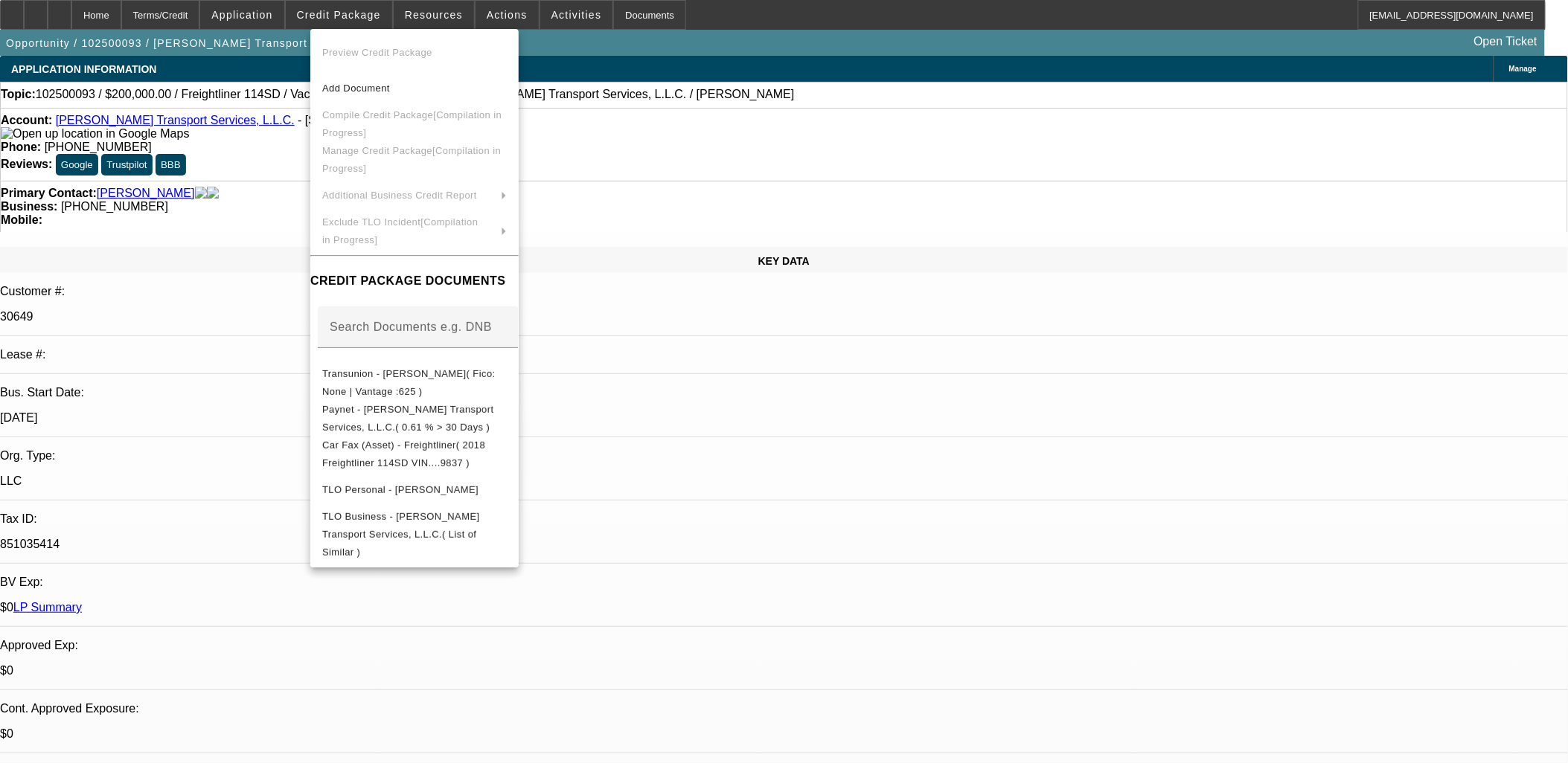
click at [360, 9] on div at bounding box center [784, 381] width 1568 height 763
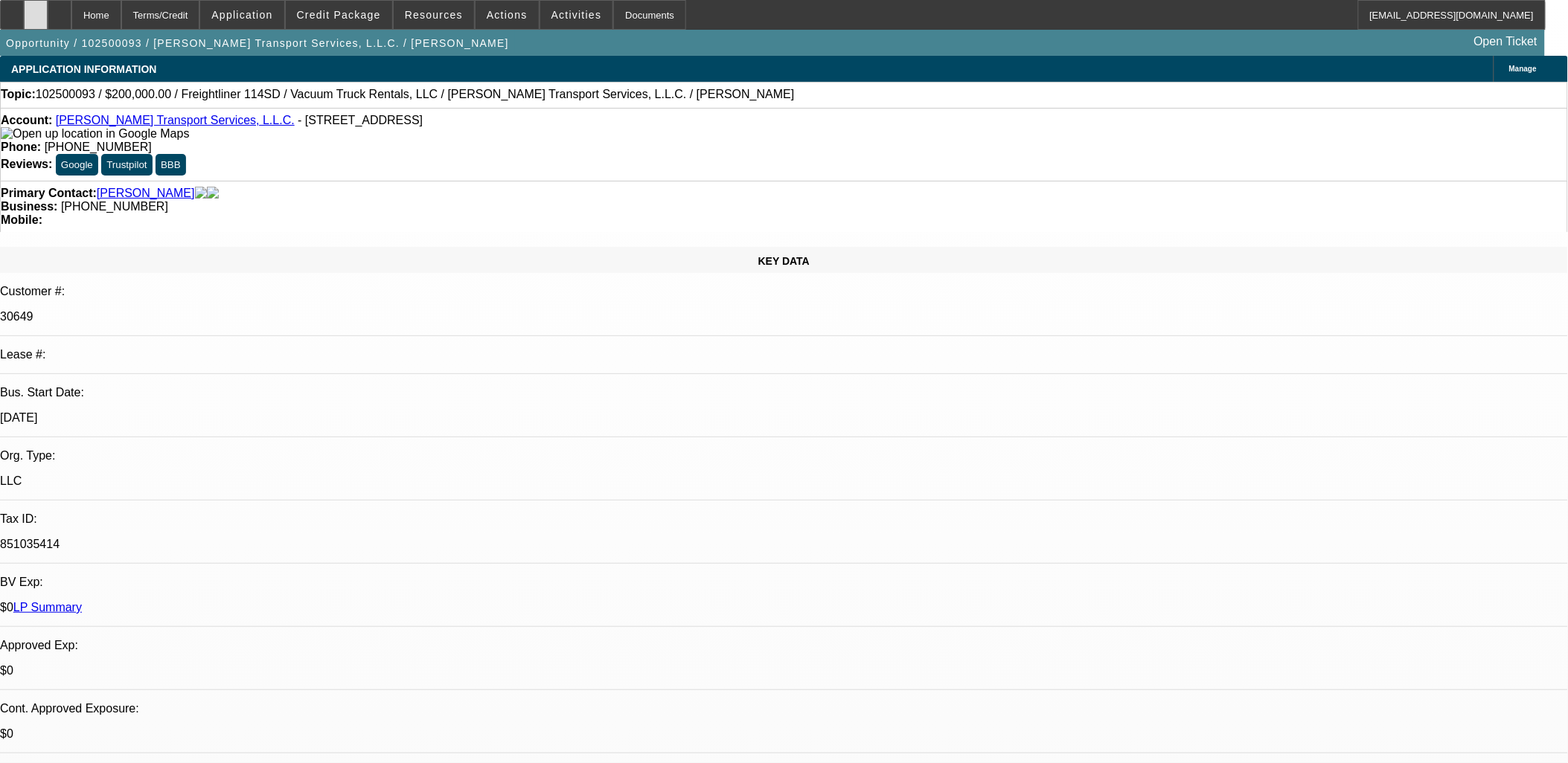
click at [36, 10] on icon at bounding box center [36, 10] width 0 height 0
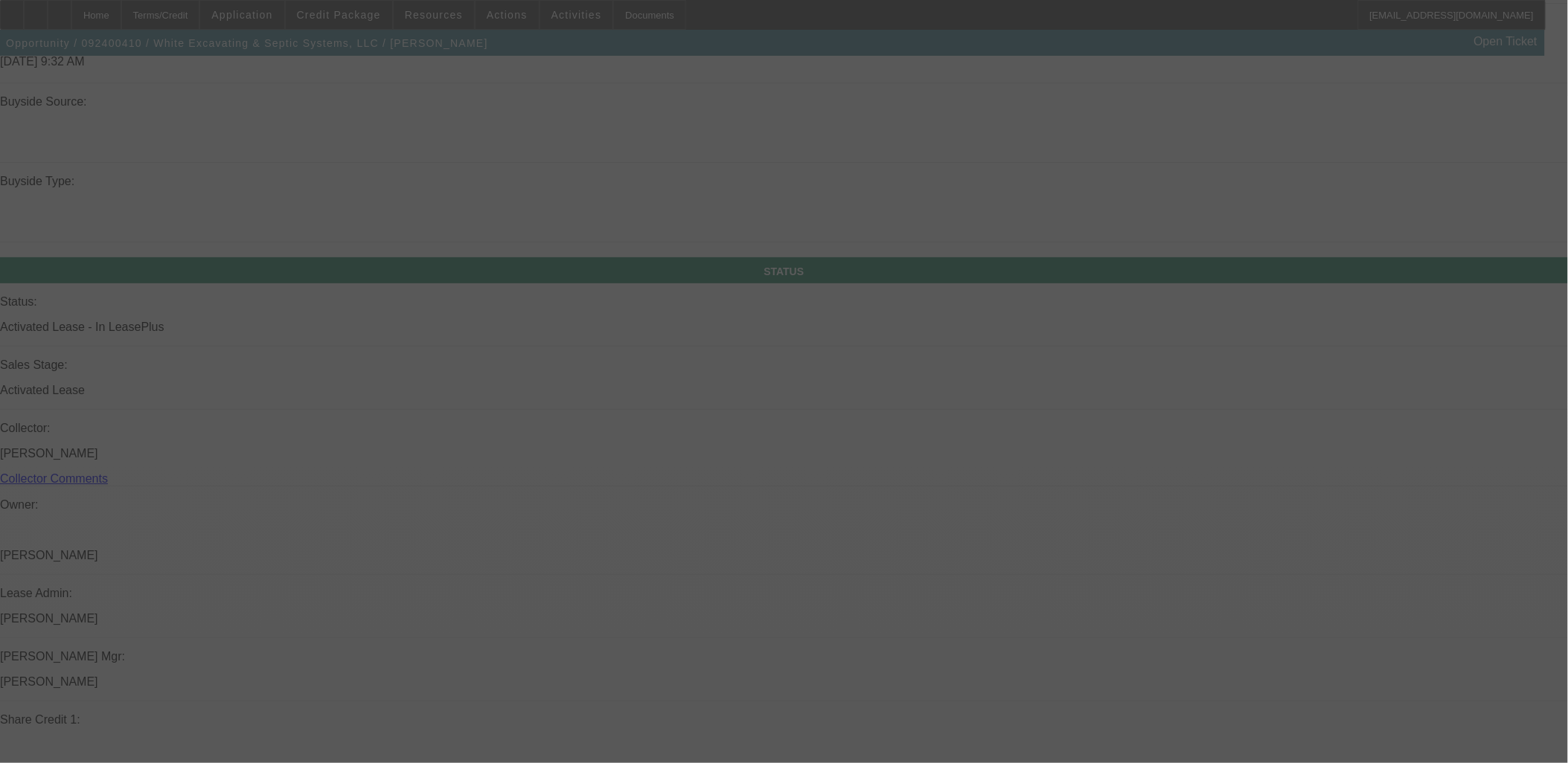
scroll to position [1610, 0]
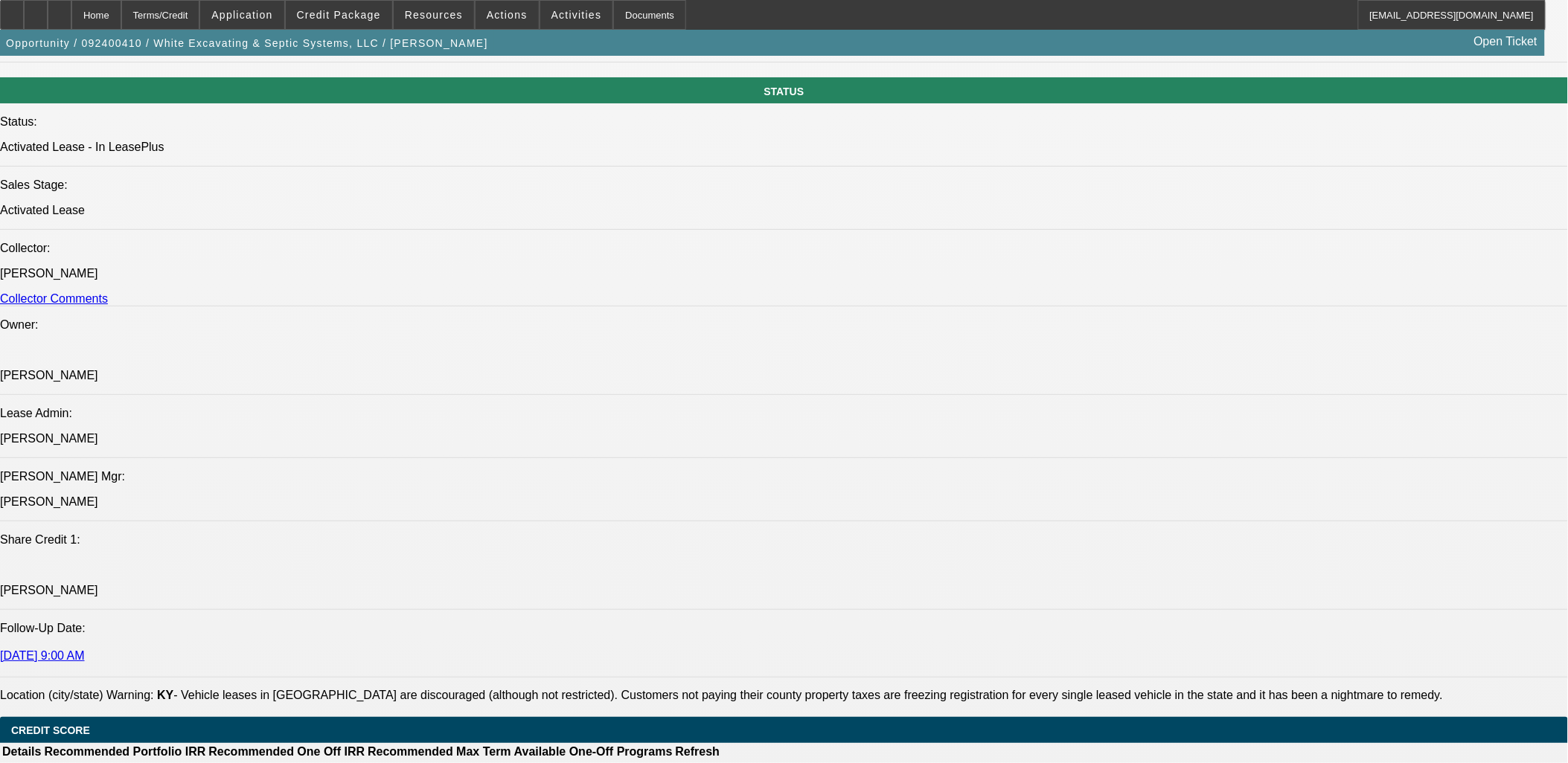
select select "0"
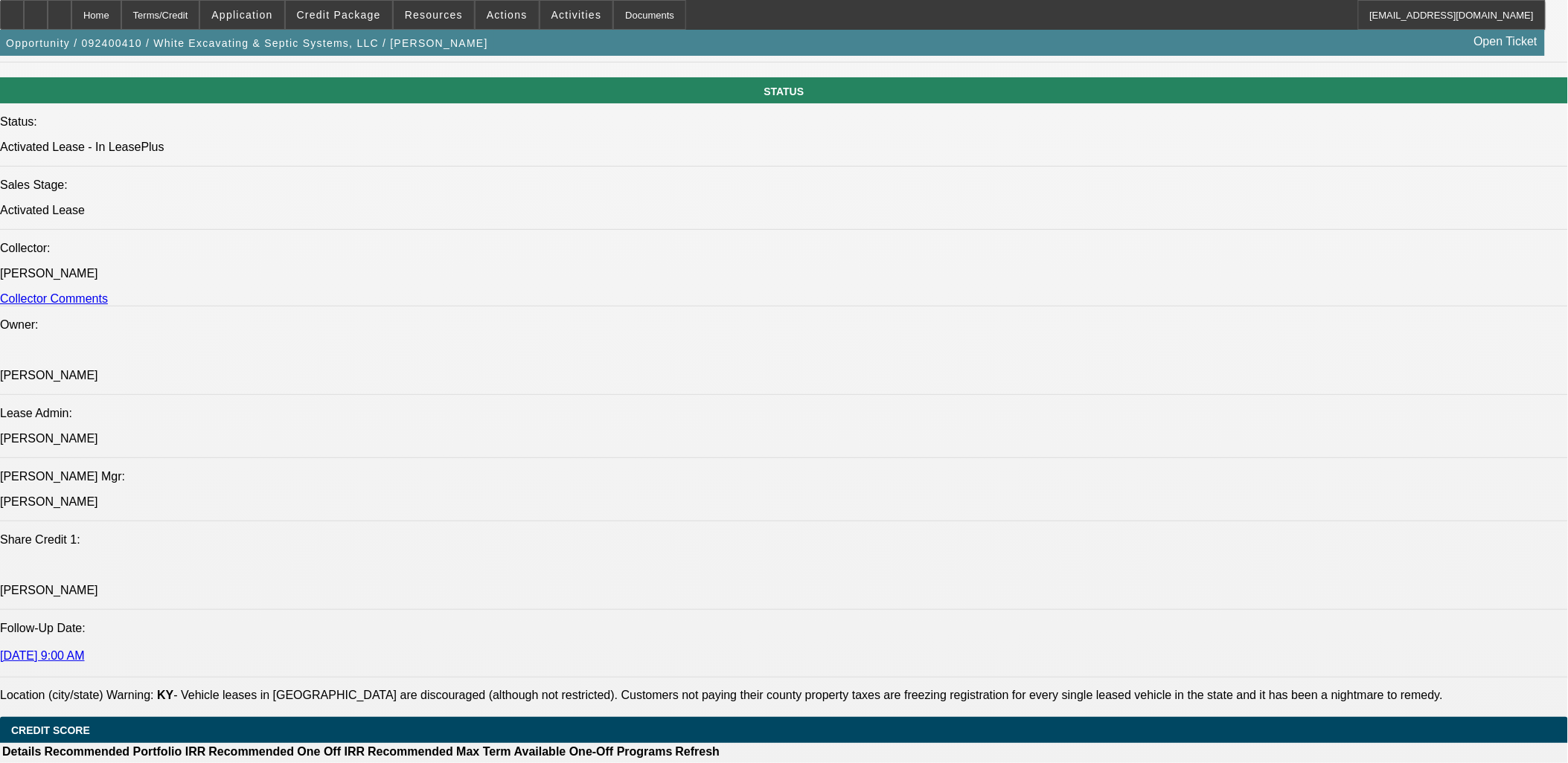
select select "0"
select select "1"
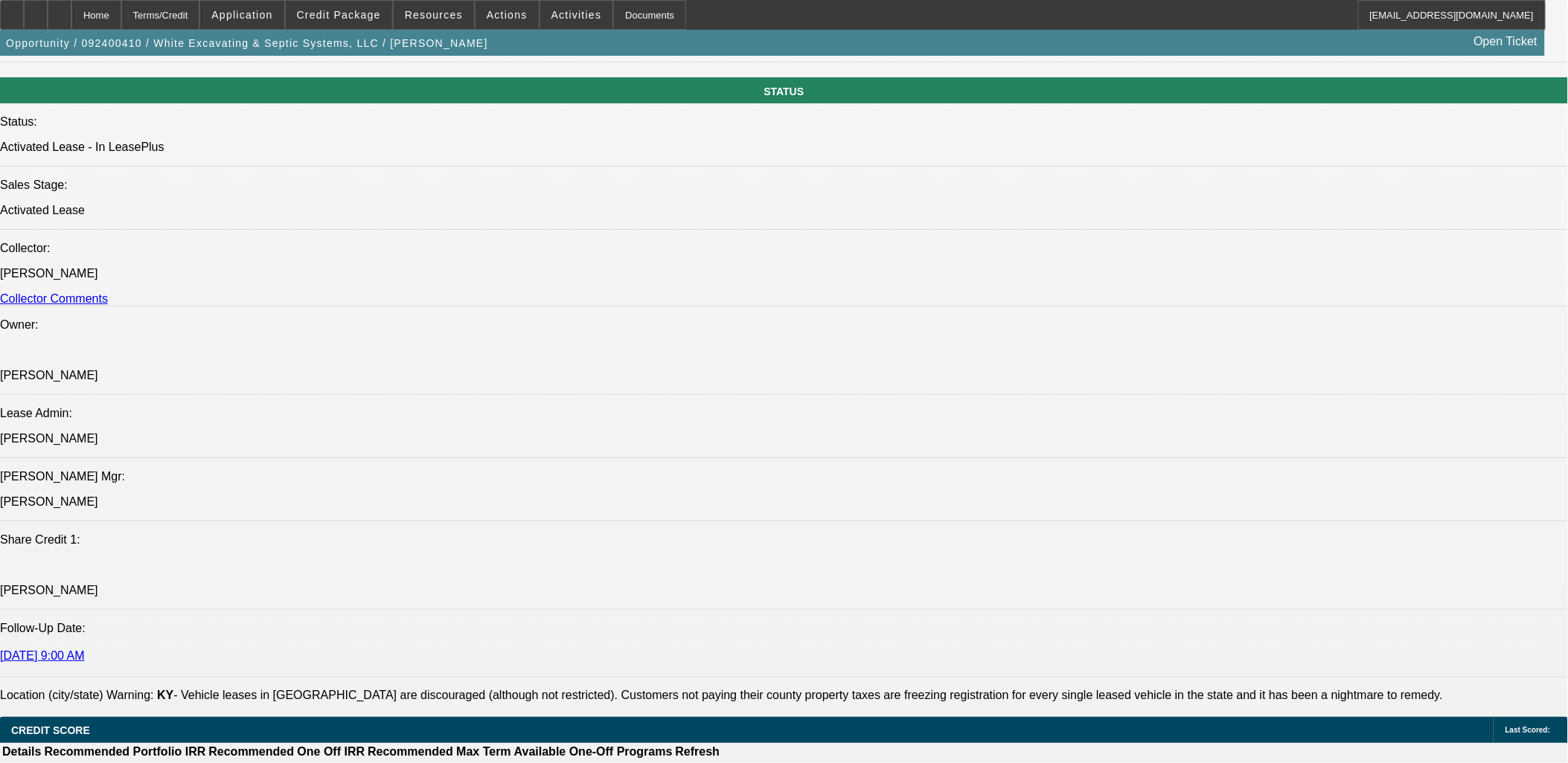
select select "3"
select select "6"
select select "1"
select select "2"
select select "6"
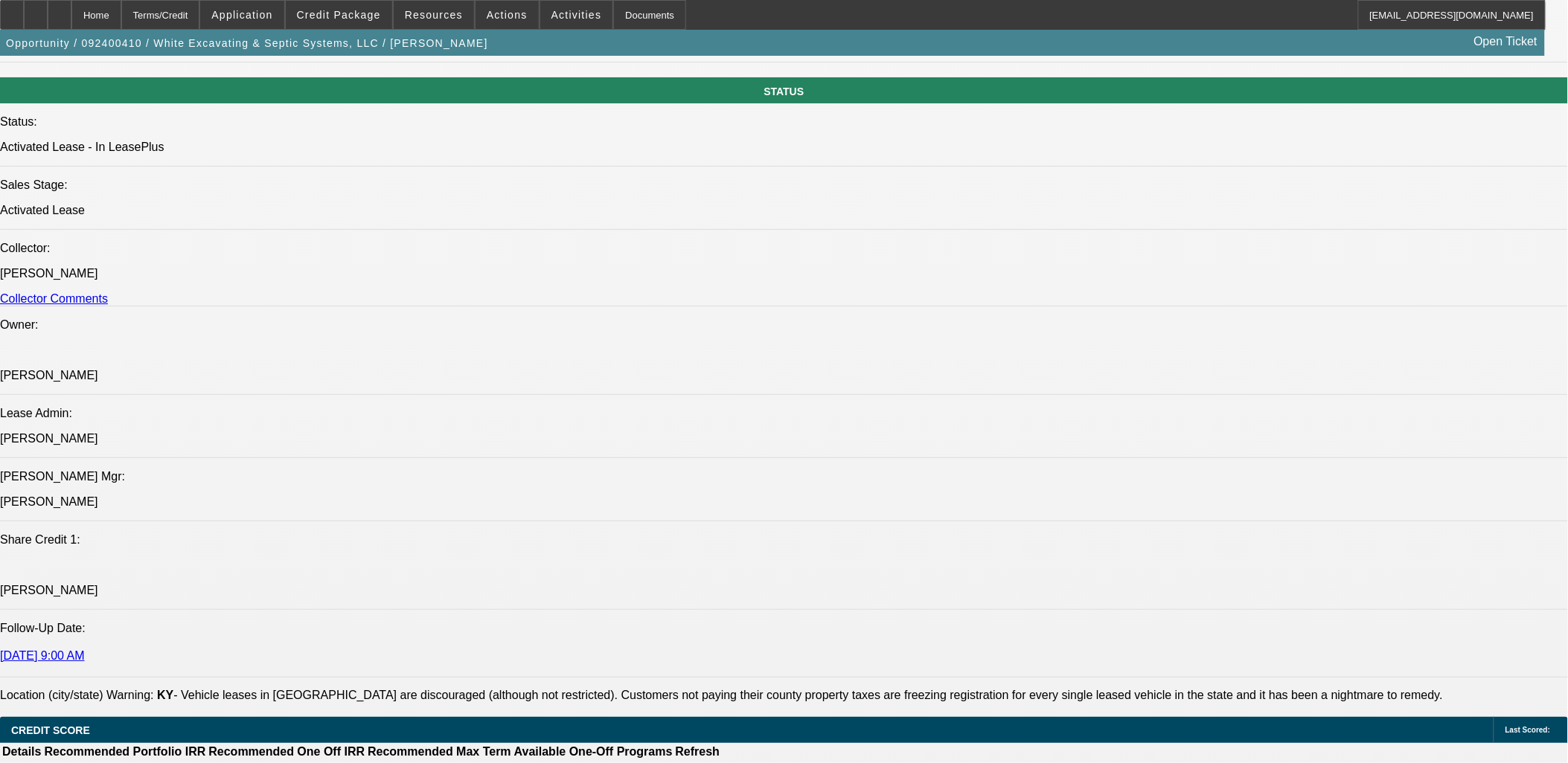
select select "1"
select select "2"
select select "6"
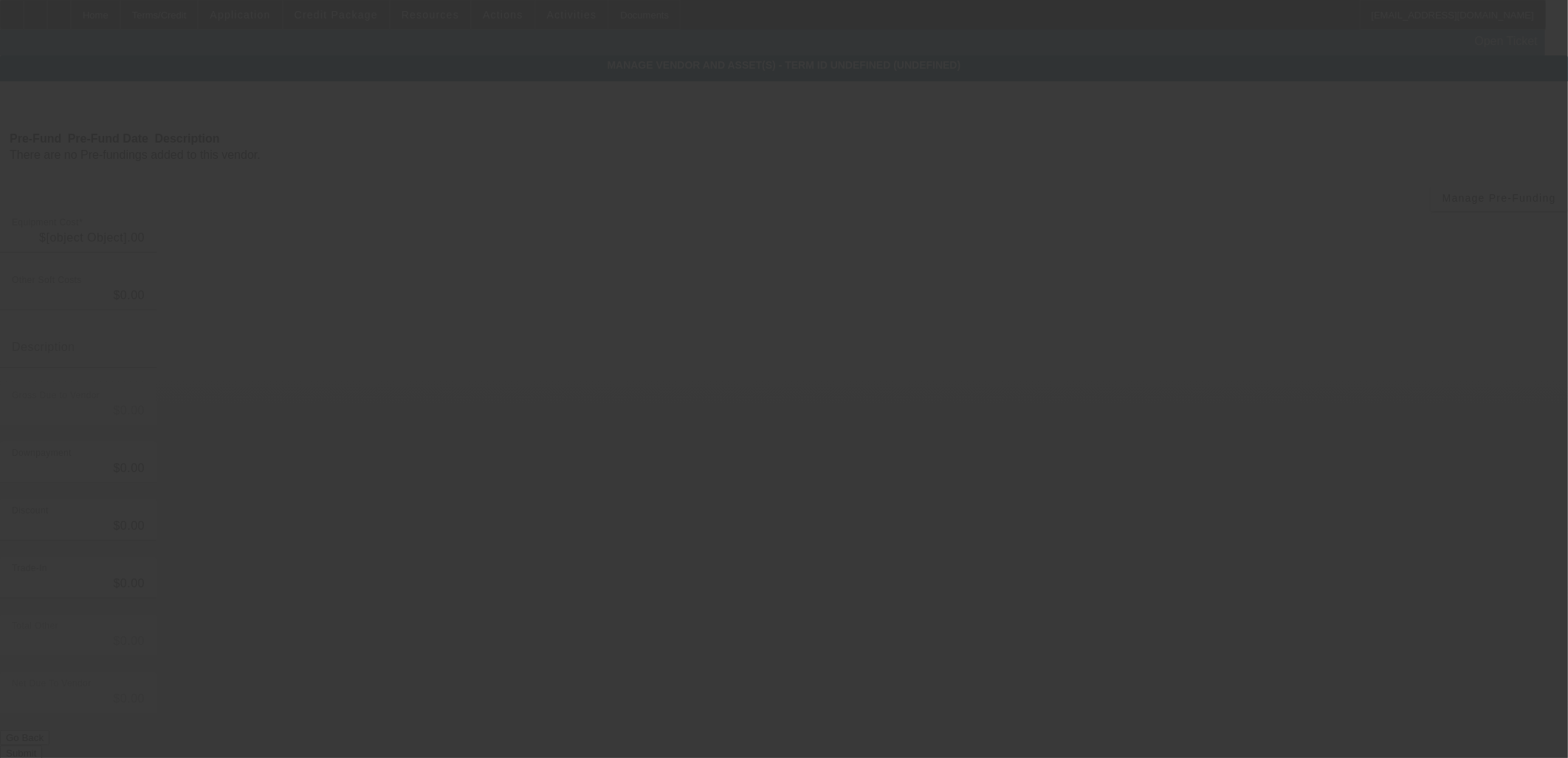
type input "$137,825.00"
type input "$8,269.50"
type input "$146,094.50"
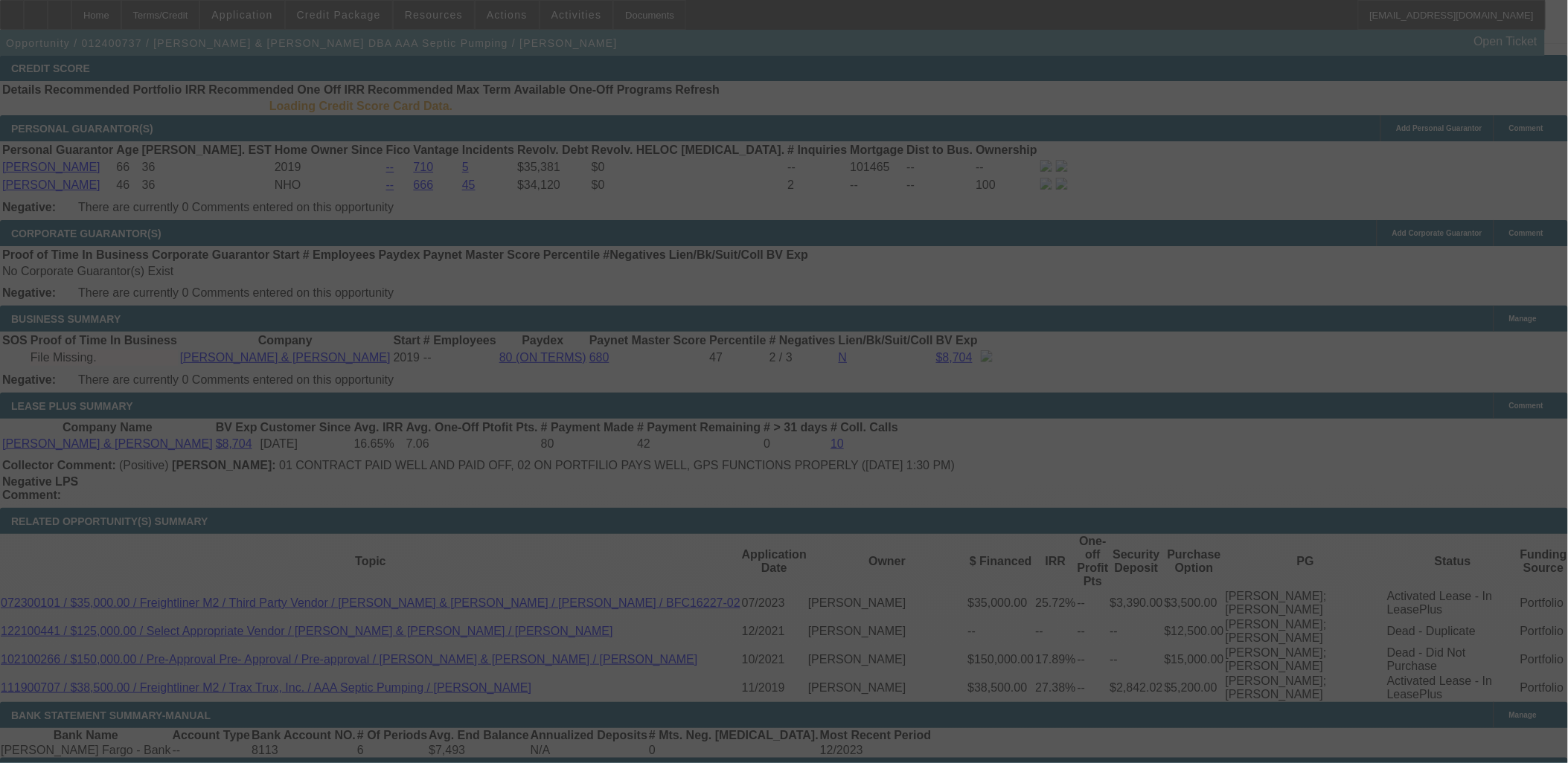
scroll to position [2199, 0]
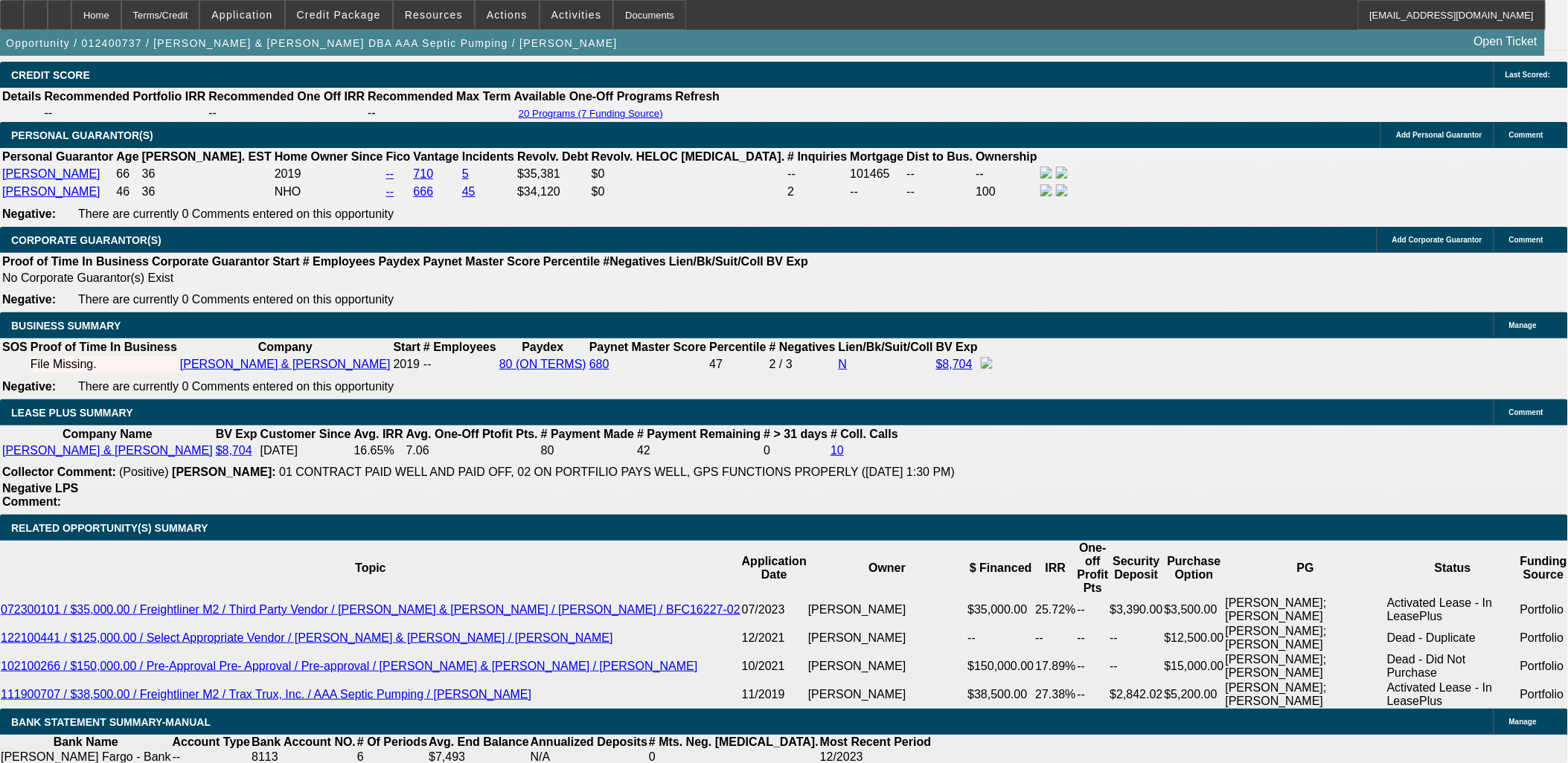
select select "0"
select select "0.1"
select select "0"
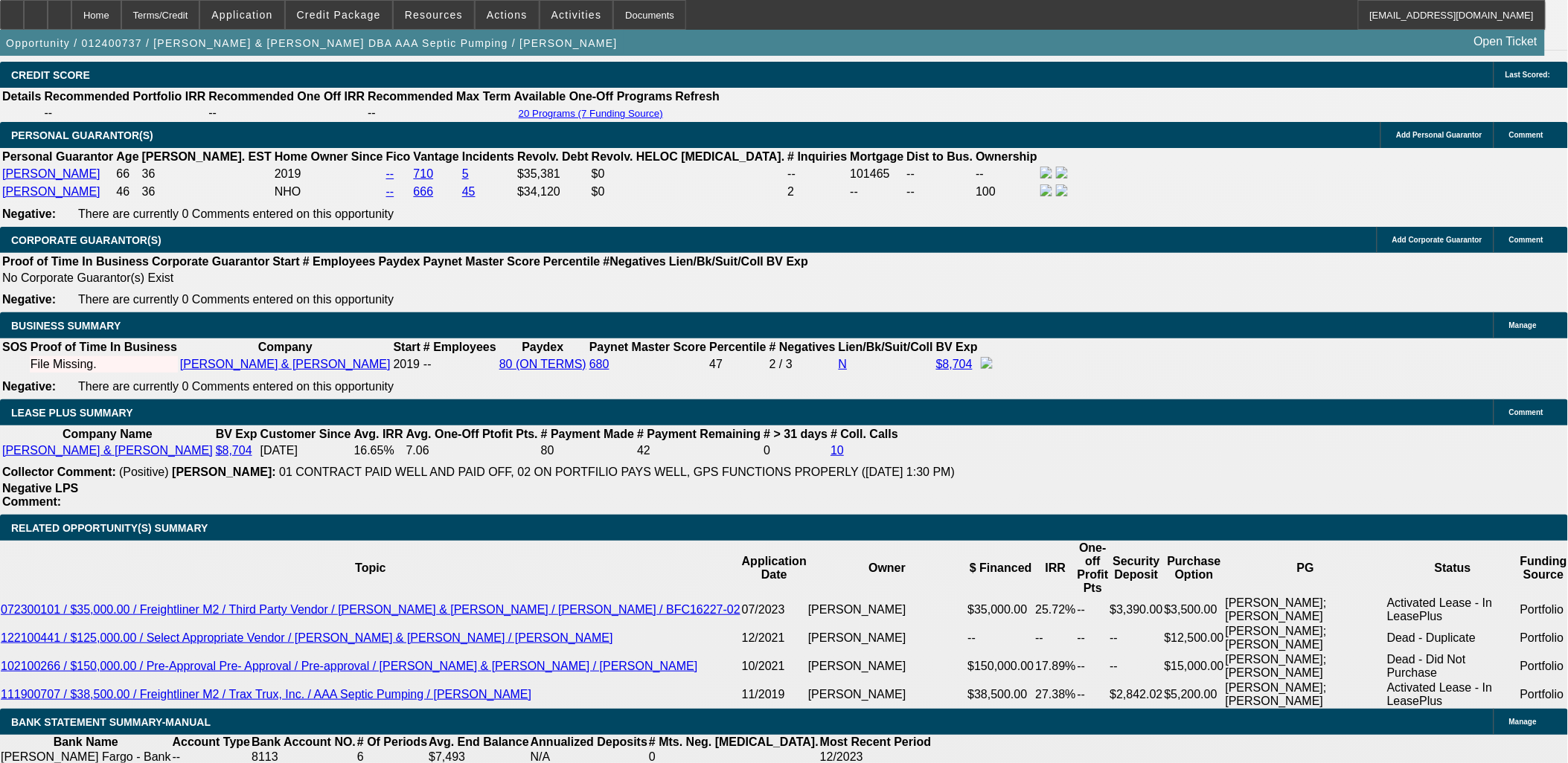
select select "0.1"
select select "0"
select select "0.1"
select select "0"
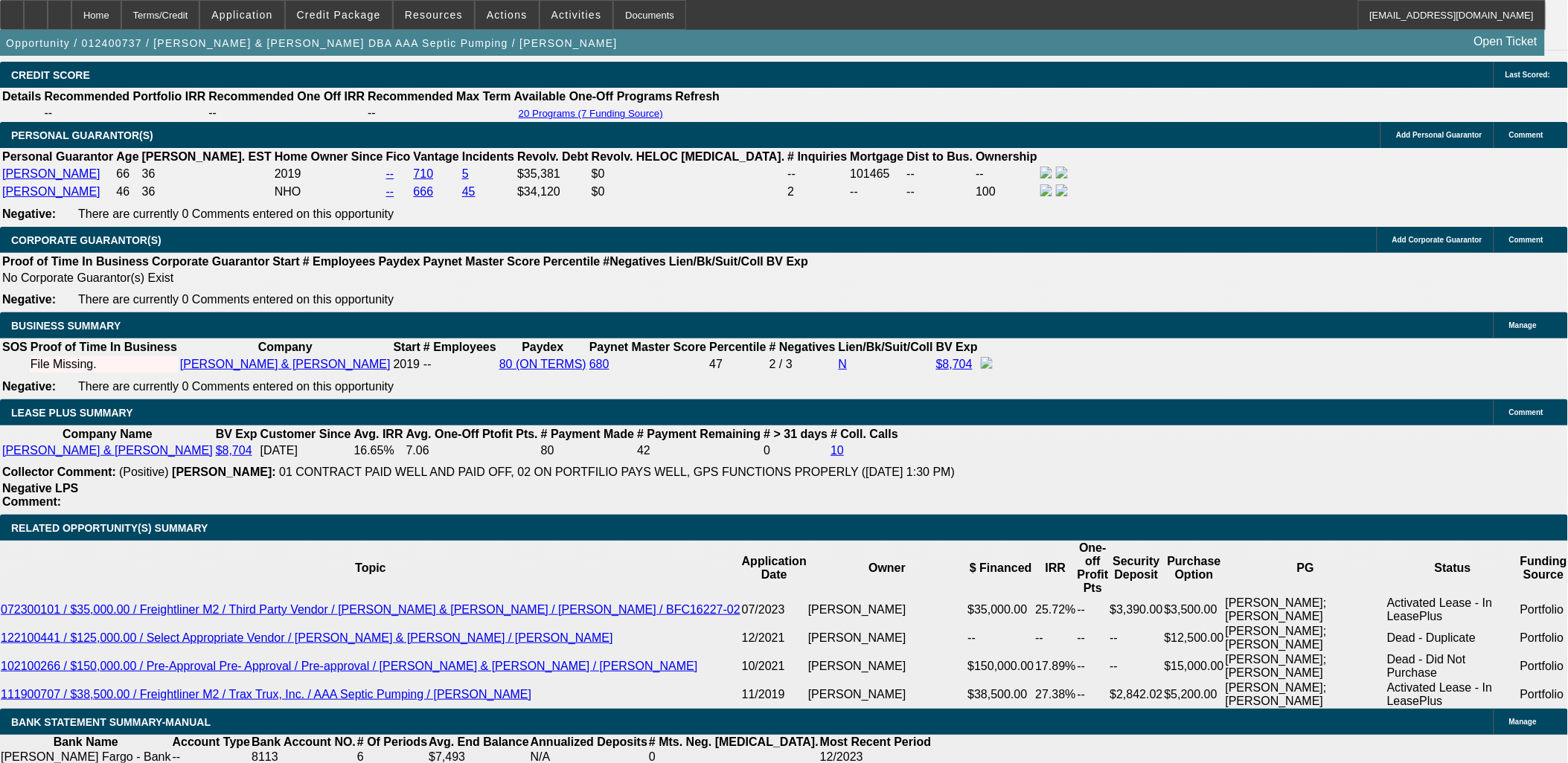
select select "0"
select select "0.1"
select select "1"
select select "4"
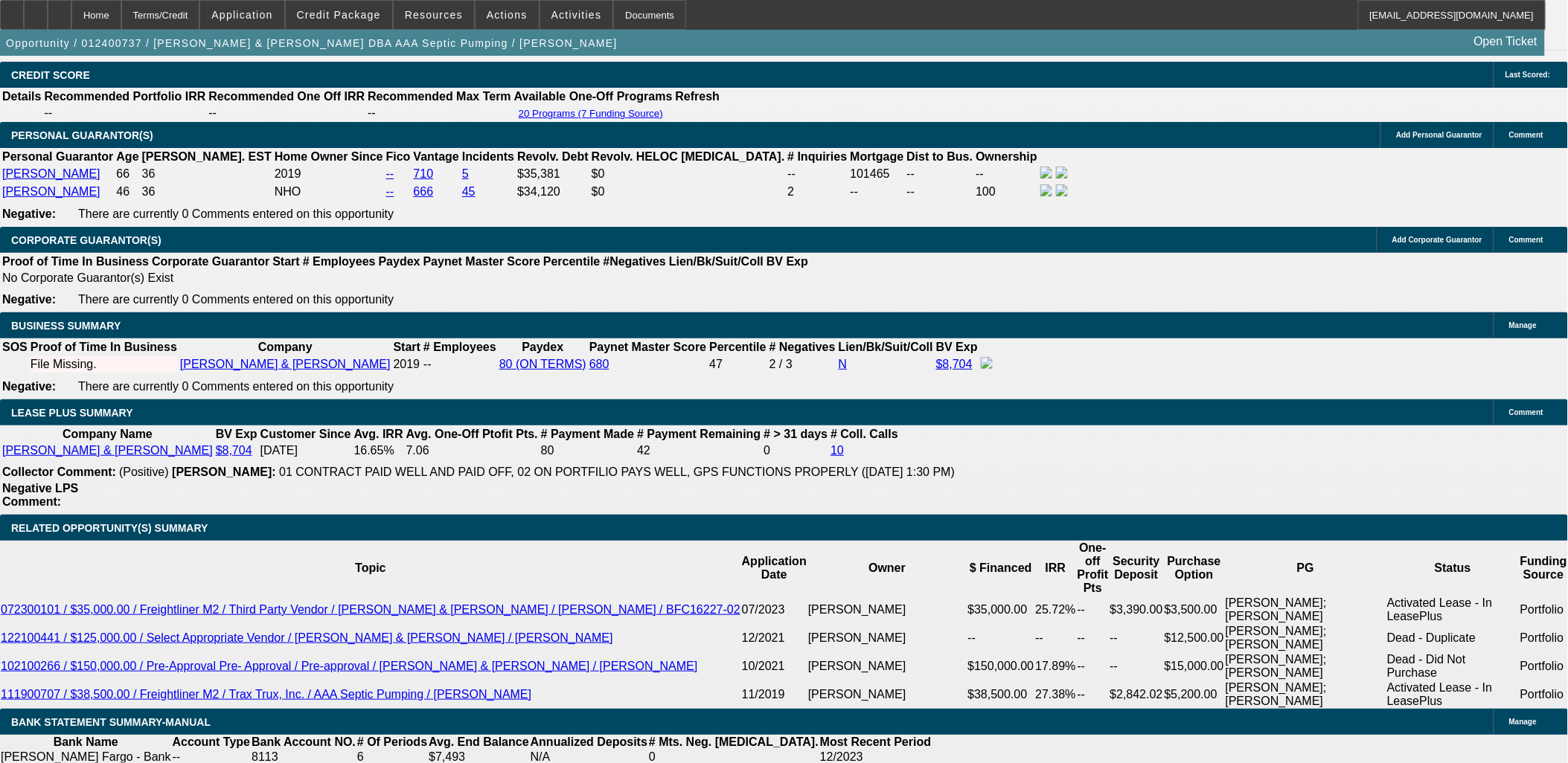
select select "1"
select select "4"
select select "1"
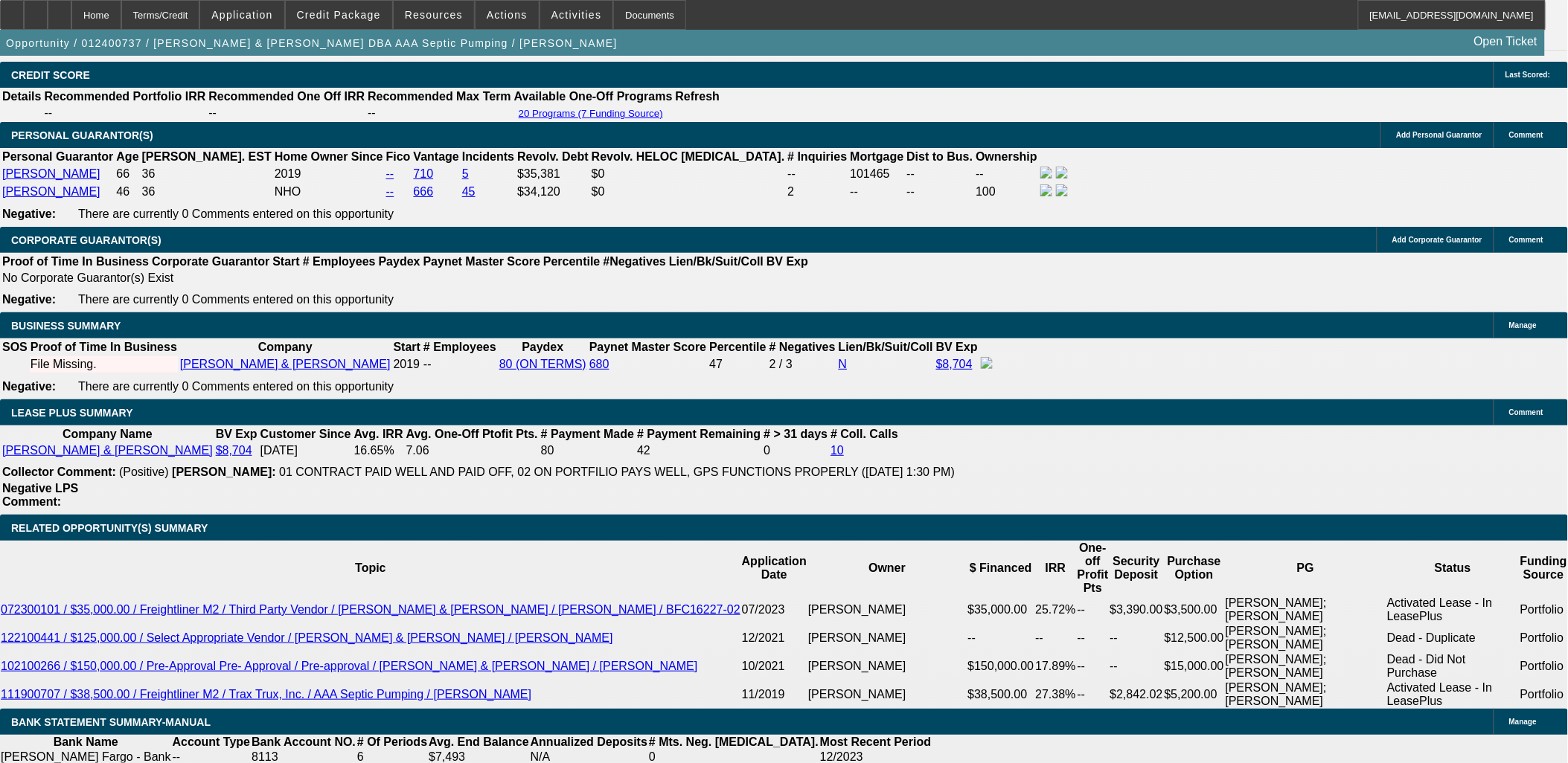
select select "4"
select select "1"
select select "4"
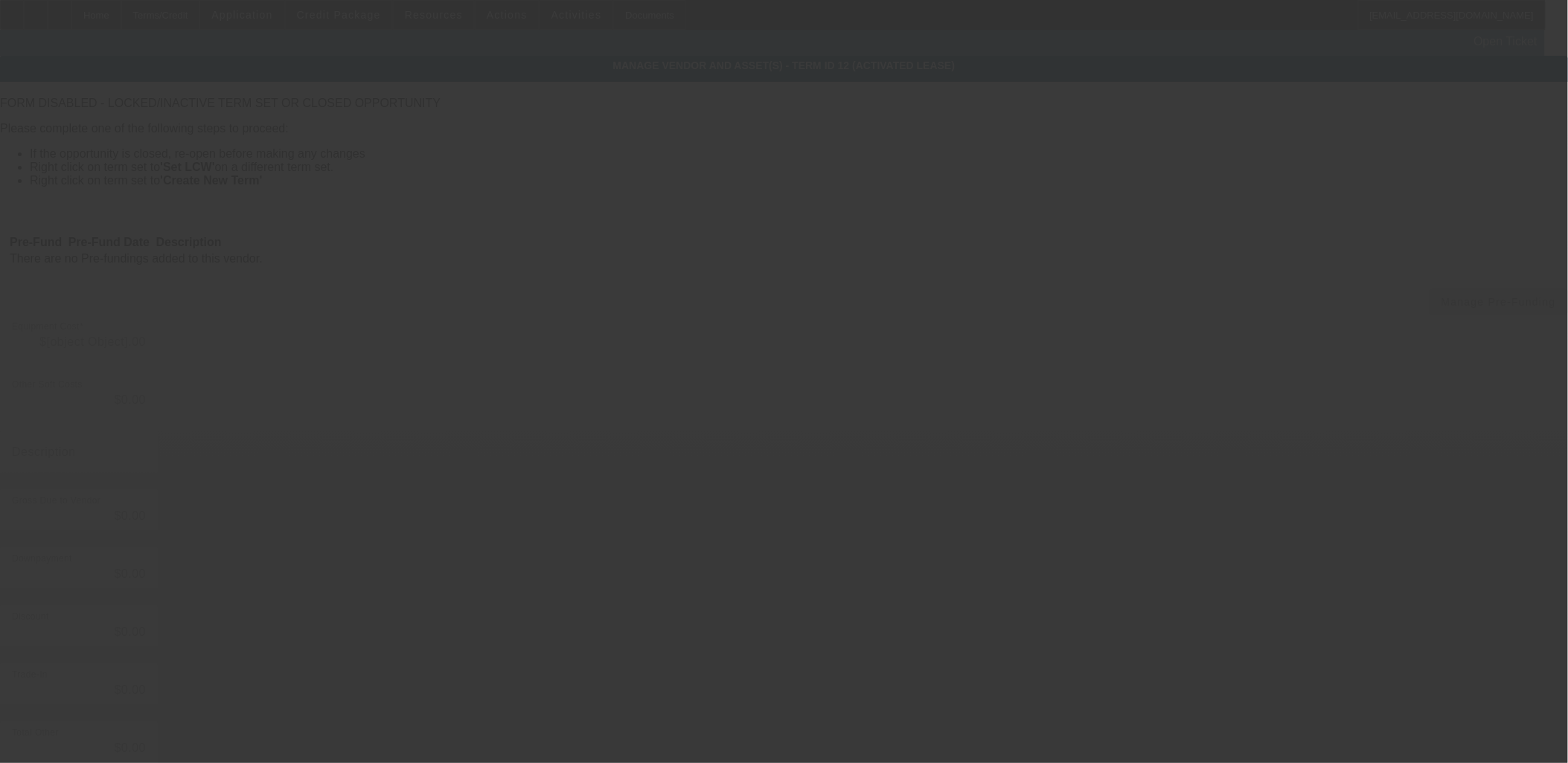
type input "$160,000.00"
type input "$14,580.00"
type input "$174,580.00"
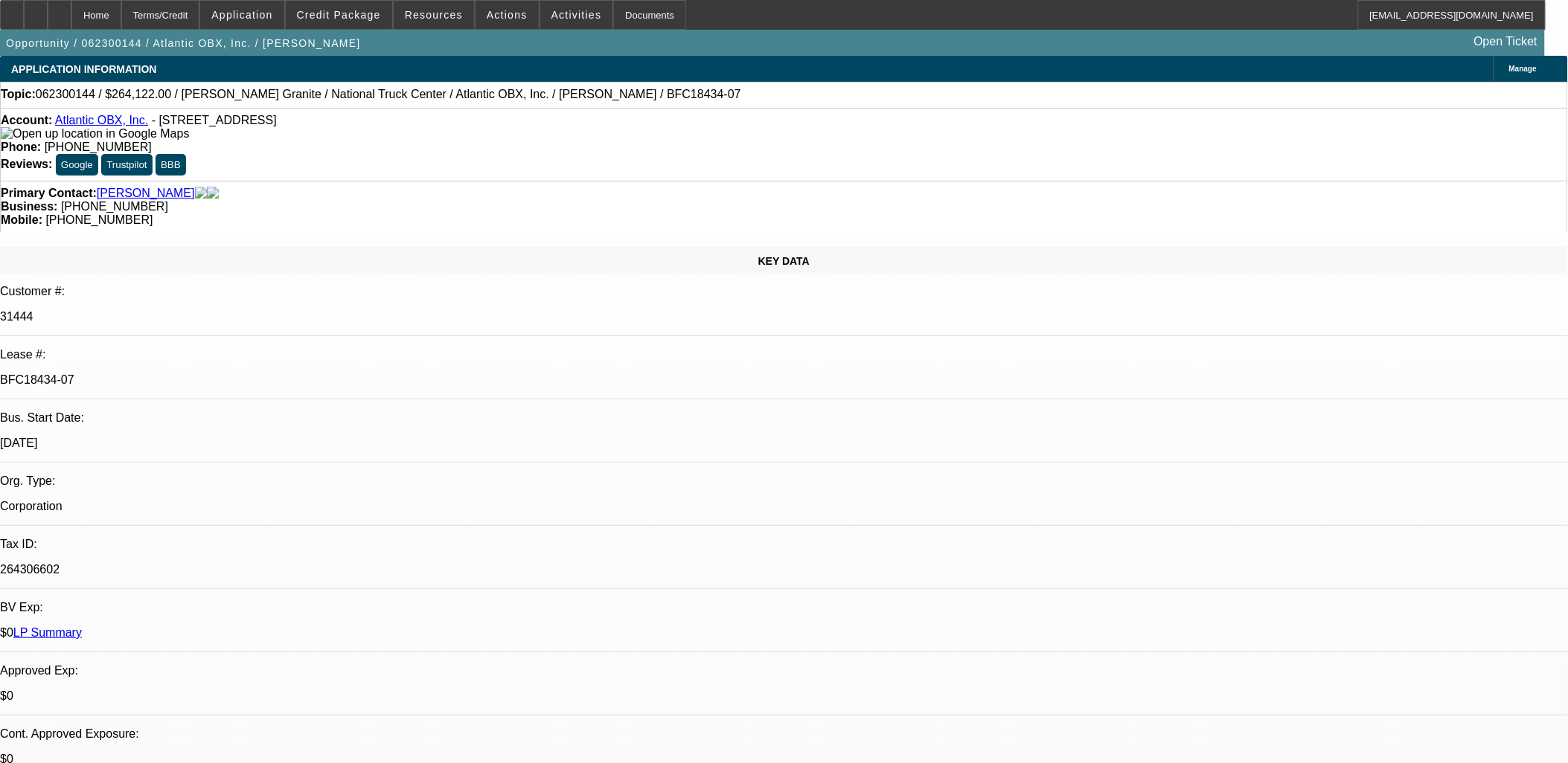
select select "0"
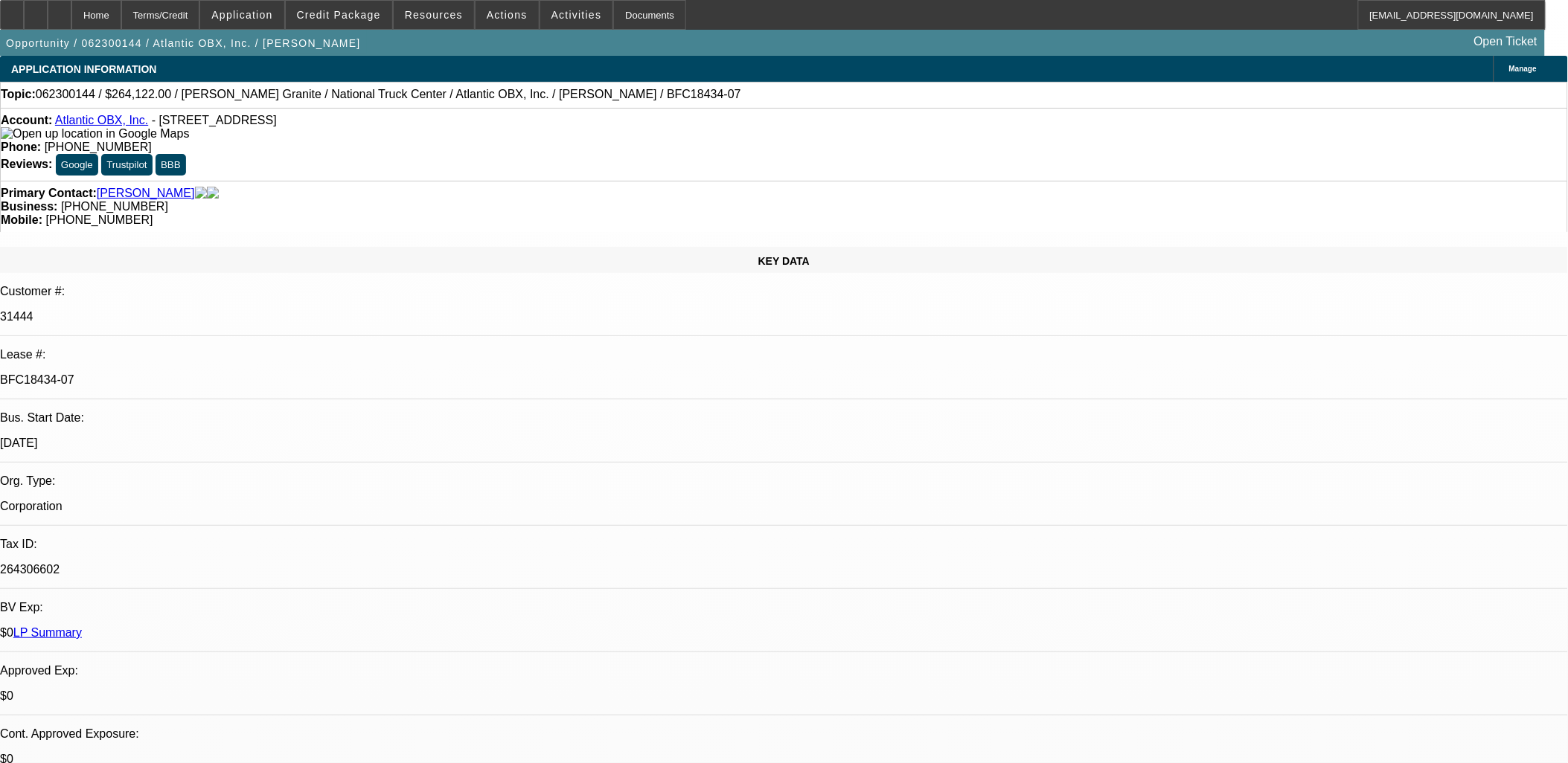
select select "0"
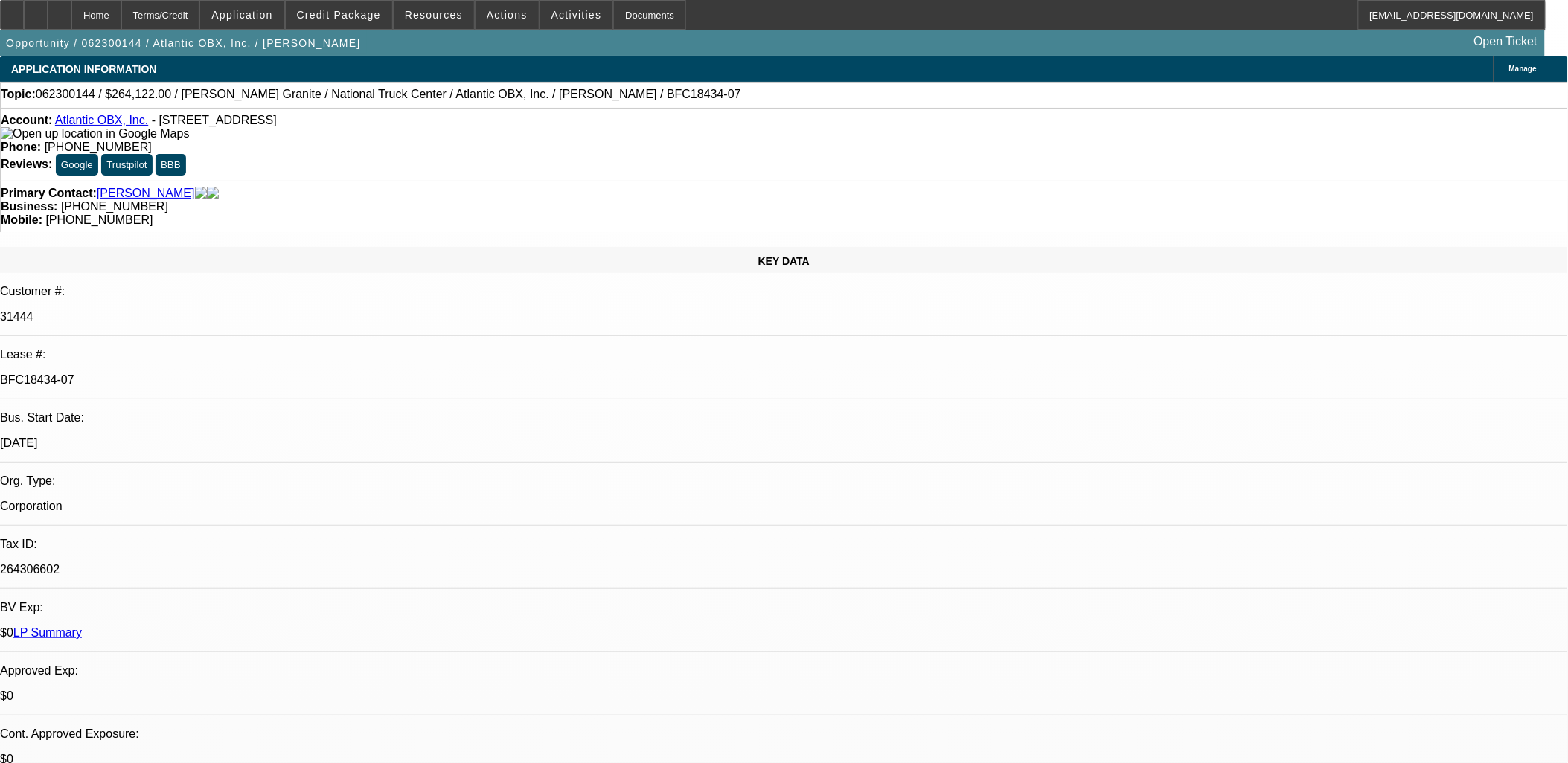
select select "0"
select select "1"
select select "6"
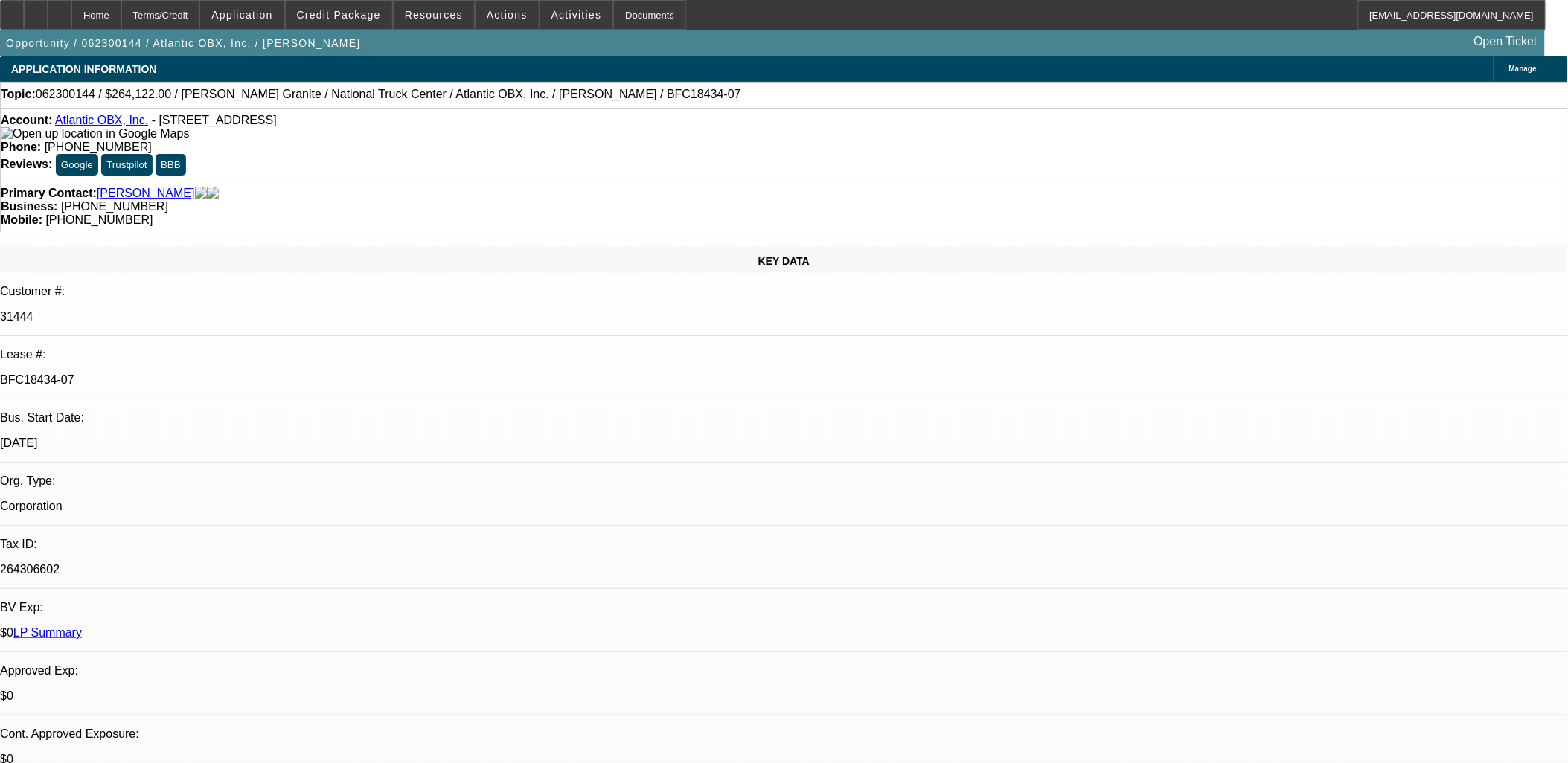
select select "1"
select select "6"
select select "1"
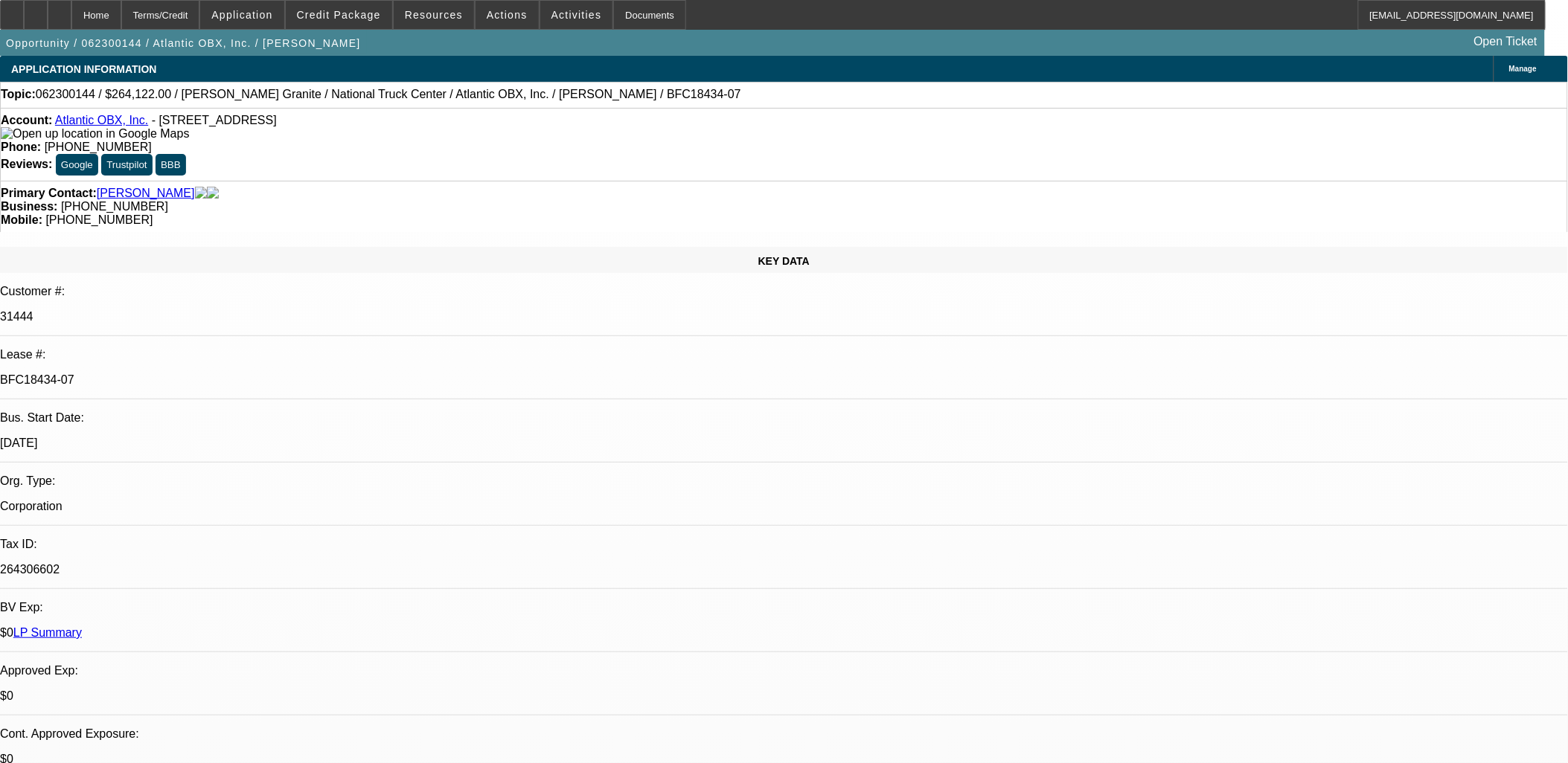
select select "6"
select select "1"
select select "2"
select select "6"
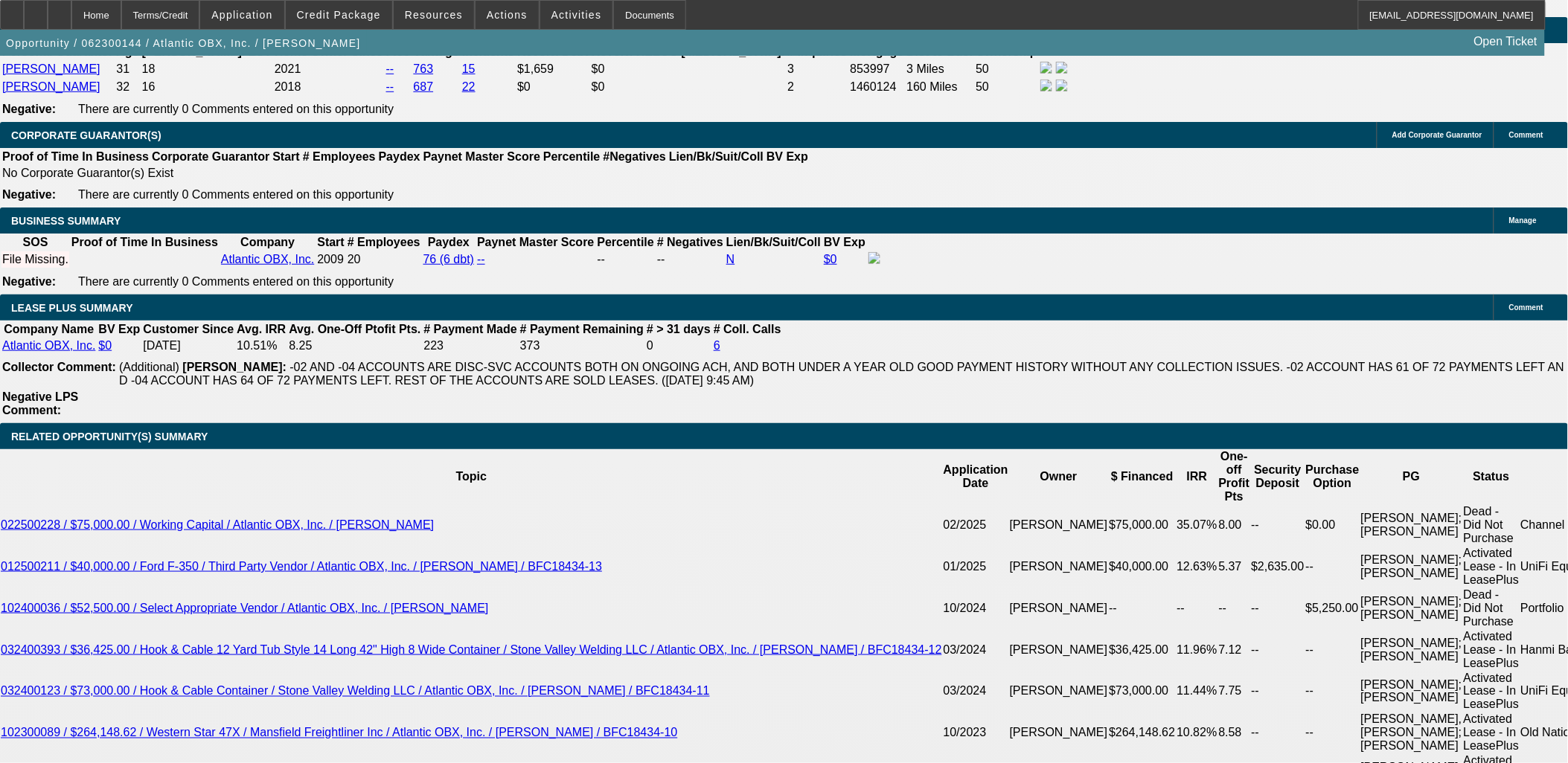
scroll to position [2395, 0]
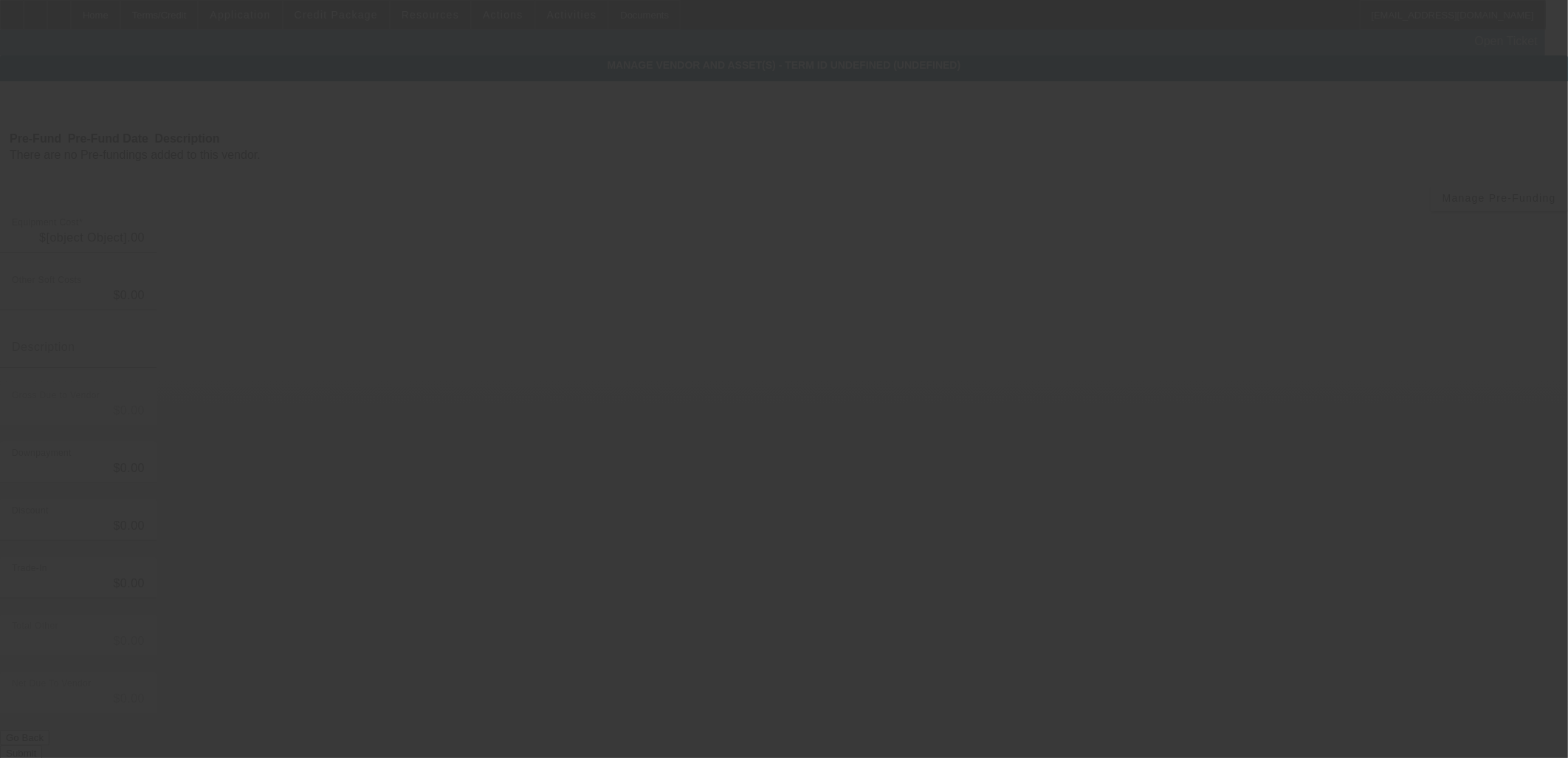
type input "$264,122.00"
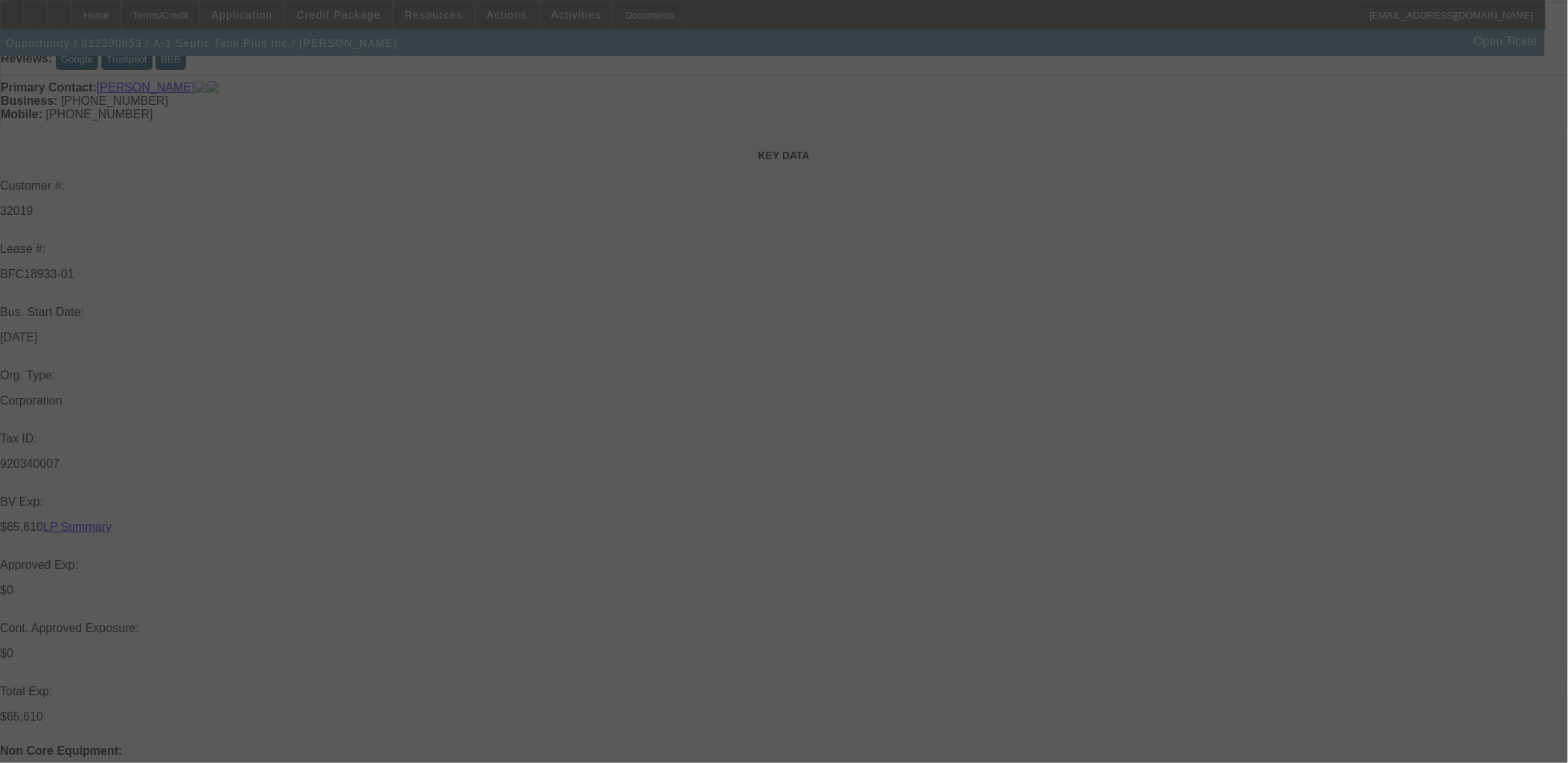
scroll to position [495, 0]
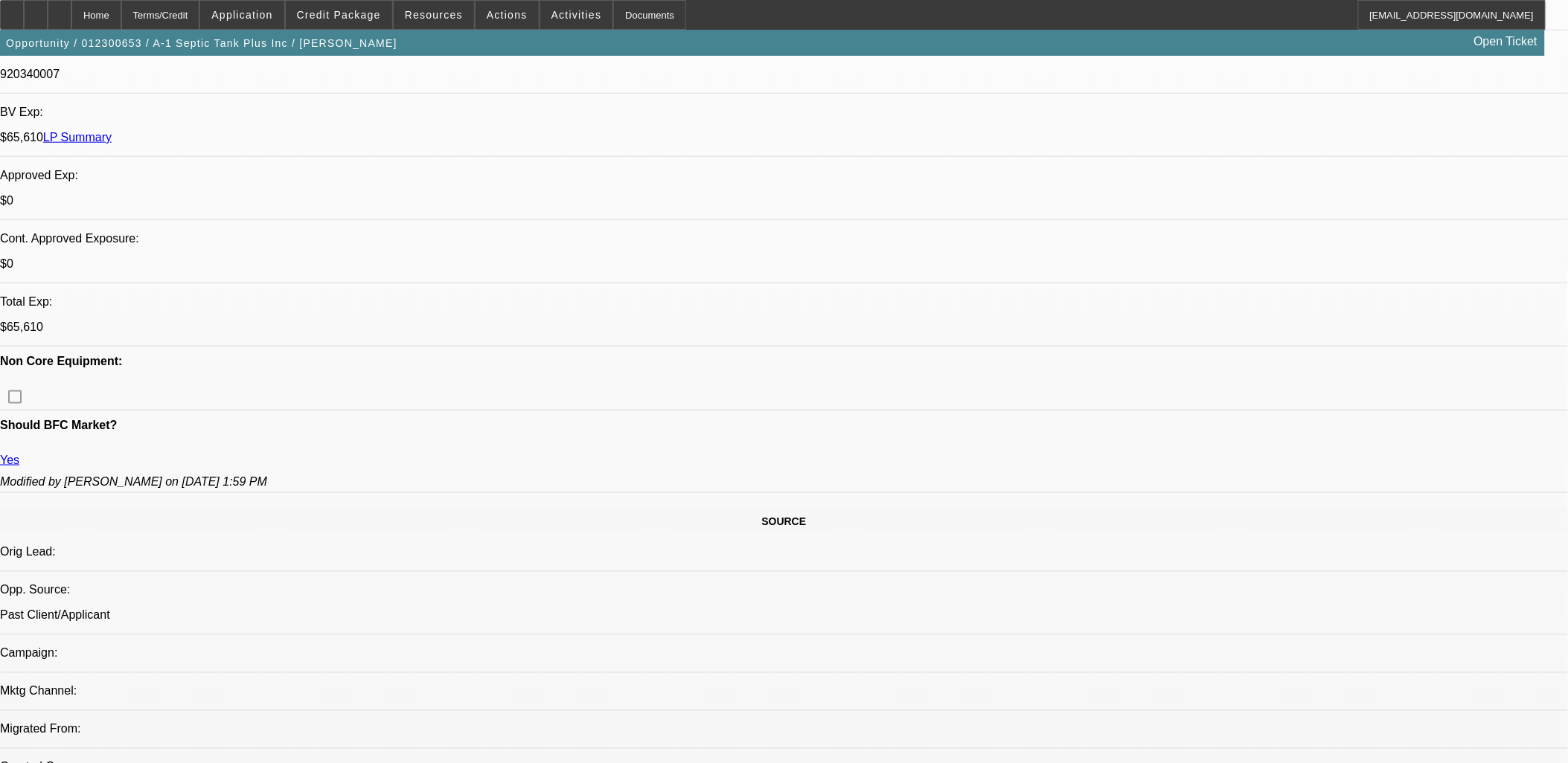
select select "0"
select select "2"
select select "0.1"
select select "0"
select select "2"
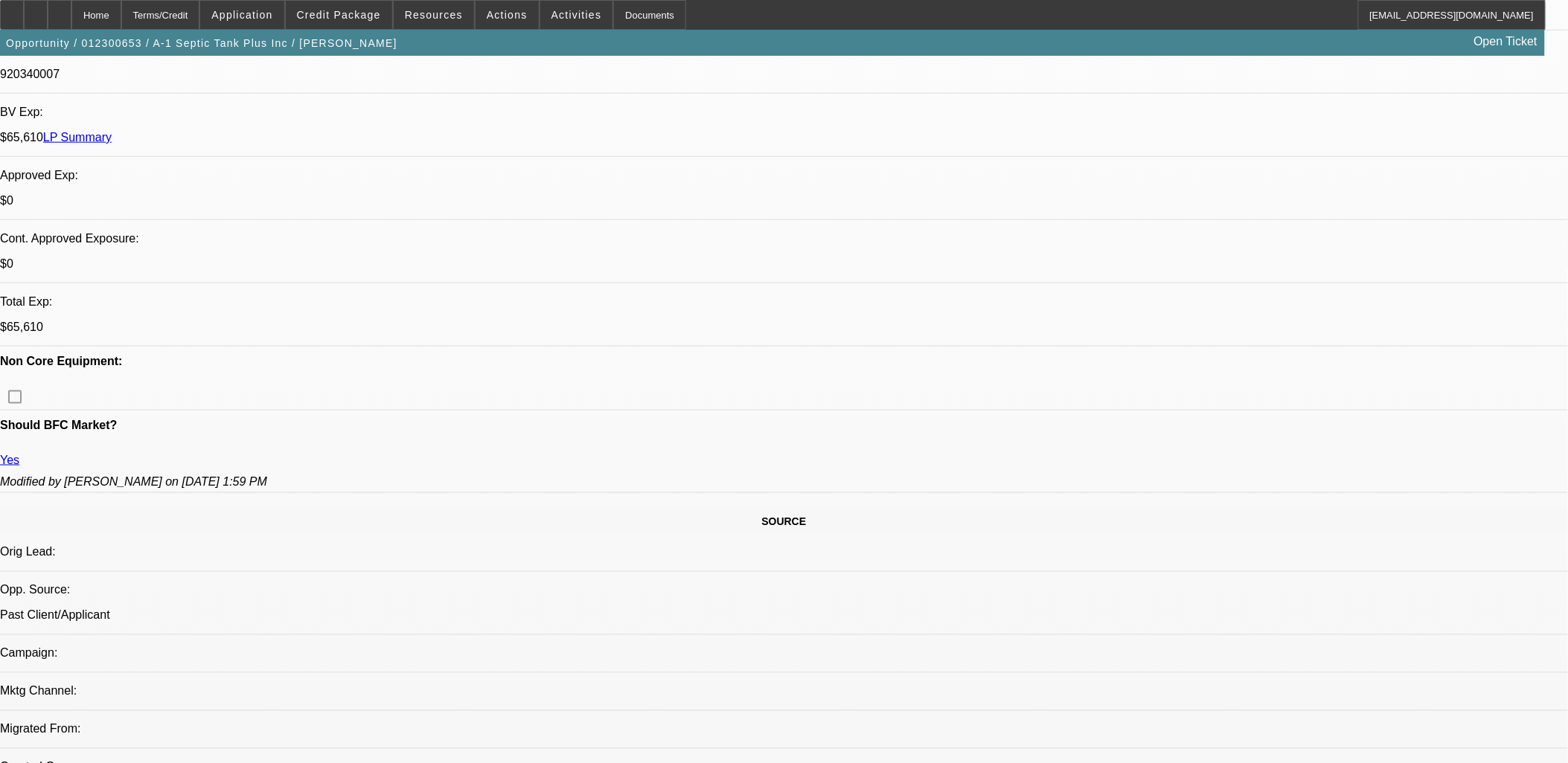
select select "0.1"
select select "0"
select select "2"
select select "0.1"
select select "0"
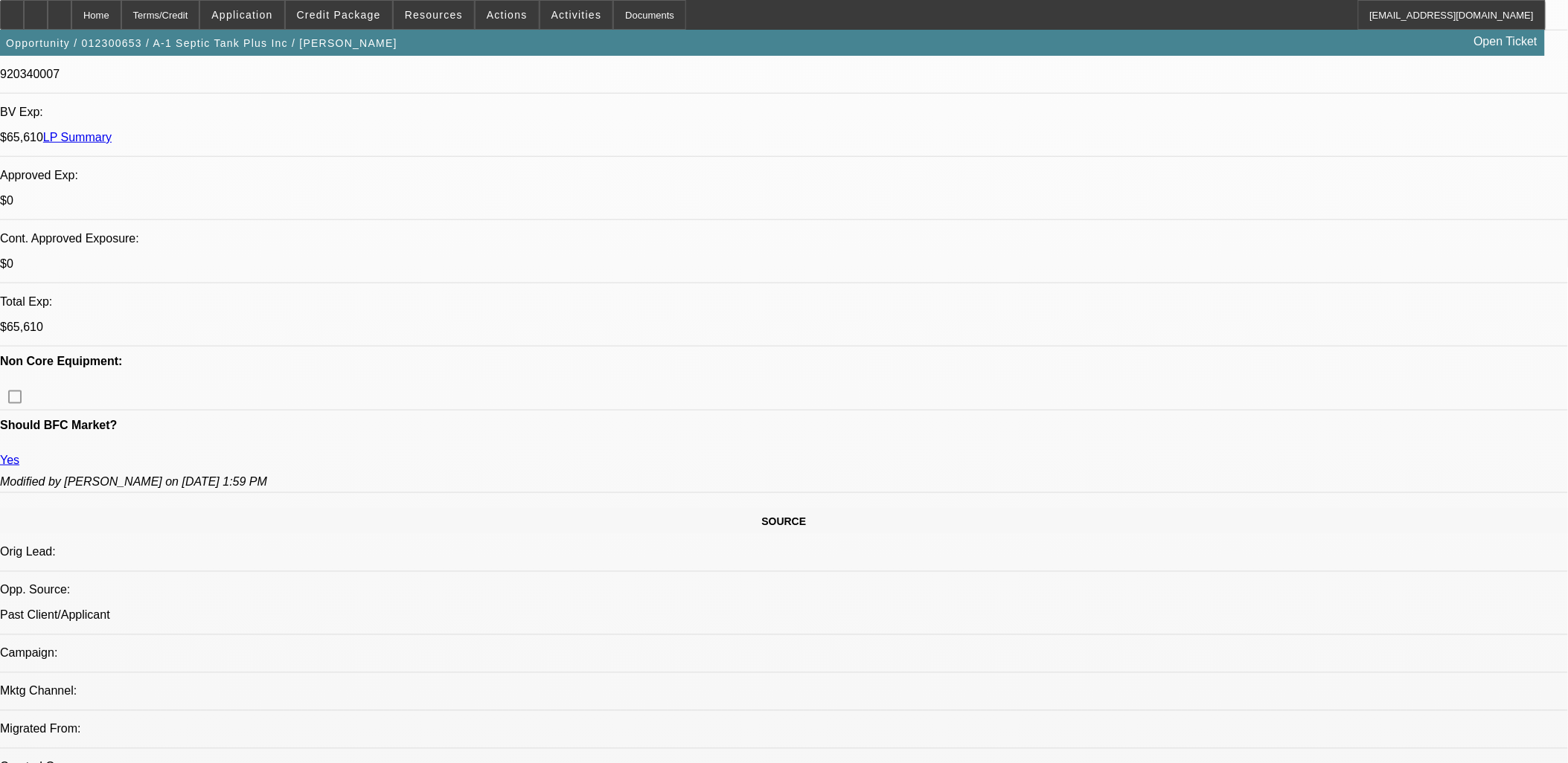
select select "2"
select select "0.1"
select select "1"
select select "2"
select select "4"
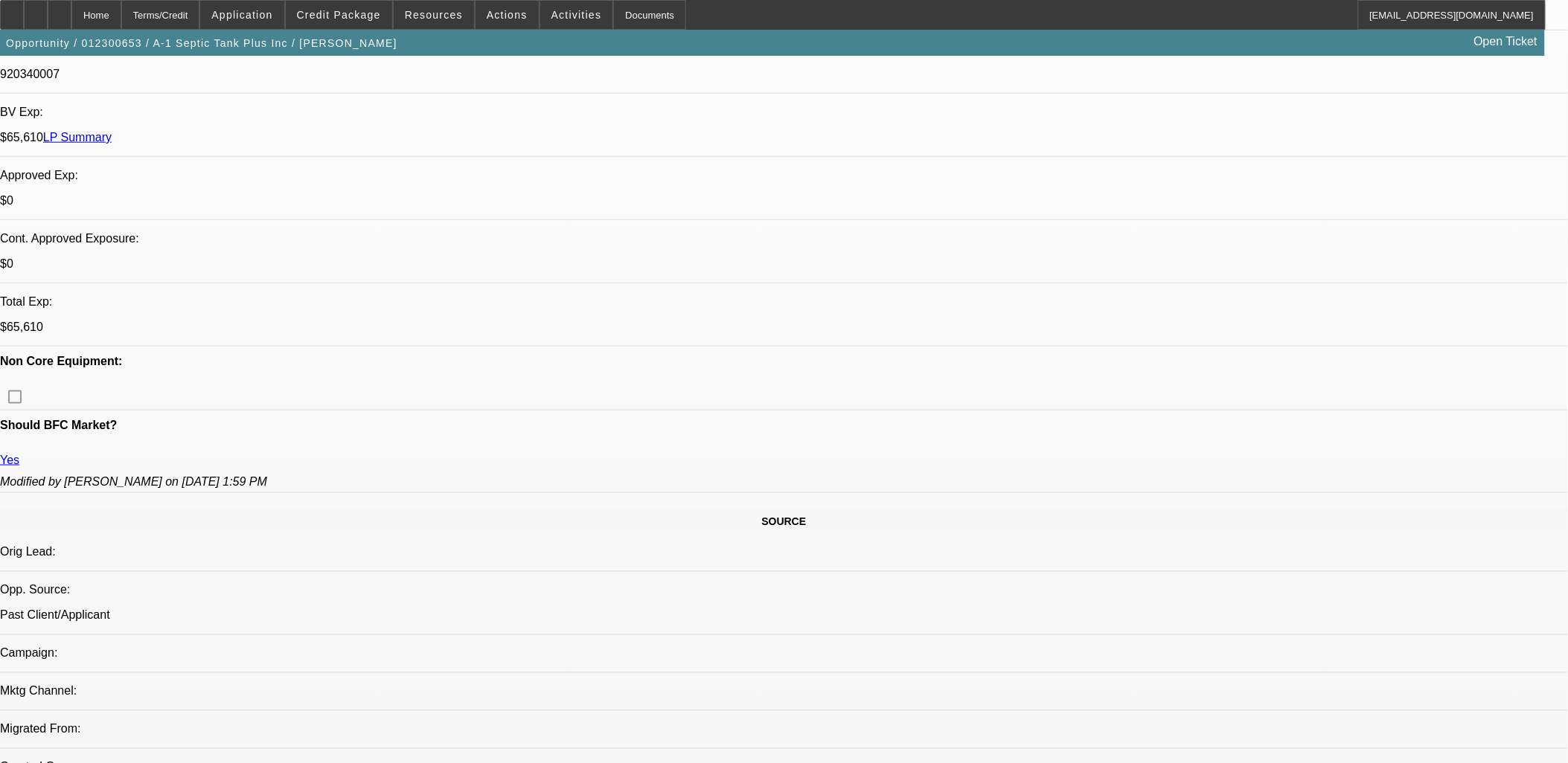
select select "1"
select select "2"
select select "4"
select select "1"
select select "2"
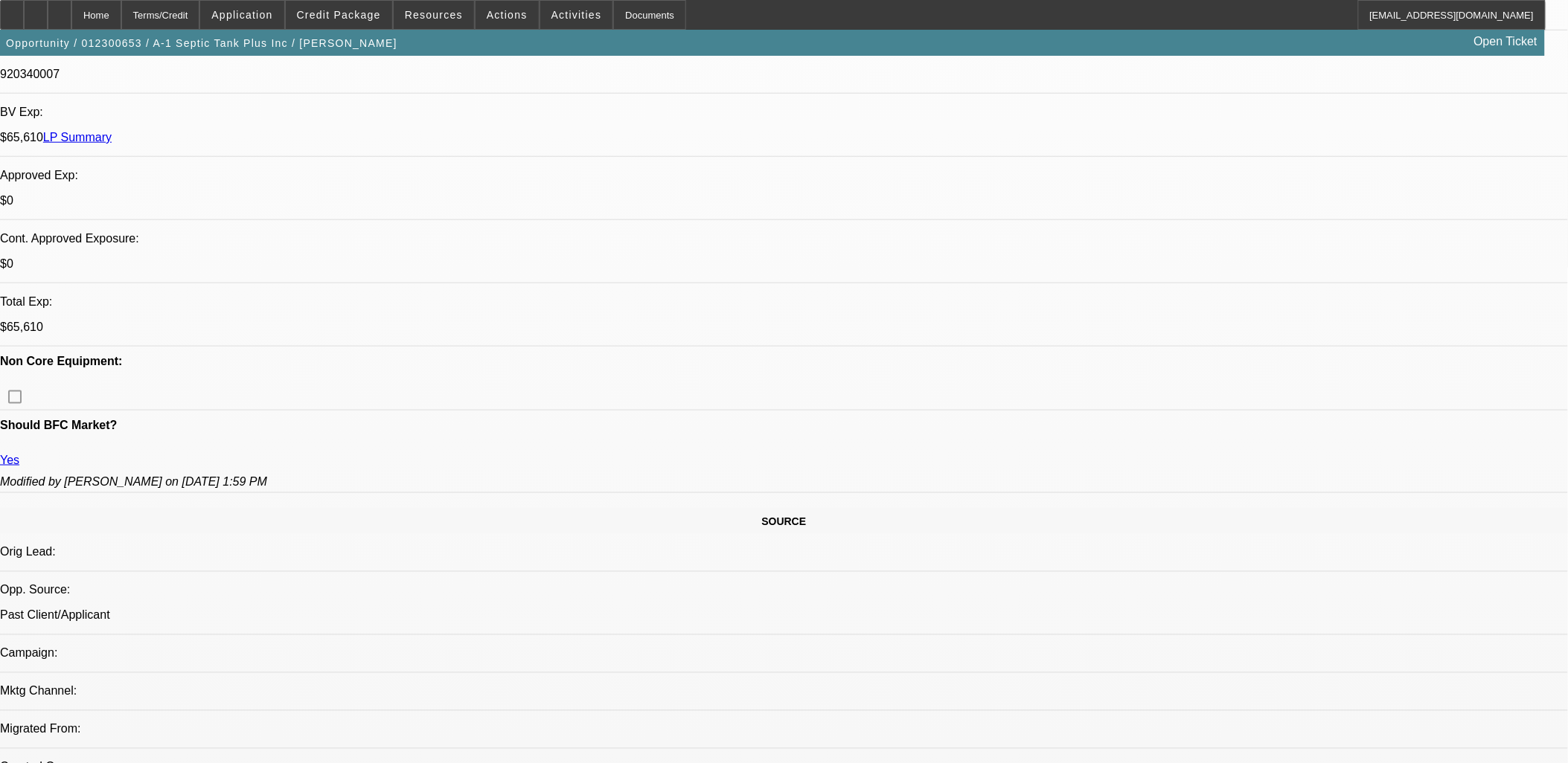
select select "4"
select select "1"
select select "2"
select select "4"
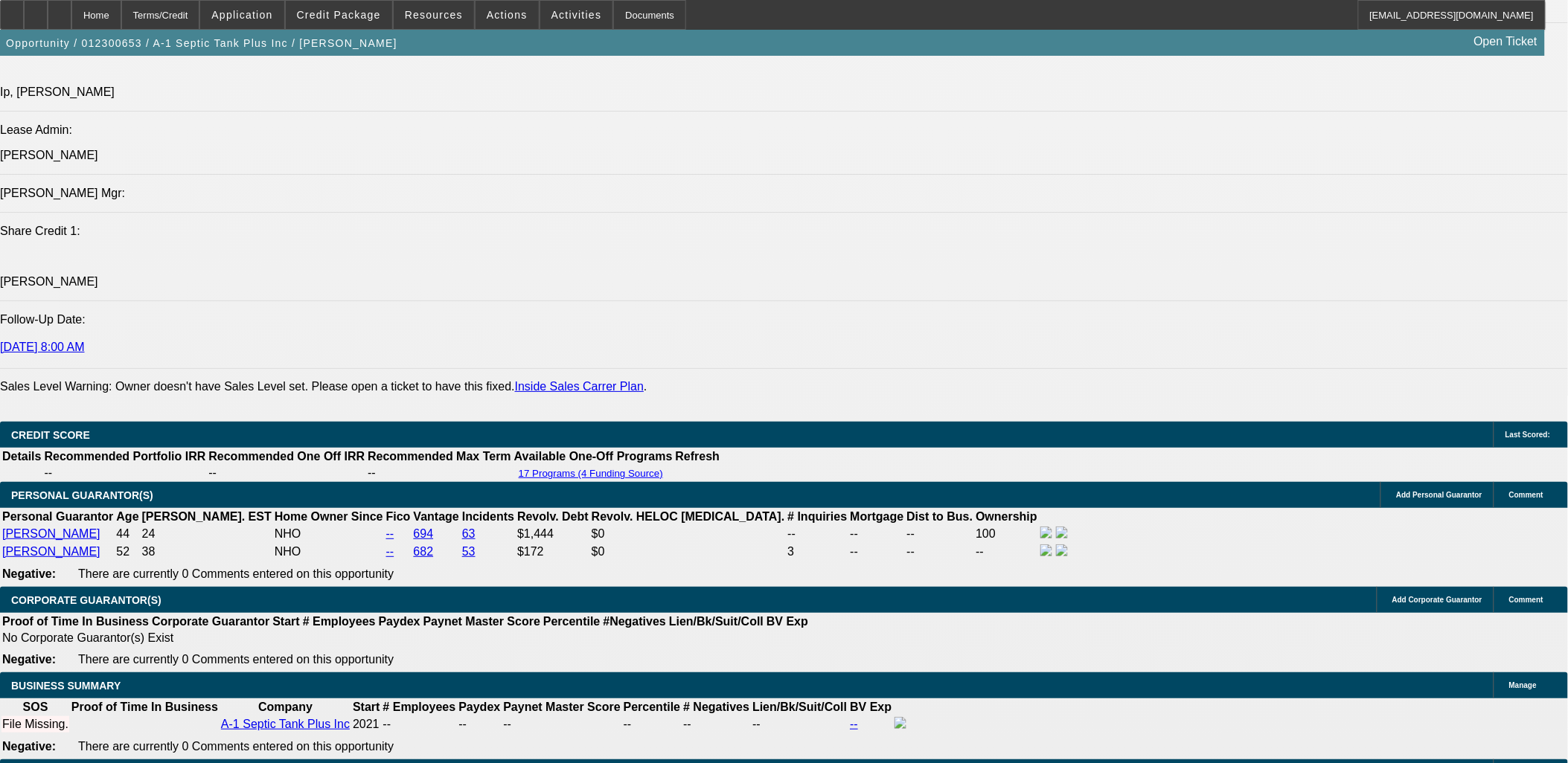
scroll to position [2065, 0]
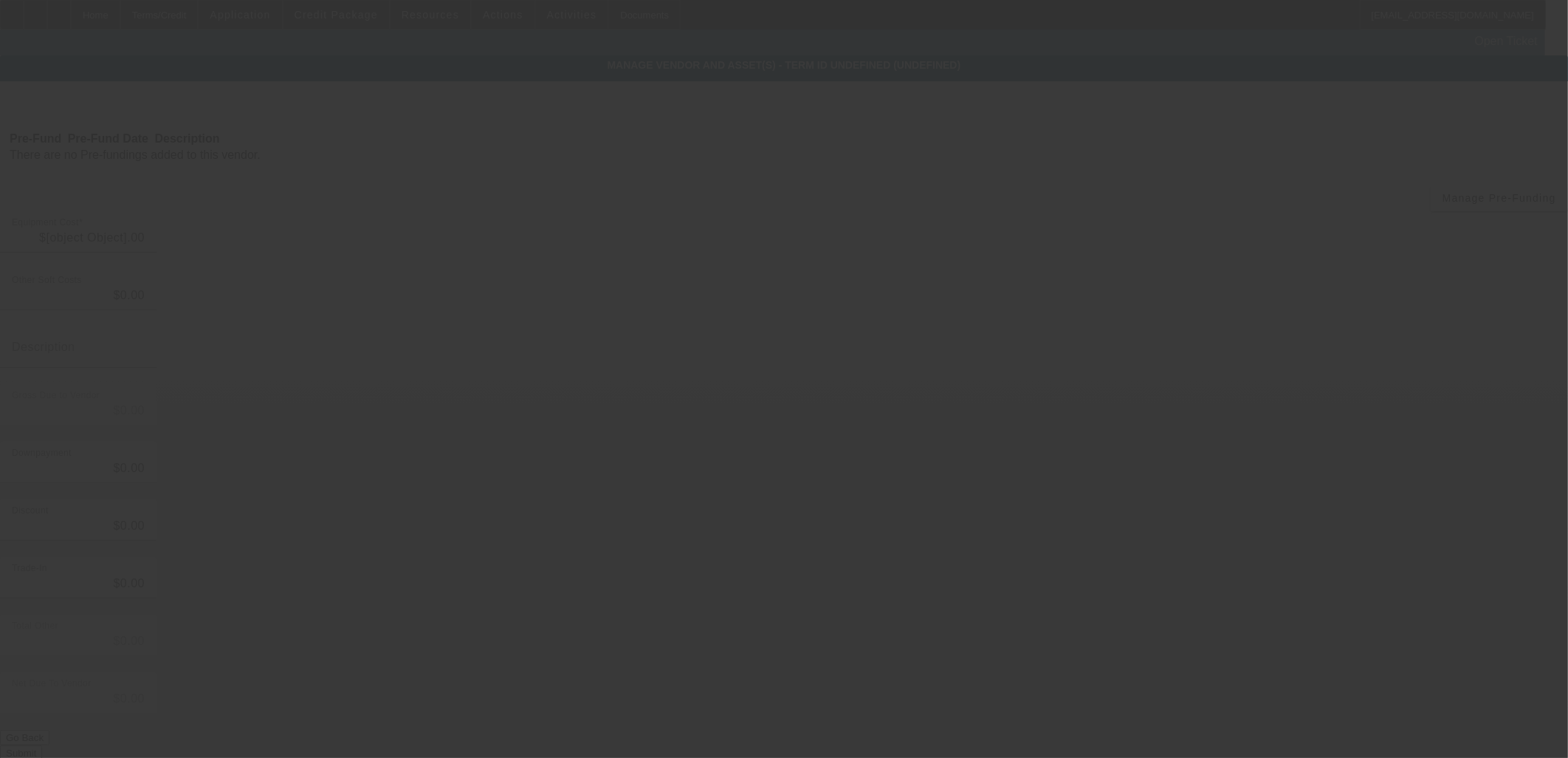
type input "$126,000.00"
type input "$25,000.00"
type input "$101,000.00"
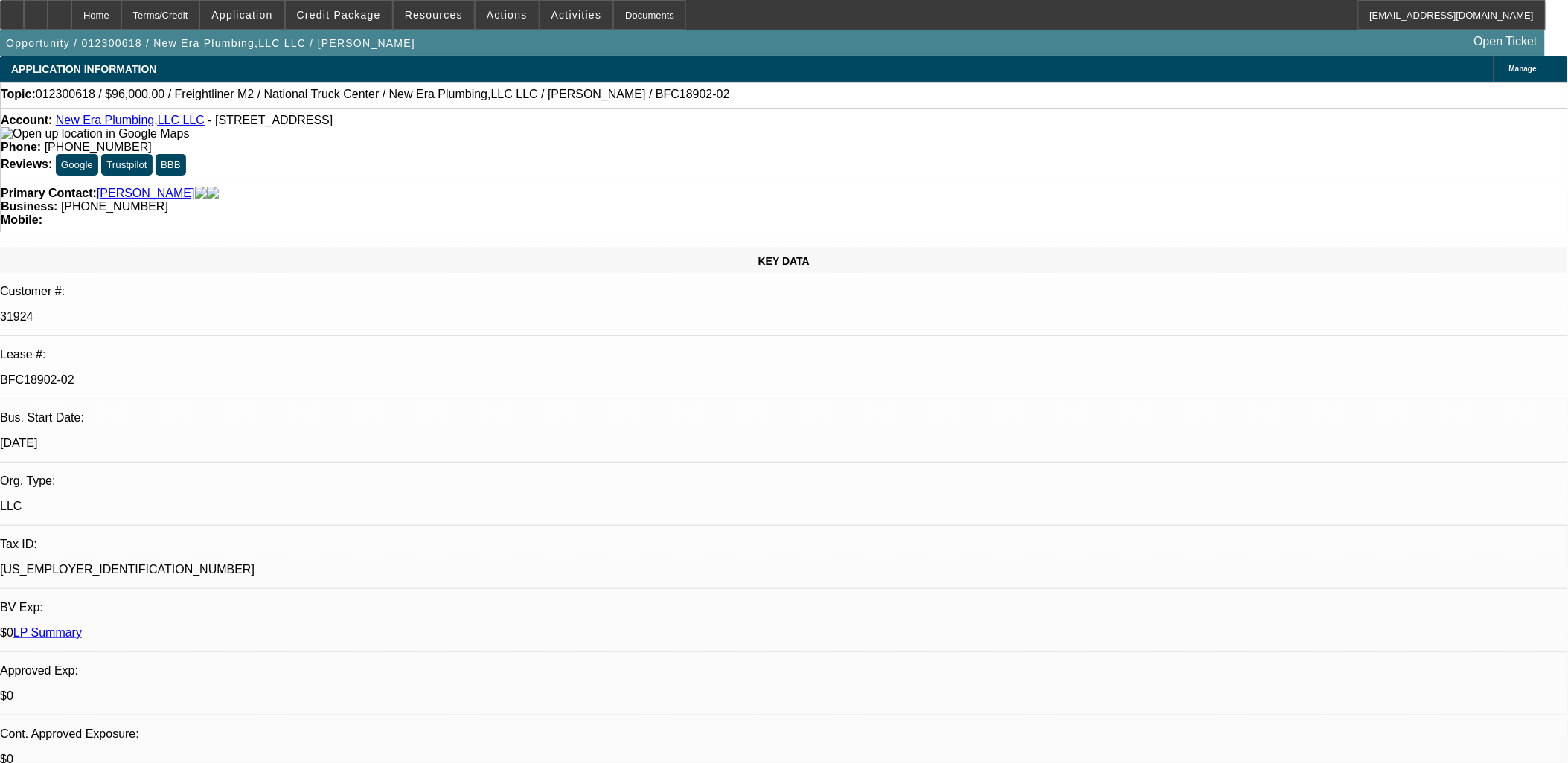
select select "0"
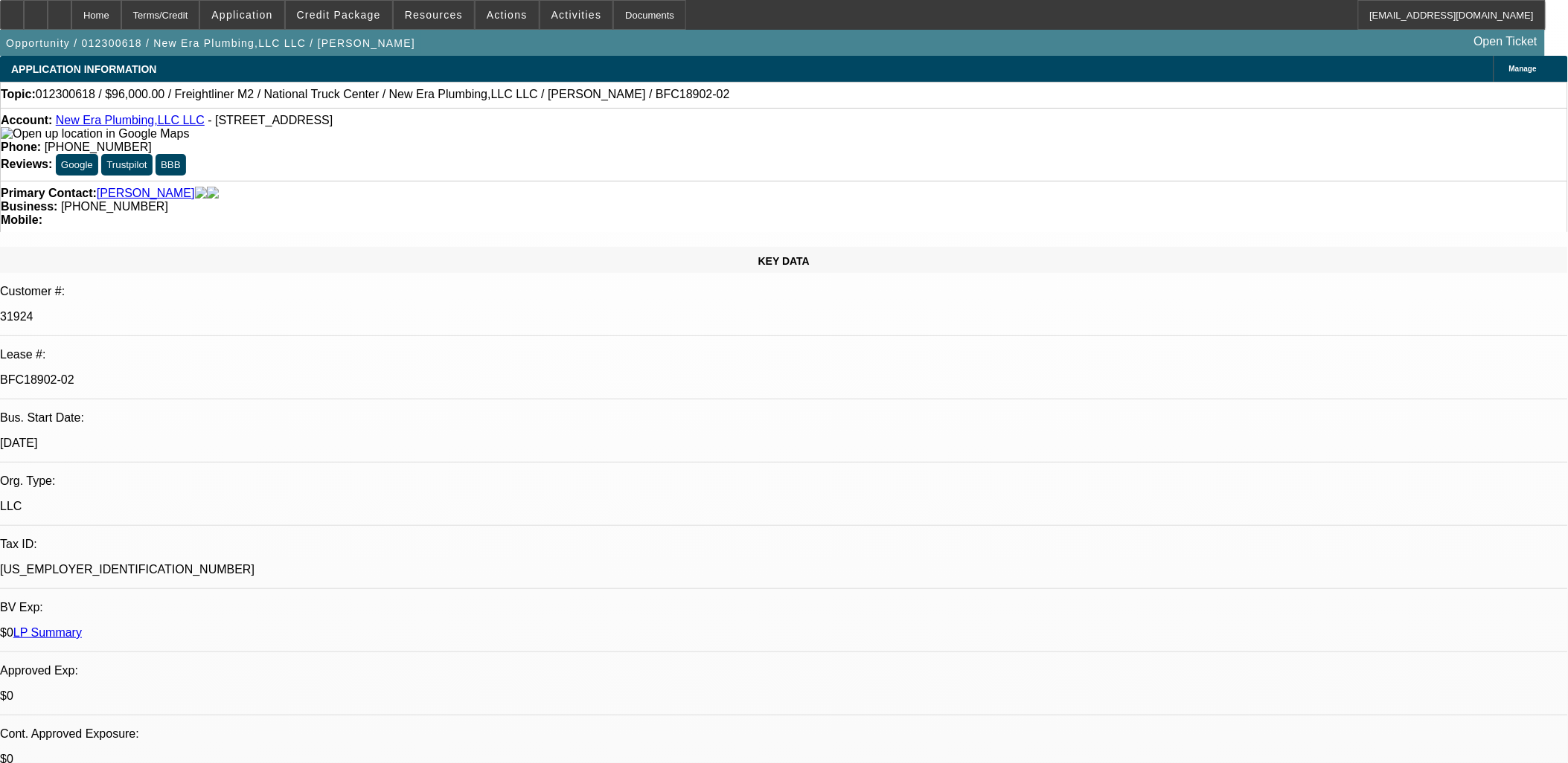
select select "0"
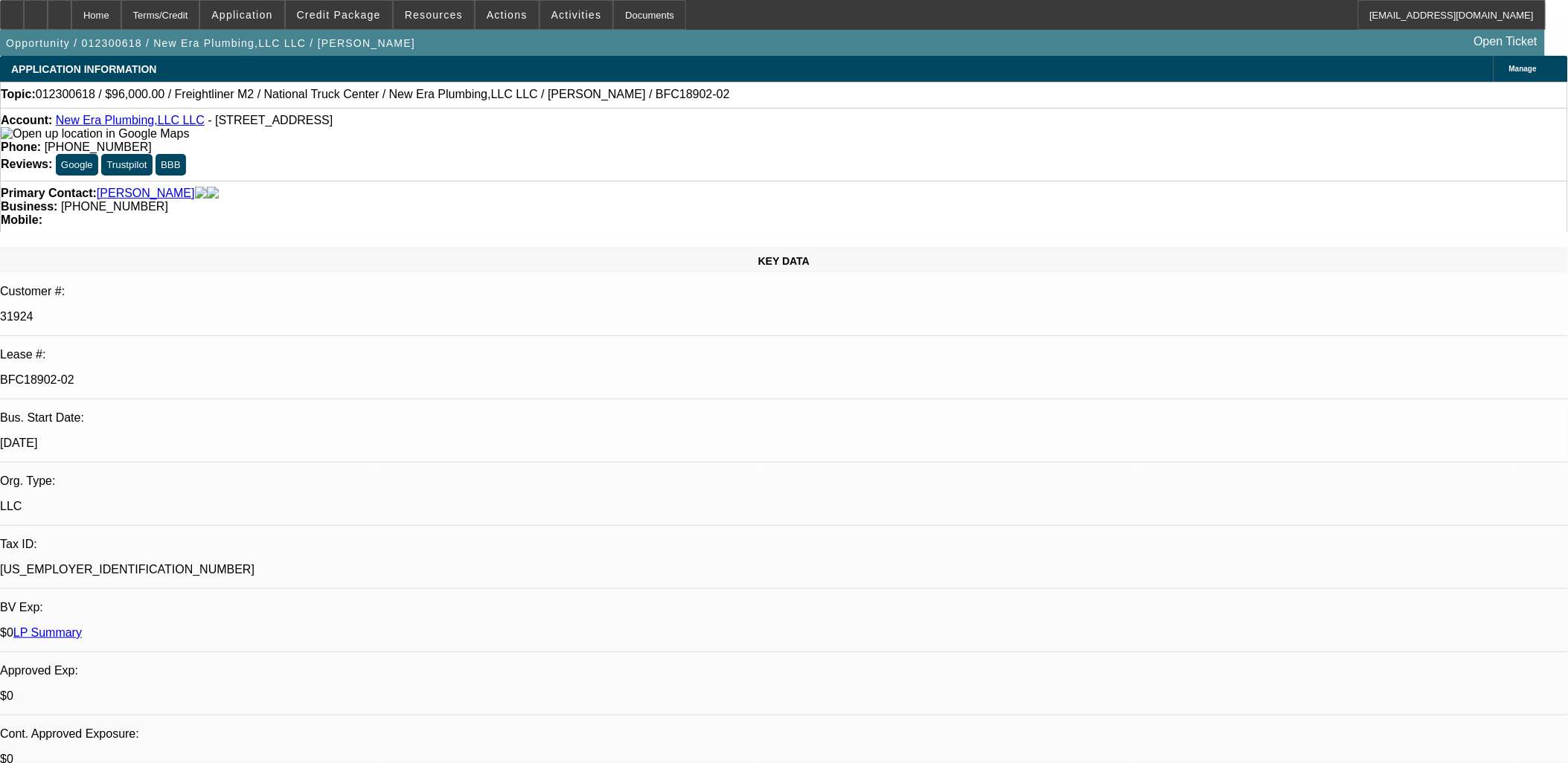
select select "0"
select select "1"
select select "6"
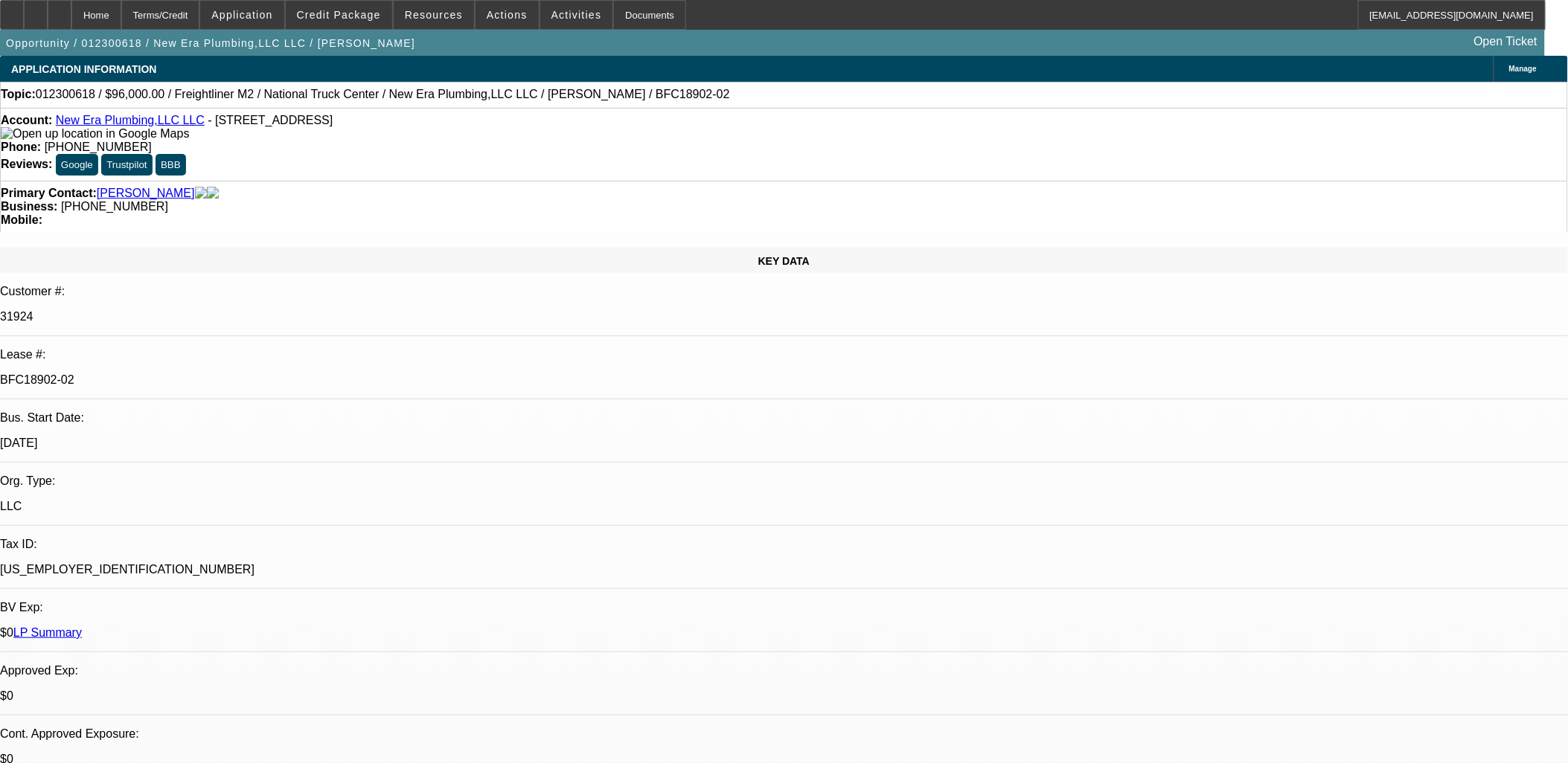
select select "1"
select select "6"
select select "1"
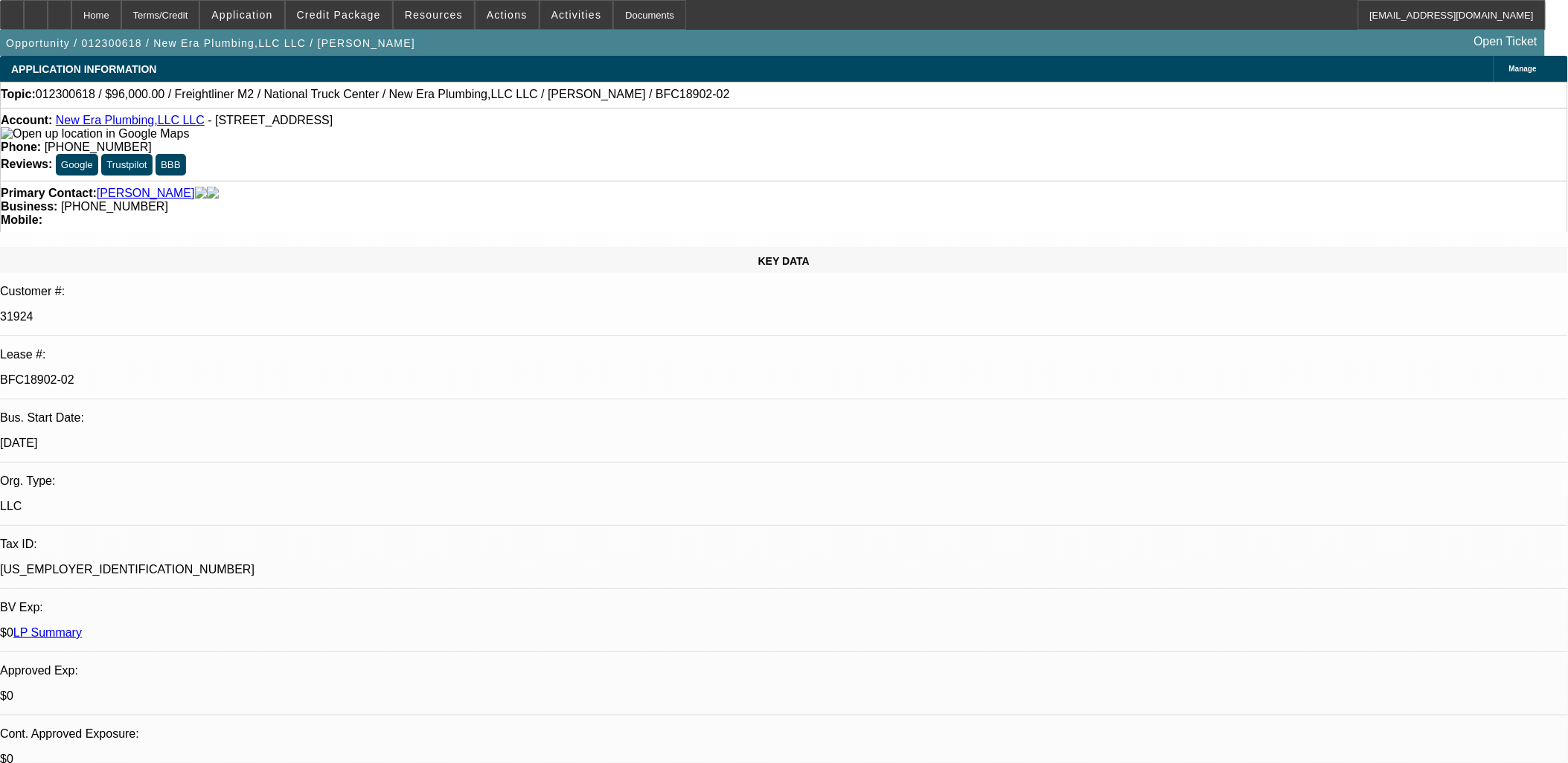
select select "6"
select select "1"
select select "6"
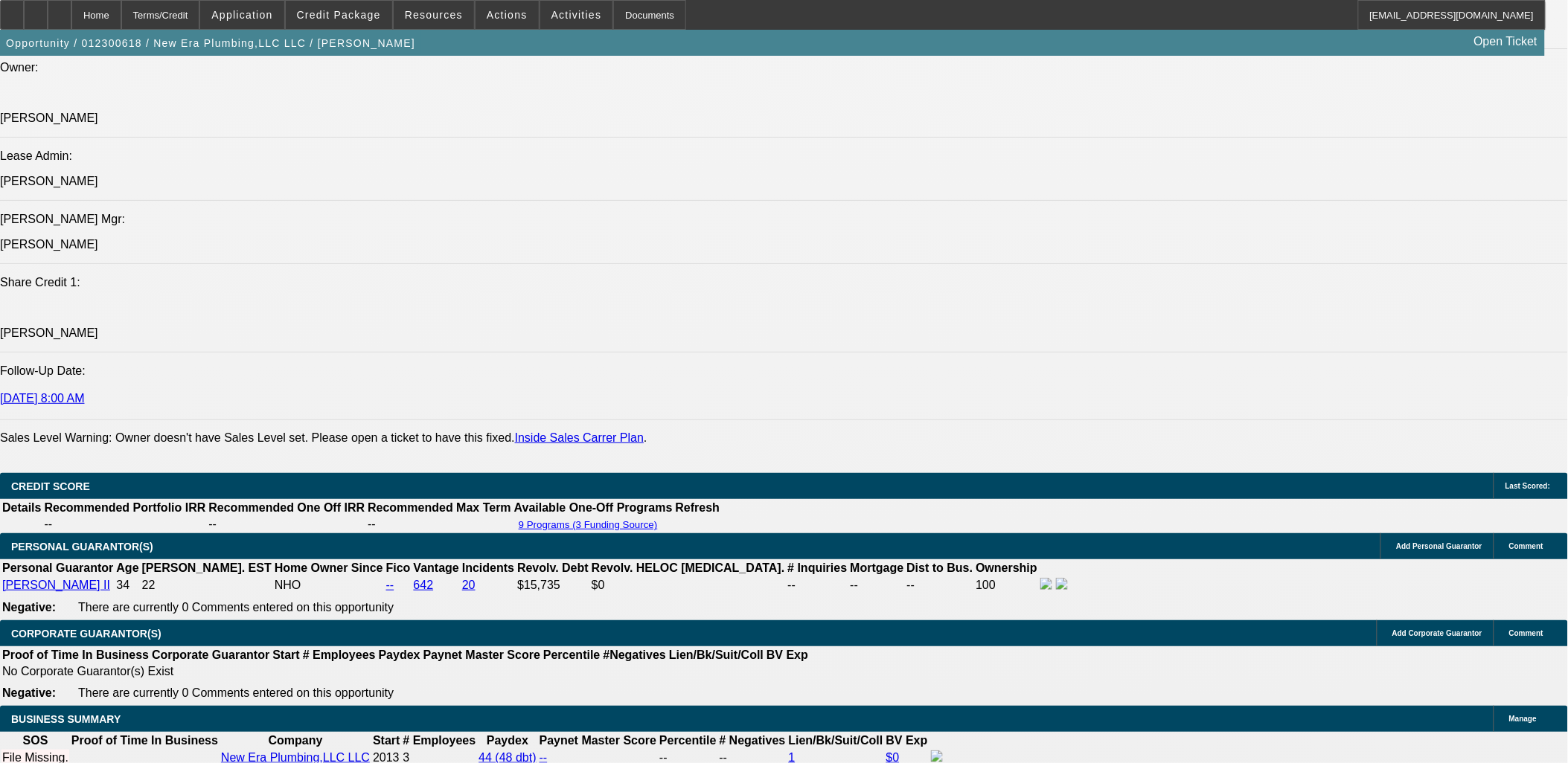
scroll to position [1900, 0]
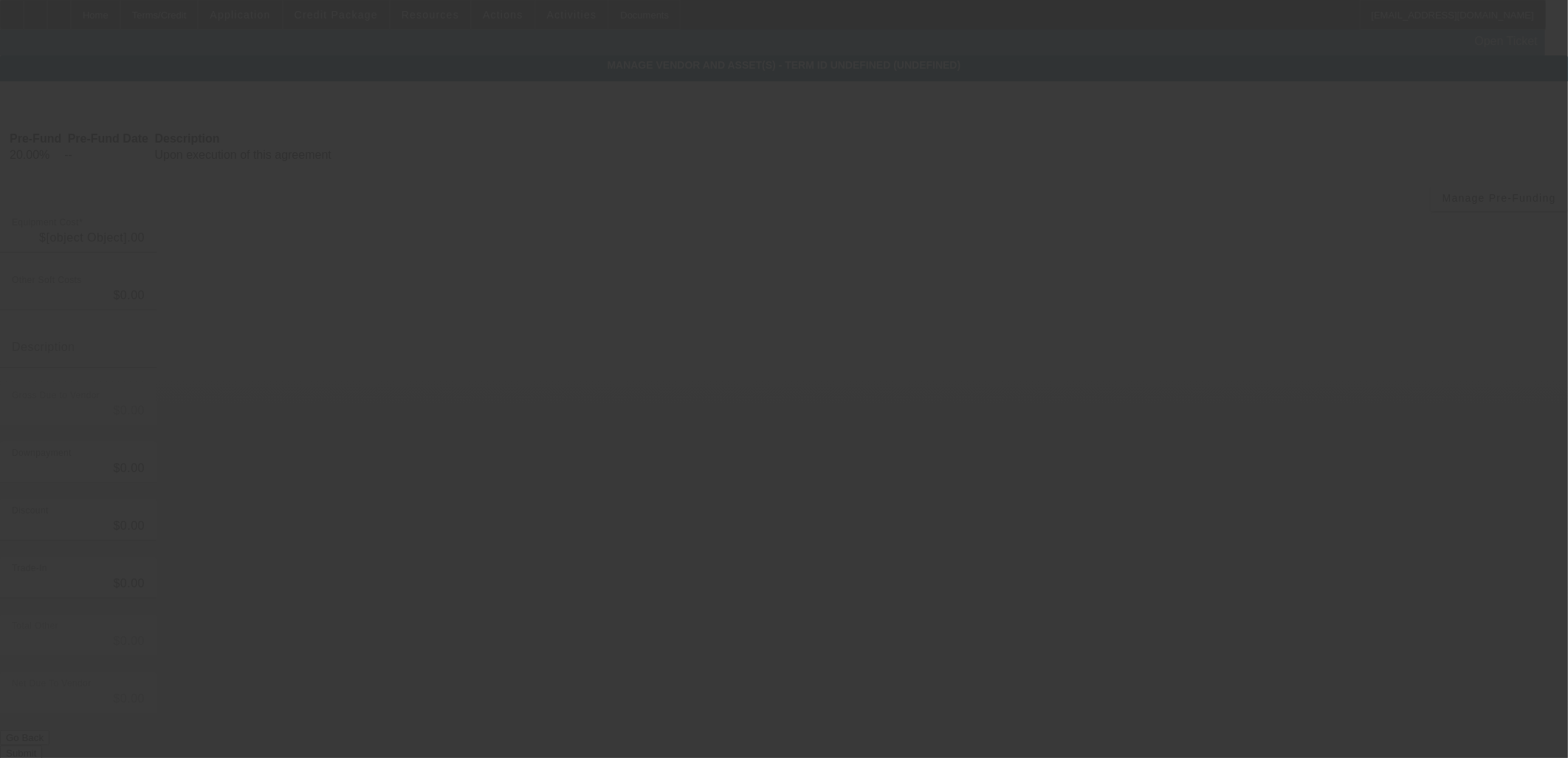
type input "$96,000.00"
